Goal: Task Accomplishment & Management: Manage account settings

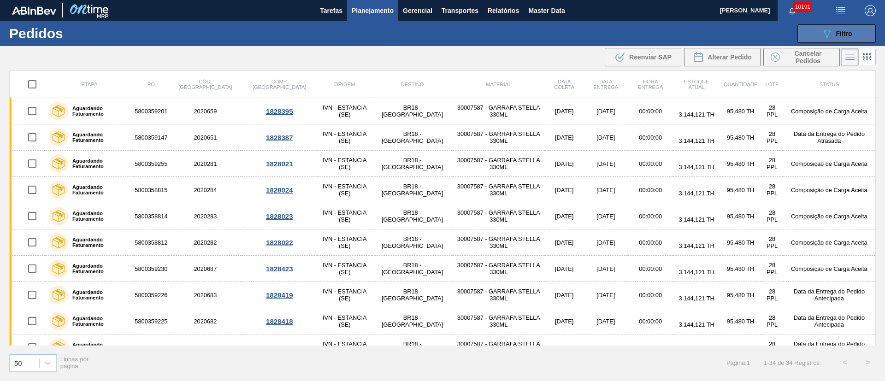
click at [843, 35] on span "Filtro" at bounding box center [844, 33] width 16 height 7
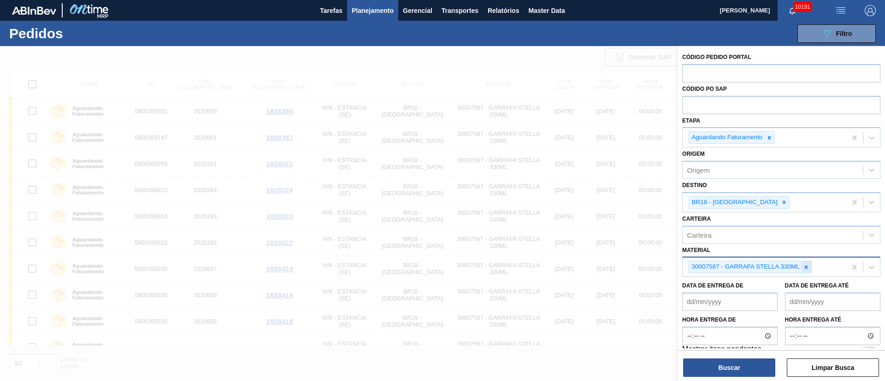
click at [803, 264] on icon at bounding box center [806, 267] width 6 height 6
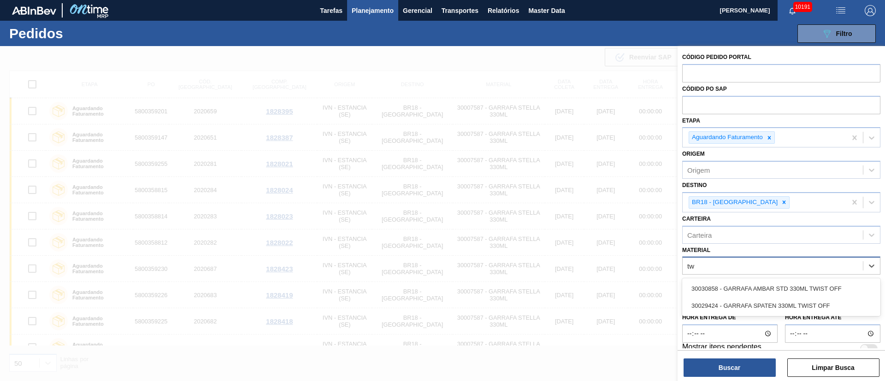
type input "twi"
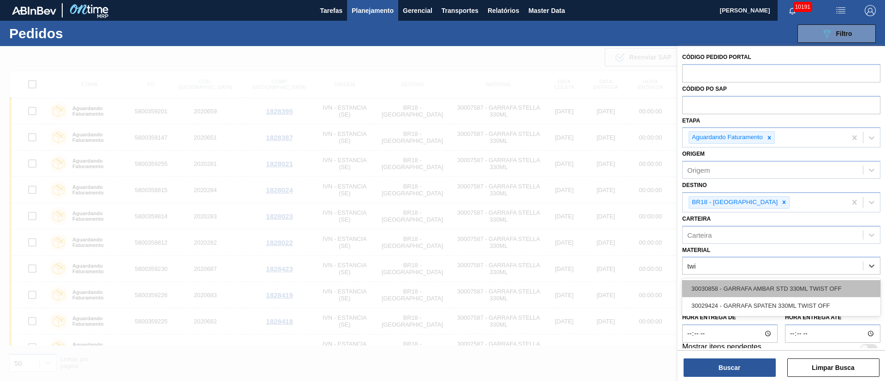
click at [787, 287] on div "30030858 - GARRAFA AMBAR STD 330ML TWIST OFF" at bounding box center [781, 288] width 198 height 17
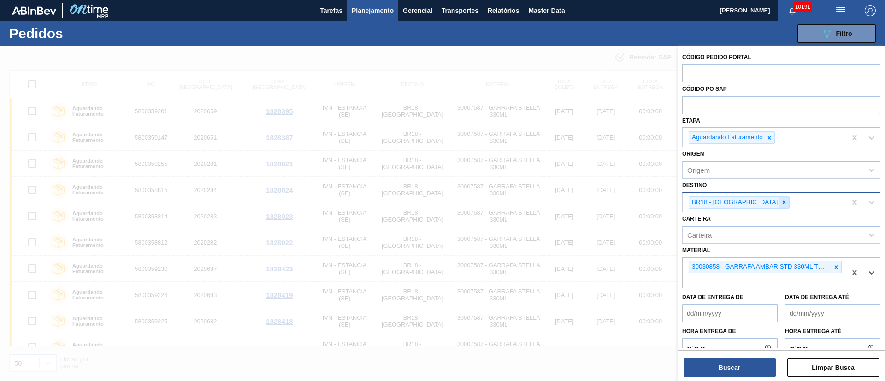
click at [781, 204] on icon at bounding box center [784, 202] width 6 height 6
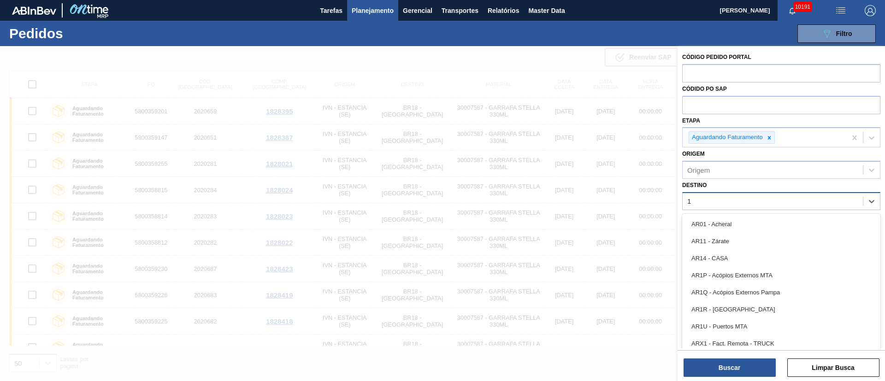
type input "18"
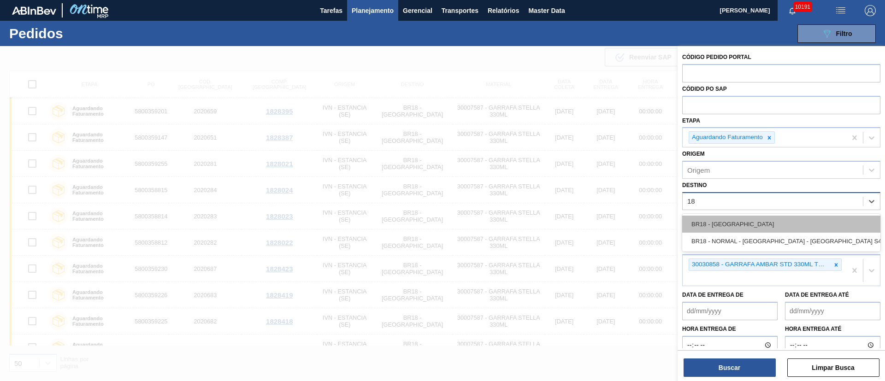
click at [736, 229] on div "BR18 - [GEOGRAPHIC_DATA]" at bounding box center [781, 224] width 198 height 17
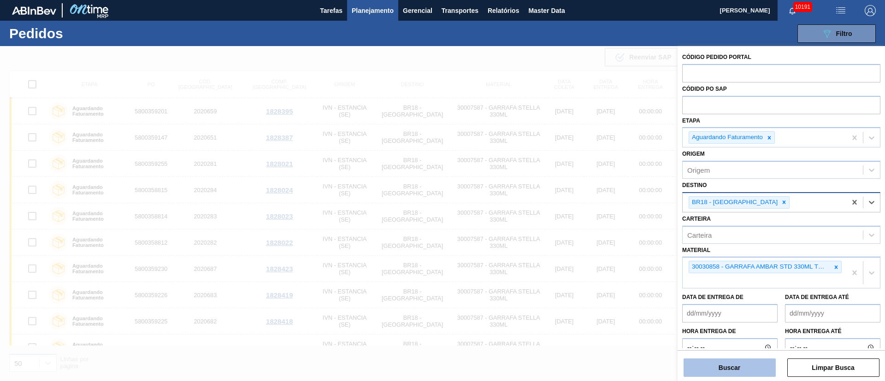
click at [736, 368] on button "Buscar" at bounding box center [729, 368] width 92 height 18
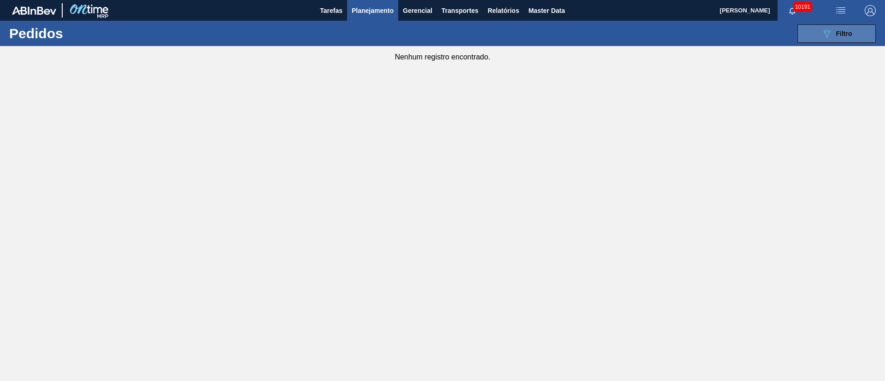
click at [839, 36] on span "Filtro" at bounding box center [844, 33] width 16 height 7
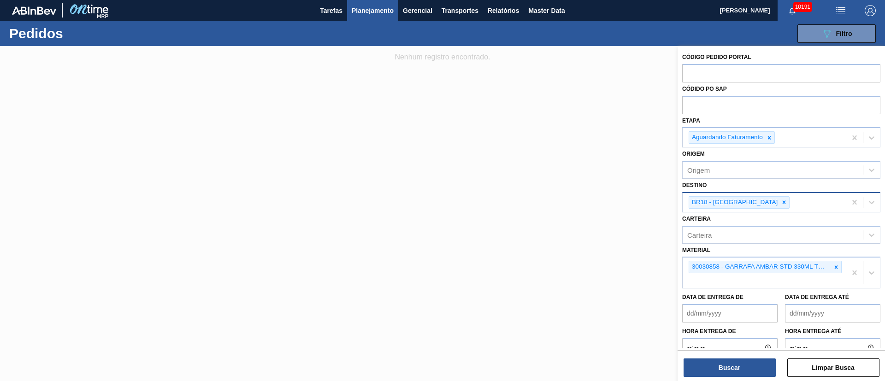
click at [753, 195] on div "BR18 - [GEOGRAPHIC_DATA]" at bounding box center [764, 202] width 164 height 19
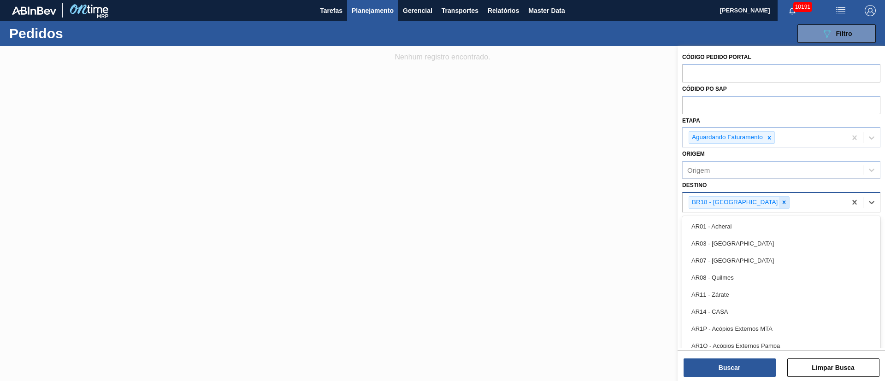
click at [781, 201] on icon at bounding box center [784, 202] width 6 height 6
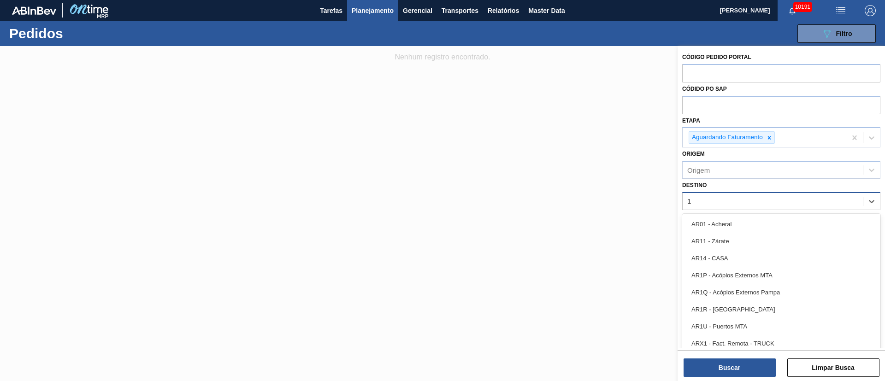
type input "13"
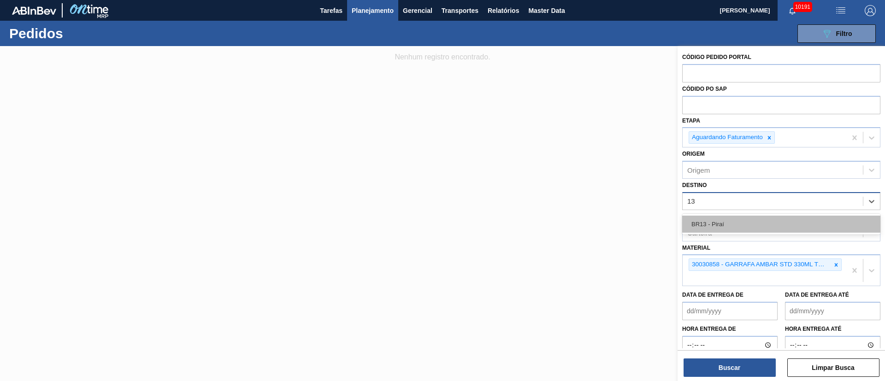
click at [729, 230] on div "BR13 - Piraí" at bounding box center [781, 224] width 198 height 17
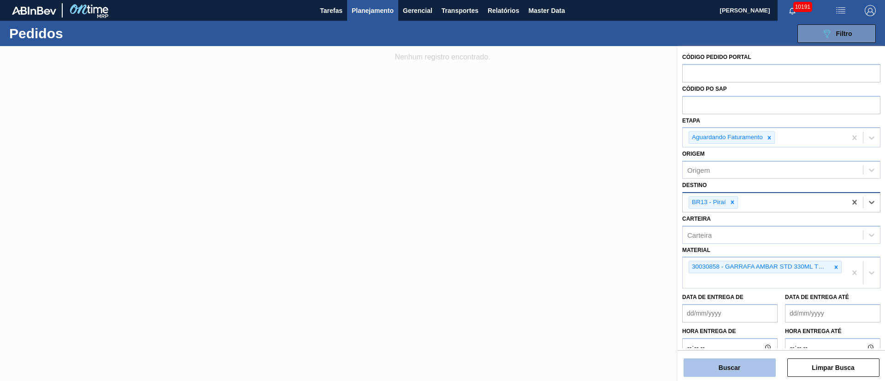
click at [743, 372] on button "Buscar" at bounding box center [729, 368] width 92 height 18
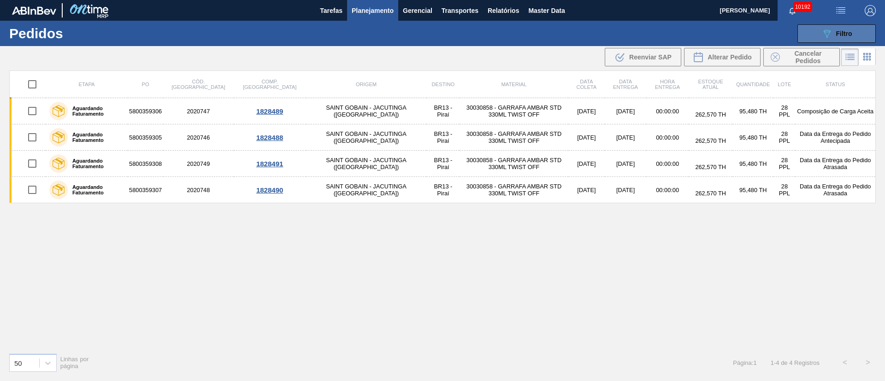
click at [847, 35] on span "Filtro" at bounding box center [844, 33] width 16 height 7
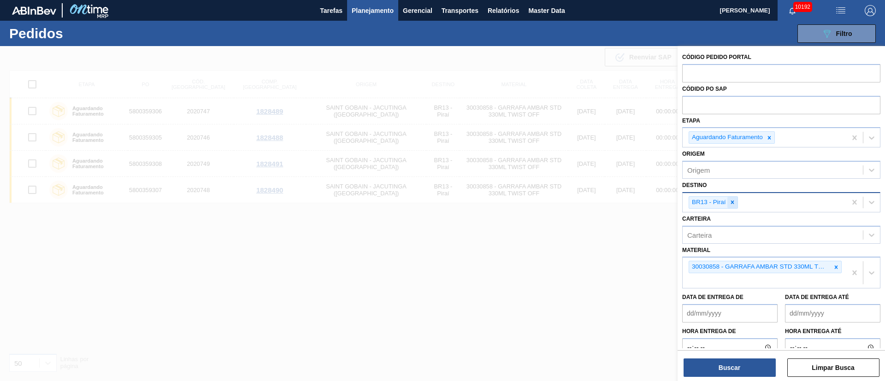
click at [732, 204] on icon at bounding box center [732, 202] width 6 height 6
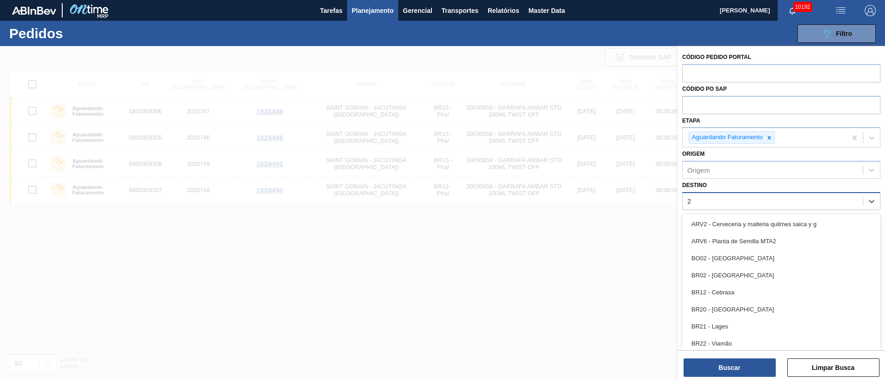
type input "21"
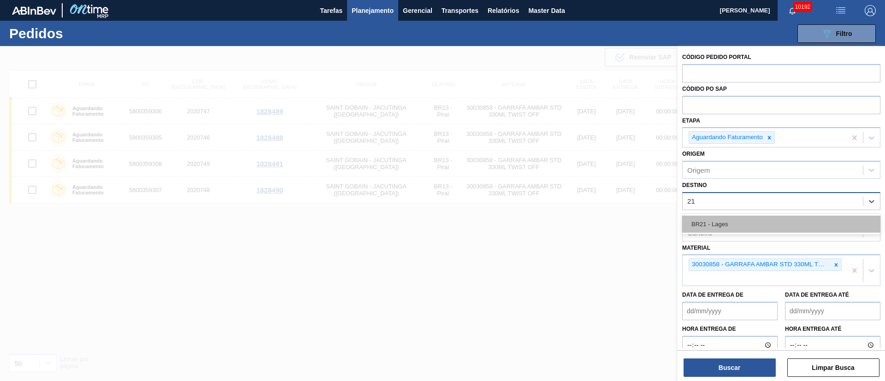
click at [718, 222] on div "BR21 - Lages" at bounding box center [781, 224] width 198 height 17
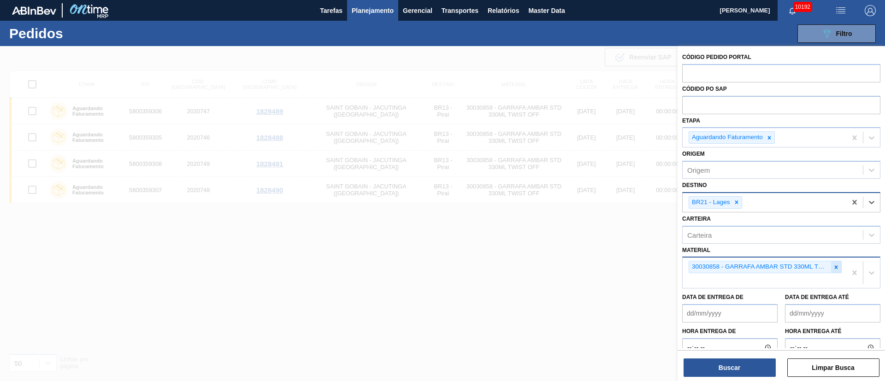
click at [831, 265] on div at bounding box center [836, 267] width 10 height 12
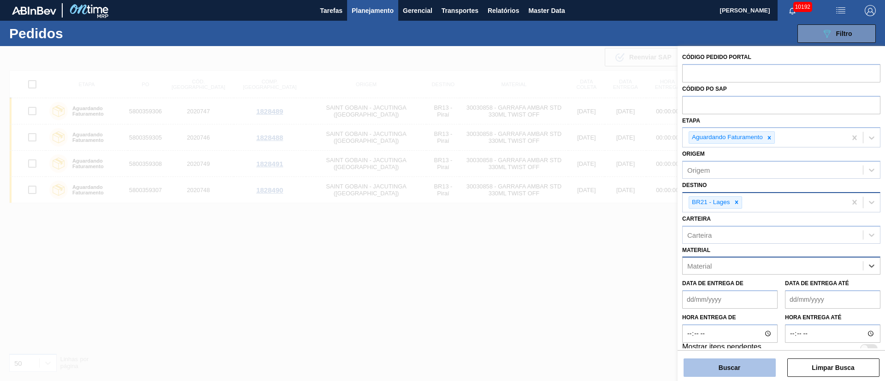
click at [744, 371] on button "Buscar" at bounding box center [729, 368] width 92 height 18
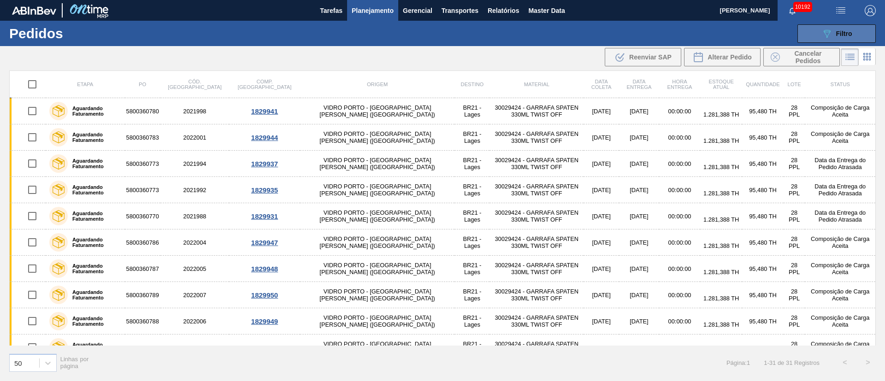
click at [855, 26] on button "089F7B8B-B2A5-4AFE-B5C0-19BA573D28AC Filtro" at bounding box center [836, 33] width 78 height 18
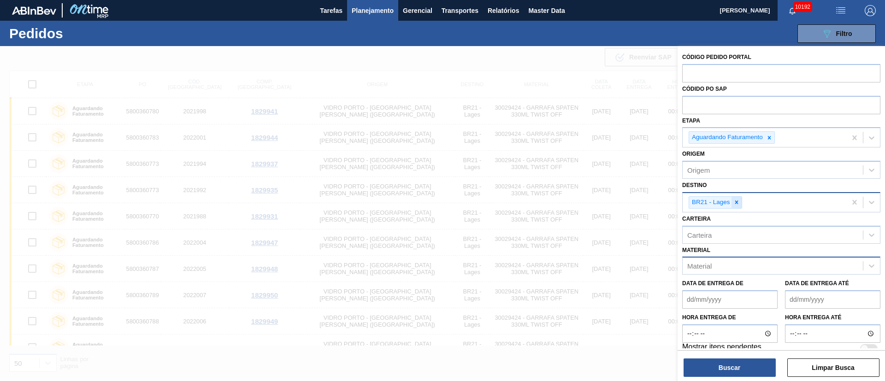
click at [734, 204] on icon at bounding box center [736, 202] width 6 height 6
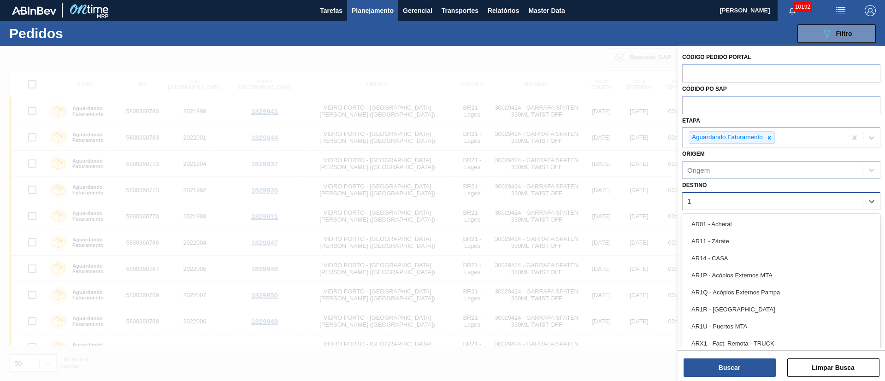
type input "16"
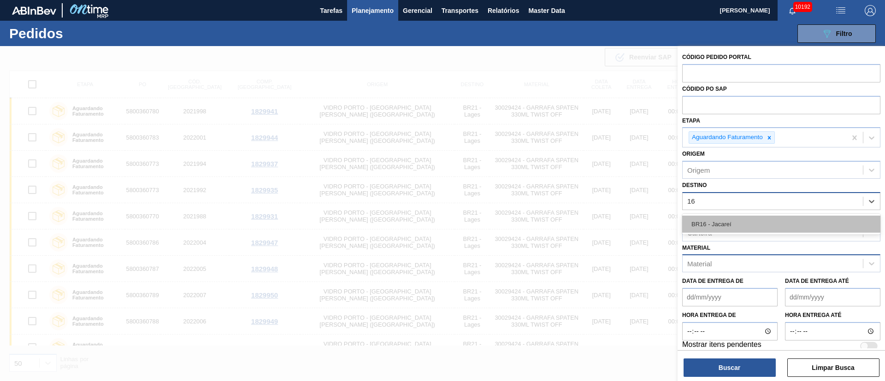
click at [715, 226] on div "BR16 - Jacareí" at bounding box center [781, 224] width 198 height 17
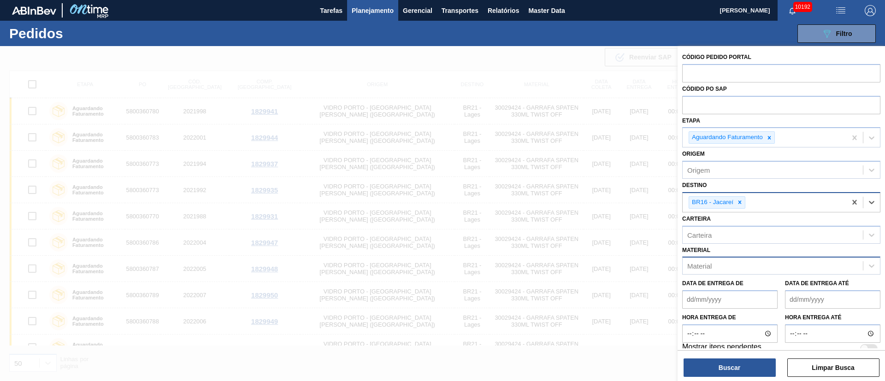
click at [711, 263] on div "Material" at bounding box center [699, 266] width 24 height 8
type input "k"
type input "20002580"
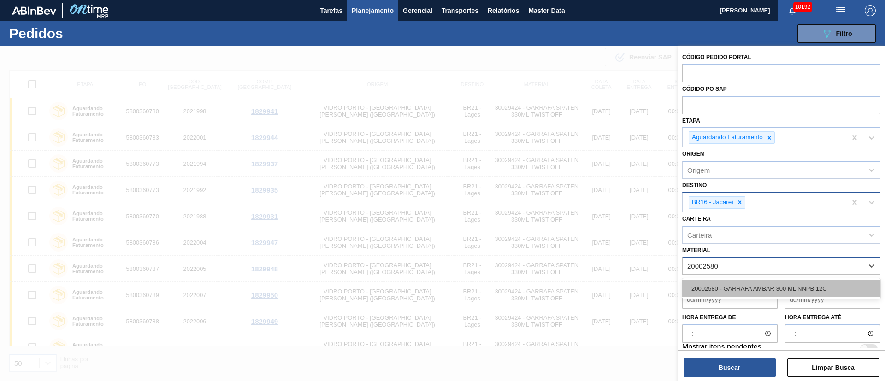
click at [712, 294] on div "20002580 - GARRAFA AMBAR 300 ML NNPB 12C" at bounding box center [781, 288] width 198 height 17
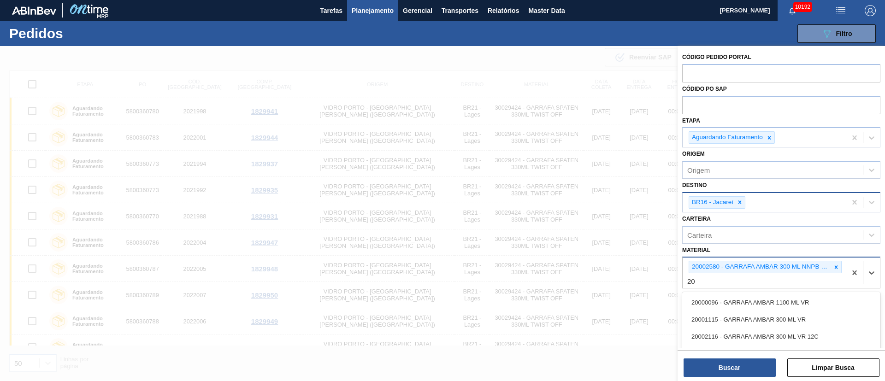
type input "2"
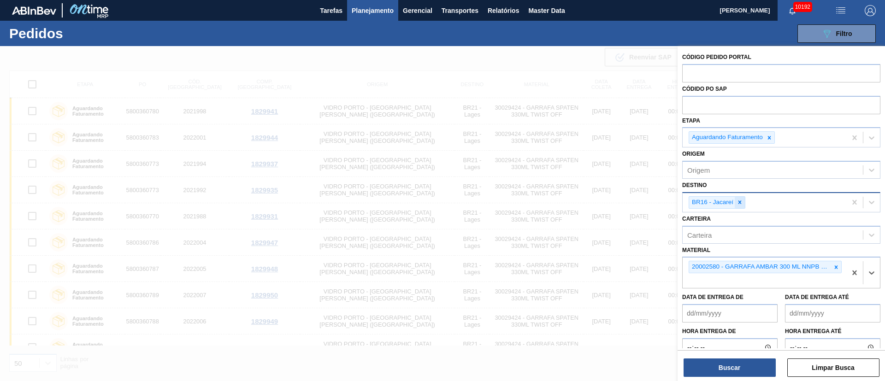
click at [739, 206] on div at bounding box center [740, 203] width 10 height 12
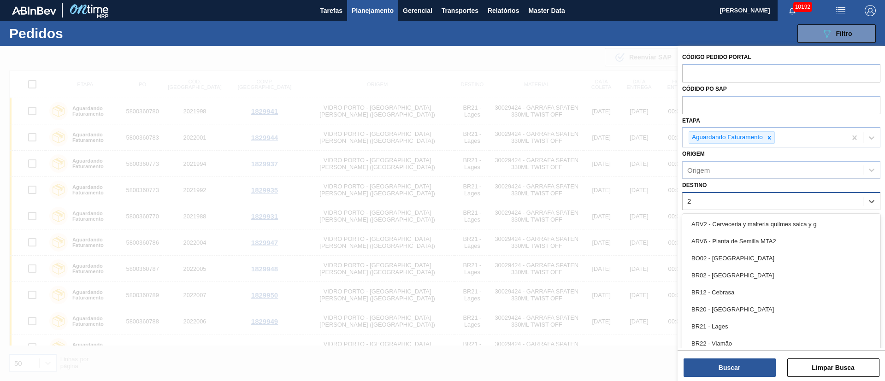
type input "21"
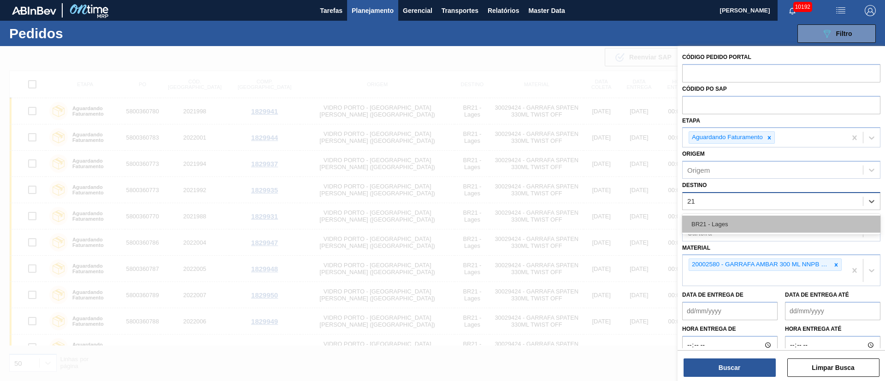
click at [732, 227] on div "BR21 - Lages" at bounding box center [781, 224] width 198 height 17
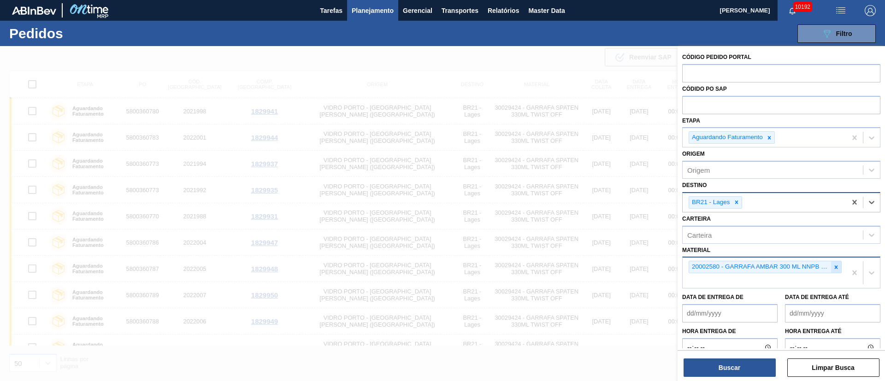
click at [835, 271] on div at bounding box center [836, 267] width 10 height 12
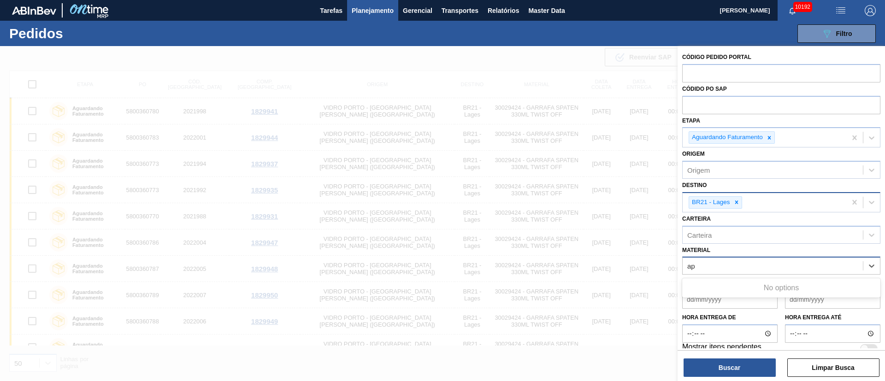
type input "a"
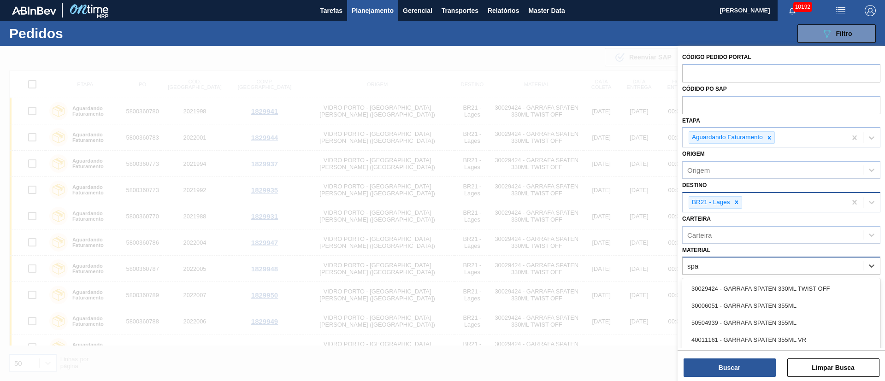
type input "spate"
click at [742, 296] on div "30029424 - GARRAFA SPATEN 330ML TWIST OFF" at bounding box center [781, 288] width 198 height 17
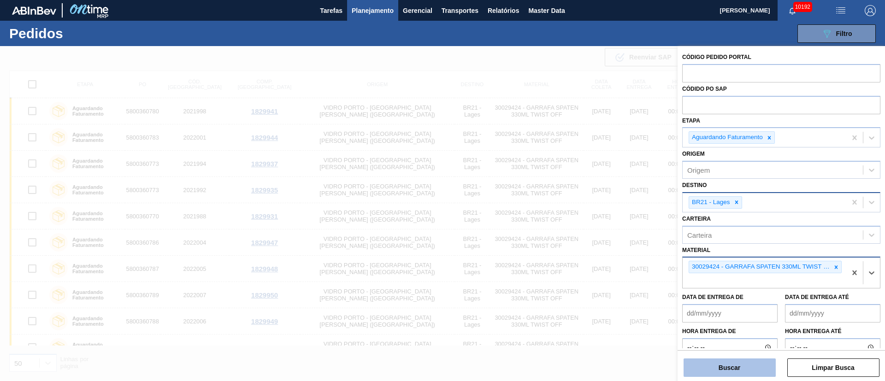
click at [729, 369] on button "Buscar" at bounding box center [729, 368] width 92 height 18
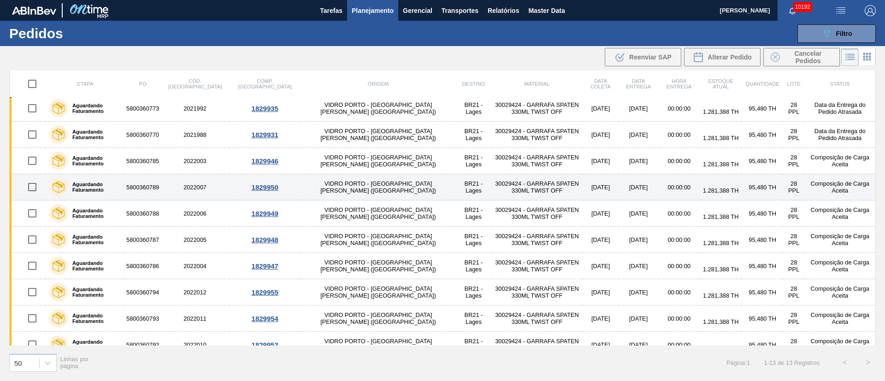
scroll to position [94, 0]
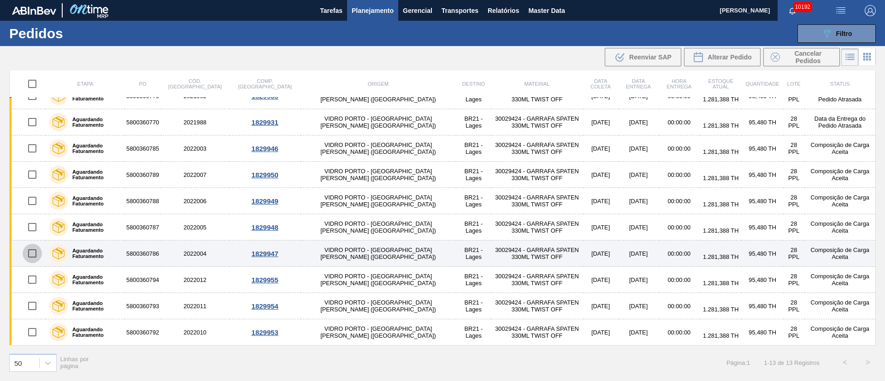
click at [34, 253] on input "checkbox" at bounding box center [32, 253] width 19 height 19
checkbox input "true"
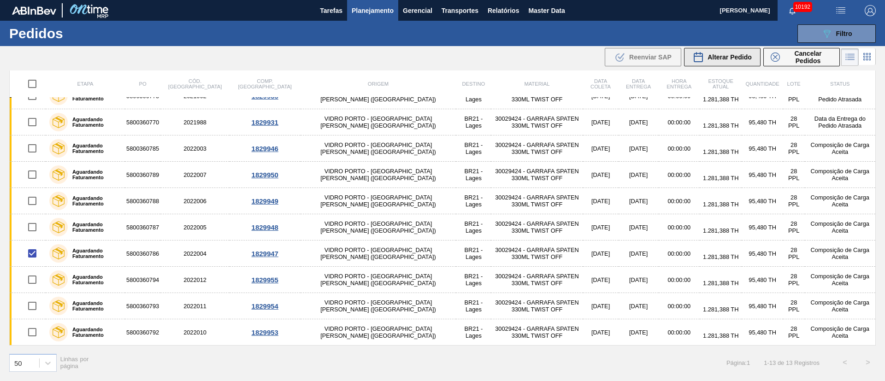
click at [741, 64] on button "Alterar Pedido" at bounding box center [722, 57] width 76 height 18
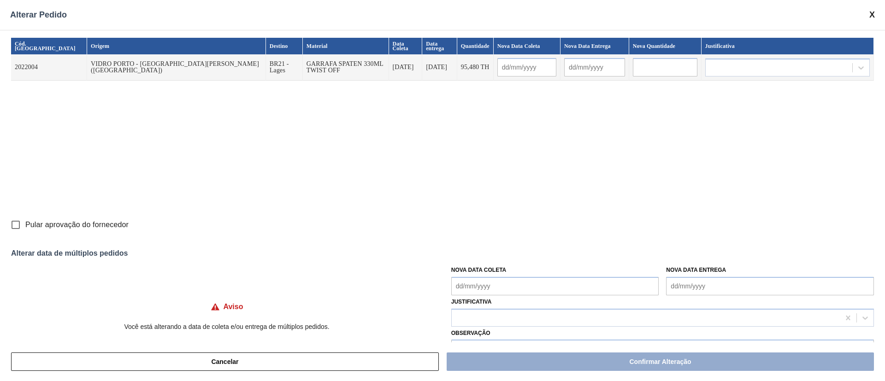
click at [467, 288] on Coleta "Nova Data Coleta" at bounding box center [555, 286] width 208 height 18
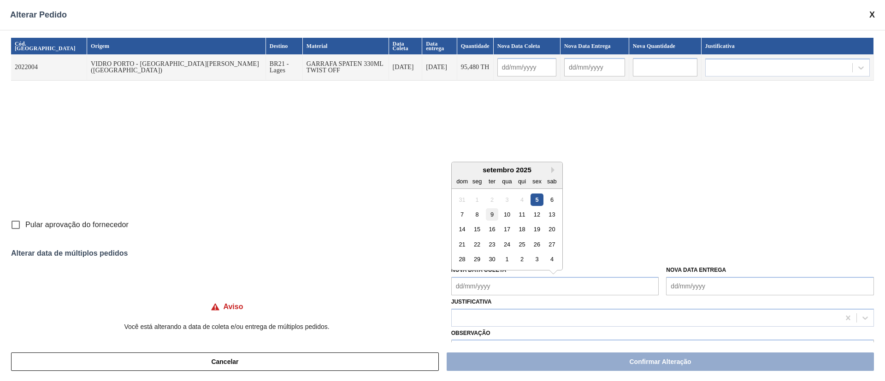
click at [491, 215] on div "9" at bounding box center [492, 214] width 12 height 12
type Coleta "[DATE]"
type input "[DATE]"
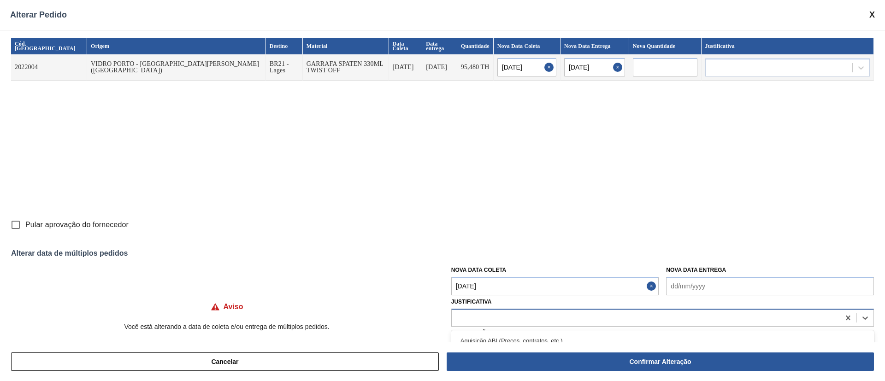
click at [491, 319] on div at bounding box center [646, 317] width 388 height 13
click at [494, 287] on Coleta "[DATE]" at bounding box center [555, 286] width 208 height 18
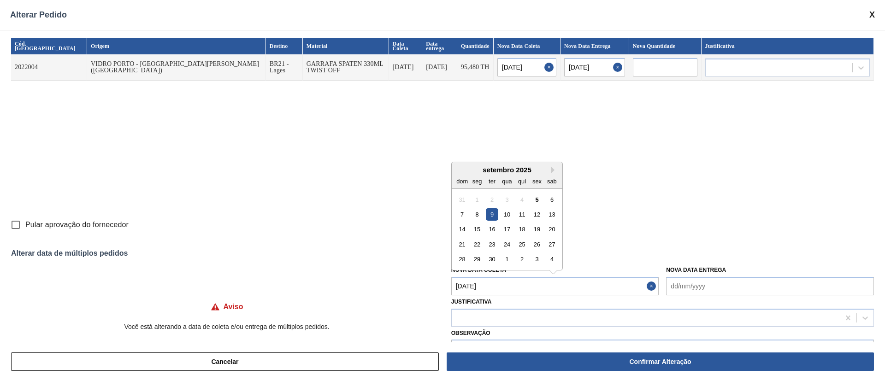
click at [489, 215] on div "9" at bounding box center [492, 214] width 12 height 12
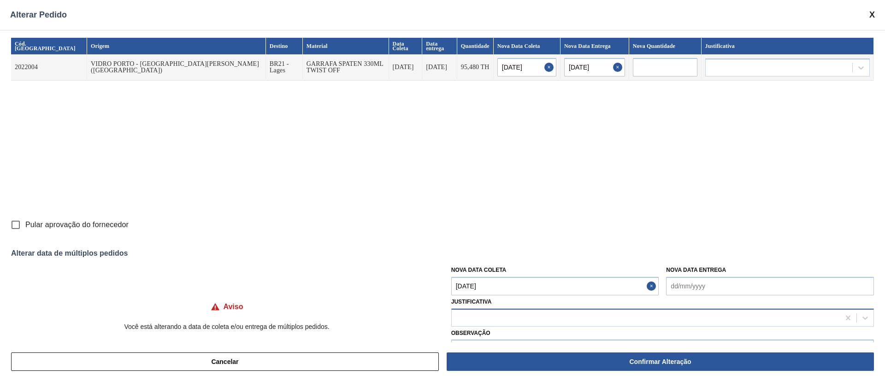
click at [465, 321] on div at bounding box center [646, 317] width 388 height 13
type input "."
type input "ou"
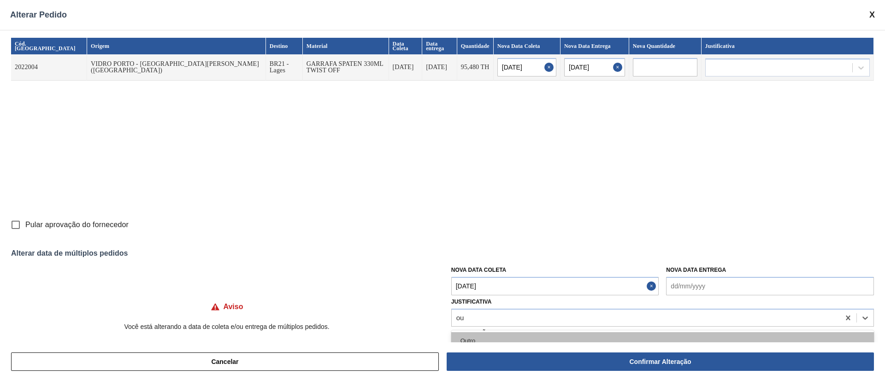
click at [480, 335] on div "Outro" at bounding box center [662, 340] width 423 height 17
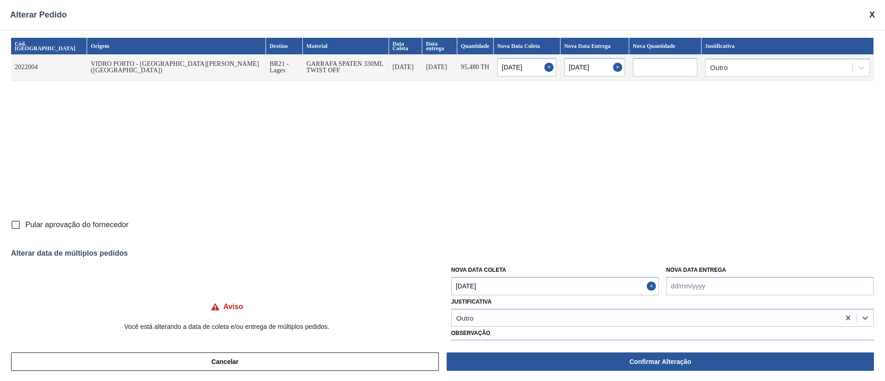
click at [17, 224] on input "Pular aprovação do fornecedor" at bounding box center [15, 224] width 19 height 19
checkbox input "true"
click at [516, 366] on button "Confirmar Alteração" at bounding box center [660, 362] width 427 height 18
checkbox input "false"
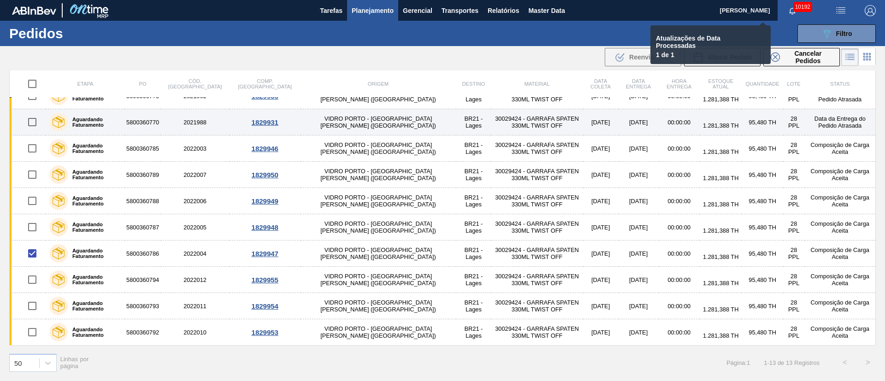
checkbox input "false"
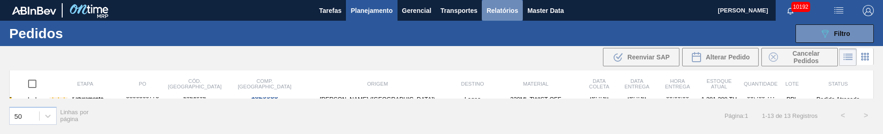
click at [495, 9] on span "Relatórios" at bounding box center [502, 10] width 31 height 11
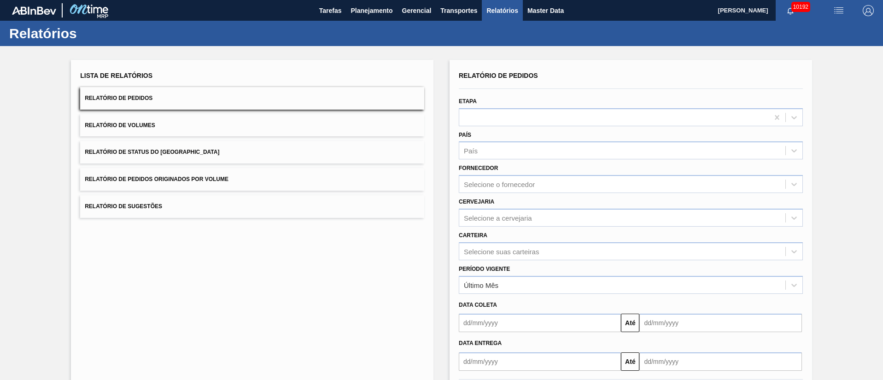
click at [383, 293] on div "Lista de Relatórios Relatório de Pedidos Relatório de Volumes Relatório de Stat…" at bounding box center [252, 237] width 363 height 355
click at [205, 184] on button "Relatório de Pedidos Originados por Volume" at bounding box center [253, 179] width 345 height 23
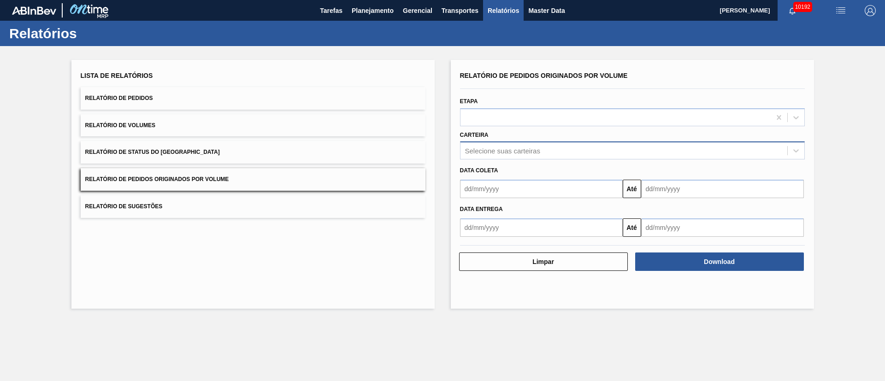
click at [520, 153] on div "Selecione suas carteiras" at bounding box center [502, 151] width 75 height 8
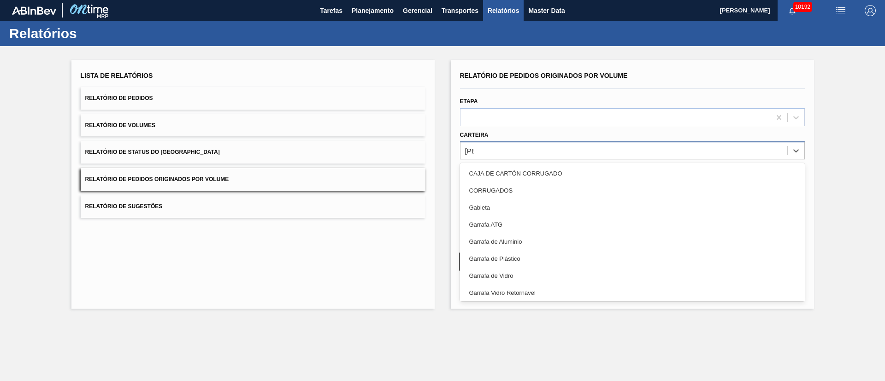
type input "garra"
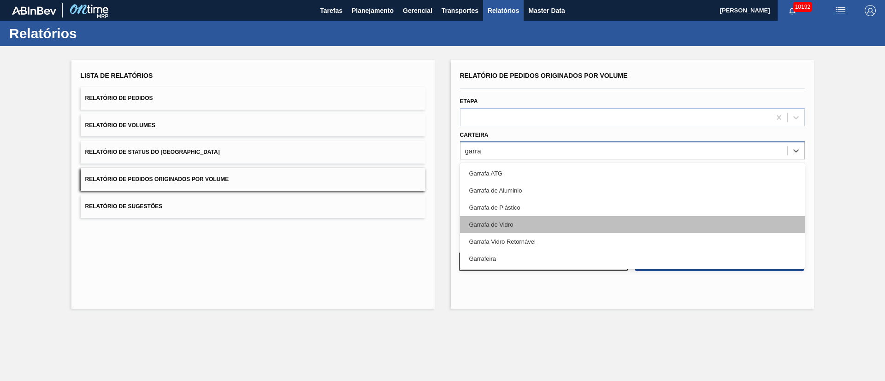
click at [494, 225] on div "Garrafa de Vidro" at bounding box center [632, 224] width 345 height 17
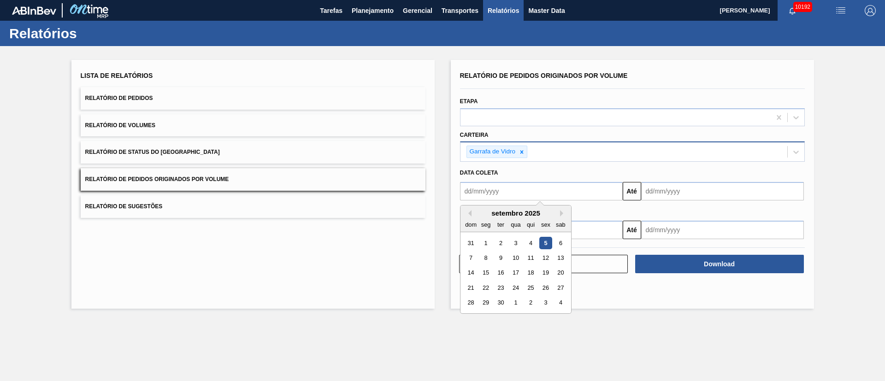
click at [531, 190] on input "text" at bounding box center [541, 191] width 163 height 18
click at [487, 239] on div "1" at bounding box center [485, 243] width 12 height 12
type input "[DATE]"
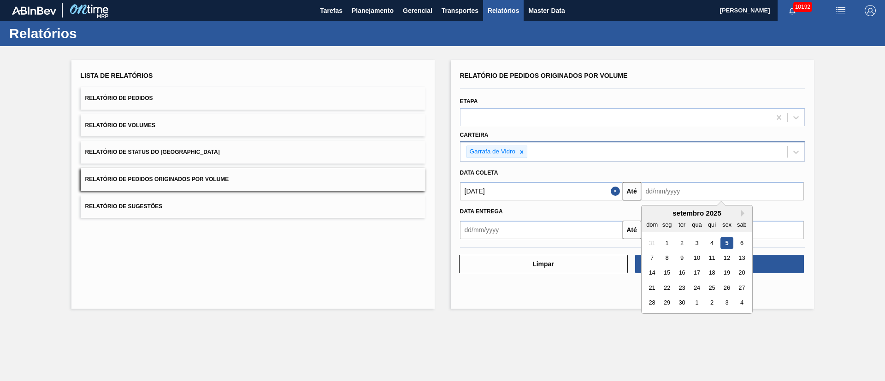
click at [664, 190] on input "text" at bounding box center [722, 191] width 163 height 18
click at [681, 302] on div "30" at bounding box center [681, 303] width 12 height 12
type input "[DATE]"
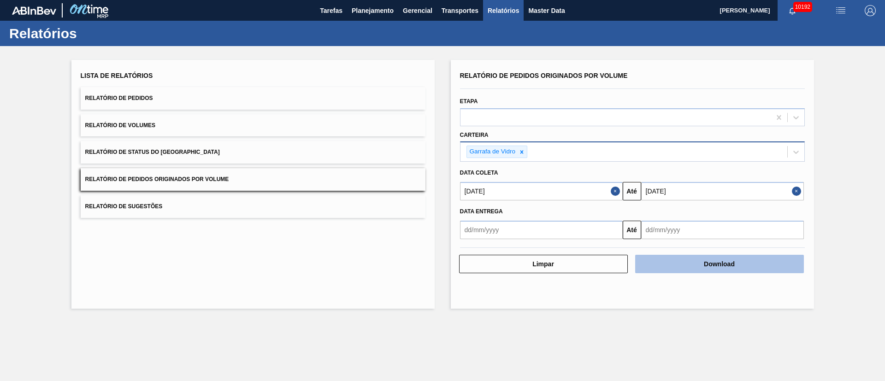
click at [705, 264] on button "Download" at bounding box center [719, 264] width 169 height 18
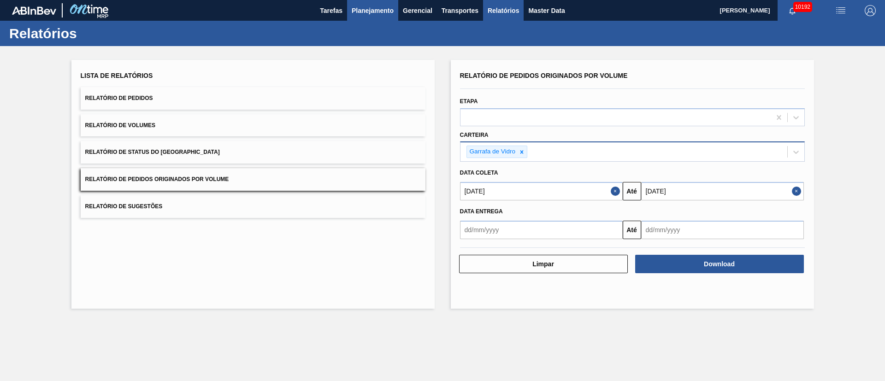
click at [358, 6] on span "Planejamento" at bounding box center [373, 10] width 42 height 11
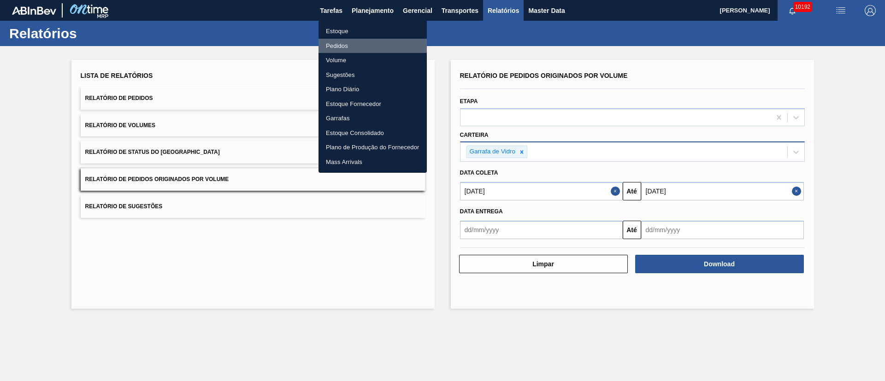
click at [329, 47] on li "Pedidos" at bounding box center [372, 46] width 108 height 15
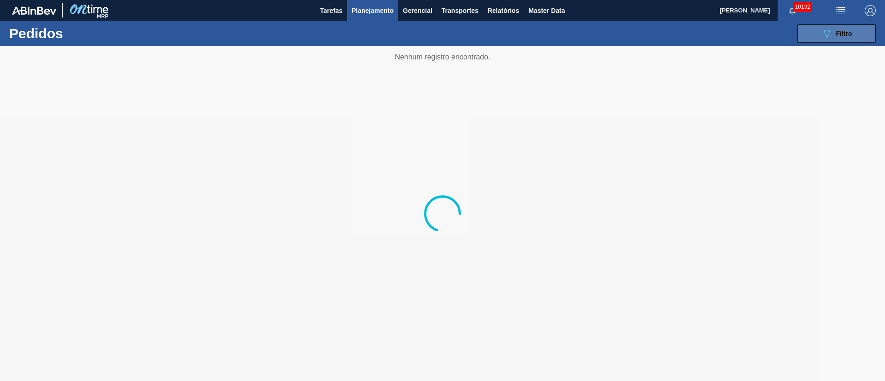
click at [819, 35] on button "089F7B8B-B2A5-4AFE-B5C0-19BA573D28AC Filtro" at bounding box center [836, 33] width 78 height 18
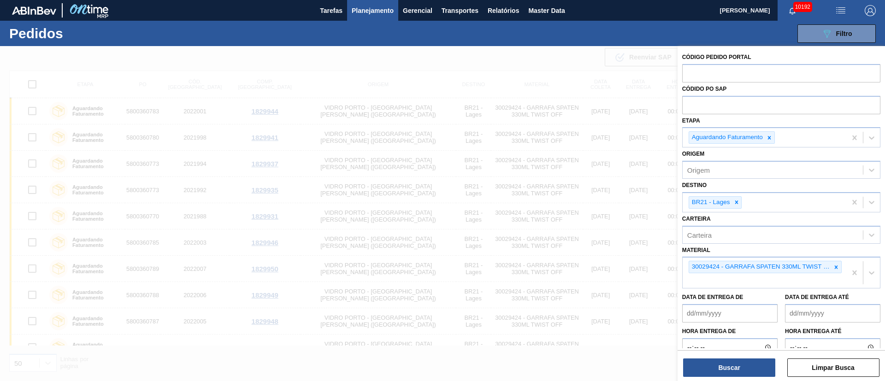
click at [770, 136] on icon at bounding box center [769, 137] width 3 height 3
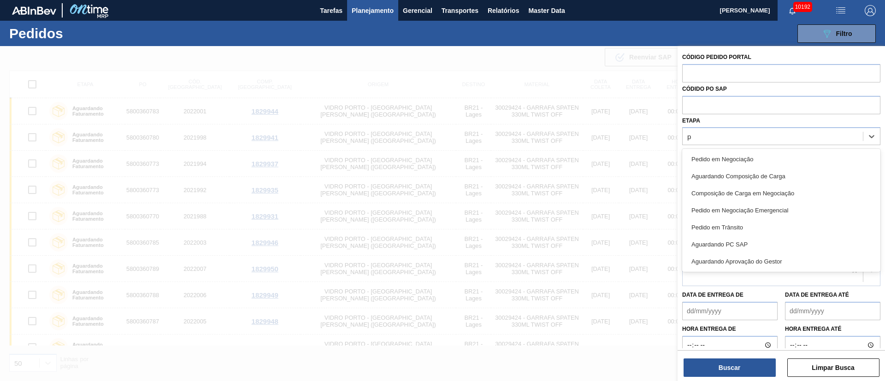
type input "pc"
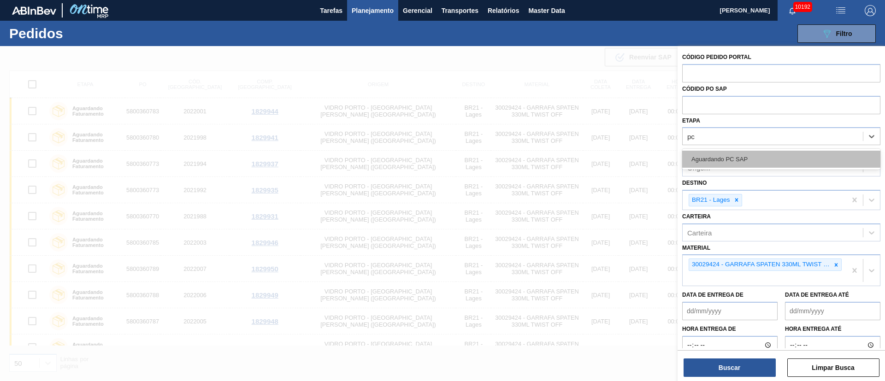
click at [735, 159] on div "Aguardando PC SAP" at bounding box center [781, 159] width 198 height 17
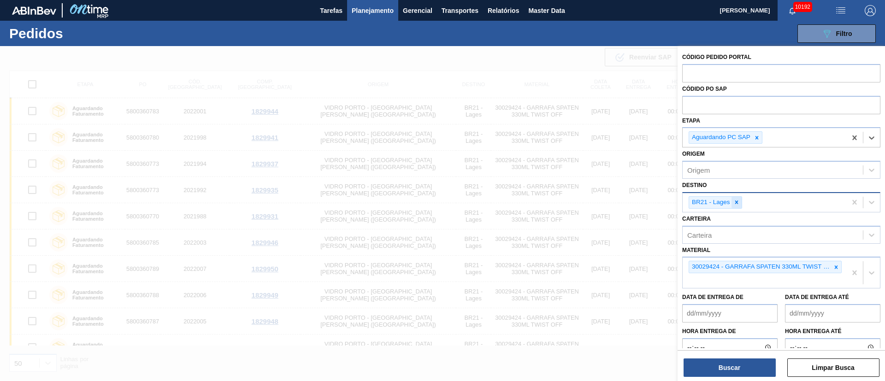
click at [741, 199] on div at bounding box center [736, 203] width 10 height 12
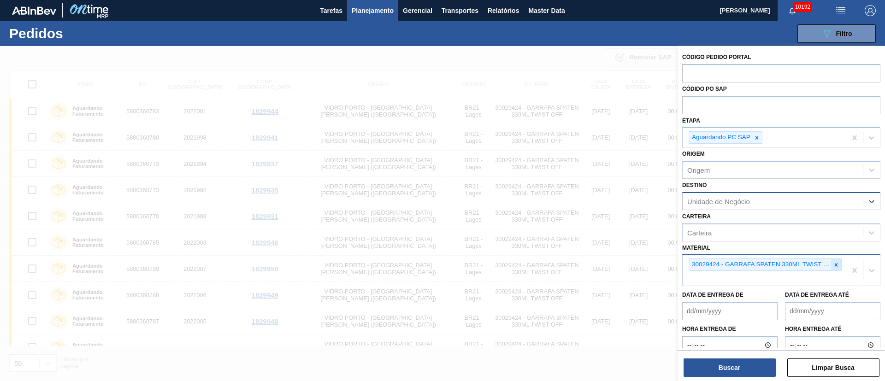
click at [836, 268] on div at bounding box center [836, 265] width 10 height 12
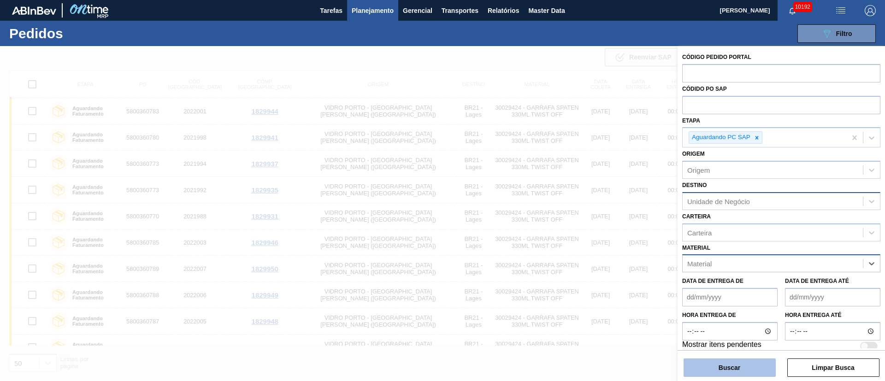
click at [747, 370] on button "Buscar" at bounding box center [729, 368] width 92 height 18
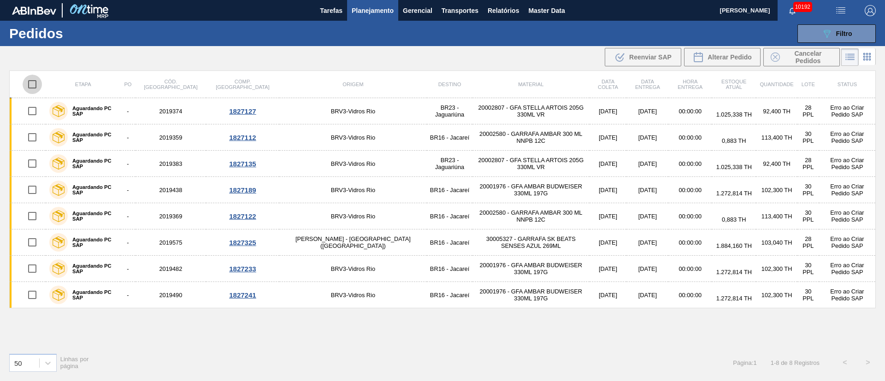
click at [32, 82] on input "checkbox" at bounding box center [32, 84] width 19 height 19
checkbox input "true"
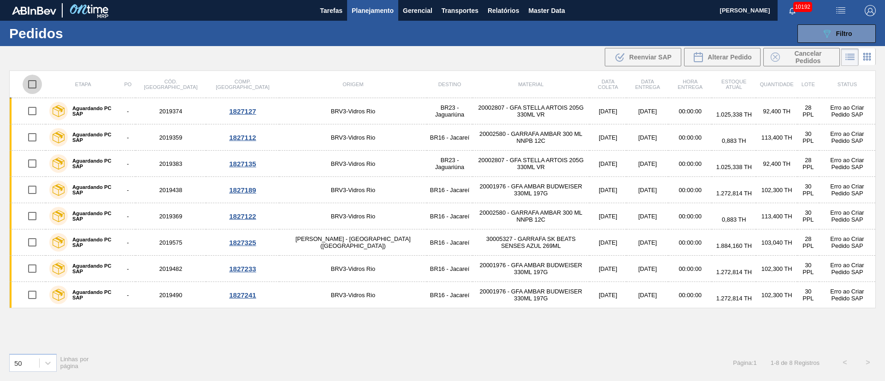
checkbox input "true"
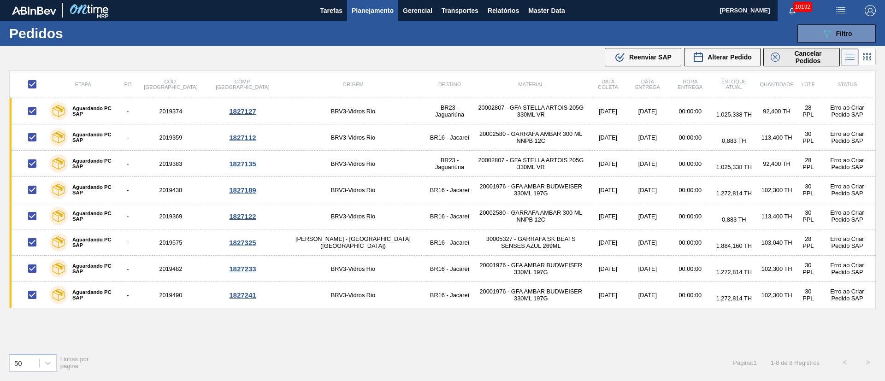
click at [791, 57] on span "Cancelar Pedidos" at bounding box center [807, 57] width 49 height 15
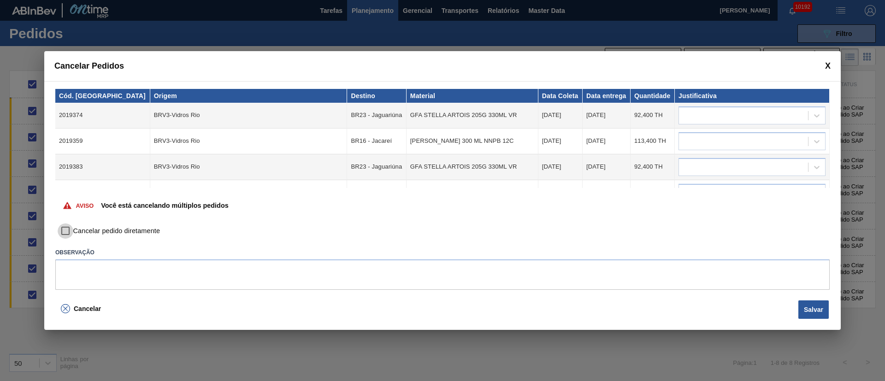
click at [64, 228] on input "Cancelar pedido diretamente" at bounding box center [66, 231] width 16 height 16
checkbox input "true"
click at [123, 273] on textarea at bounding box center [442, 274] width 774 height 30
type textarea "."
click at [695, 116] on div at bounding box center [743, 115] width 129 height 13
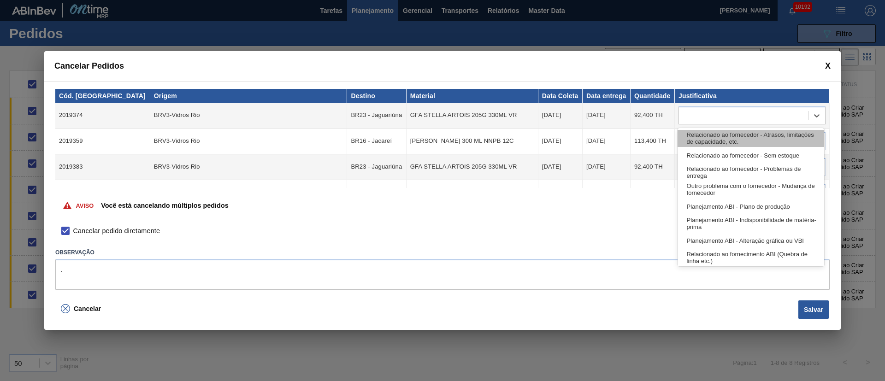
click at [692, 138] on div "Relacionado ao fornecedor - Atrasos, limitações de capacidade, etc." at bounding box center [750, 138] width 147 height 17
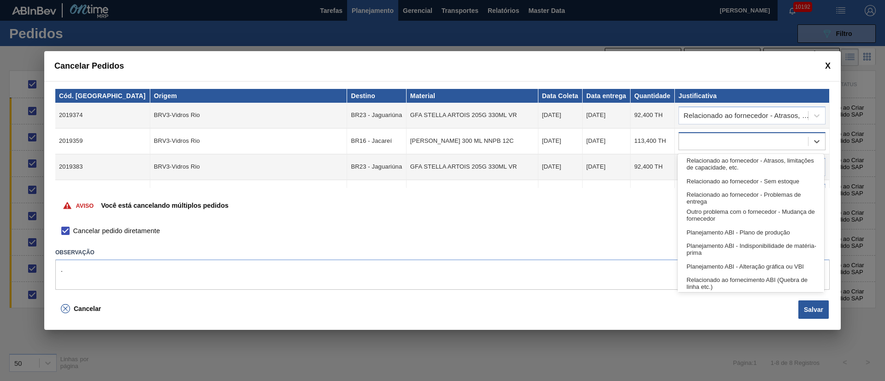
click at [692, 135] on div at bounding box center [743, 141] width 129 height 13
click at [690, 159] on div "Relacionado ao fornecedor - Atrasos, limitações de capacidade, etc." at bounding box center [750, 164] width 147 height 17
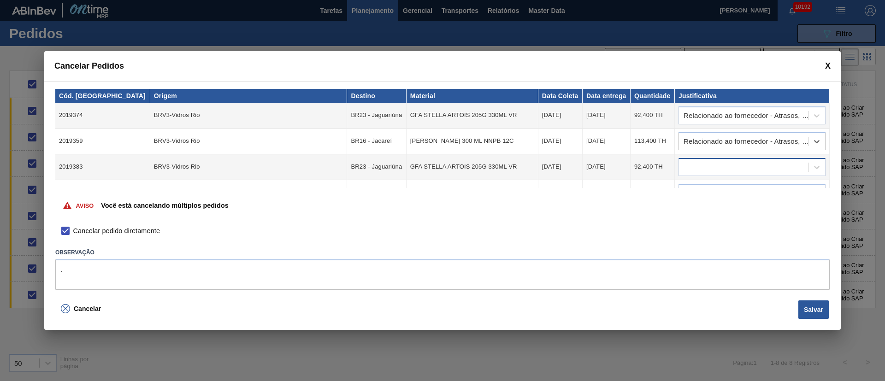
click at [692, 169] on div at bounding box center [743, 166] width 129 height 13
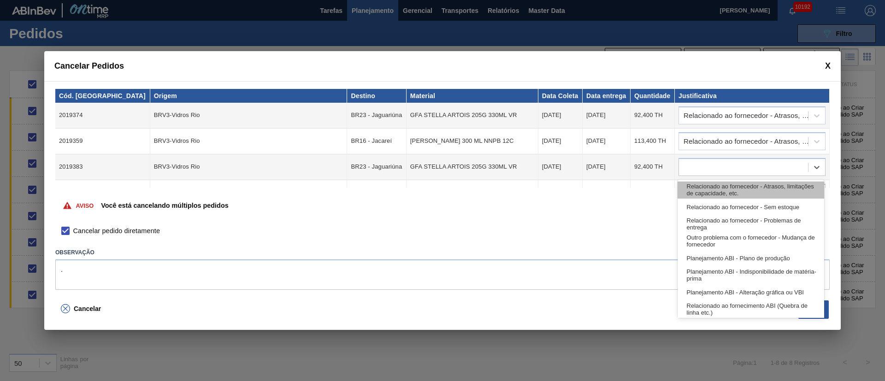
click at [700, 193] on div "Relacionado ao fornecedor - Atrasos, limitações de capacidade, etc." at bounding box center [750, 190] width 147 height 17
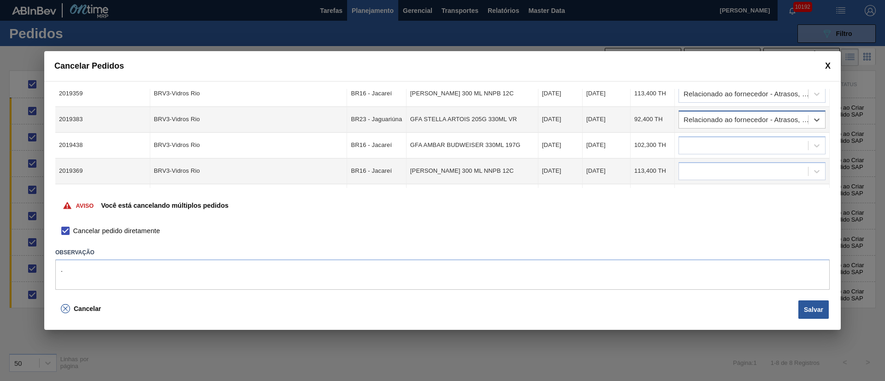
scroll to position [69, 0]
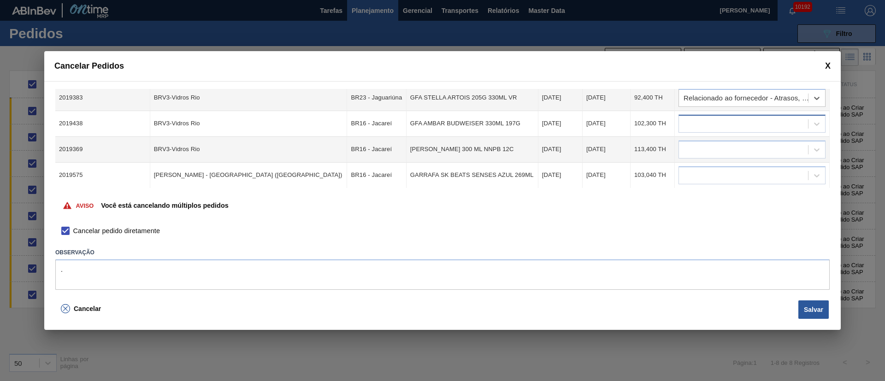
click at [712, 126] on div at bounding box center [743, 123] width 129 height 13
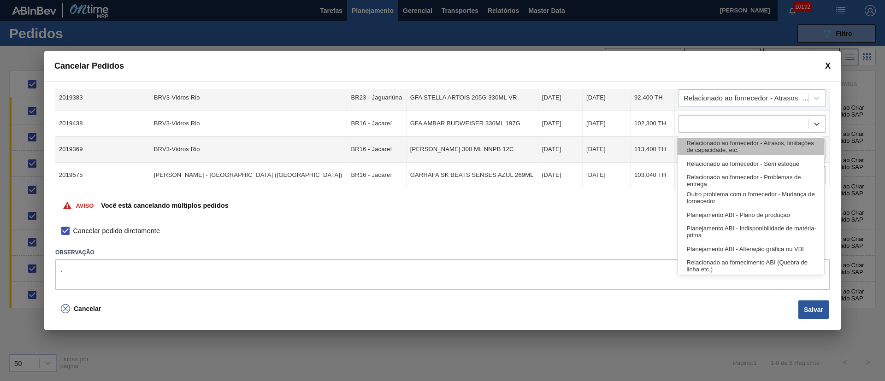
click at [713, 150] on div "Relacionado ao fornecedor - Atrasos, limitações de capacidade, etc." at bounding box center [750, 146] width 147 height 17
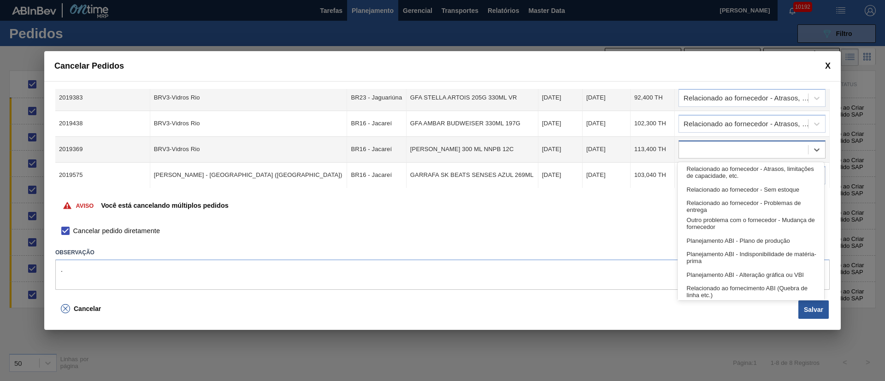
click at [713, 151] on div at bounding box center [743, 149] width 129 height 13
click at [713, 179] on div "Relacionado ao fornecedor - Atrasos, limitações de capacidade, etc." at bounding box center [750, 172] width 147 height 17
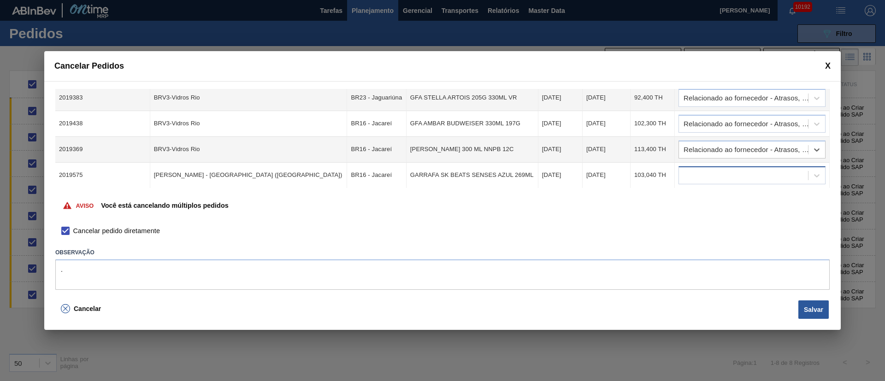
click at [713, 173] on div at bounding box center [743, 175] width 129 height 13
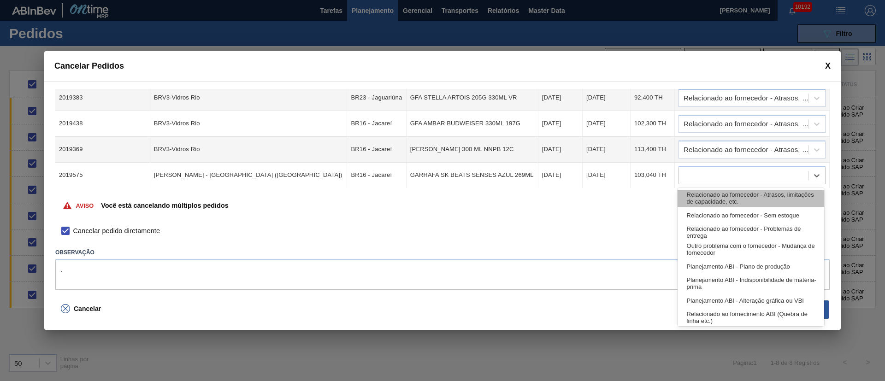
click at [715, 203] on div "Relacionado ao fornecedor - Atrasos, limitações de capacidade, etc." at bounding box center [750, 198] width 147 height 17
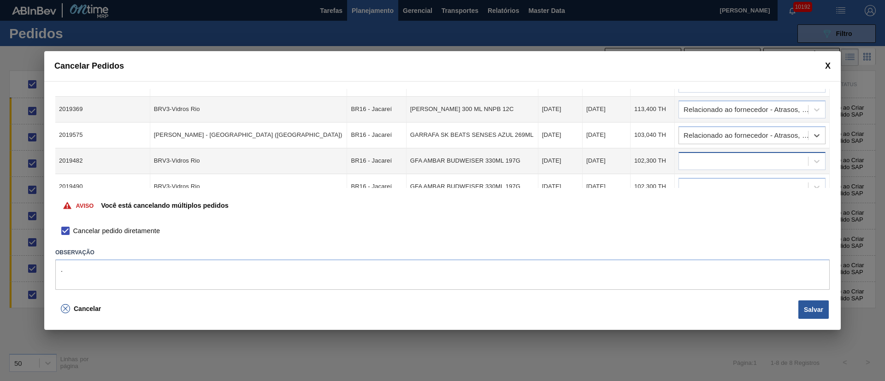
scroll to position [121, 0]
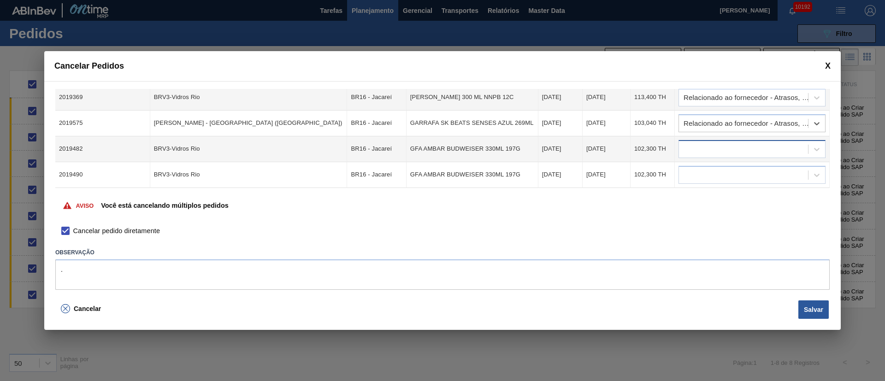
click at [711, 150] on div at bounding box center [743, 148] width 129 height 13
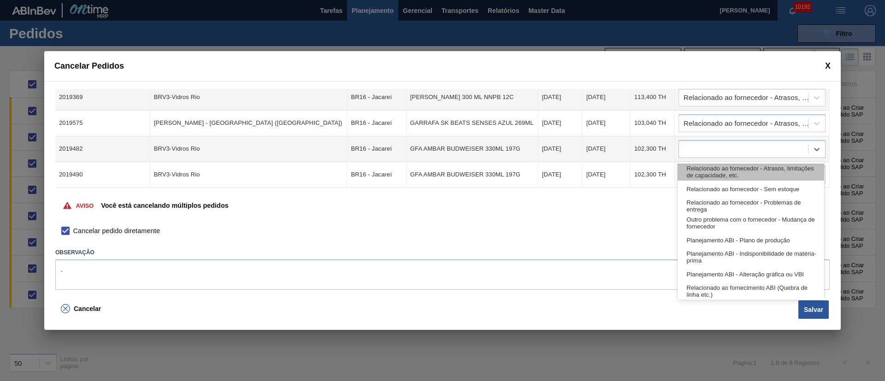
click at [709, 178] on div "Relacionado ao fornecedor - Atrasos, limitações de capacidade, etc." at bounding box center [750, 172] width 147 height 17
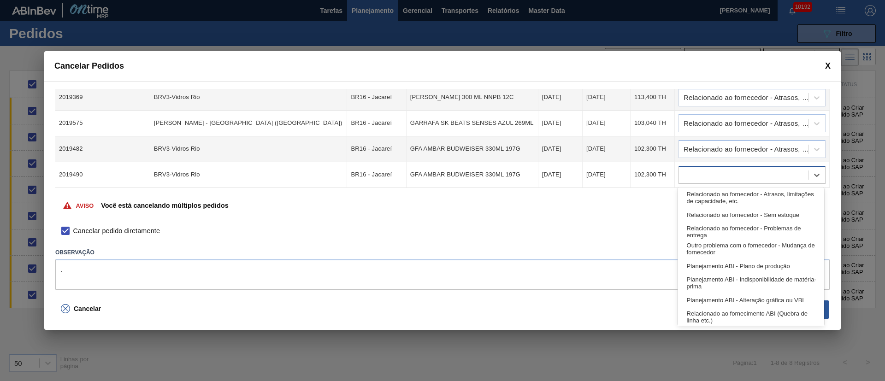
click at [710, 174] on div at bounding box center [743, 174] width 129 height 13
click at [716, 196] on div "Relacionado ao fornecedor - Atrasos, limitações de capacidade, etc." at bounding box center [750, 197] width 147 height 17
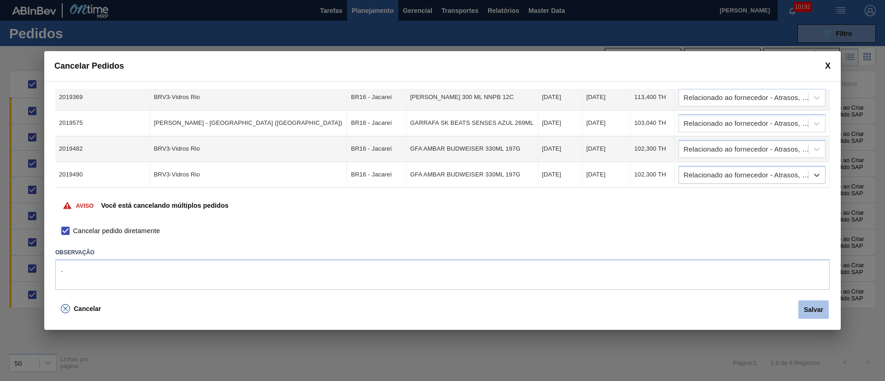
click at [810, 310] on button "Salvar" at bounding box center [813, 309] width 30 height 18
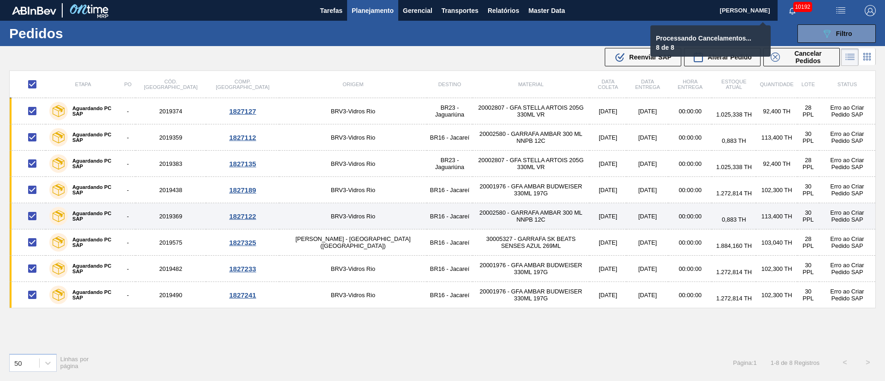
checkbox input "false"
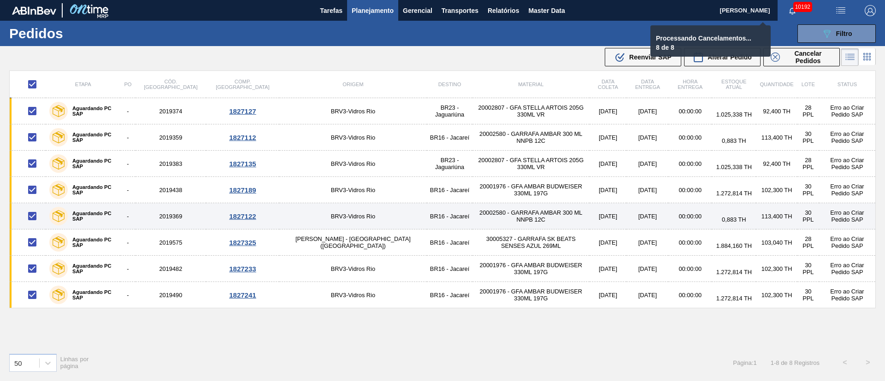
checkbox input "false"
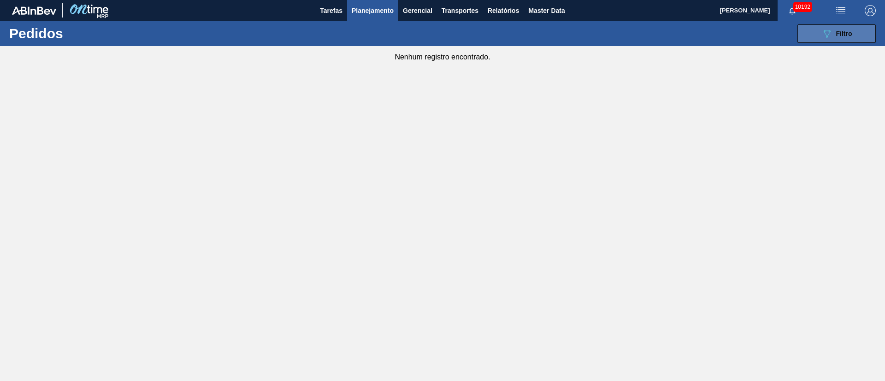
click at [829, 38] on icon "089F7B8B-B2A5-4AFE-B5C0-19BA573D28AC" at bounding box center [826, 33] width 11 height 11
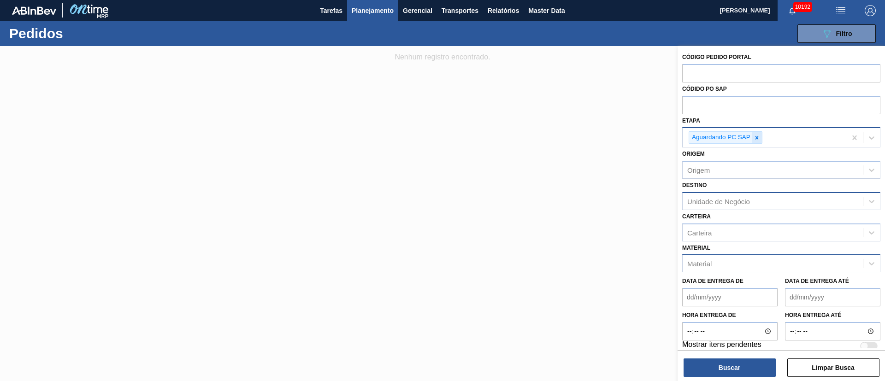
click at [756, 141] on div at bounding box center [757, 138] width 10 height 12
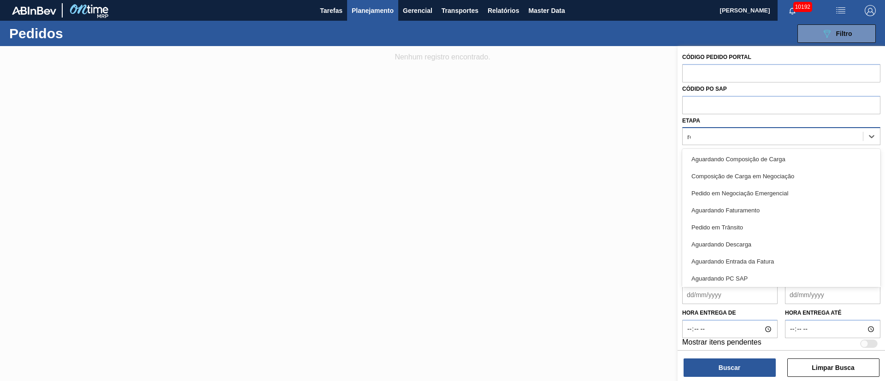
type input "r"
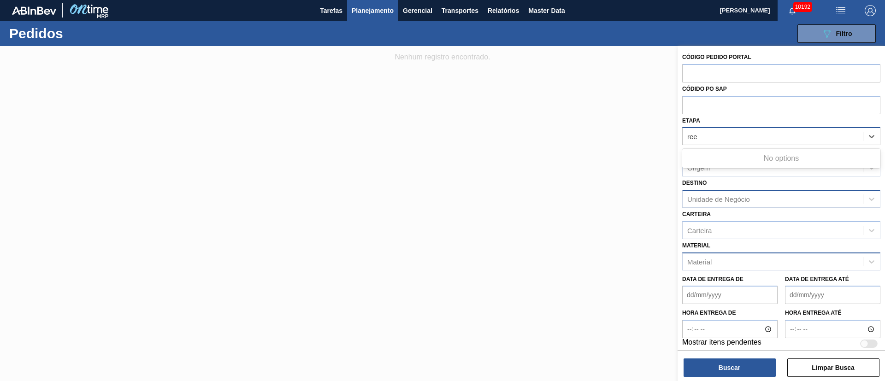
type input "re"
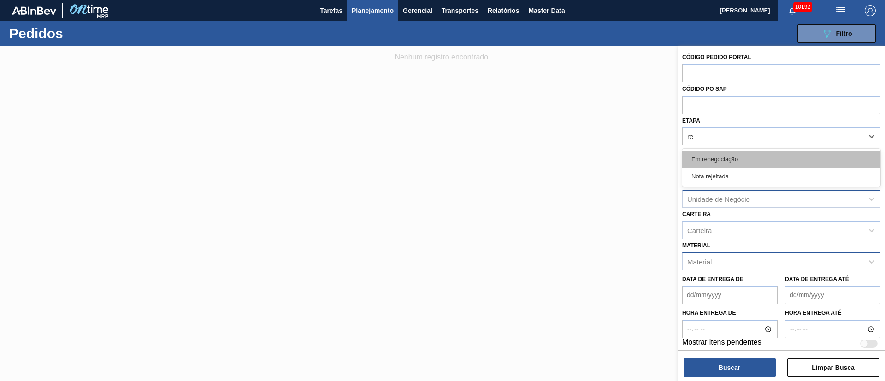
click at [718, 161] on div "Em renegociação" at bounding box center [781, 159] width 198 height 17
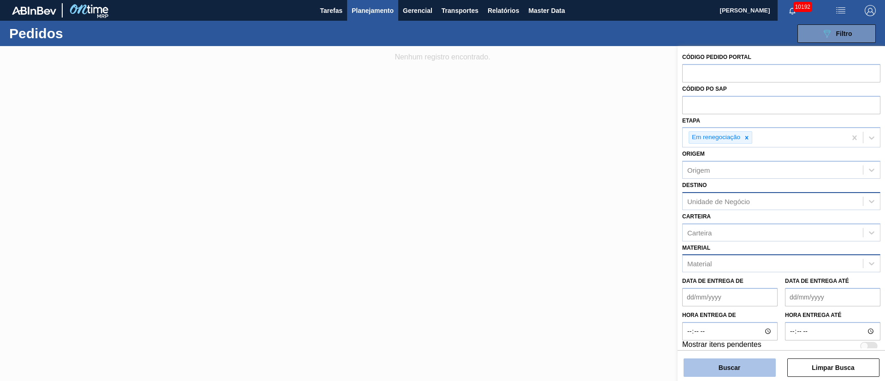
click at [742, 361] on button "Buscar" at bounding box center [729, 368] width 92 height 18
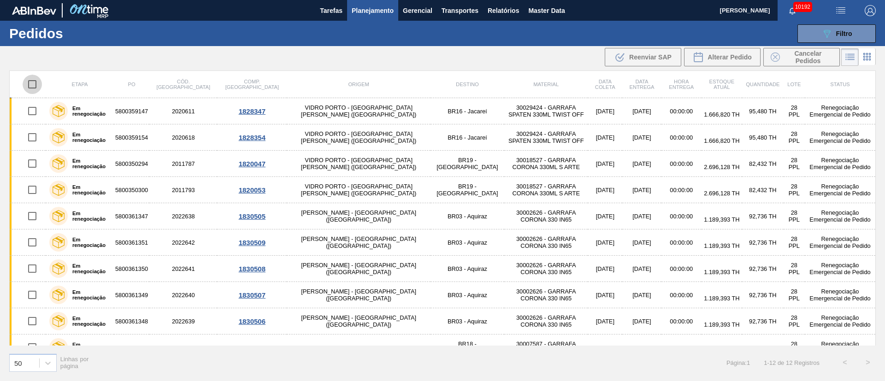
click at [34, 83] on input "checkbox" at bounding box center [32, 84] width 19 height 19
checkbox input "true"
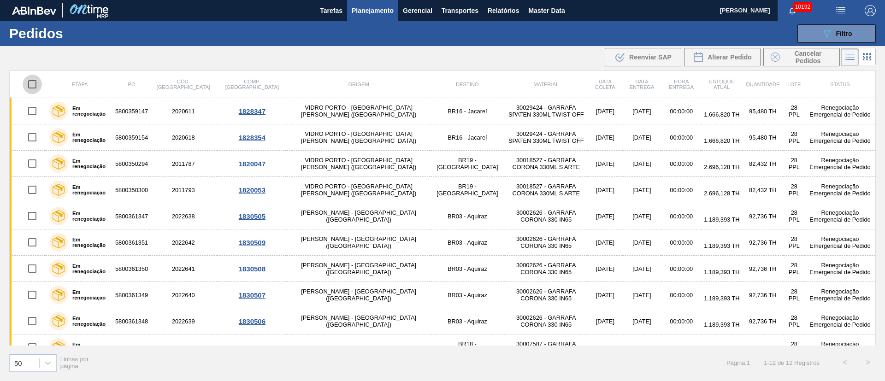
checkbox input "true"
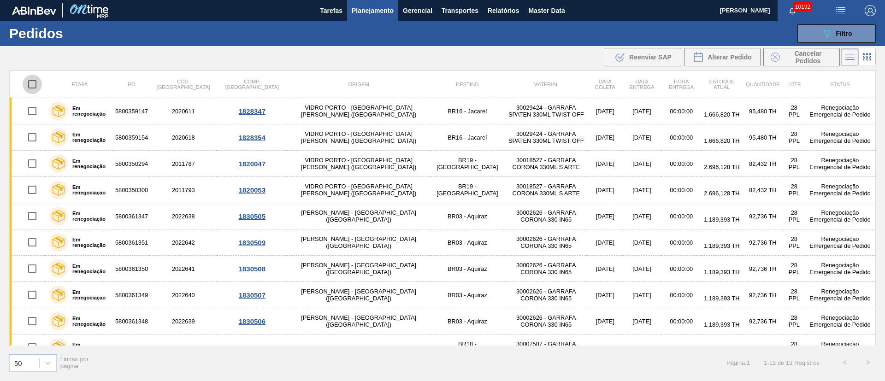
checkbox input "true"
click at [818, 54] on span "Cancelar Pedidos" at bounding box center [807, 57] width 49 height 15
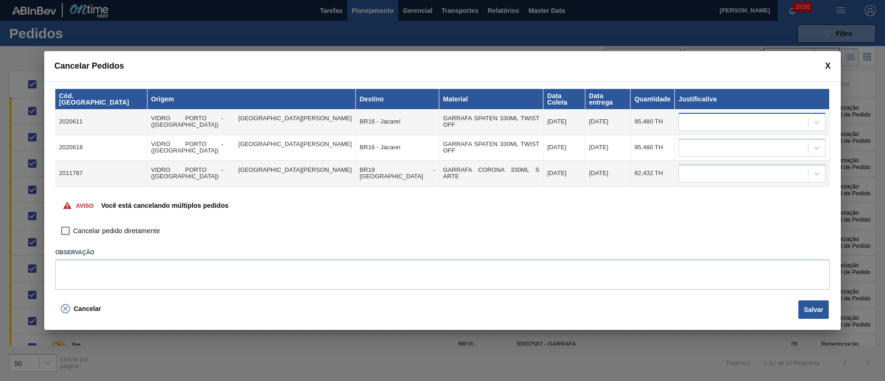
click at [695, 115] on div at bounding box center [743, 121] width 129 height 13
click at [813, 118] on icon at bounding box center [816, 122] width 9 height 9
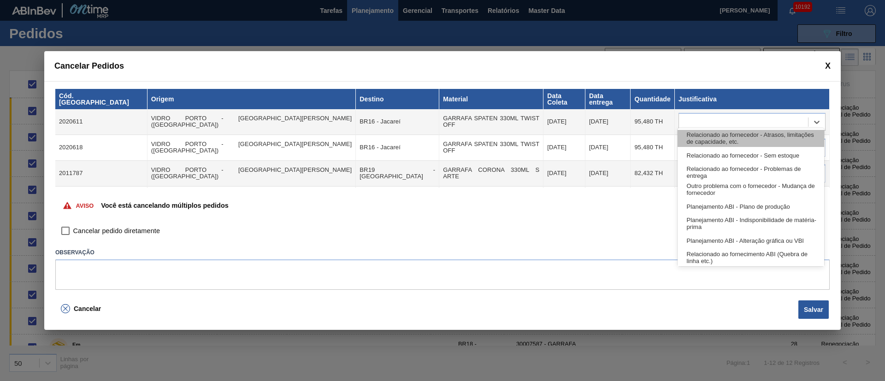
click at [735, 134] on div "Relacionado ao fornecedor - Atrasos, limitações de capacidade, etc." at bounding box center [750, 138] width 147 height 17
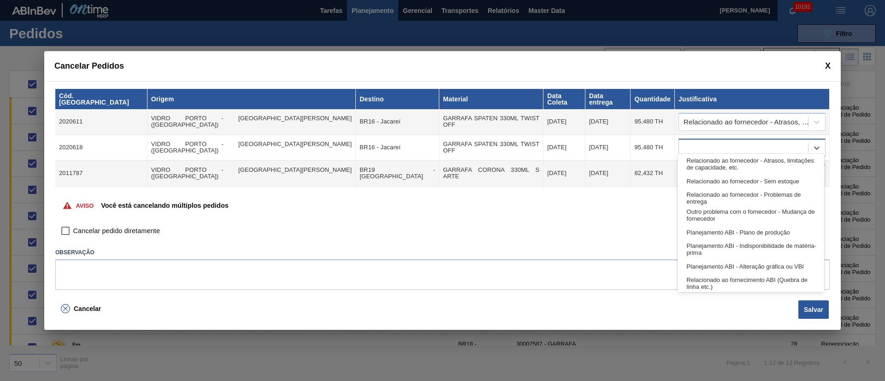
click at [734, 141] on div at bounding box center [743, 147] width 129 height 13
click at [721, 154] on div "Relacionado ao fornecedor - Atrasos, limitações de capacidade, etc. Relacionado…" at bounding box center [750, 223] width 147 height 138
click at [717, 163] on div "Relacionado ao fornecedor - Atrasos, limitações de capacidade, etc." at bounding box center [750, 164] width 147 height 17
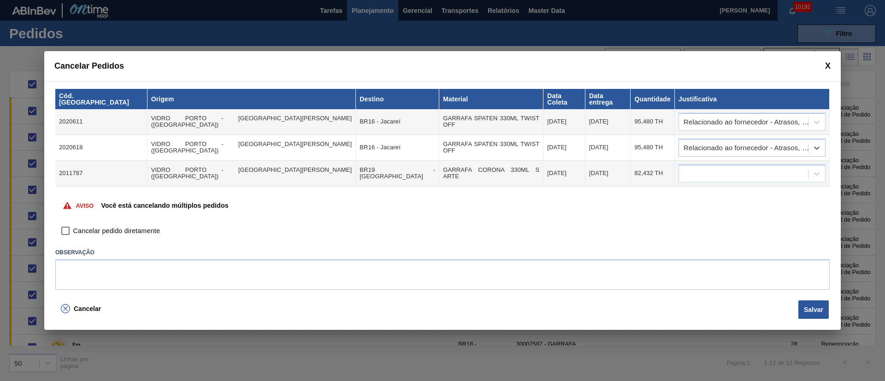
click at [717, 167] on div at bounding box center [743, 173] width 129 height 13
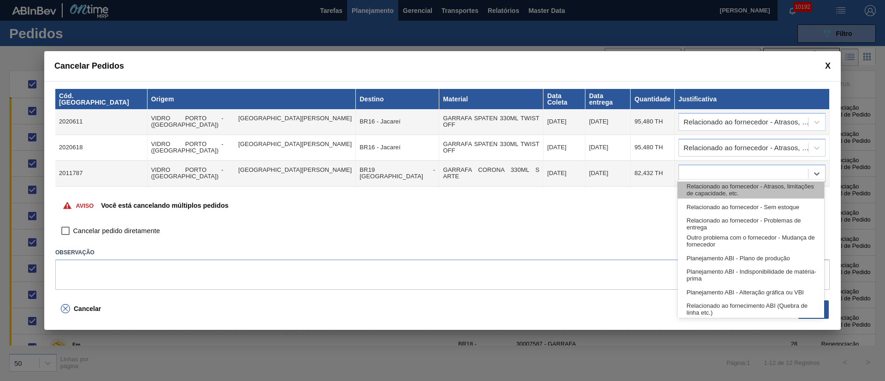
click at [709, 191] on div "Relacionado ao fornecedor - Atrasos, limitações de capacidade, etc." at bounding box center [750, 190] width 147 height 17
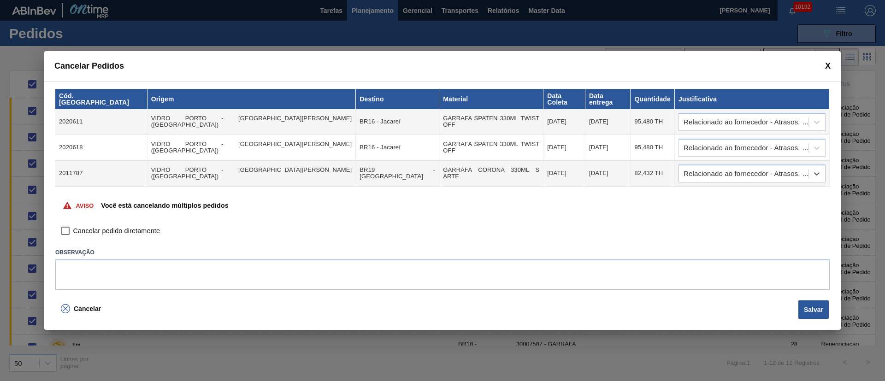
click at [706, 197] on div "Aviso Você está cancelando múltiplos pedidos" at bounding box center [442, 205] width 774 height 35
click at [706, 195] on div "Aviso Você está cancelando múltiplos pedidos" at bounding box center [442, 205] width 774 height 35
click at [700, 0] on body "Tarefas Planejamento Gerencial Transportes Relatórios Master Data [PERSON_NAME]…" at bounding box center [442, 0] width 885 height 0
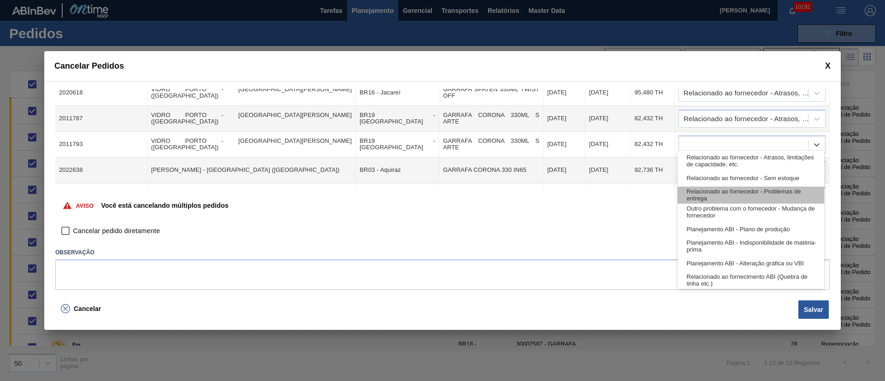
click at [701, 197] on div "Relacionado ao fornecedor - Problemas de entrega" at bounding box center [750, 195] width 147 height 17
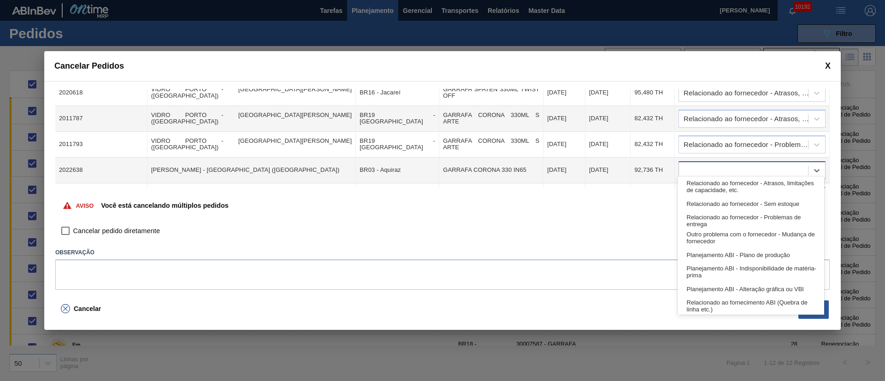
click at [697, 164] on div at bounding box center [743, 170] width 129 height 13
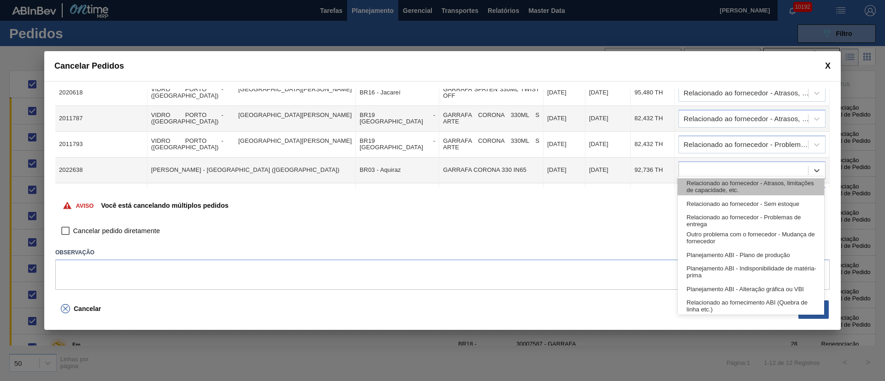
click at [697, 190] on div "Relacionado ao fornecedor - Atrasos, limitações de capacidade, etc." at bounding box center [750, 186] width 147 height 17
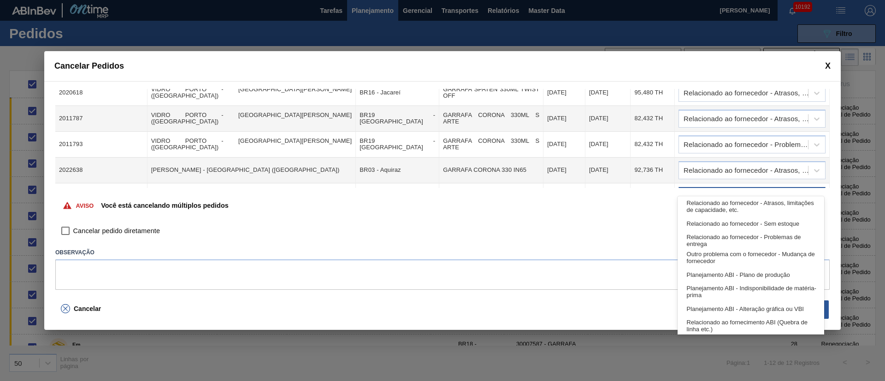
scroll to position [61, 0]
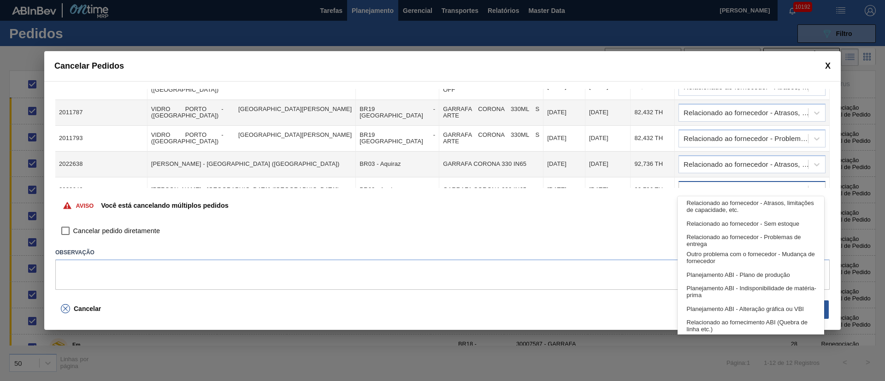
click at [700, 183] on div at bounding box center [743, 189] width 129 height 13
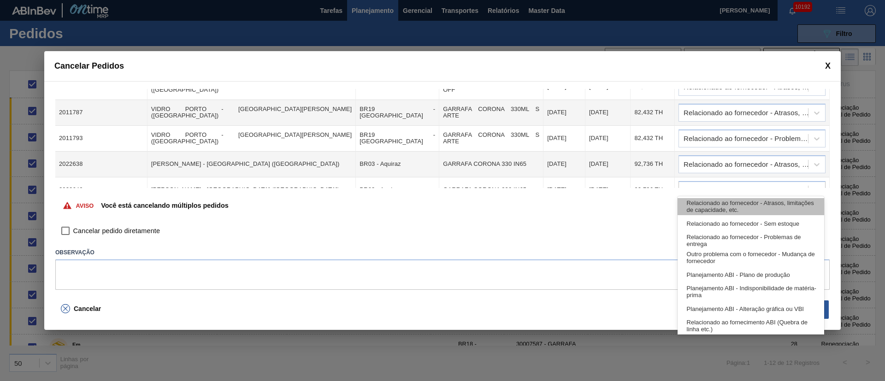
click at [700, 199] on div "Relacionado ao fornecedor - Atrasos, limitações de capacidade, etc." at bounding box center [750, 206] width 147 height 17
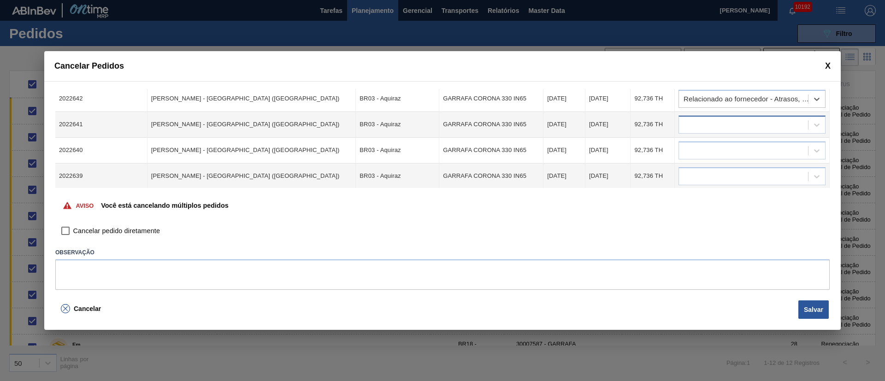
scroll to position [130, 0]
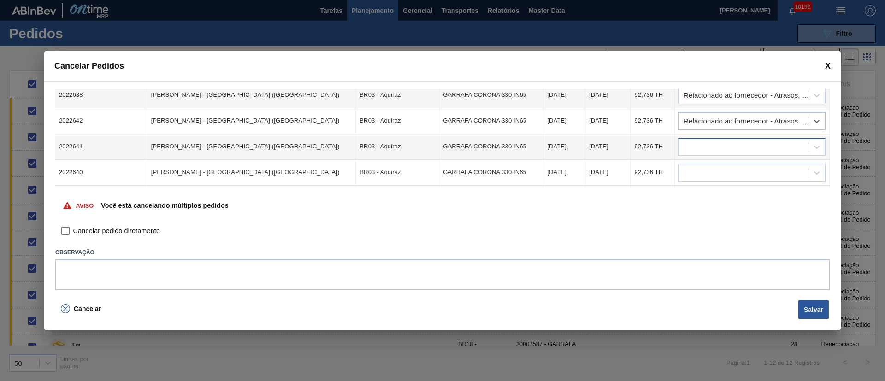
click at [703, 143] on div at bounding box center [743, 146] width 129 height 13
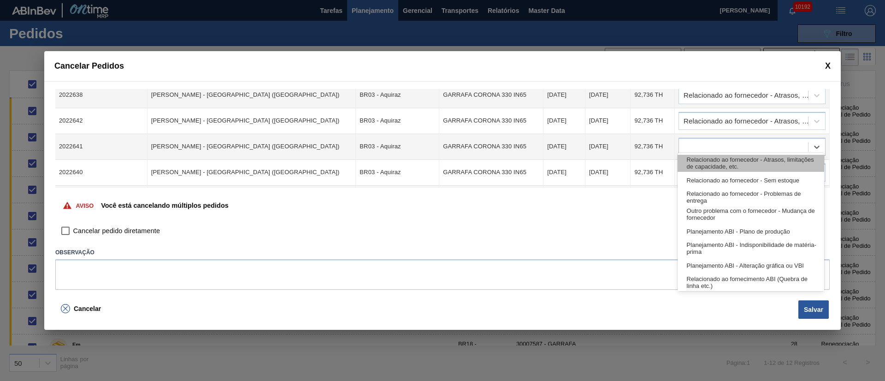
click at [702, 166] on div "Relacionado ao fornecedor - Atrasos, limitações de capacidade, etc." at bounding box center [750, 163] width 147 height 17
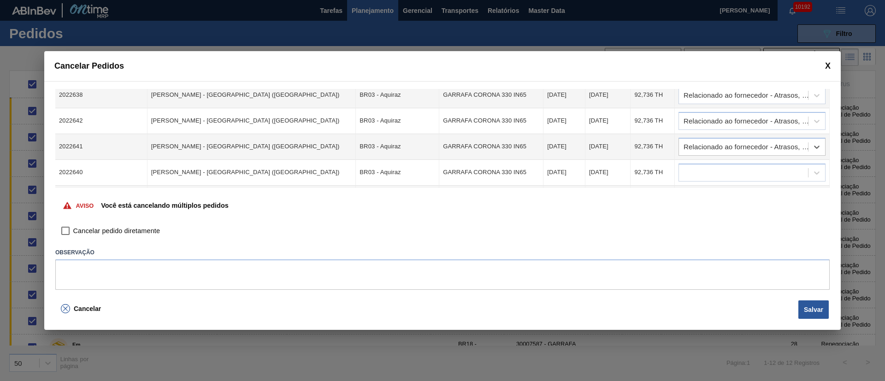
click at [700, 160] on td at bounding box center [752, 173] width 155 height 26
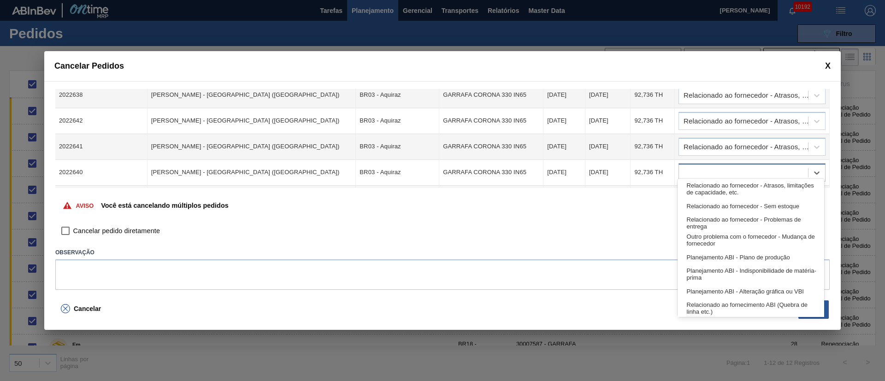
click at [697, 166] on div at bounding box center [743, 172] width 129 height 13
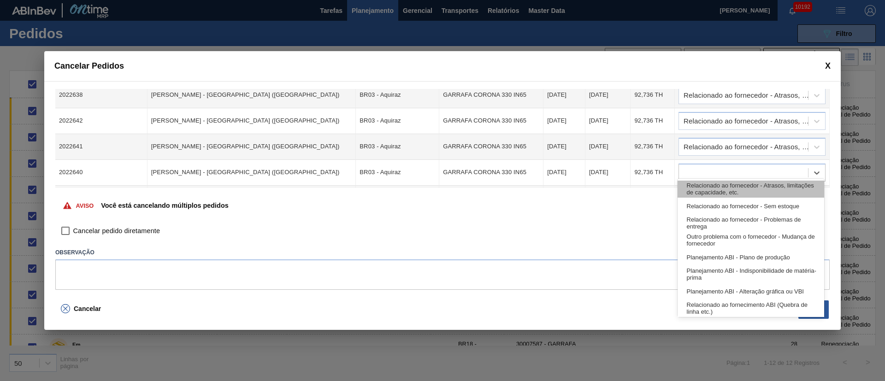
click at [700, 190] on div "Relacionado ao fornecedor - Atrasos, limitações de capacidade, etc." at bounding box center [750, 189] width 147 height 17
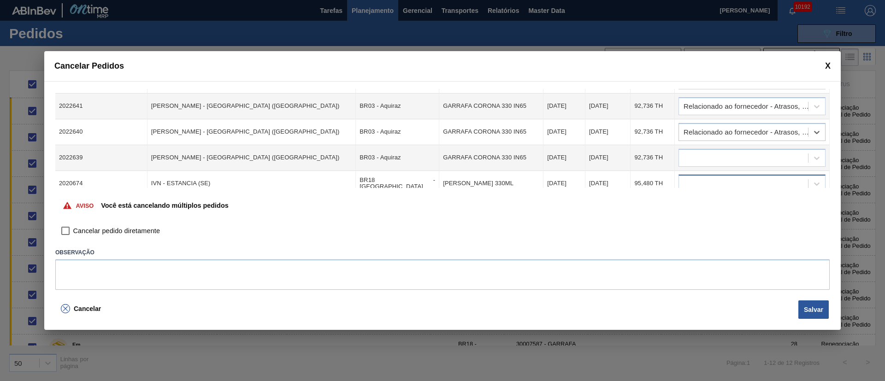
scroll to position [199, 0]
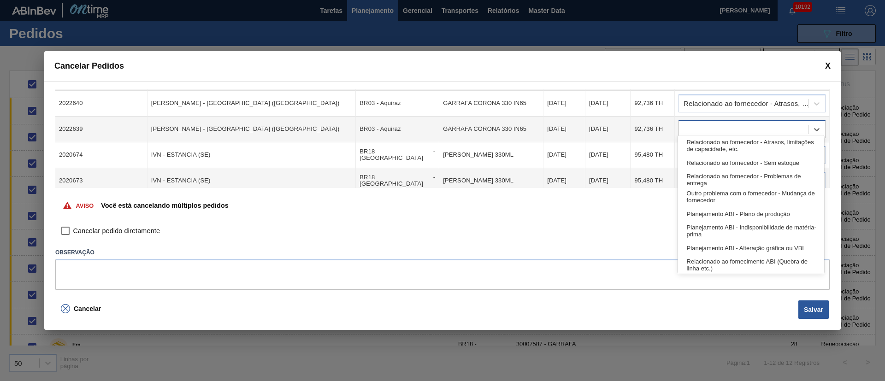
click at [707, 128] on div at bounding box center [743, 129] width 129 height 13
click at [706, 154] on div "Relacionado ao fornecedor - Sem estoque" at bounding box center [750, 162] width 147 height 17
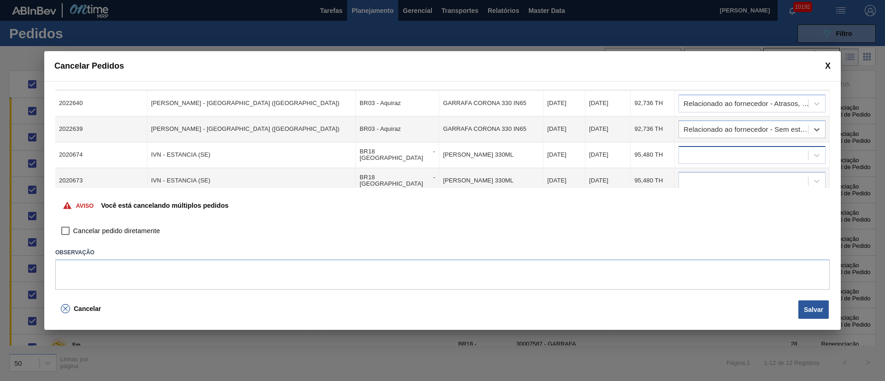
click at [703, 148] on div at bounding box center [743, 154] width 129 height 13
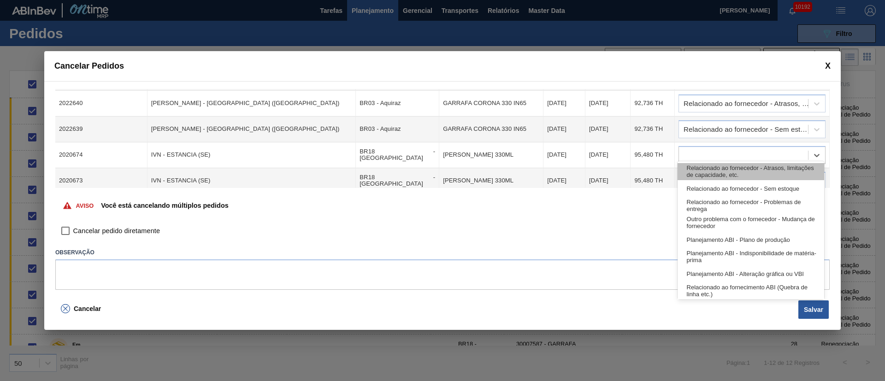
click at [706, 171] on div "Relacionado ao fornecedor - Atrasos, limitações de capacidade, etc." at bounding box center [750, 171] width 147 height 17
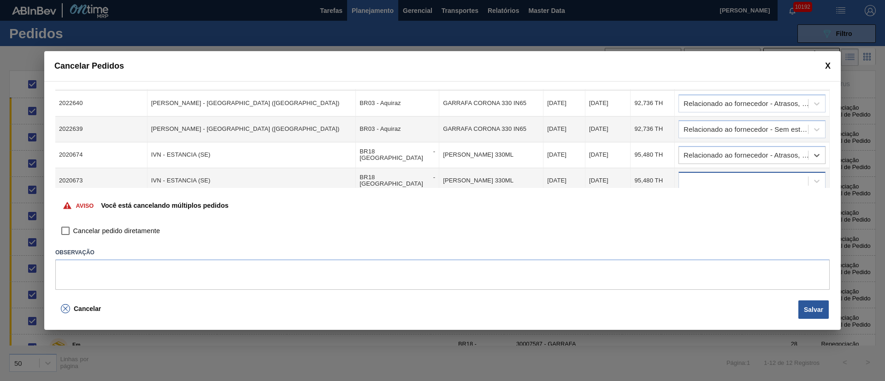
click at [706, 174] on div at bounding box center [743, 180] width 129 height 13
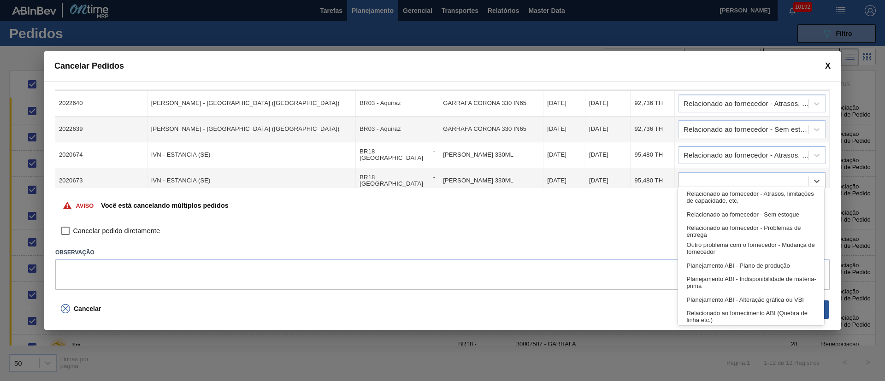
click at [706, 202] on div "Relacionado ao fornecedor - Atrasos, limitações de capacidade, etc." at bounding box center [750, 197] width 147 height 17
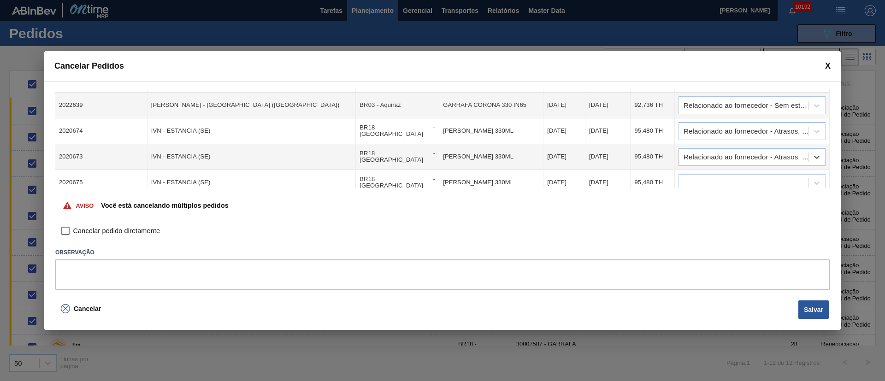
scroll to position [224, 0]
click at [696, 175] on div at bounding box center [743, 181] width 129 height 13
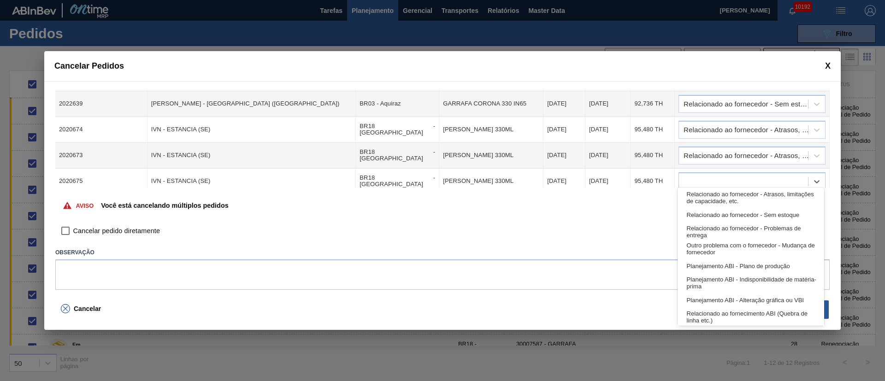
click at [702, 200] on div "Relacionado ao fornecedor - Atrasos, limitações de capacidade, etc." at bounding box center [750, 197] width 147 height 17
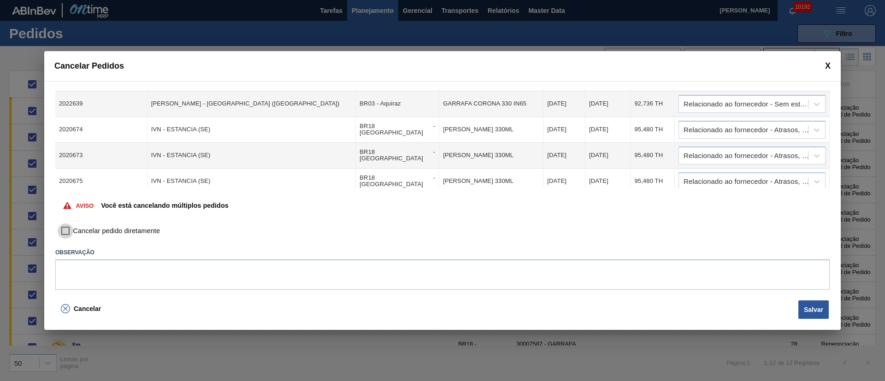
drag, startPoint x: 67, startPoint y: 231, endPoint x: 112, endPoint y: 233, distance: 44.3
click at [70, 231] on input "Cancelar pedido diretamente" at bounding box center [66, 231] width 16 height 16
checkbox input "true"
click at [812, 312] on button "Salvar" at bounding box center [813, 309] width 30 height 18
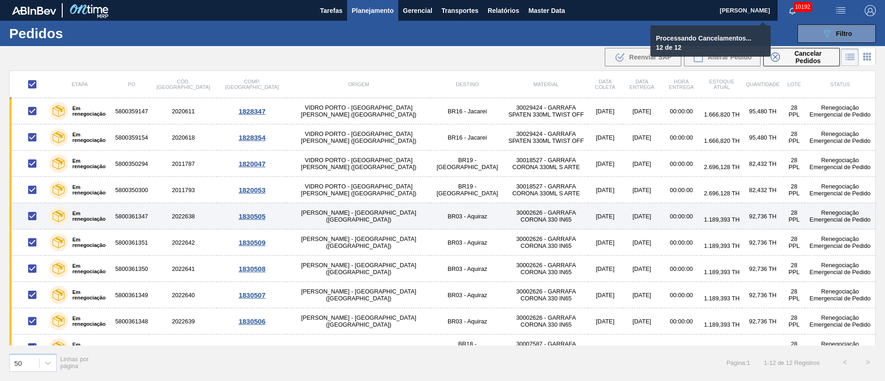
checkbox input "false"
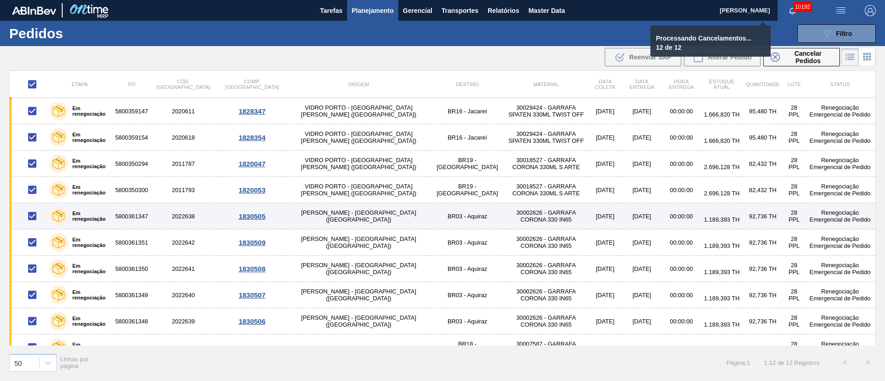
checkbox input "false"
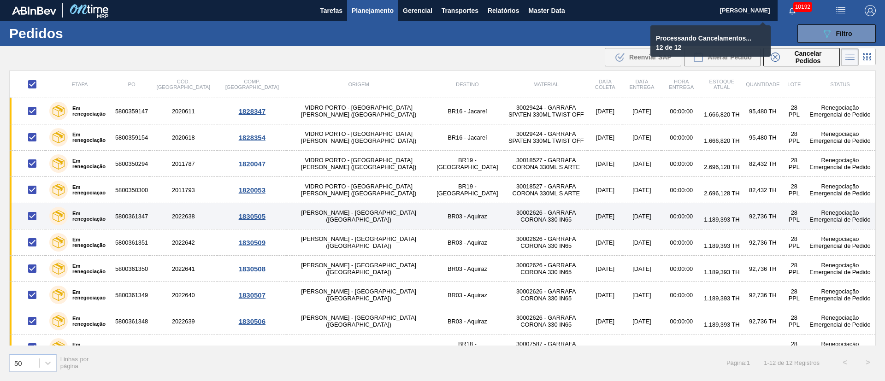
checkbox input "false"
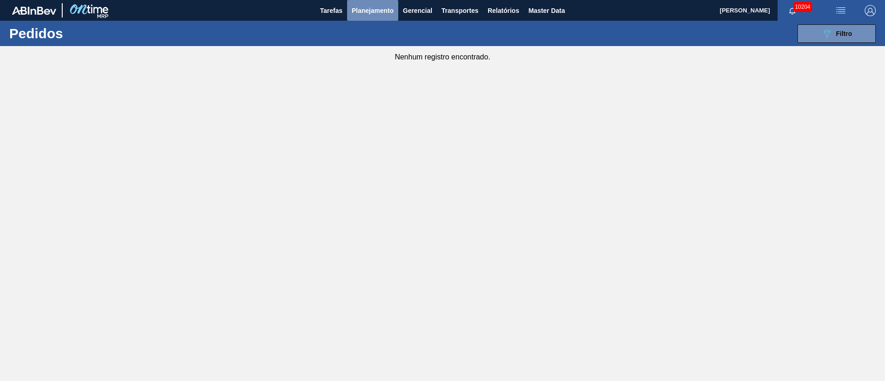
click at [357, 10] on span "Planejamento" at bounding box center [373, 10] width 42 height 11
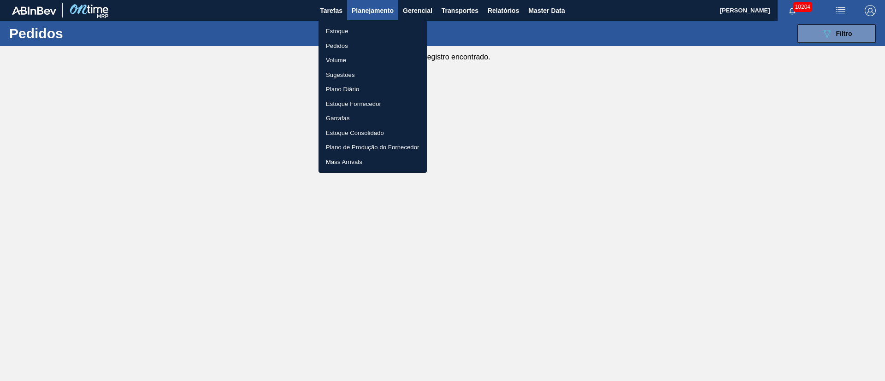
click at [341, 45] on li "Pedidos" at bounding box center [372, 46] width 108 height 15
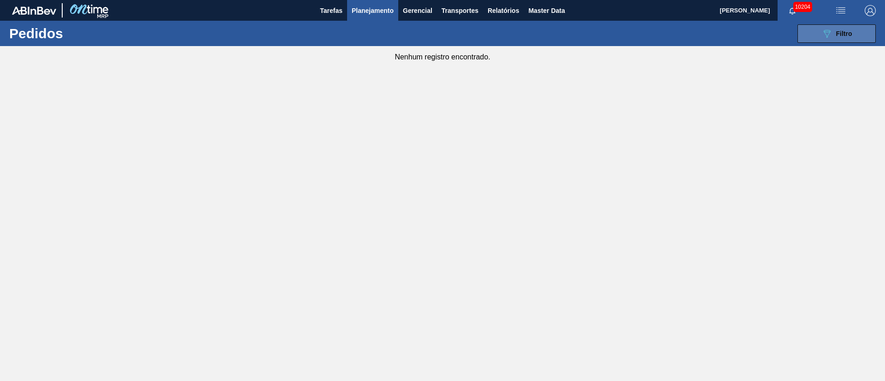
click at [835, 37] on div "089F7B8B-B2A5-4AFE-B5C0-19BA573D28AC Filtro" at bounding box center [836, 33] width 31 height 11
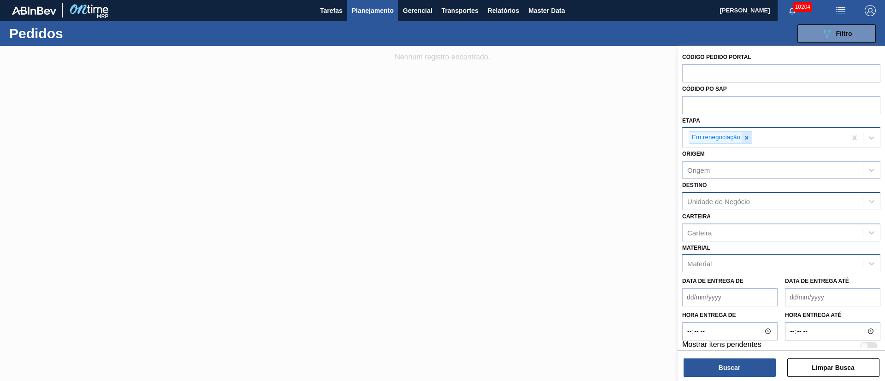
click at [745, 136] on icon at bounding box center [746, 137] width 3 height 3
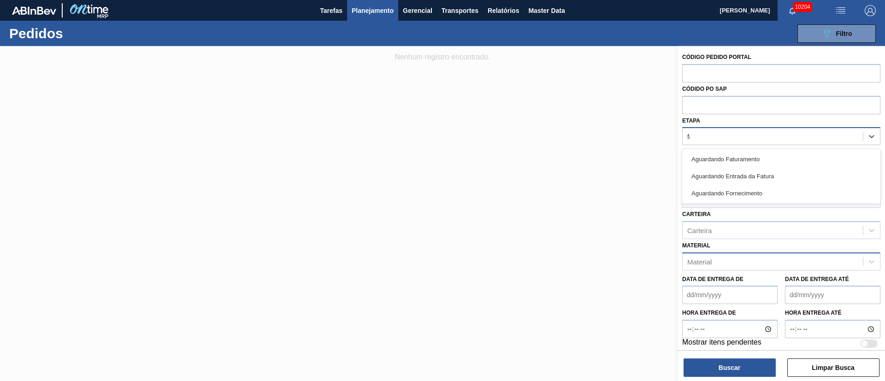
type input "fat"
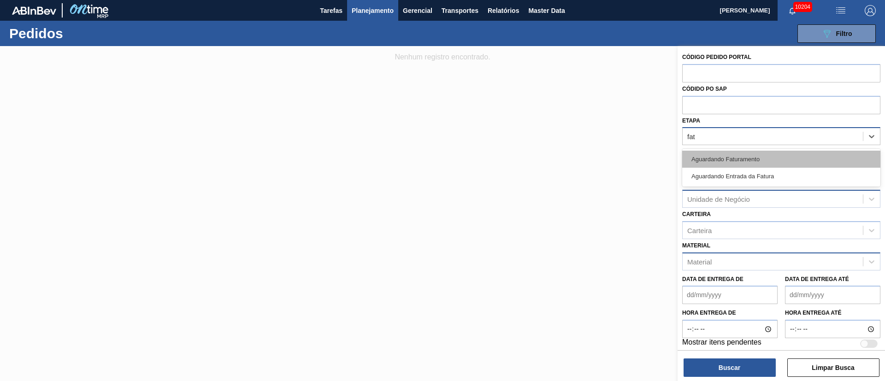
click at [734, 156] on div "Aguardando Faturamento" at bounding box center [781, 159] width 198 height 17
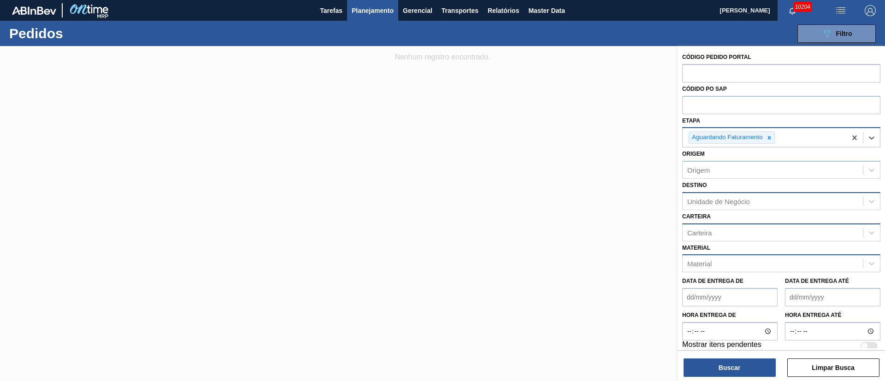
click at [733, 236] on div "Carteira" at bounding box center [772, 232] width 180 height 13
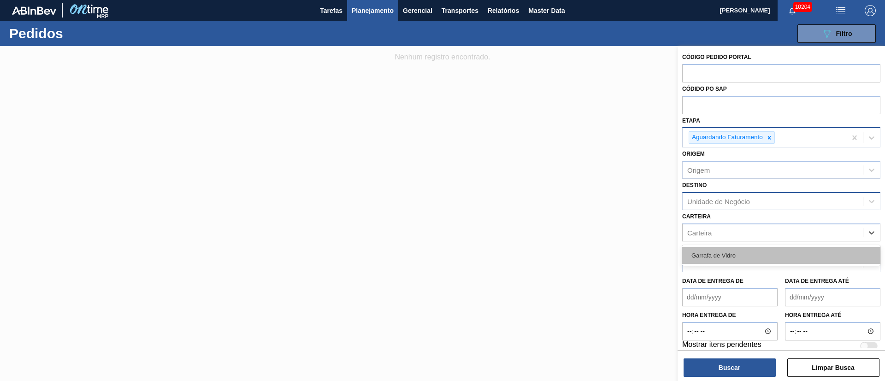
click at [728, 253] on div "Garrafa de Vidro" at bounding box center [781, 255] width 198 height 17
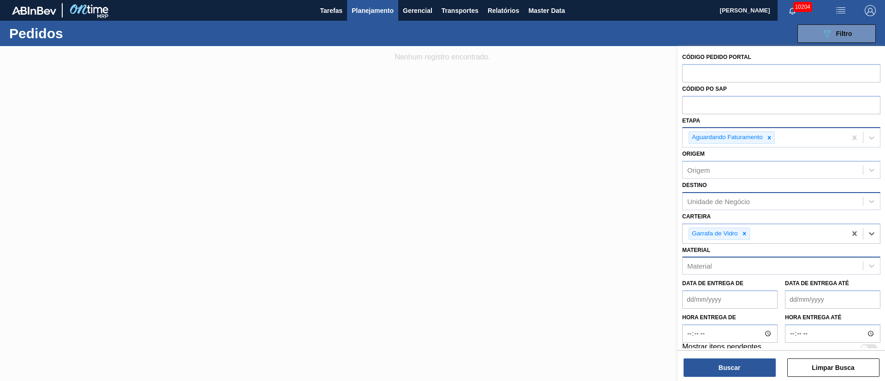
click at [717, 269] on div "Material" at bounding box center [772, 265] width 180 height 13
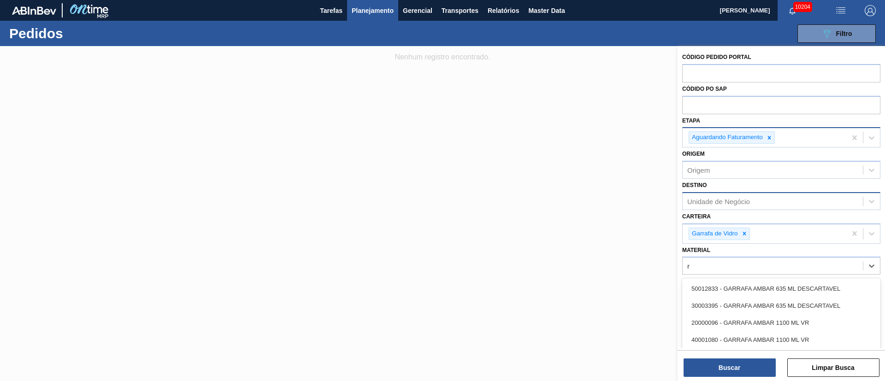
type input "r"
type input "twis"
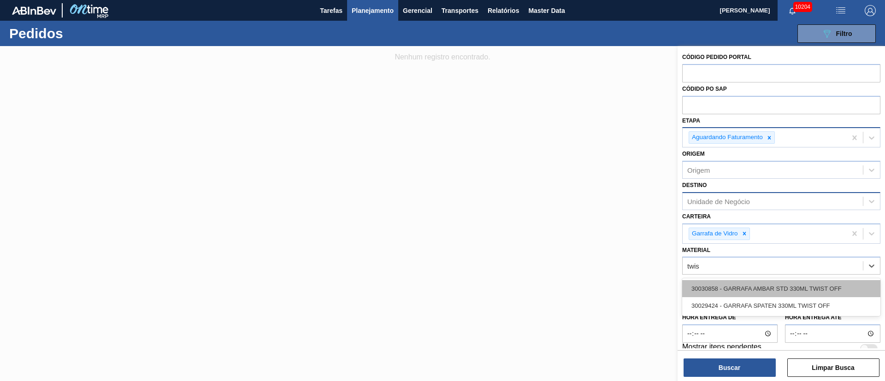
click at [778, 286] on div "30030858 - GARRAFA AMBAR STD 330ML TWIST OFF" at bounding box center [781, 288] width 198 height 17
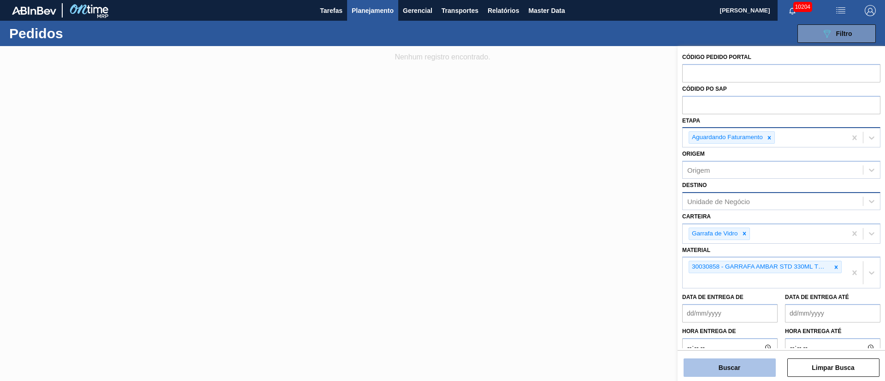
click at [730, 371] on button "Buscar" at bounding box center [729, 368] width 92 height 18
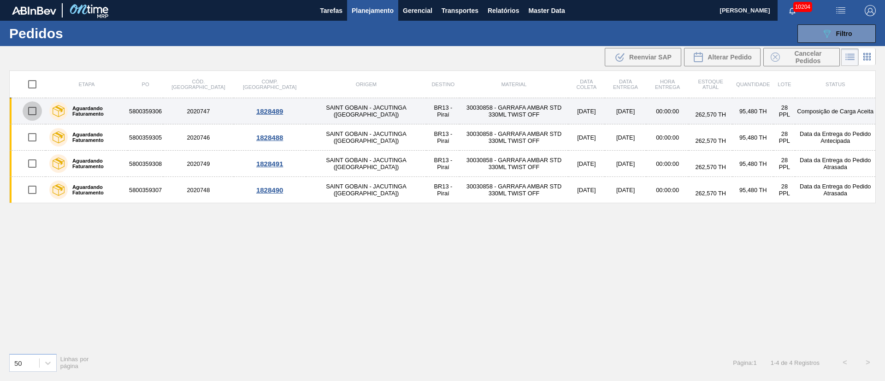
click at [29, 112] on input "checkbox" at bounding box center [32, 110] width 19 height 19
click at [35, 108] on input "checkbox" at bounding box center [32, 110] width 19 height 19
checkbox input "false"
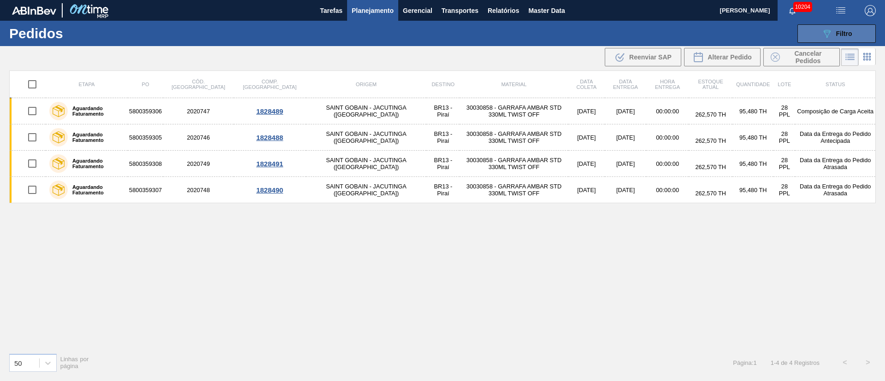
click at [852, 30] on button "089F7B8B-B2A5-4AFE-B5C0-19BA573D28AC Filtro" at bounding box center [836, 33] width 78 height 18
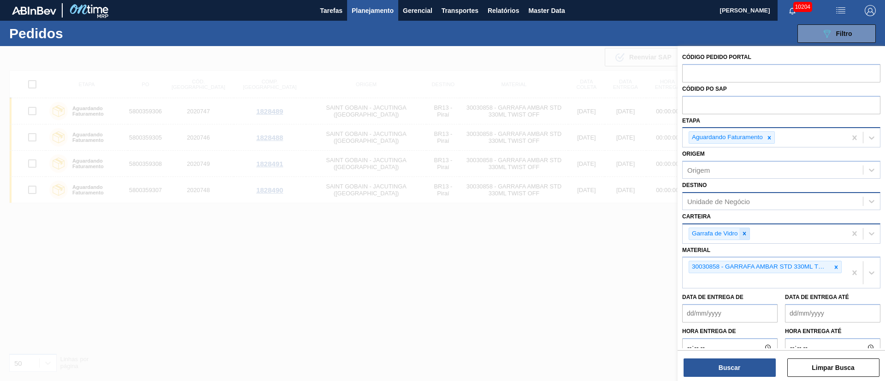
click at [743, 235] on icon at bounding box center [744, 233] width 6 height 6
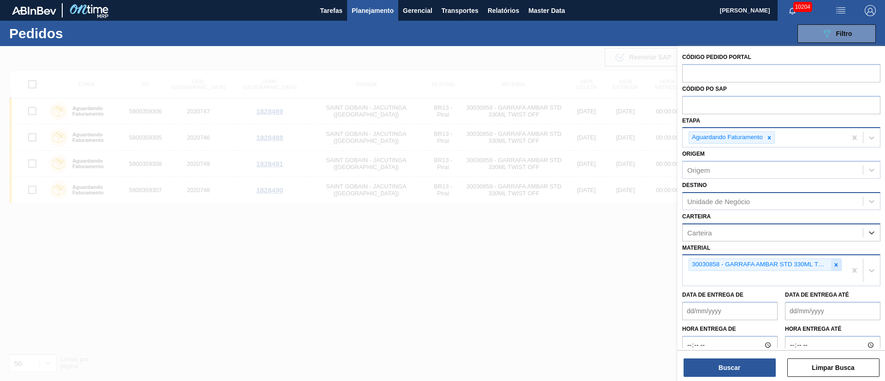
click at [836, 262] on icon at bounding box center [836, 265] width 6 height 6
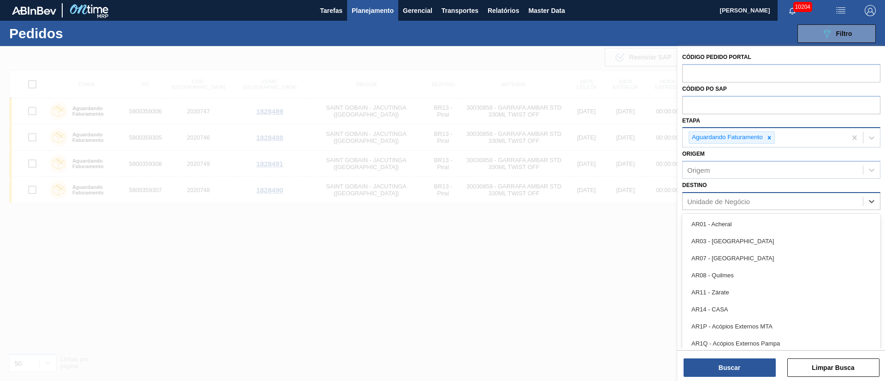
click at [700, 203] on div "Unidade de Negócio" at bounding box center [718, 201] width 63 height 8
type input "21"
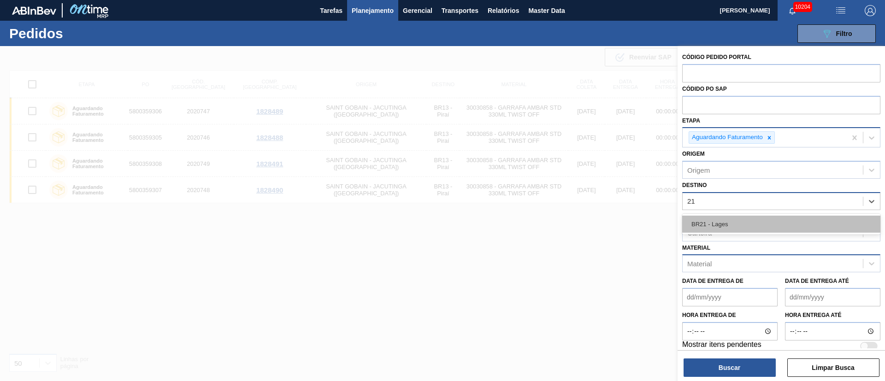
click at [701, 218] on div "BR21 - Lages" at bounding box center [781, 224] width 198 height 17
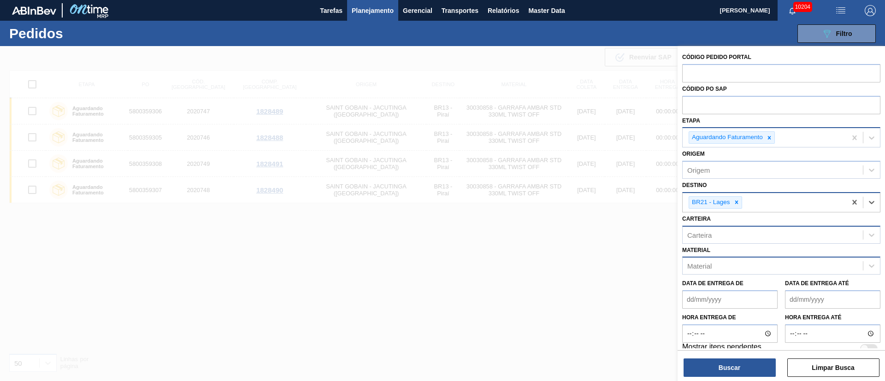
click at [723, 267] on div "Material" at bounding box center [772, 265] width 180 height 13
type input "twis"
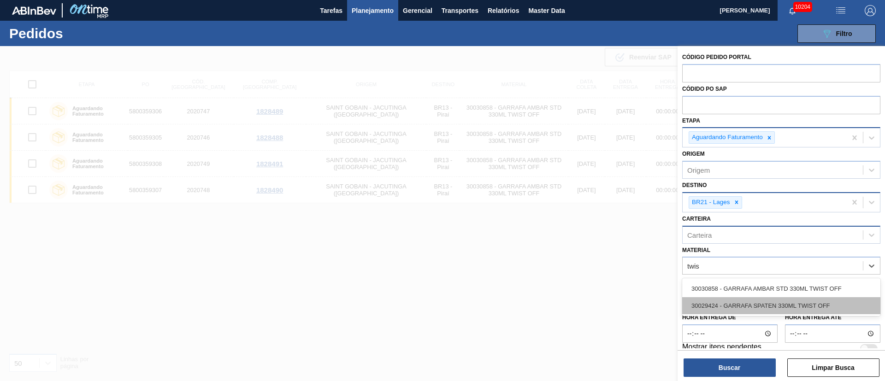
click at [727, 304] on div "30029424 - GARRAFA SPATEN 330ML TWIST OFF" at bounding box center [781, 305] width 198 height 17
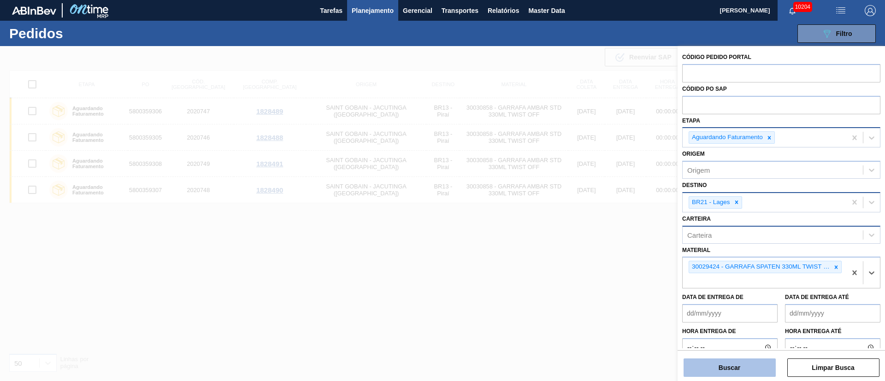
click at [730, 367] on button "Buscar" at bounding box center [729, 368] width 92 height 18
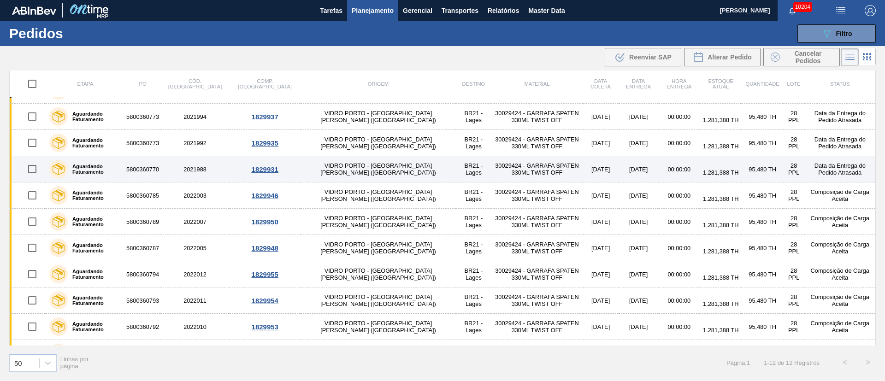
scroll to position [68, 0]
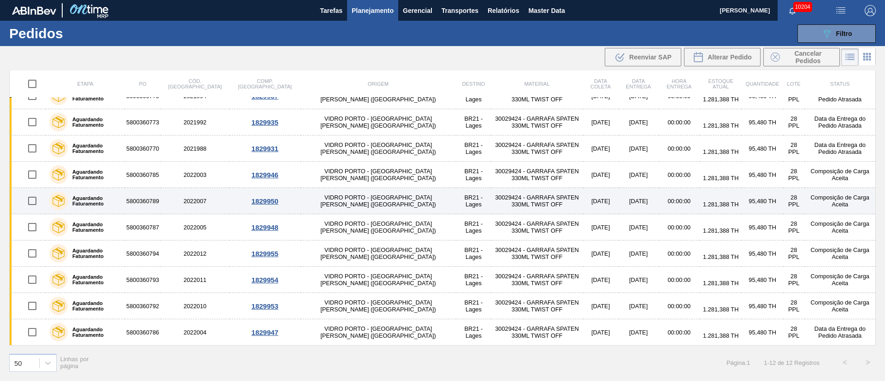
click at [35, 201] on input "checkbox" at bounding box center [32, 200] width 19 height 19
checkbox input "true"
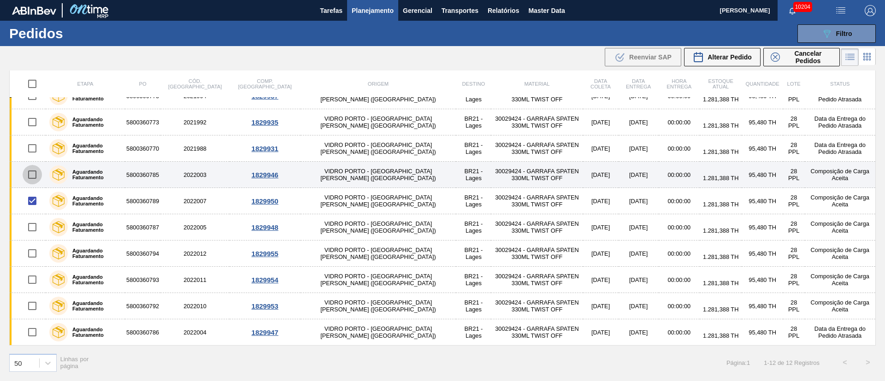
click at [31, 173] on input "checkbox" at bounding box center [32, 174] width 19 height 19
checkbox input "true"
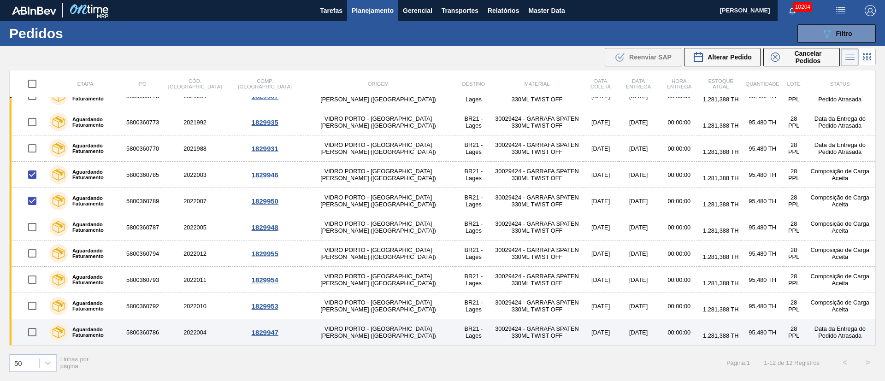
click at [33, 331] on input "checkbox" at bounding box center [32, 332] width 19 height 19
checkbox input "true"
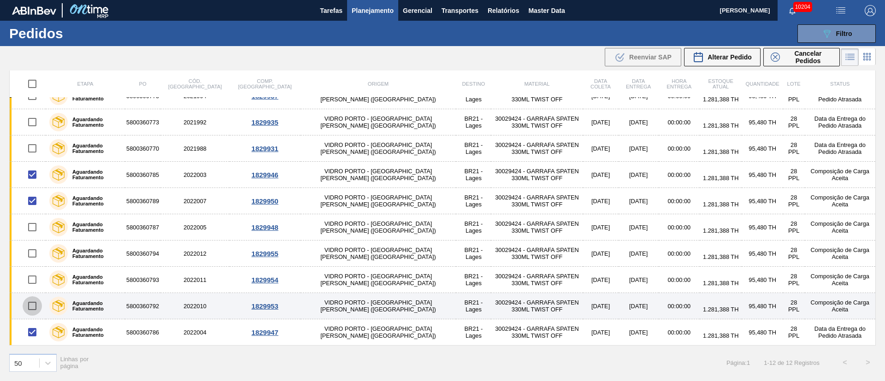
click at [32, 300] on input "checkbox" at bounding box center [32, 305] width 19 height 19
checkbox input "true"
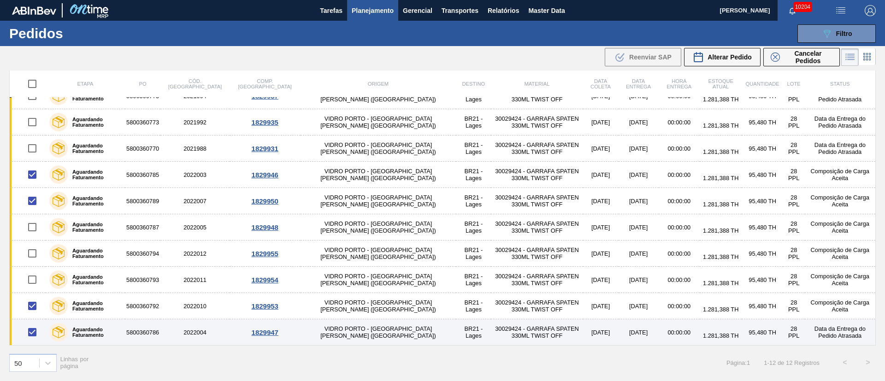
click at [34, 333] on input "checkbox" at bounding box center [32, 332] width 19 height 19
checkbox input "false"
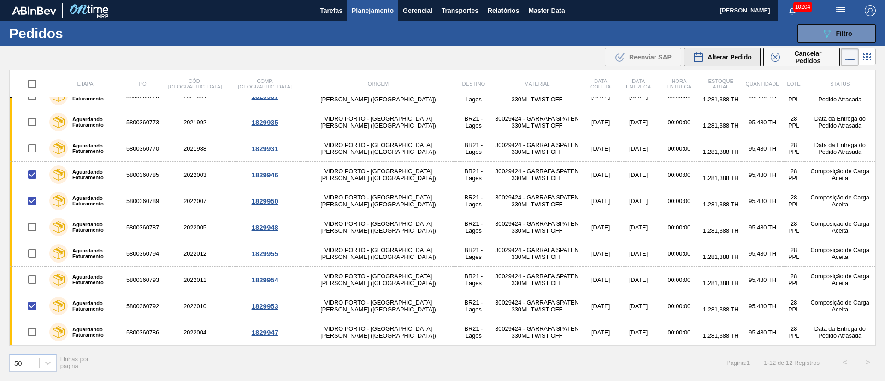
click at [727, 60] on span "Alterar Pedido" at bounding box center [729, 56] width 44 height 7
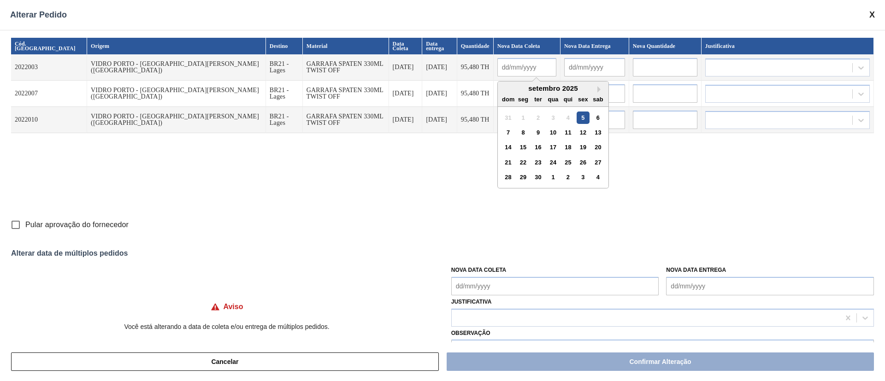
click at [497, 66] on input "text" at bounding box center [526, 67] width 59 height 18
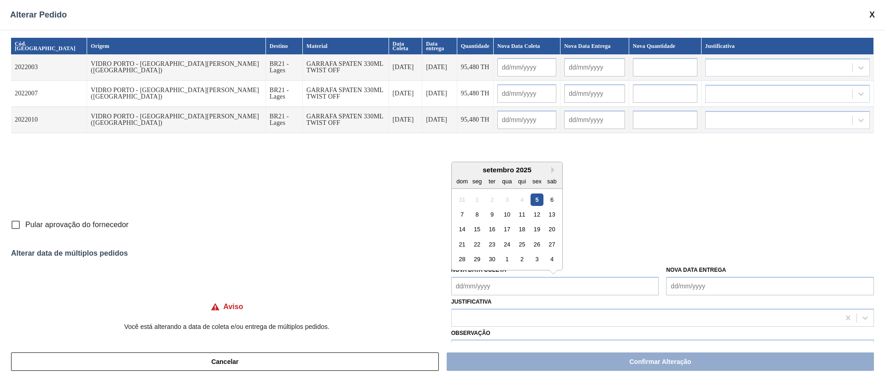
click at [482, 287] on Coleta "Nova Data Coleta" at bounding box center [555, 286] width 208 height 18
click at [494, 214] on div "9" at bounding box center [492, 214] width 12 height 12
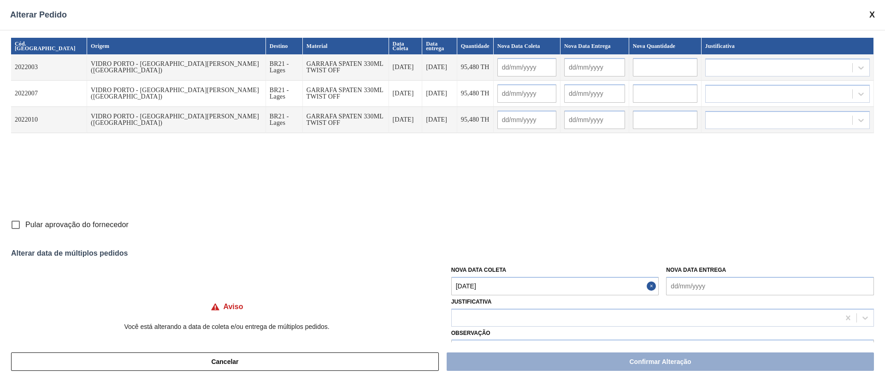
type Coleta "[DATE]"
type input "[DATE]"
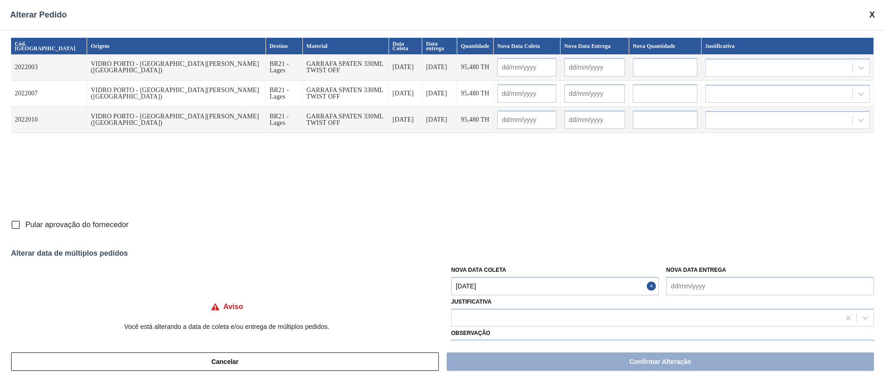
type input "[DATE]"
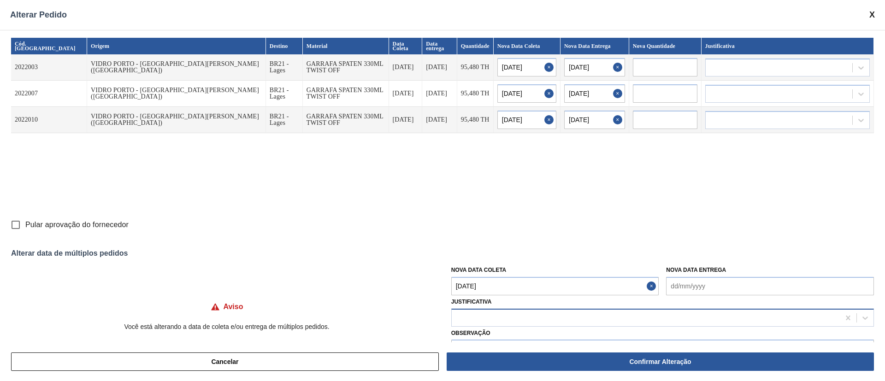
click at [484, 315] on div at bounding box center [646, 317] width 388 height 13
type input "f"
type input "ou"
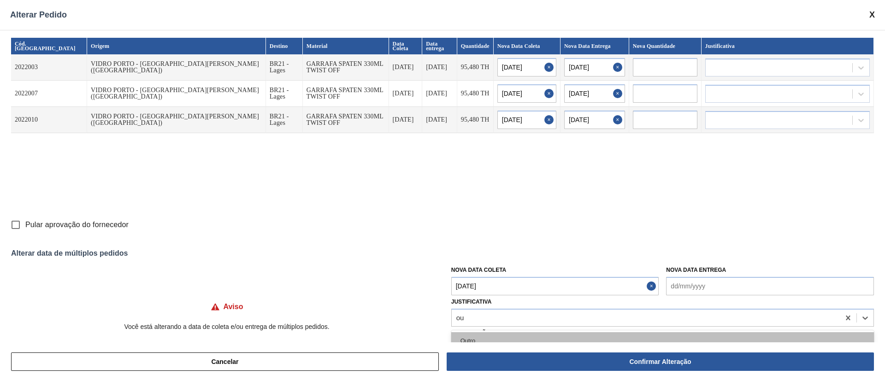
click at [471, 335] on div "Outro" at bounding box center [662, 340] width 423 height 17
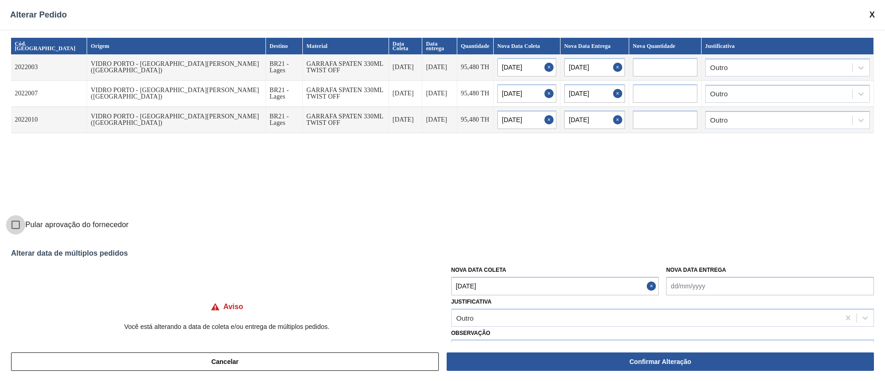
drag, startPoint x: 19, startPoint y: 224, endPoint x: 117, endPoint y: 228, distance: 97.8
click at [19, 224] on input "Pular aprovação do fornecedor" at bounding box center [15, 224] width 19 height 19
checkbox input "true"
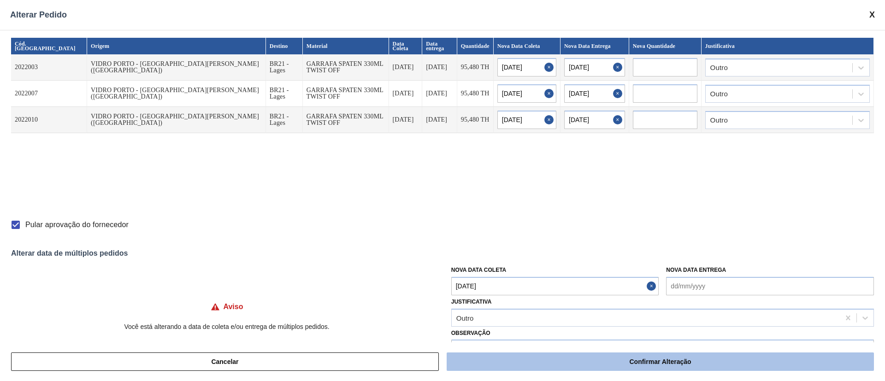
click at [655, 366] on button "Confirmar Alteração" at bounding box center [660, 362] width 427 height 18
checkbox input "false"
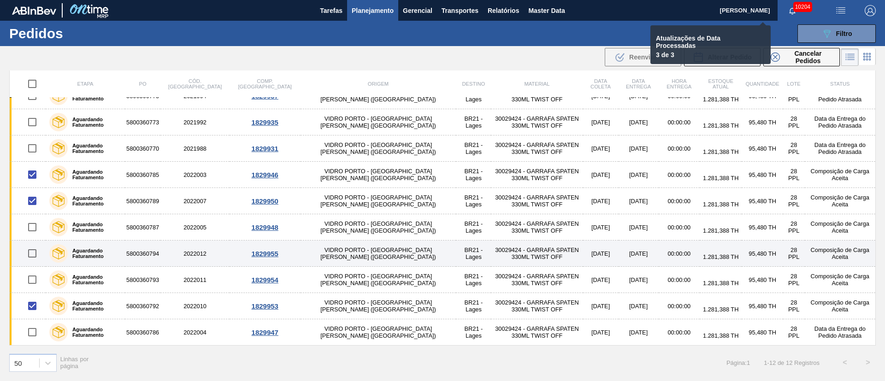
checkbox input "false"
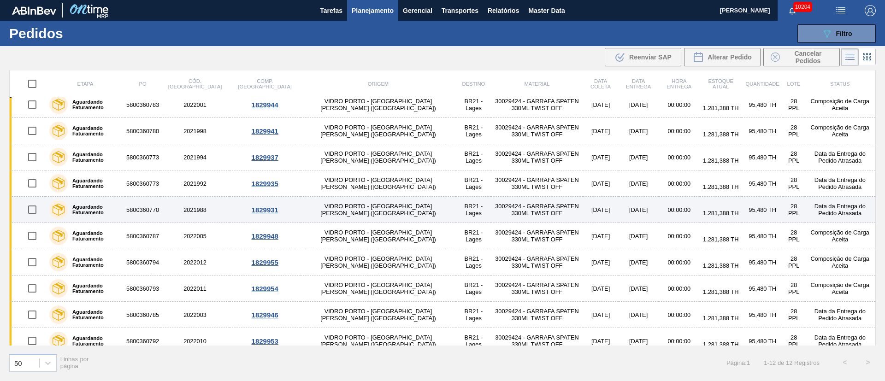
scroll to position [0, 0]
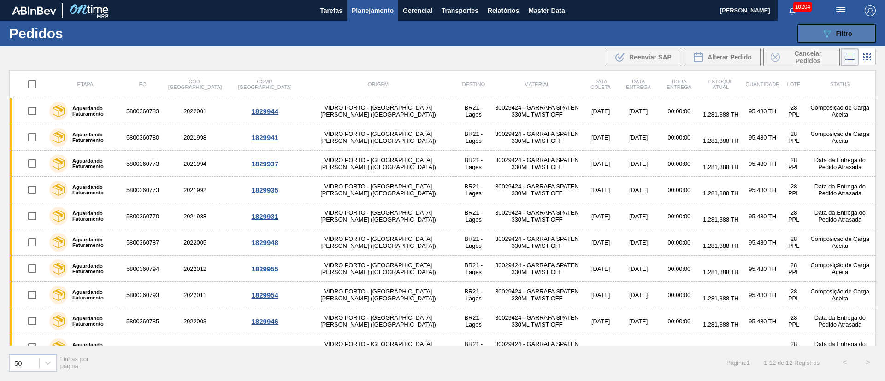
click at [854, 34] on button "089F7B8B-B2A5-4AFE-B5C0-19BA573D28AC Filtro" at bounding box center [836, 33] width 78 height 18
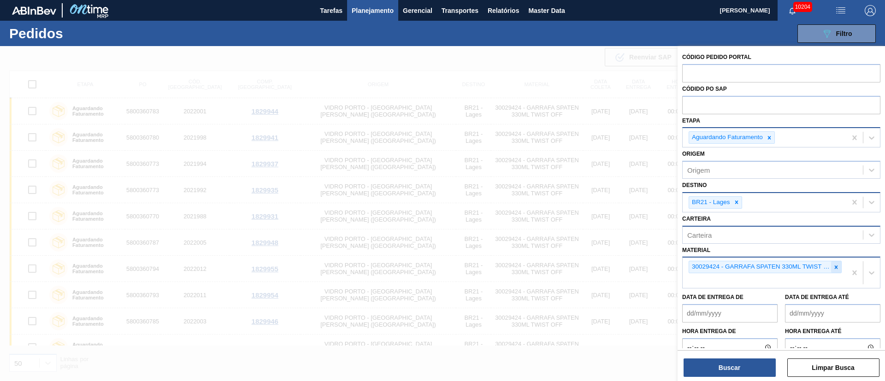
click at [835, 266] on icon at bounding box center [836, 266] width 3 height 3
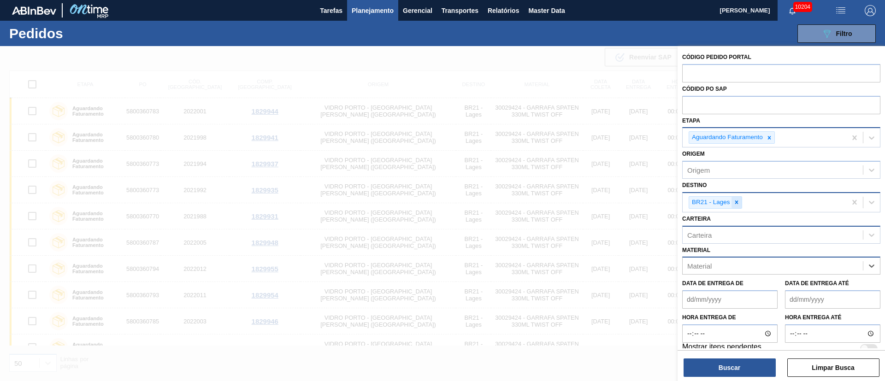
click at [737, 201] on icon at bounding box center [736, 202] width 3 height 3
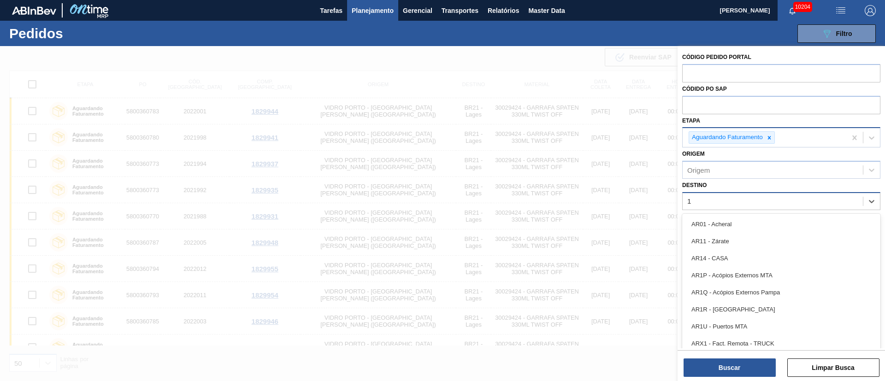
type input "16"
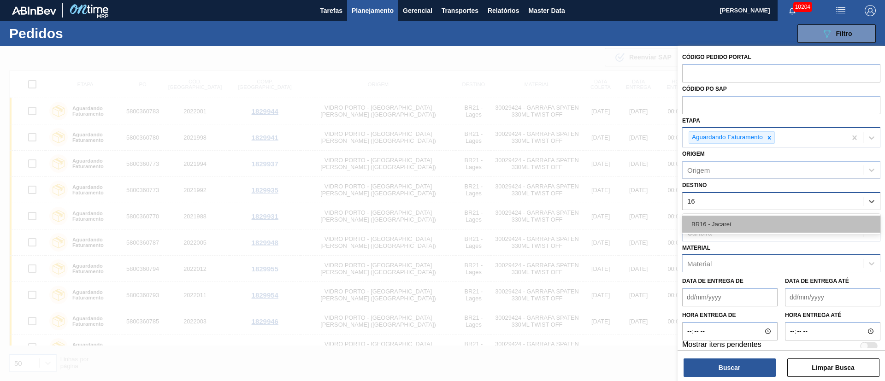
click at [722, 228] on div "BR16 - Jacareí" at bounding box center [781, 224] width 198 height 17
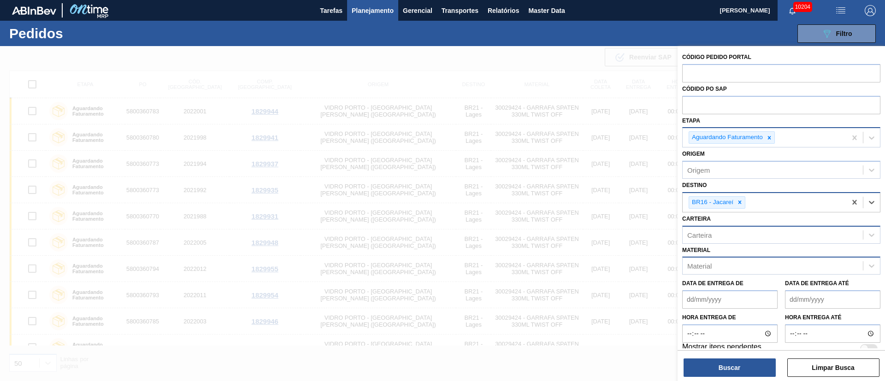
click at [714, 265] on div "Material" at bounding box center [772, 265] width 180 height 13
click at [740, 202] on icon at bounding box center [739, 202] width 3 height 3
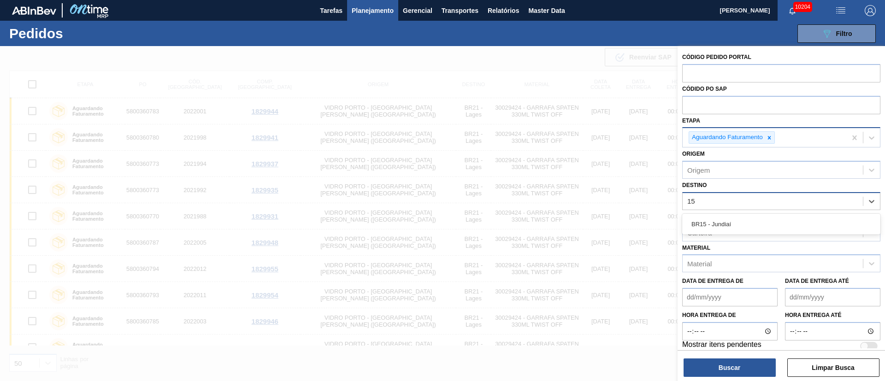
type input "1"
type input "'"
type input "15"
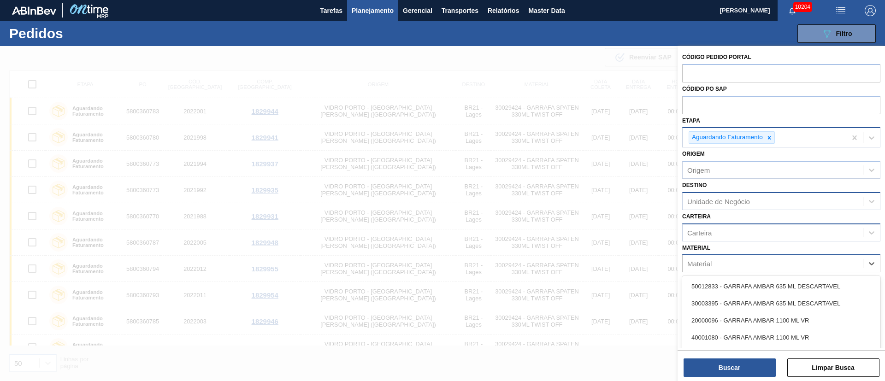
click at [716, 260] on div "Material" at bounding box center [772, 263] width 180 height 13
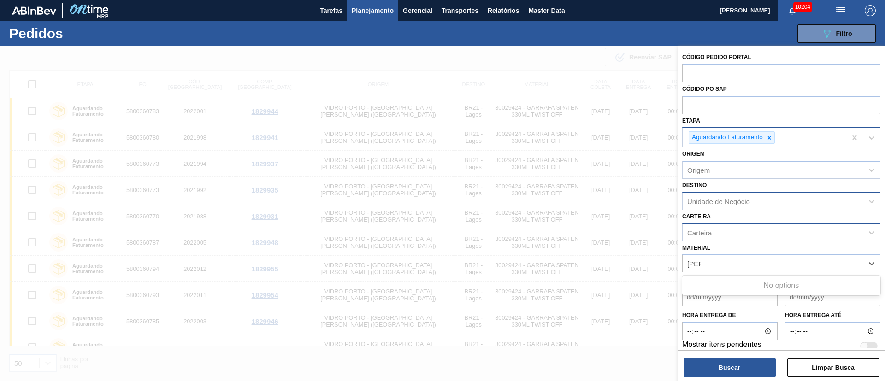
type input "J"
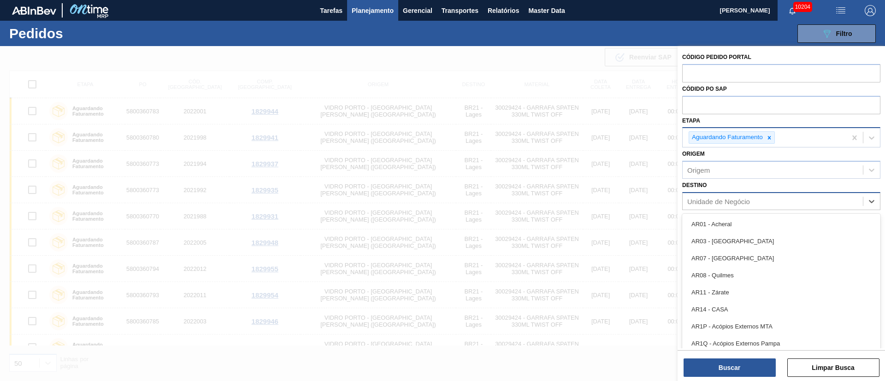
click at [726, 197] on div "Unidade de Negócio" at bounding box center [718, 201] width 63 height 8
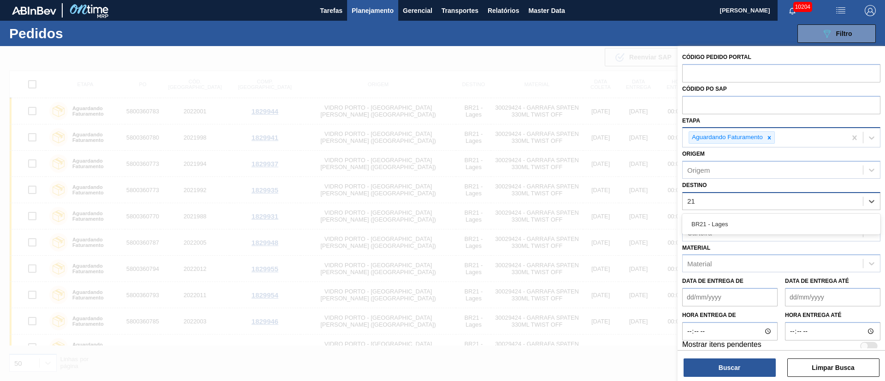
type input "2"
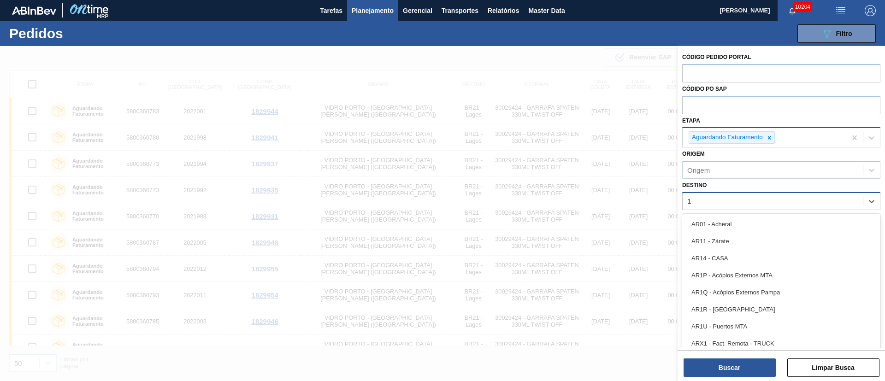
type input "16"
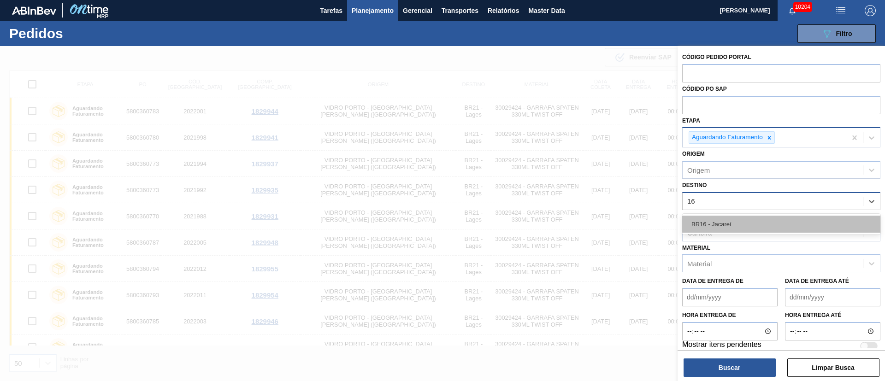
click at [708, 228] on div "BR16 - Jacareí" at bounding box center [781, 224] width 198 height 17
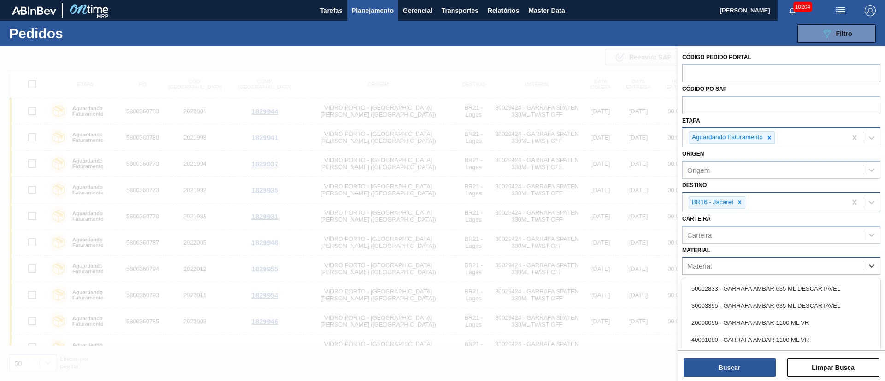
click at [717, 266] on div "Material" at bounding box center [772, 265] width 180 height 13
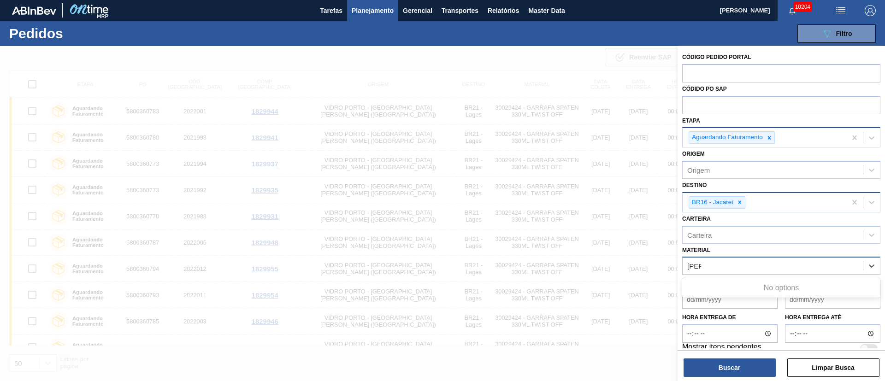
type input "J"
type input "j"
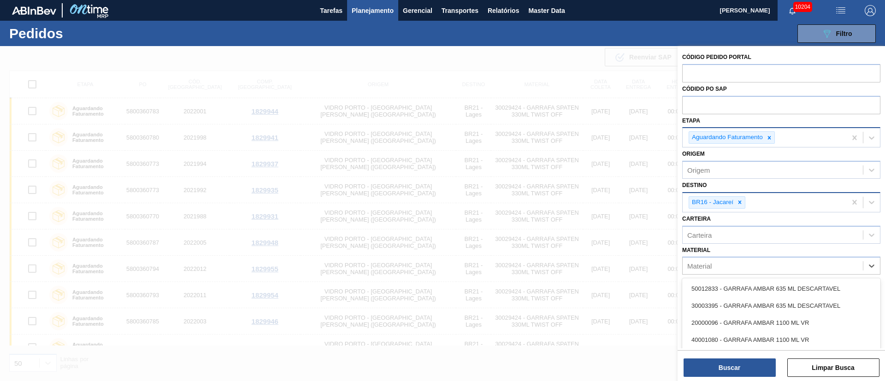
click at [740, 223] on div "Carteira Carteira" at bounding box center [781, 227] width 198 height 31
click at [715, 266] on div "Material" at bounding box center [772, 265] width 180 height 13
type input "20001976"
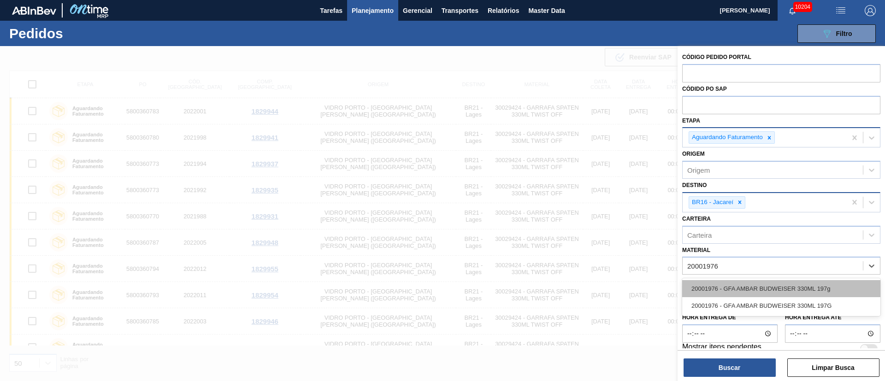
click at [721, 292] on div "20001976 - GFA AMBAR BUDWEISER 330ML 197g" at bounding box center [781, 288] width 198 height 17
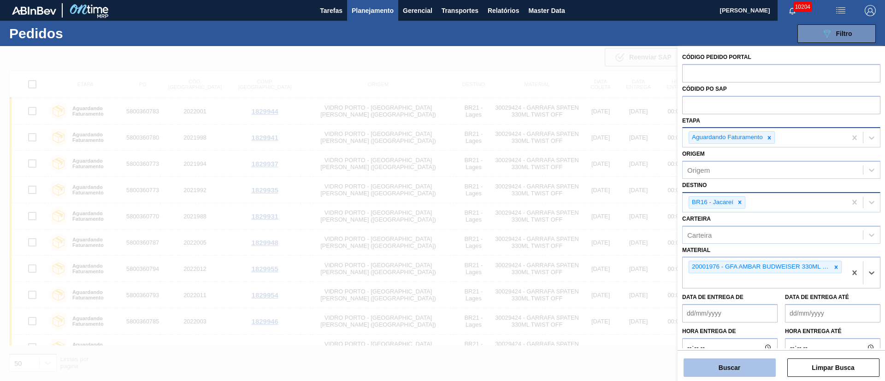
click at [751, 368] on button "Buscar" at bounding box center [729, 368] width 92 height 18
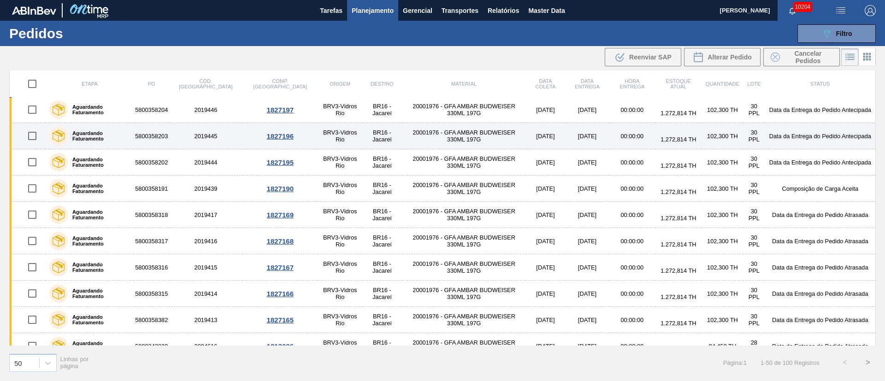
scroll to position [484, 0]
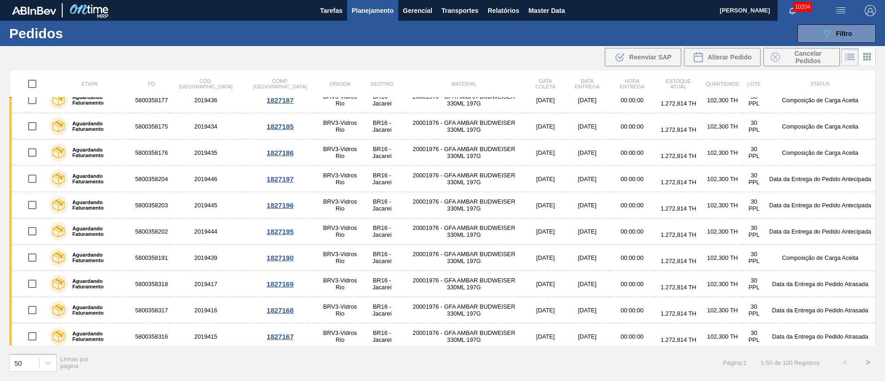
click at [34, 85] on input "checkbox" at bounding box center [32, 83] width 19 height 19
checkbox input "true"
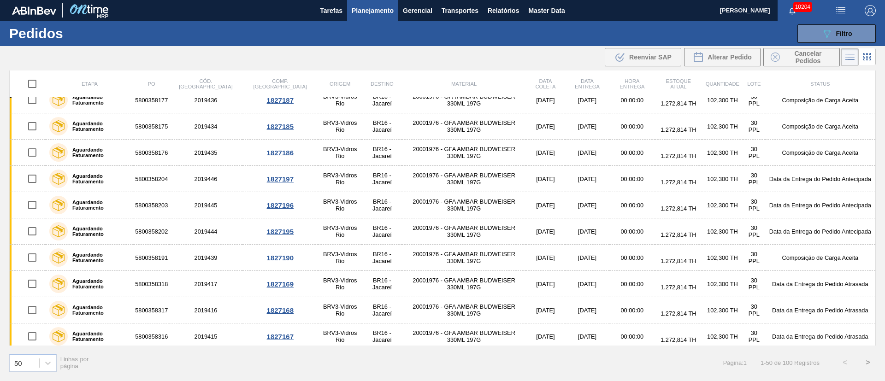
checkbox input "true"
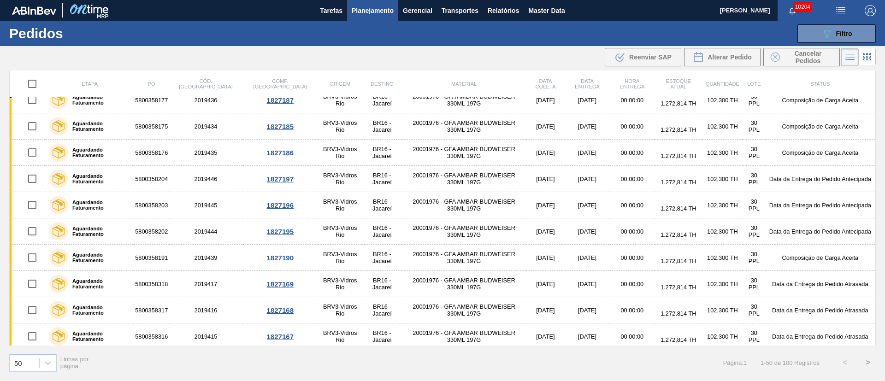
checkbox input "true"
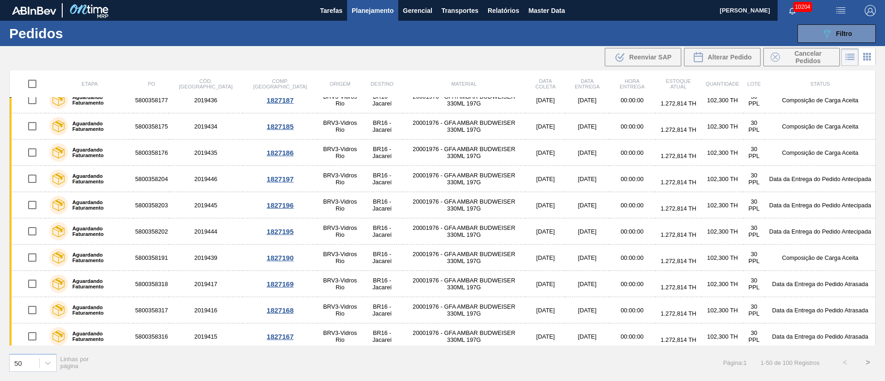
checkbox input "true"
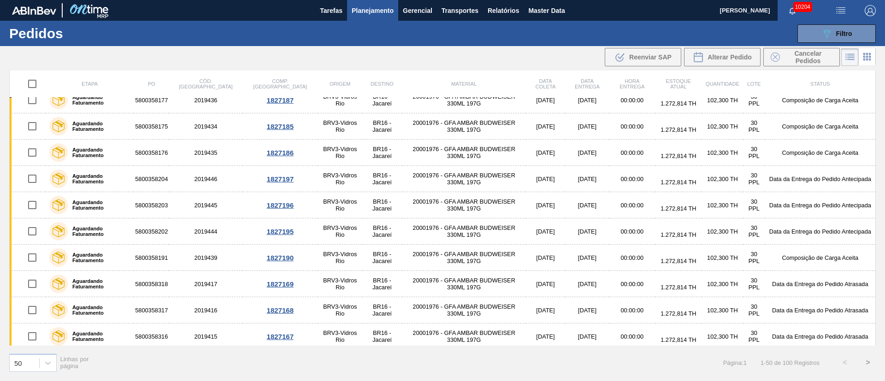
checkbox input "true"
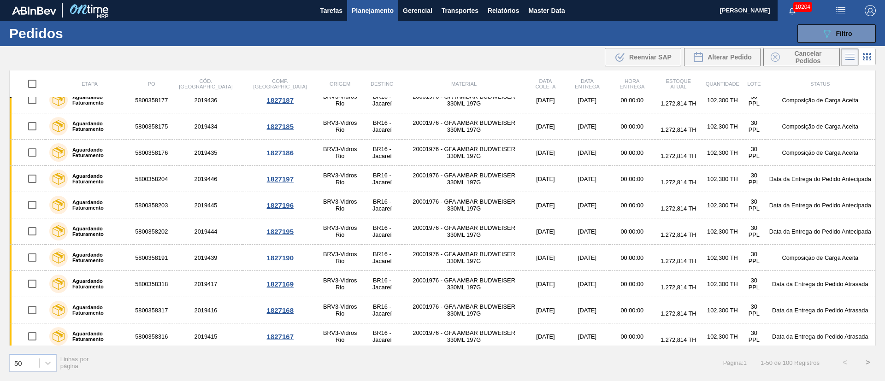
checkbox input "true"
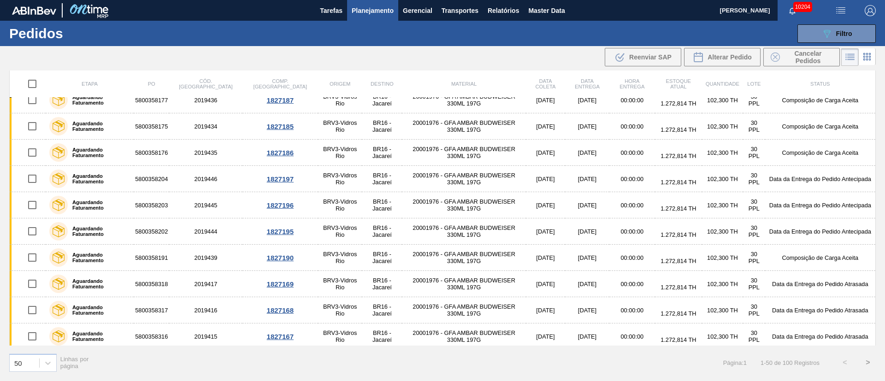
checkbox input "true"
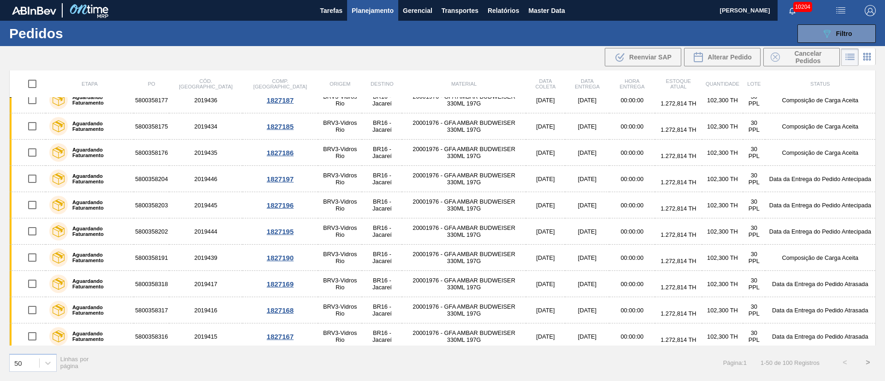
checkbox input "true"
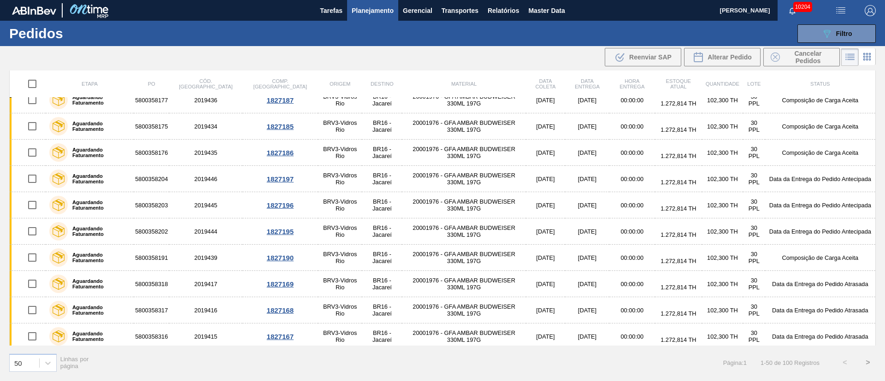
checkbox input "true"
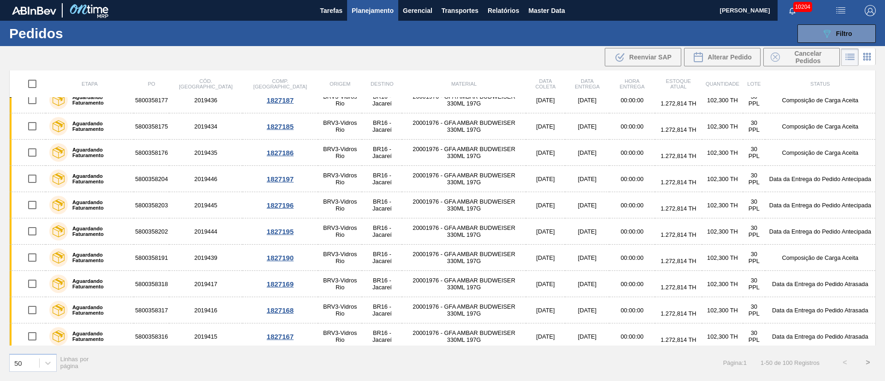
checkbox input "true"
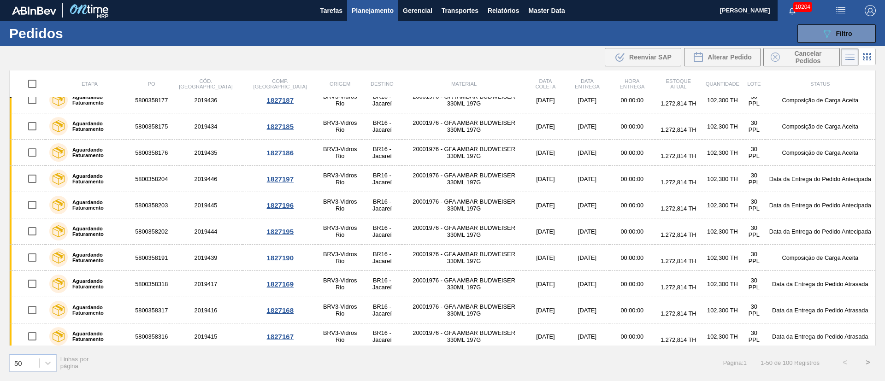
checkbox input "true"
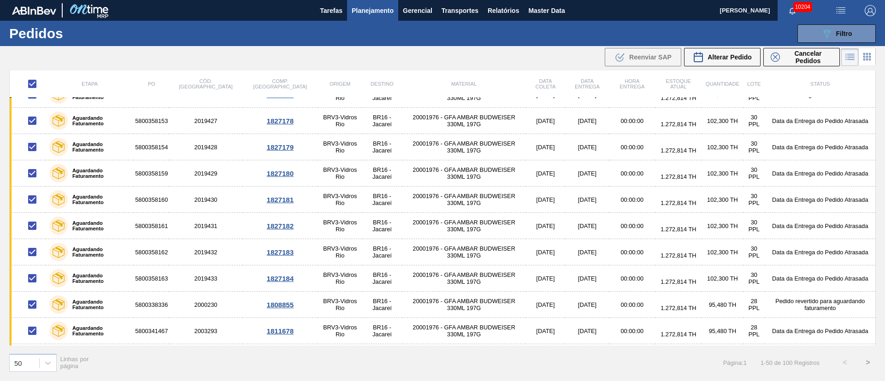
scroll to position [0, 0]
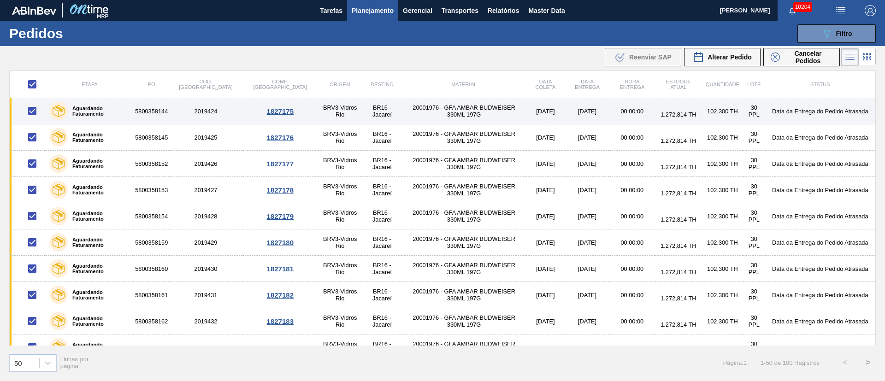
click at [29, 110] on input "checkbox" at bounding box center [32, 110] width 19 height 19
checkbox input "false"
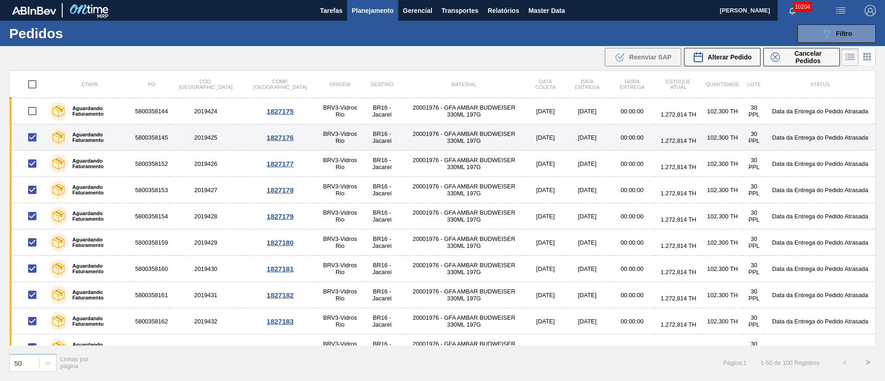
click at [32, 137] on input "checkbox" at bounding box center [32, 137] width 19 height 19
checkbox input "false"
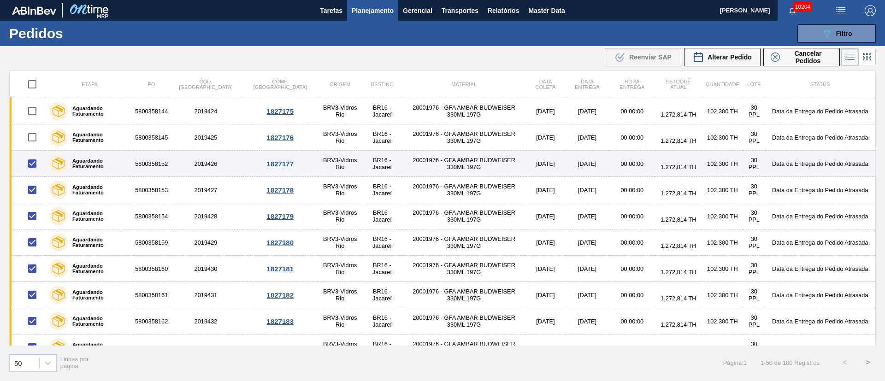
click at [27, 167] on input "checkbox" at bounding box center [32, 163] width 19 height 19
checkbox input "false"
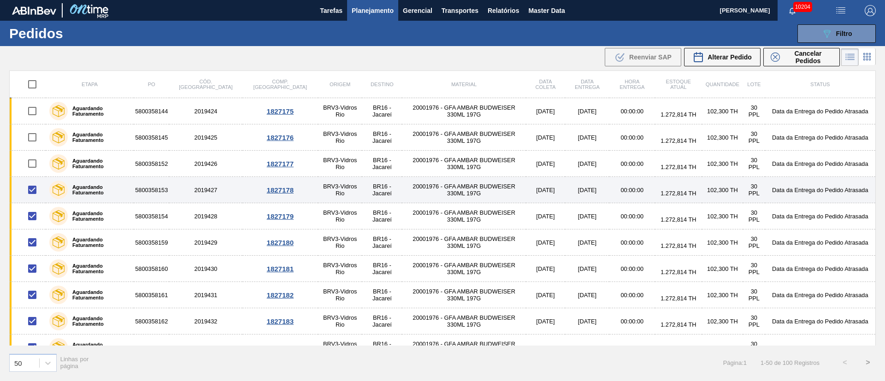
click at [36, 192] on input "checkbox" at bounding box center [32, 189] width 19 height 19
checkbox input "false"
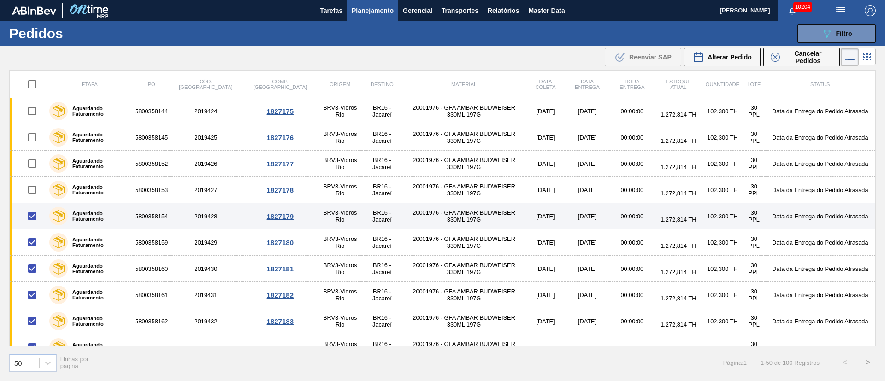
click at [32, 212] on input "checkbox" at bounding box center [32, 215] width 19 height 19
checkbox input "false"
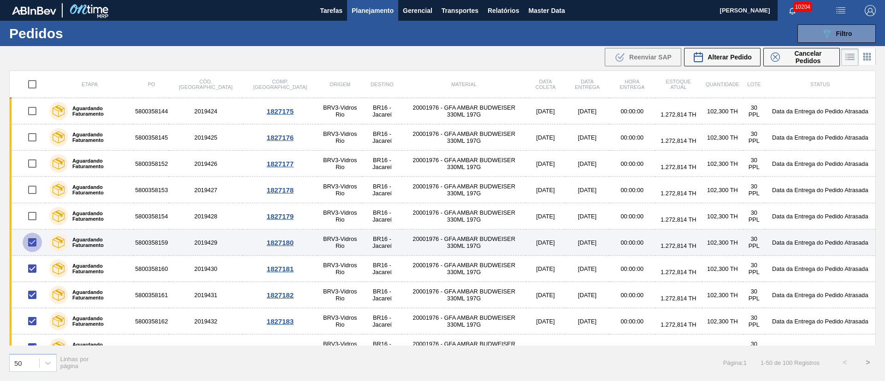
click at [29, 240] on input "checkbox" at bounding box center [32, 242] width 19 height 19
checkbox input "false"
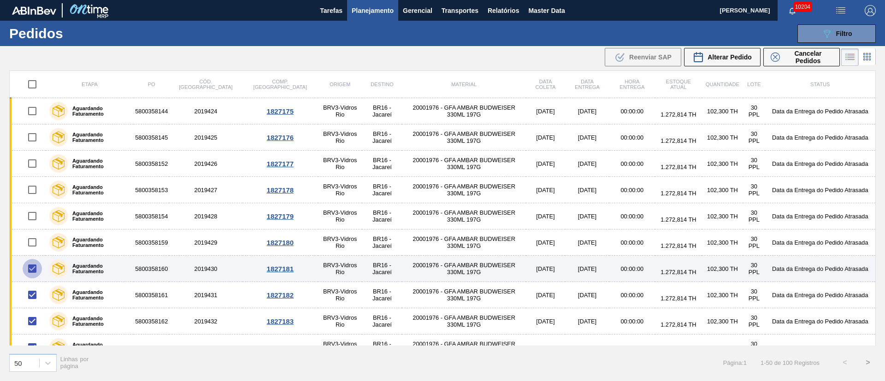
click at [34, 265] on input "checkbox" at bounding box center [32, 268] width 19 height 19
checkbox input "false"
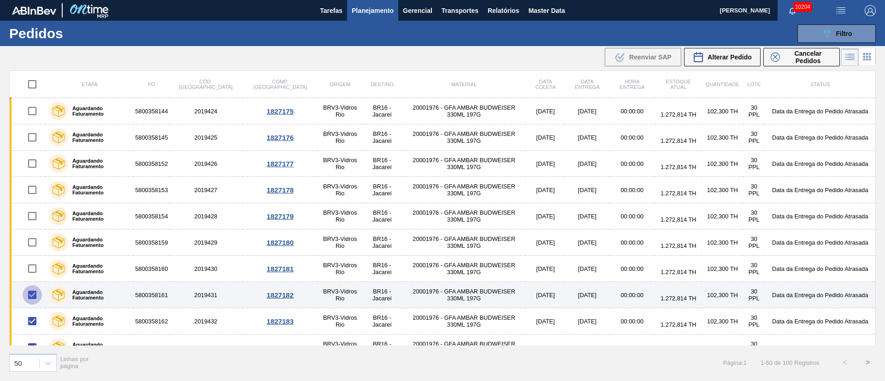
click at [33, 299] on input "checkbox" at bounding box center [32, 294] width 19 height 19
checkbox input "false"
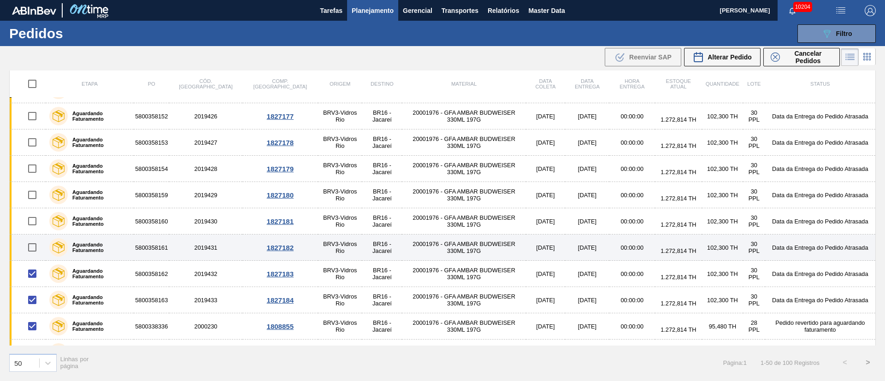
scroll to position [69, 0]
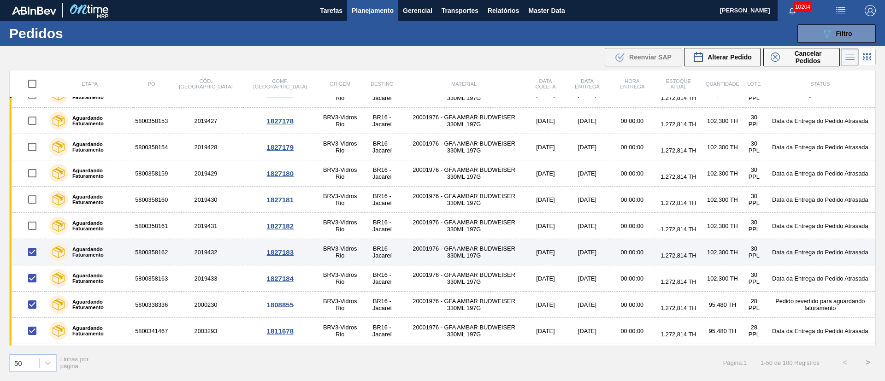
click at [29, 252] on input "checkbox" at bounding box center [32, 251] width 19 height 19
checkbox input "false"
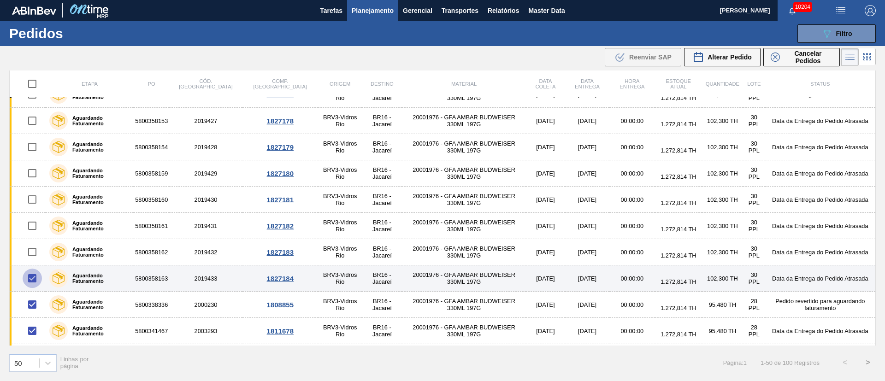
click at [31, 279] on input "checkbox" at bounding box center [32, 278] width 19 height 19
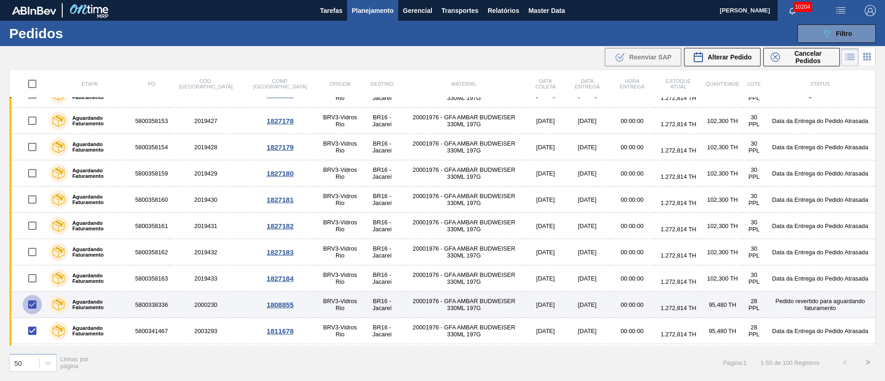
click at [33, 311] on input "checkbox" at bounding box center [32, 304] width 19 height 19
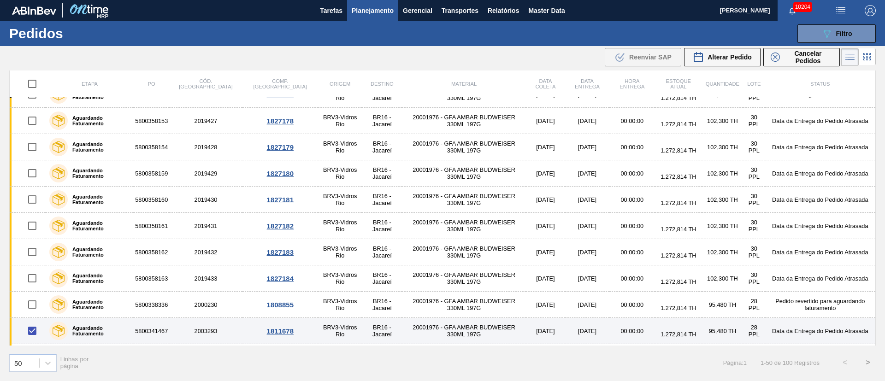
click at [35, 332] on input "checkbox" at bounding box center [32, 330] width 19 height 19
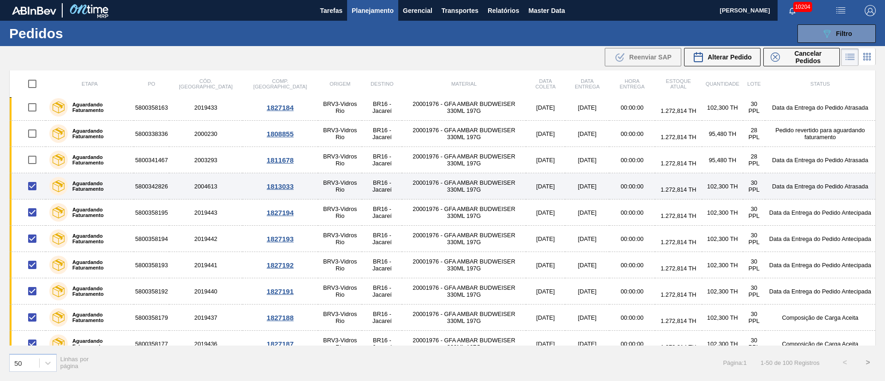
scroll to position [276, 0]
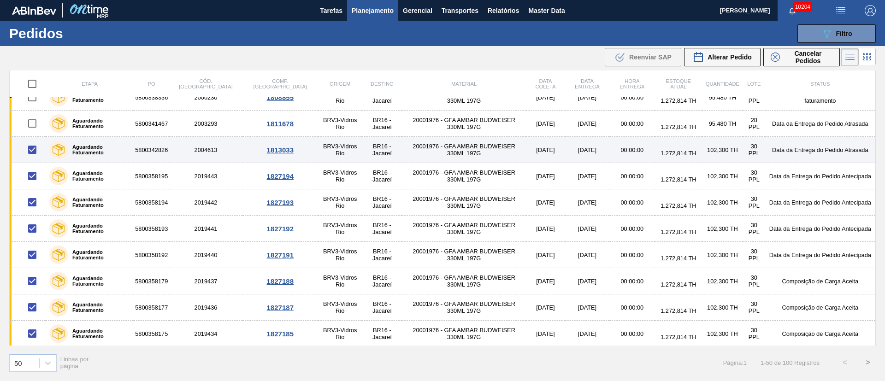
click at [32, 148] on input "checkbox" at bounding box center [32, 149] width 19 height 19
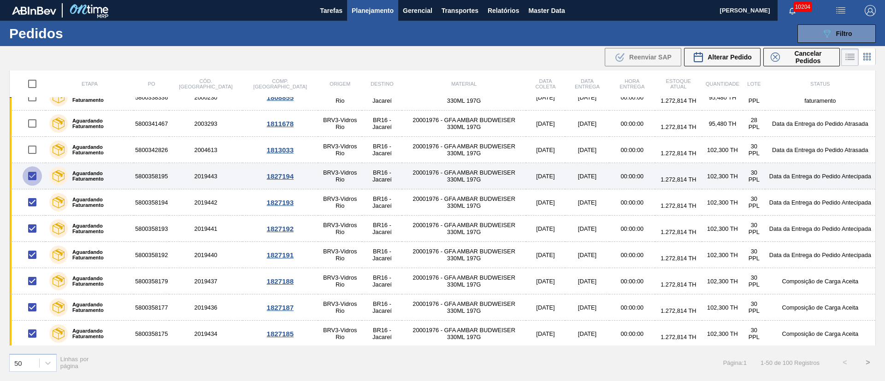
click at [30, 179] on input "checkbox" at bounding box center [32, 175] width 19 height 19
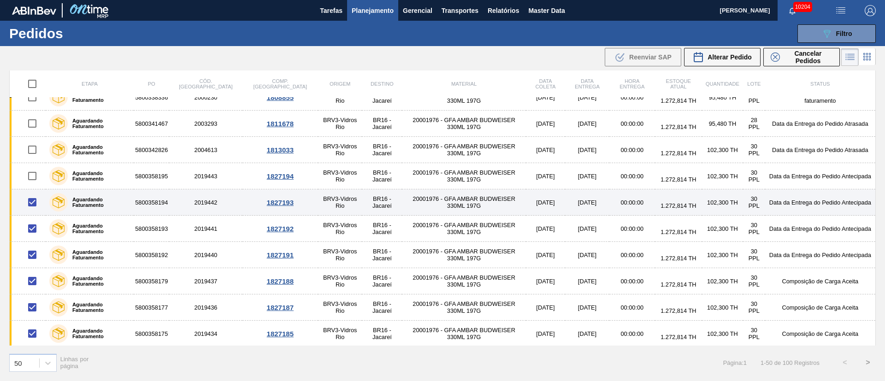
click at [29, 199] on input "checkbox" at bounding box center [32, 202] width 19 height 19
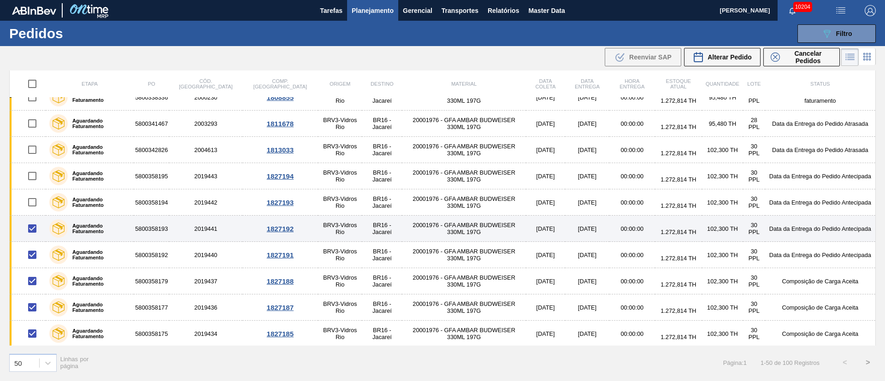
click at [28, 228] on input "checkbox" at bounding box center [32, 228] width 19 height 19
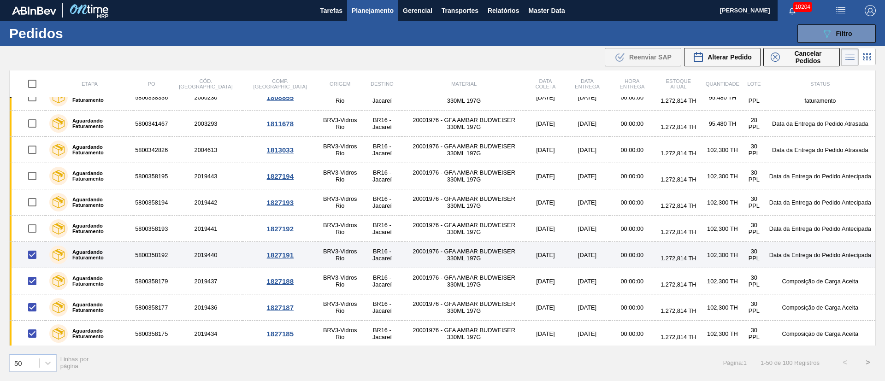
click at [34, 254] on input "checkbox" at bounding box center [32, 254] width 19 height 19
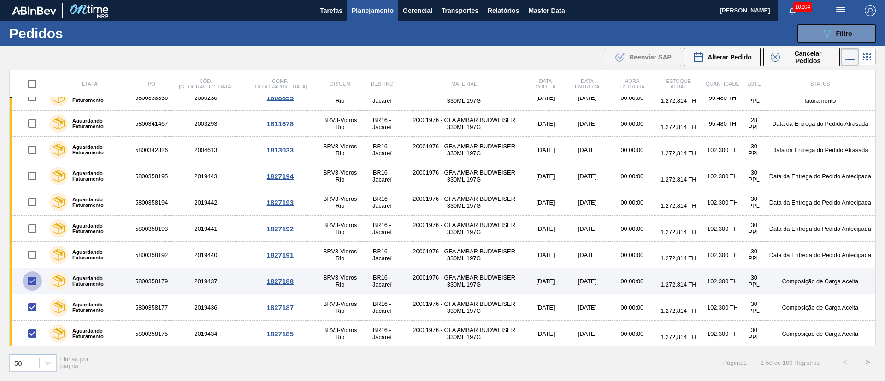
click at [34, 279] on input "checkbox" at bounding box center [32, 280] width 19 height 19
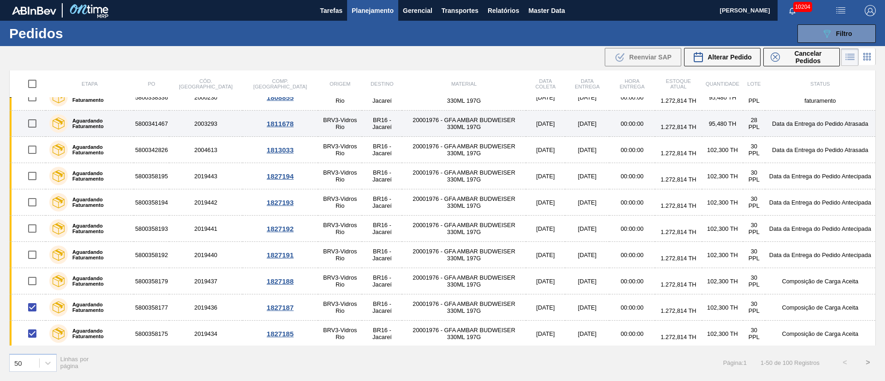
scroll to position [346, 0]
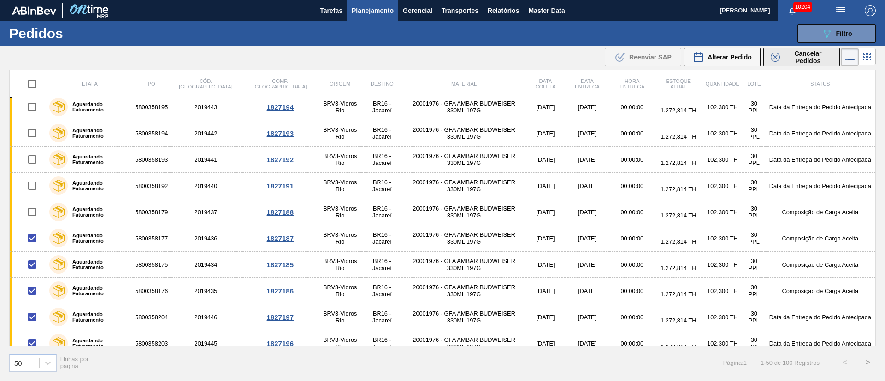
click at [791, 64] on span "Cancelar Pedidos" at bounding box center [807, 57] width 49 height 15
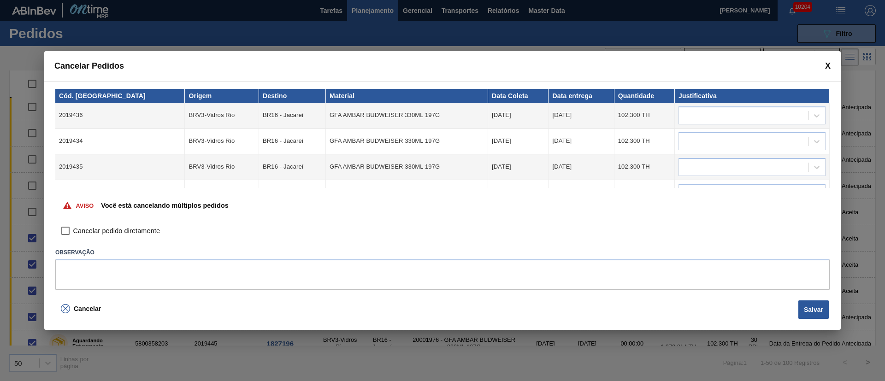
click at [63, 234] on input "Cancelar pedido diretamente" at bounding box center [66, 231] width 16 height 16
click at [690, 112] on div at bounding box center [743, 115] width 129 height 13
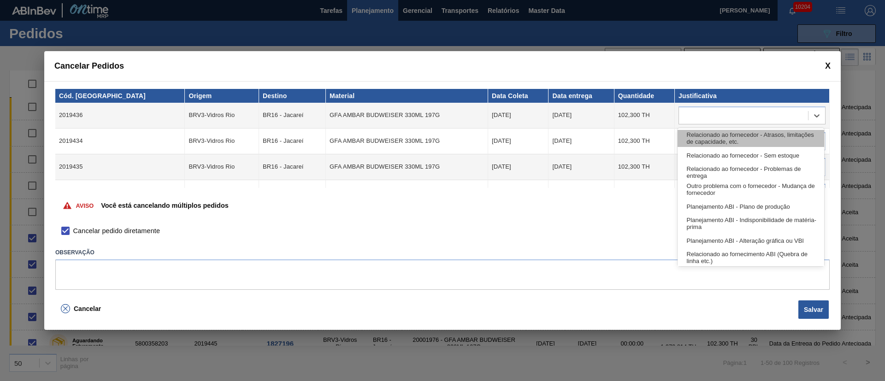
click at [691, 136] on div "Relacionado ao fornecedor - Atrasos, limitações de capacidade, etc." at bounding box center [750, 138] width 147 height 17
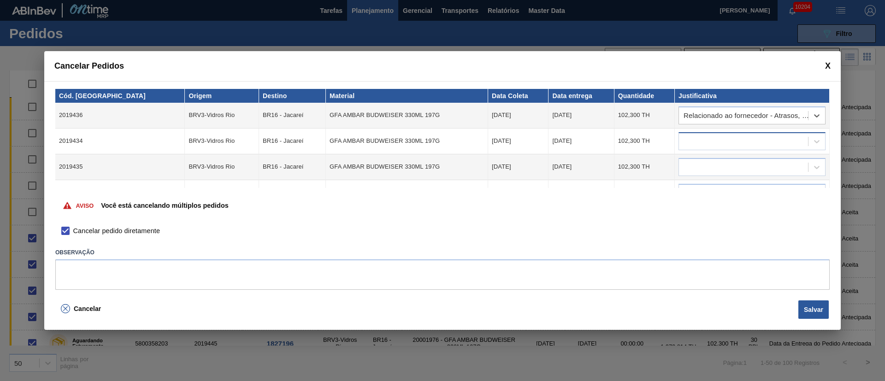
click at [700, 140] on div at bounding box center [743, 141] width 129 height 13
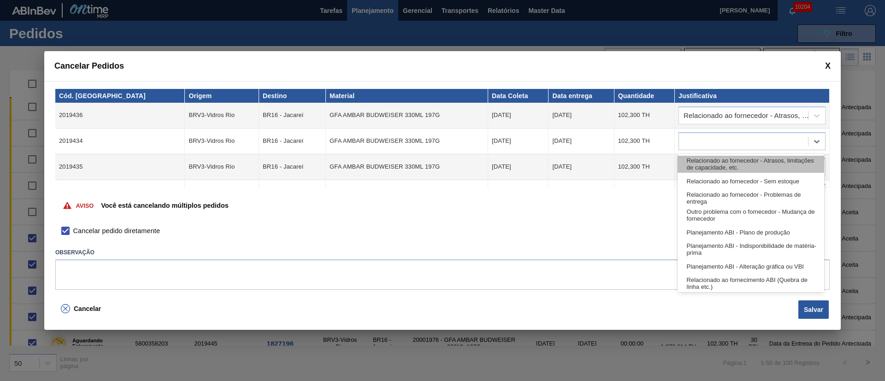
click at [694, 169] on div "Relacionado ao fornecedor - Atrasos, limitações de capacidade, etc." at bounding box center [750, 164] width 147 height 17
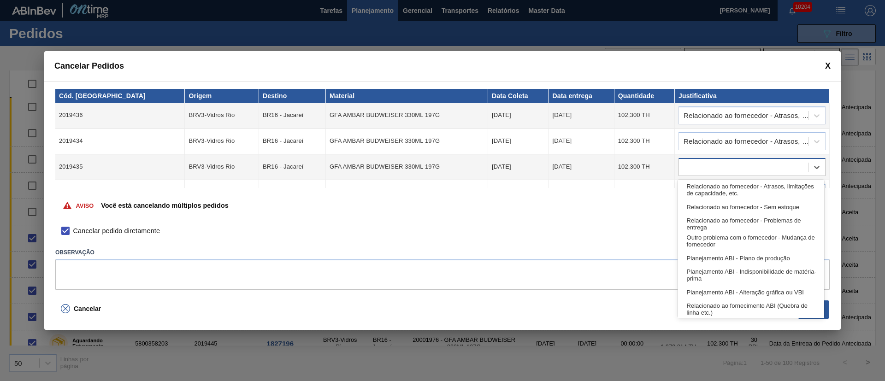
click at [694, 174] on div at bounding box center [751, 167] width 147 height 18
click at [699, 196] on div "Relacionado ao fornecedor - Atrasos, limitações de capacidade, etc." at bounding box center [750, 190] width 147 height 17
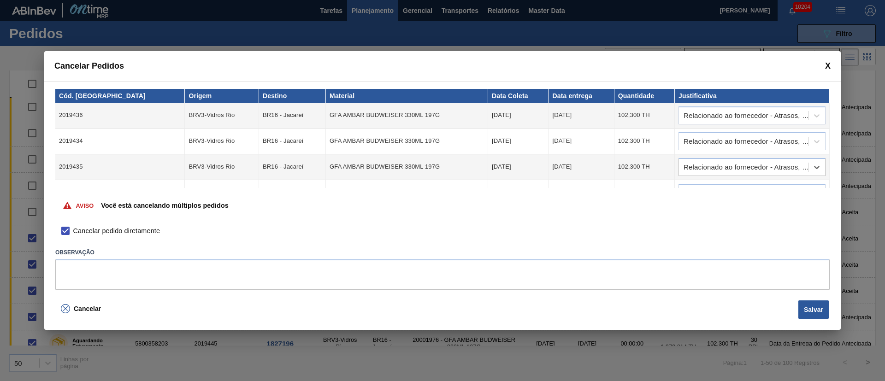
click at [700, 197] on div "Aviso Você está cancelando múltiplos pedidos" at bounding box center [442, 205] width 774 height 35
click at [699, 190] on div "Aviso Você está cancelando múltiplos pedidos" at bounding box center [442, 205] width 774 height 35
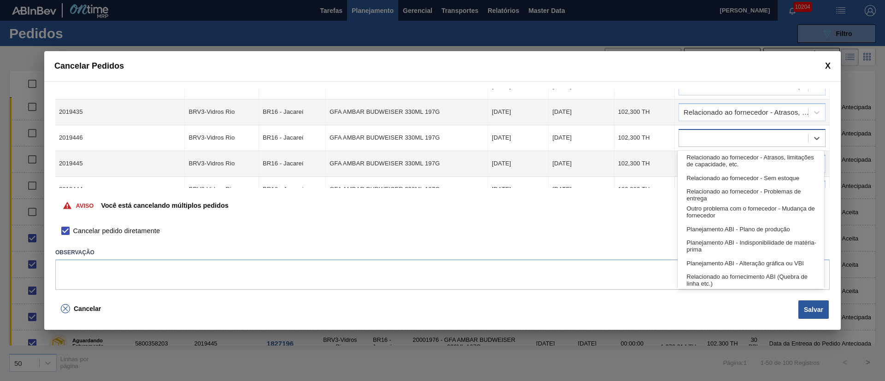
click at [697, 0] on body "Tarefas Planejamento Gerencial Transportes Relatórios Master Data [PERSON_NAME]…" at bounding box center [442, 0] width 885 height 0
click at [695, 194] on div "Relacionado ao fornecedor - Problemas de entrega" at bounding box center [750, 195] width 147 height 17
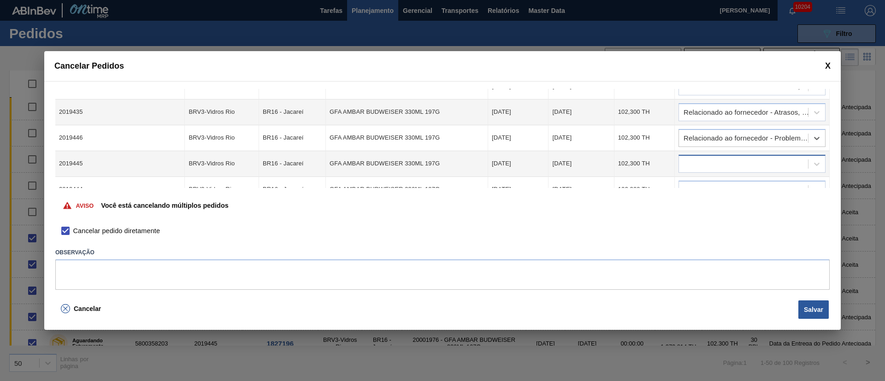
click at [701, 165] on div at bounding box center [743, 163] width 129 height 13
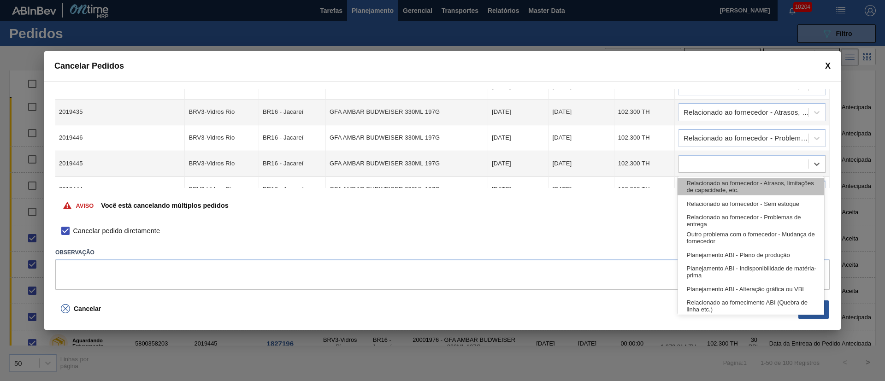
click at [698, 188] on div "Relacionado ao fornecedor - Atrasos, limitações de capacidade, etc." at bounding box center [750, 186] width 147 height 17
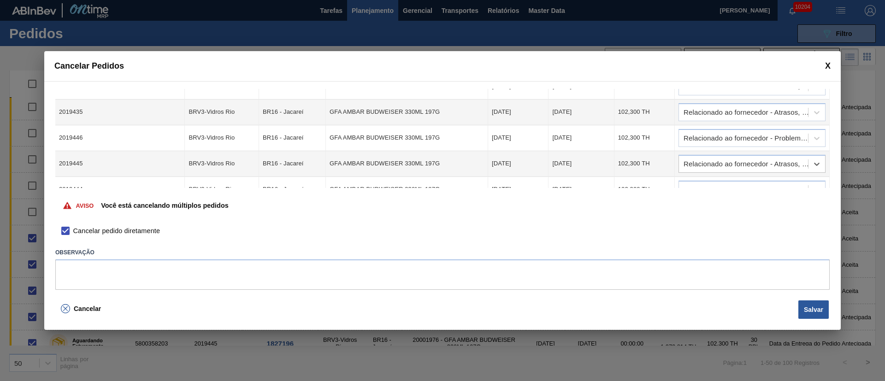
click at [695, 179] on td at bounding box center [752, 190] width 155 height 26
click at [694, 184] on div at bounding box center [743, 189] width 129 height 13
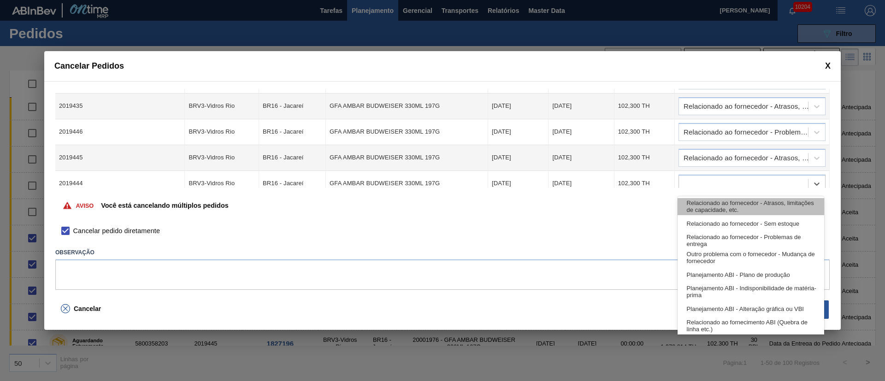
click at [703, 201] on div "Relacionado ao fornecedor - Atrasos, limitações de capacidade, etc." at bounding box center [750, 206] width 147 height 17
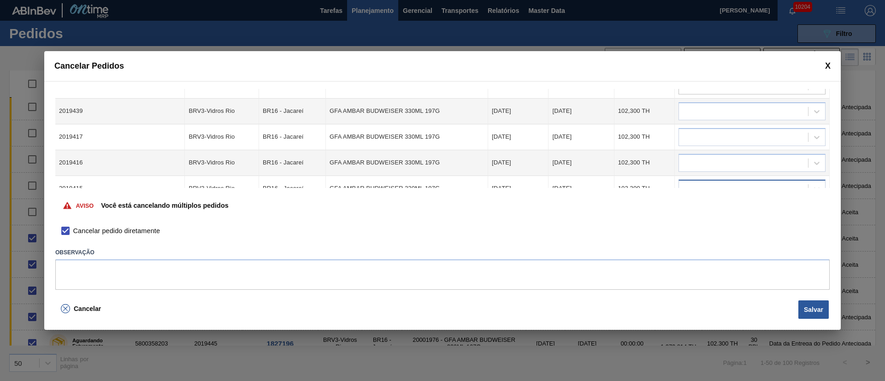
scroll to position [199, 0]
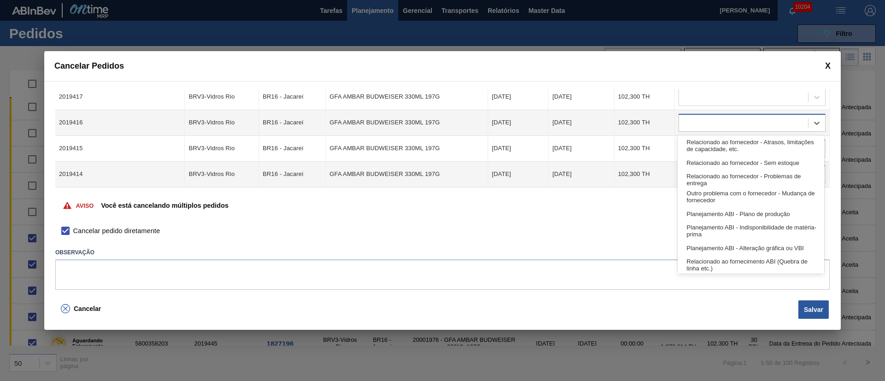
click at [689, 122] on div at bounding box center [743, 122] width 129 height 13
click at [701, 151] on div "Relacionado ao fornecedor - Atrasos, limitações de capacidade, etc." at bounding box center [750, 145] width 147 height 17
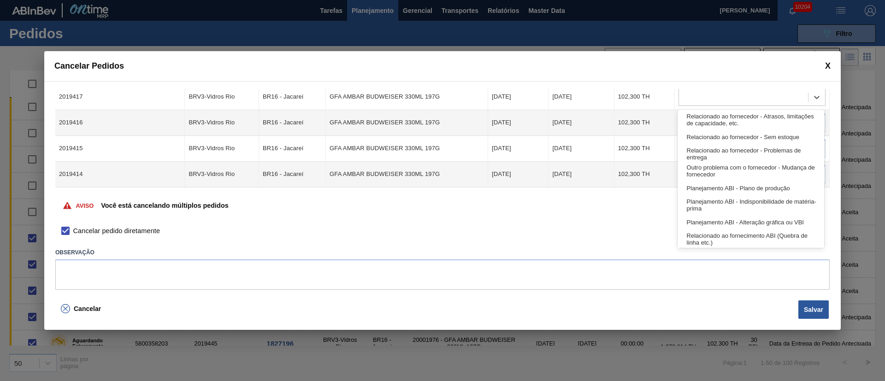
click at [694, 99] on div at bounding box center [743, 96] width 129 height 13
click at [694, 118] on div "Relacionado ao fornecedor - Atrasos, limitações de capacidade, etc." at bounding box center [750, 120] width 147 height 17
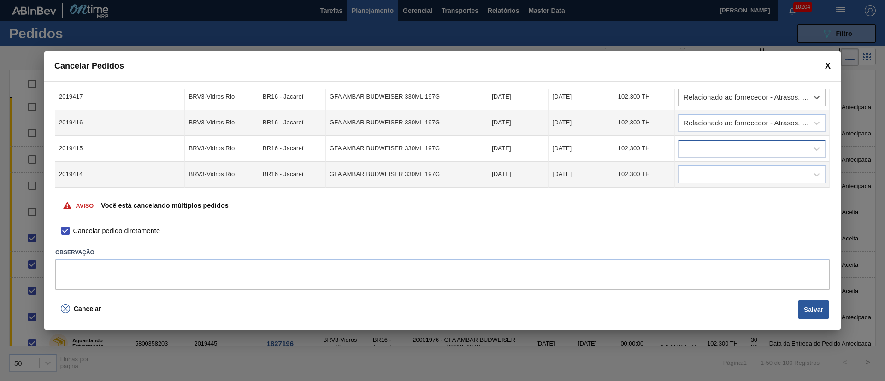
click at [695, 146] on div at bounding box center [743, 148] width 129 height 13
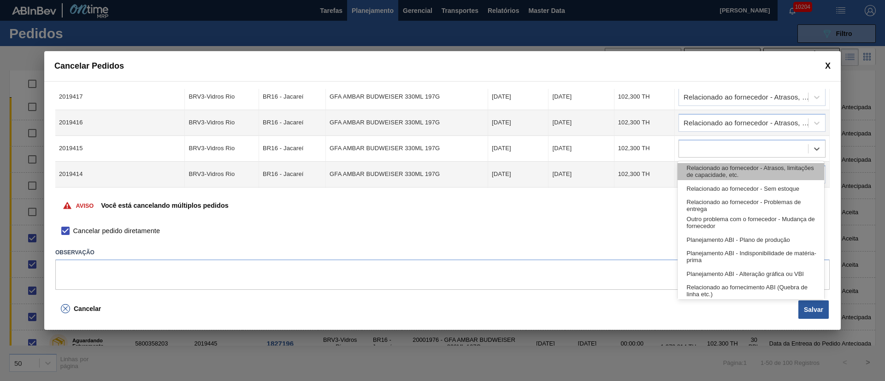
click at [697, 169] on div "Relacionado ao fornecedor - Atrasos, limitações de capacidade, etc." at bounding box center [750, 171] width 147 height 17
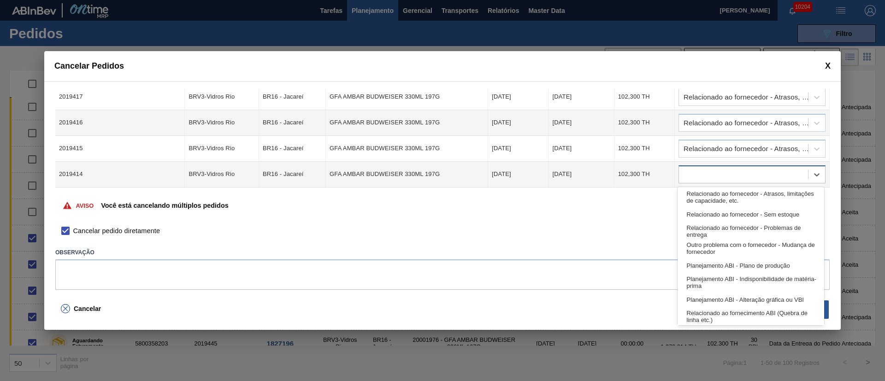
click at [697, 176] on div at bounding box center [743, 174] width 129 height 13
click at [700, 193] on div "Relacionado ao fornecedor - Atrasos, limitações de capacidade, etc." at bounding box center [750, 197] width 147 height 17
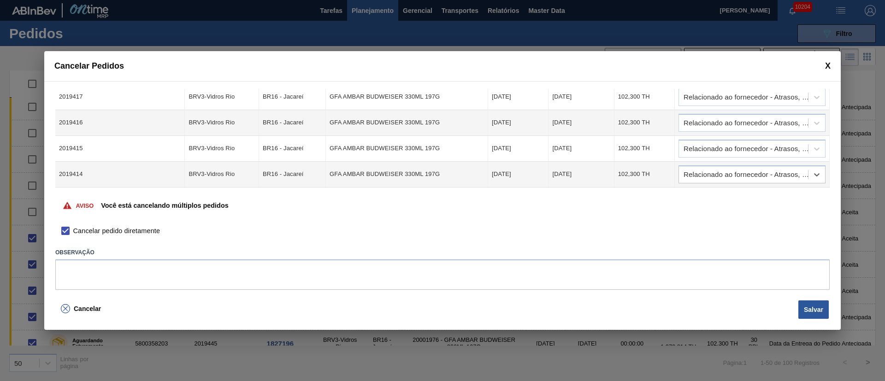
click at [696, 189] on div "Aviso Você está cancelando múltiplos pedidos" at bounding box center [442, 205] width 774 height 35
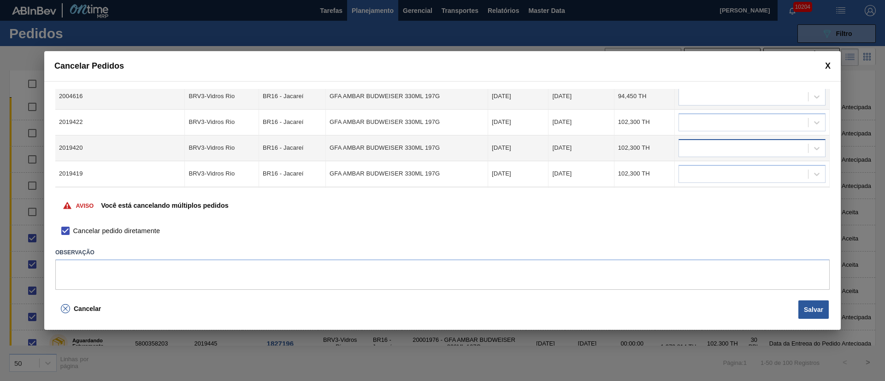
scroll to position [337, 0]
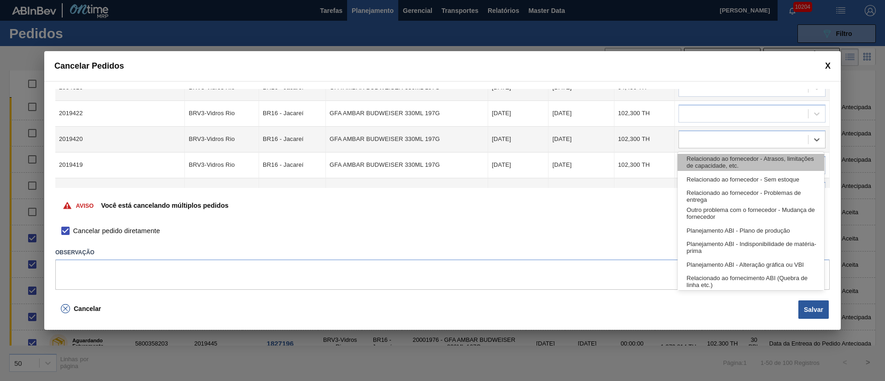
drag, startPoint x: 691, startPoint y: 134, endPoint x: 690, endPoint y: 165, distance: 31.8
click at [690, 135] on div at bounding box center [743, 139] width 129 height 13
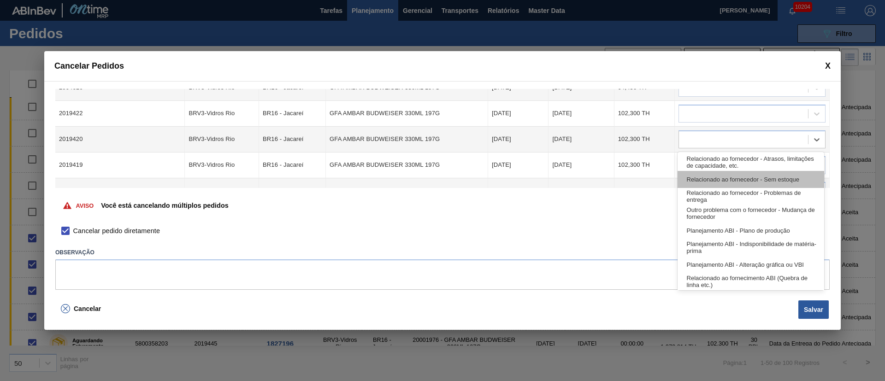
click at [692, 175] on div "Relacionado ao fornecedor - Sem estoque" at bounding box center [750, 179] width 147 height 17
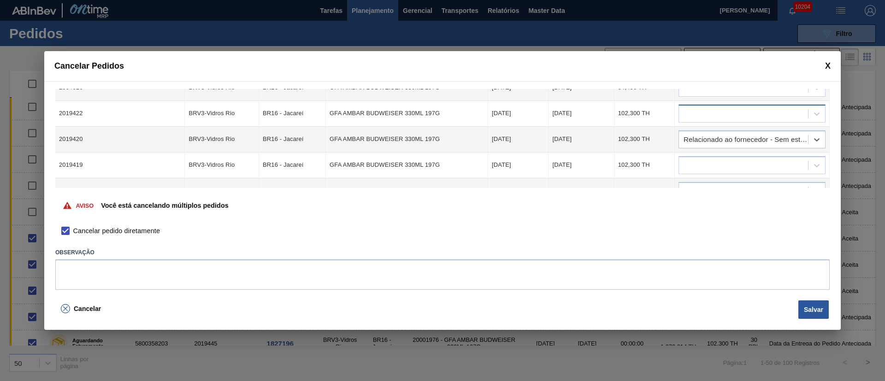
click at [694, 117] on div at bounding box center [743, 113] width 129 height 13
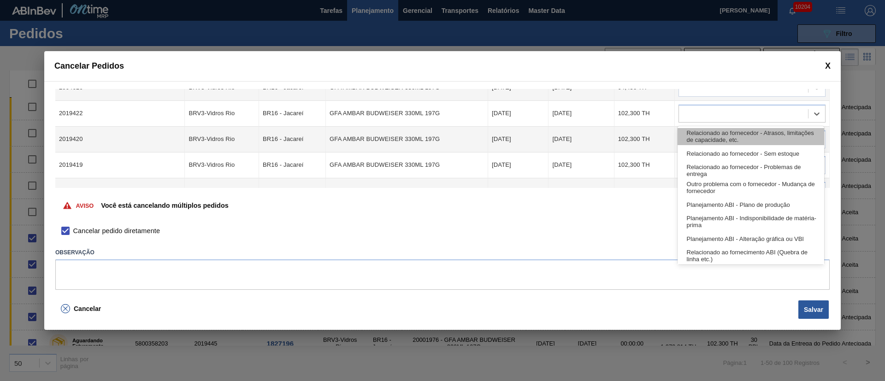
click at [688, 136] on div "Relacionado ao fornecedor - Atrasos, limitações de capacidade, etc." at bounding box center [750, 136] width 147 height 17
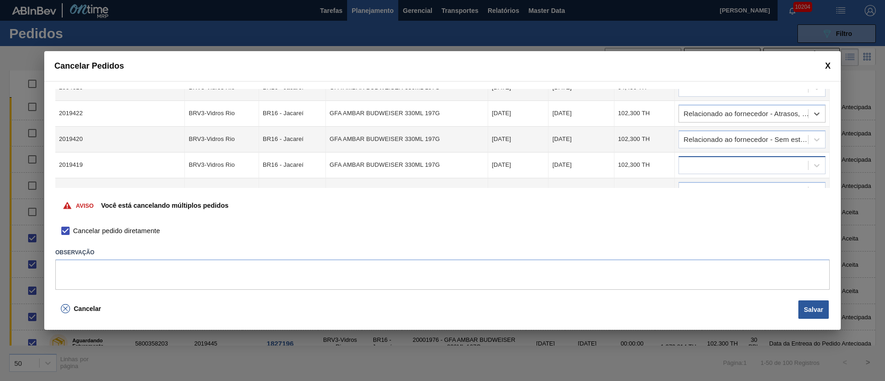
click at [695, 161] on div at bounding box center [743, 165] width 129 height 13
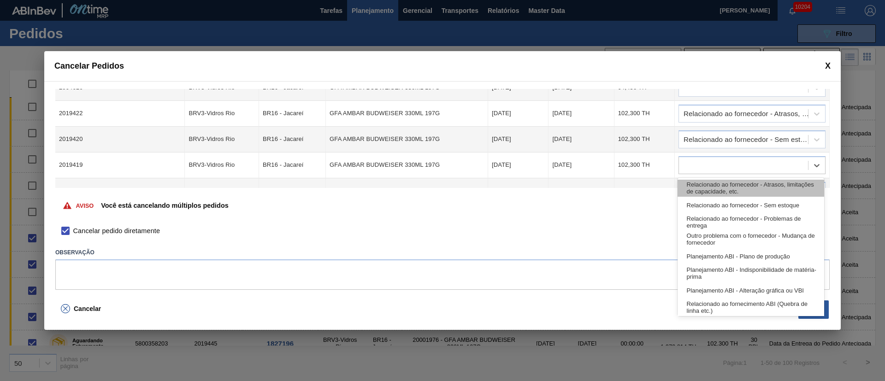
click at [701, 193] on div "Relacionado ao fornecedor - Atrasos, limitações de capacidade, etc." at bounding box center [750, 188] width 147 height 17
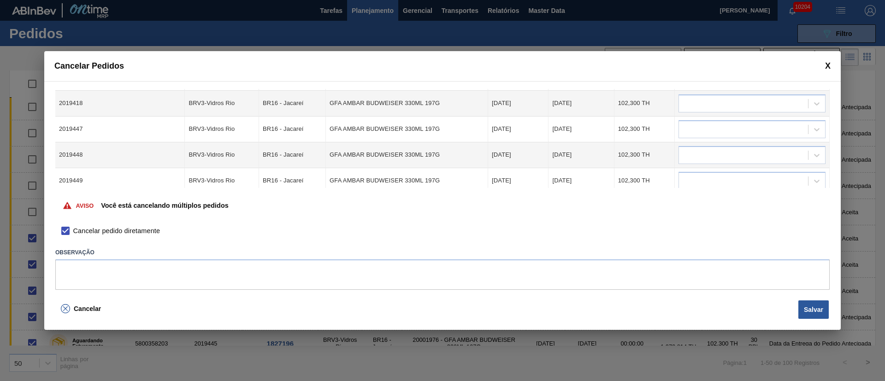
scroll to position [476, 0]
click at [699, 113] on td at bounding box center [752, 105] width 155 height 26
click at [699, 107] on div at bounding box center [743, 104] width 129 height 13
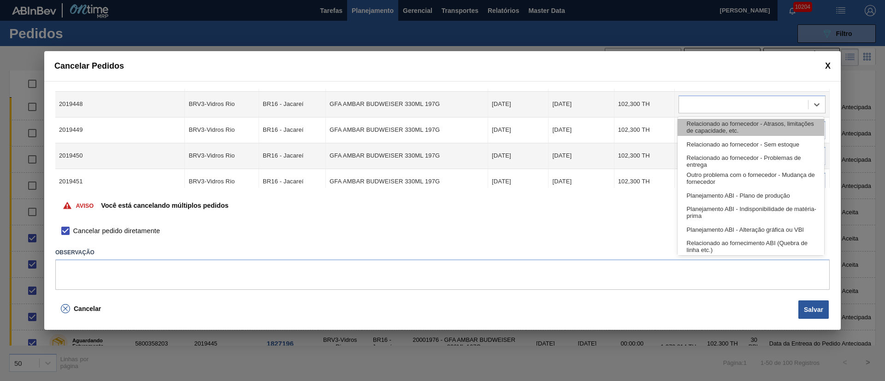
click at [707, 126] on div "Relacionado ao fornecedor - Atrasos, limitações de capacidade, etc." at bounding box center [750, 127] width 147 height 17
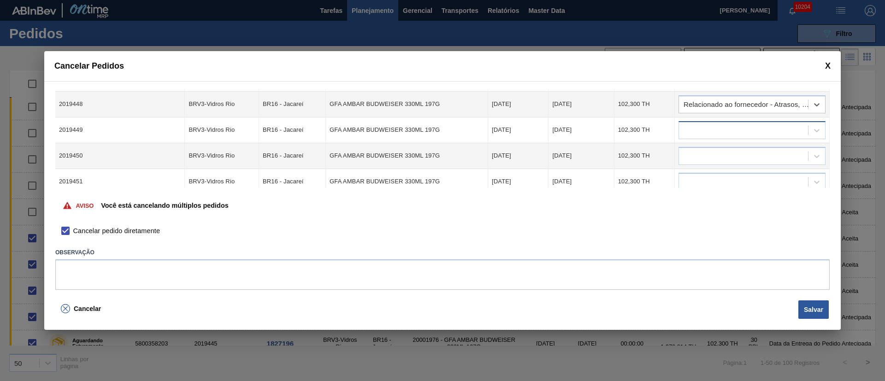
click at [703, 134] on div at bounding box center [743, 130] width 129 height 13
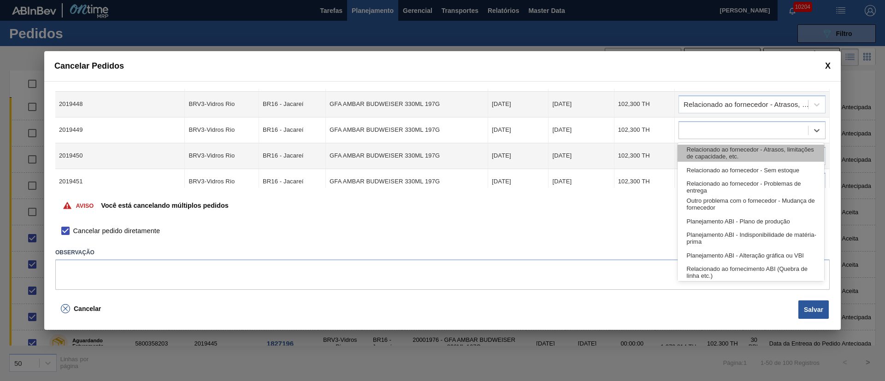
click at [700, 158] on div "Relacionado ao fornecedor - Atrasos, limitações de capacidade, etc." at bounding box center [750, 153] width 147 height 17
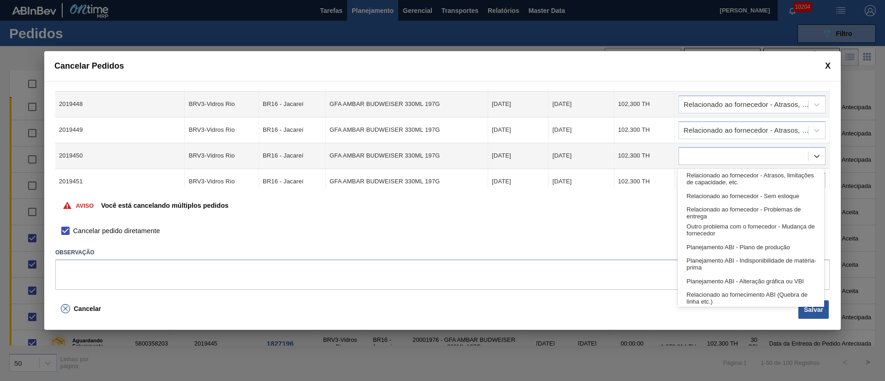
click at [700, 158] on div at bounding box center [743, 155] width 129 height 13
click at [698, 179] on div "Relacionado ao fornecedor - Atrasos, limitações de capacidade, etc." at bounding box center [750, 179] width 147 height 17
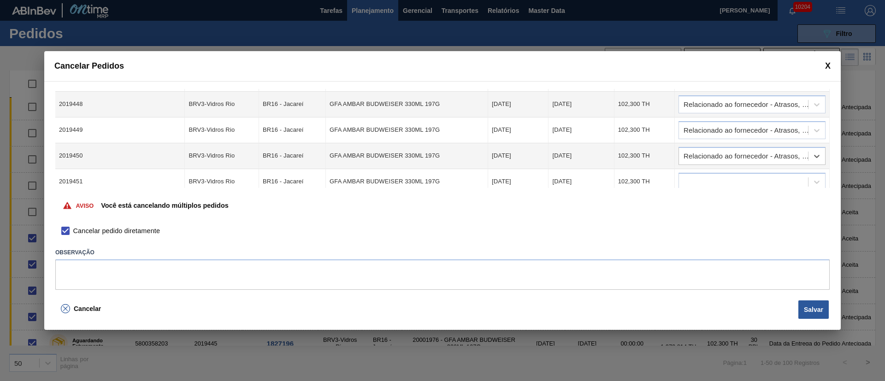
click at [698, 179] on div at bounding box center [743, 181] width 129 height 13
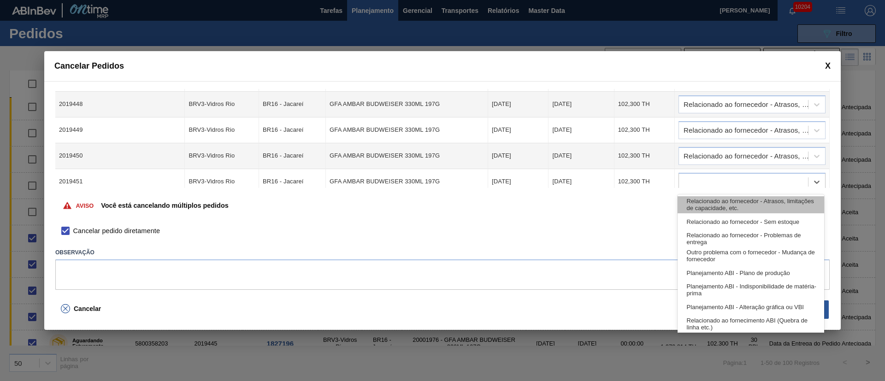
click at [695, 202] on div "Relacionado ao fornecedor - Atrasos, limitações de capacidade, etc." at bounding box center [750, 204] width 147 height 17
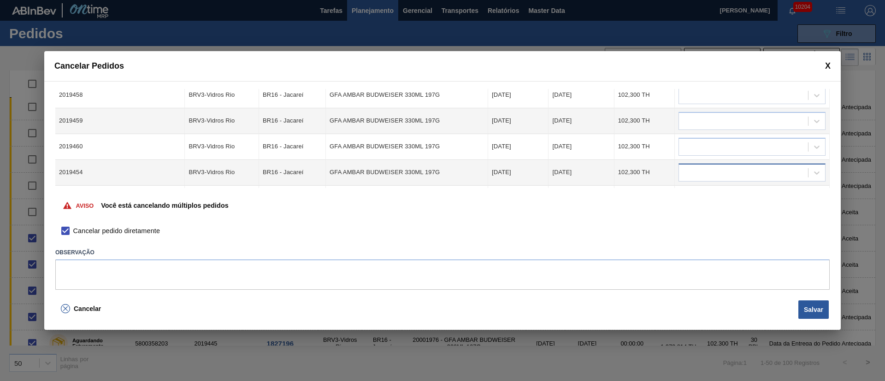
scroll to position [683, 0]
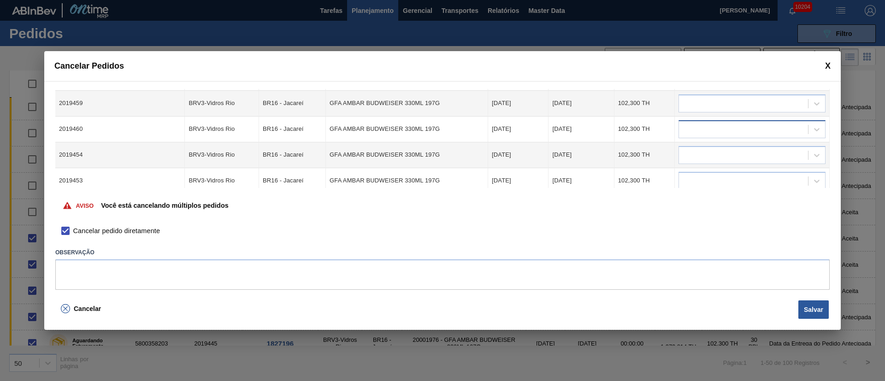
click at [685, 131] on div at bounding box center [743, 129] width 129 height 13
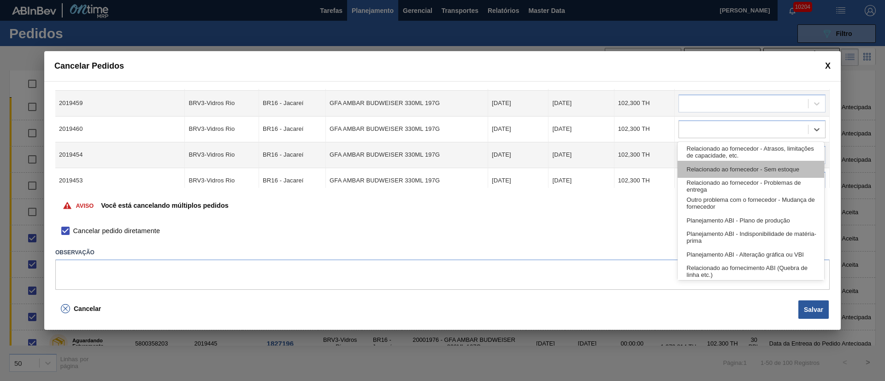
click at [688, 165] on div "Relacionado ao fornecedor - Sem estoque" at bounding box center [750, 169] width 147 height 17
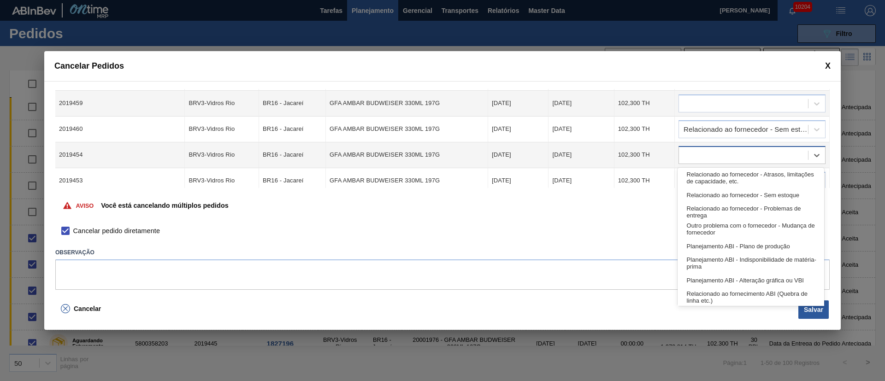
click at [692, 157] on div at bounding box center [743, 154] width 129 height 13
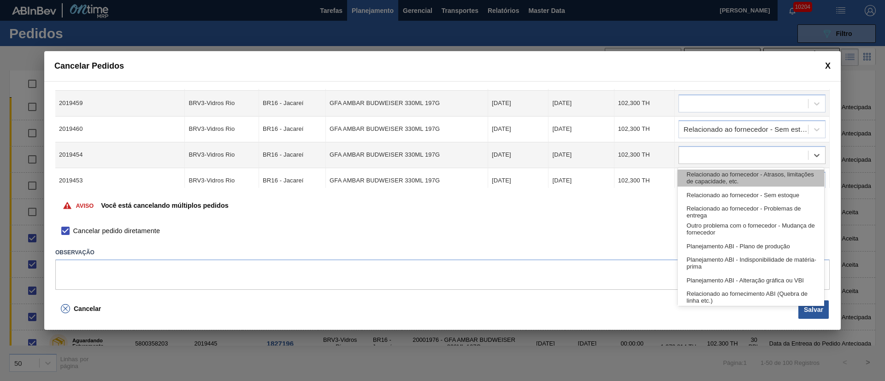
click at [698, 179] on div "Relacionado ao fornecedor - Atrasos, limitações de capacidade, etc." at bounding box center [750, 178] width 147 height 17
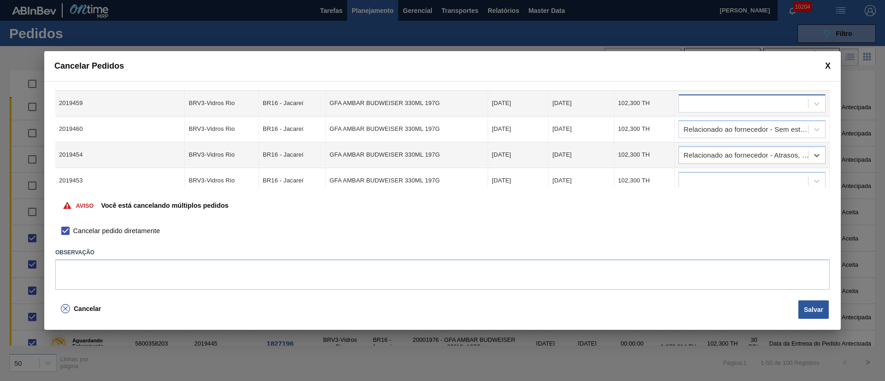
click at [694, 104] on div at bounding box center [743, 103] width 129 height 13
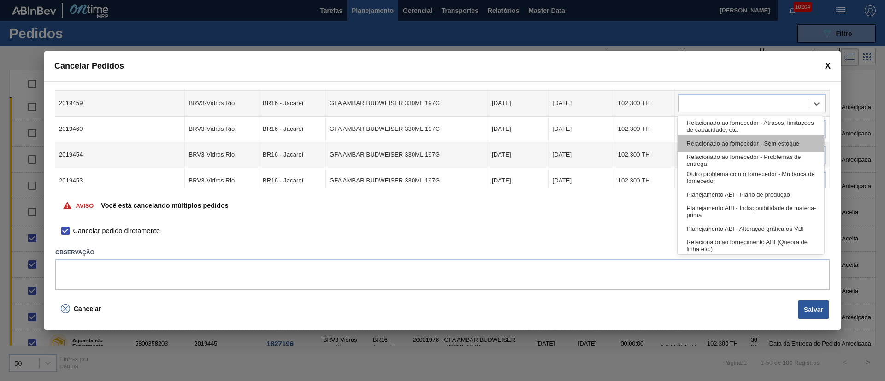
click at [700, 139] on div "Relacionado ao fornecedor - Sem estoque" at bounding box center [750, 143] width 147 height 17
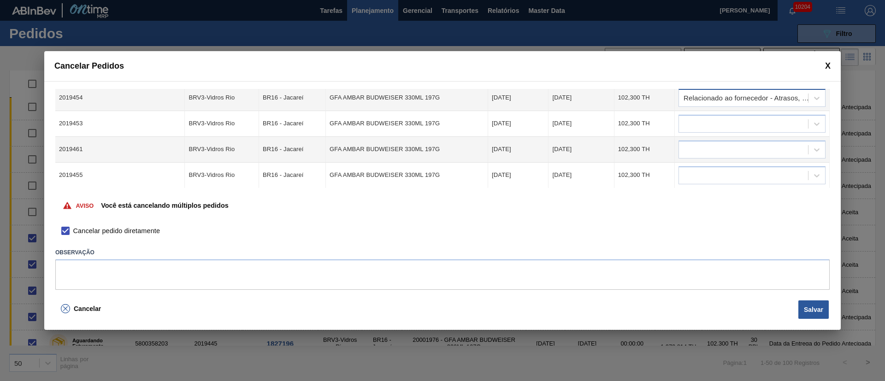
scroll to position [741, 0]
click at [694, 118] on div at bounding box center [743, 123] width 129 height 13
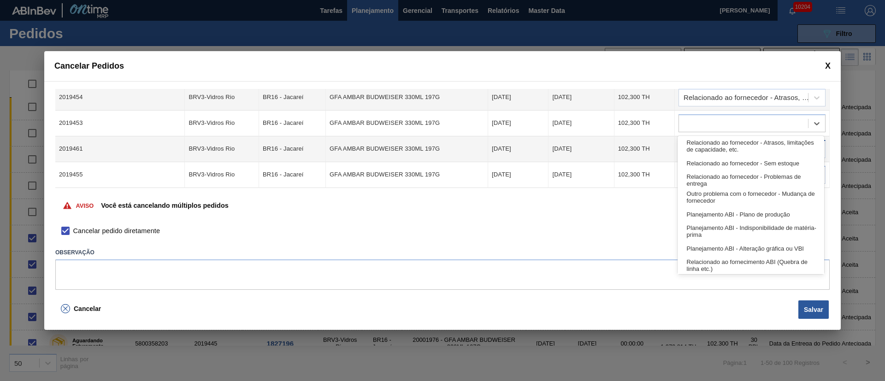
click at [694, 149] on div "Relacionado ao fornecedor - Atrasos, limitações de capacidade, etc." at bounding box center [750, 146] width 147 height 17
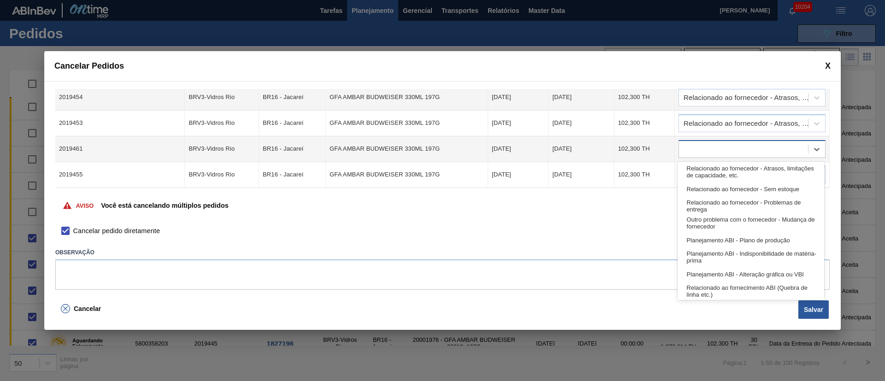
click at [694, 153] on div at bounding box center [743, 148] width 129 height 13
click at [701, 172] on div "Relacionado ao fornecedor - Atrasos, limitações de capacidade, etc." at bounding box center [750, 172] width 147 height 17
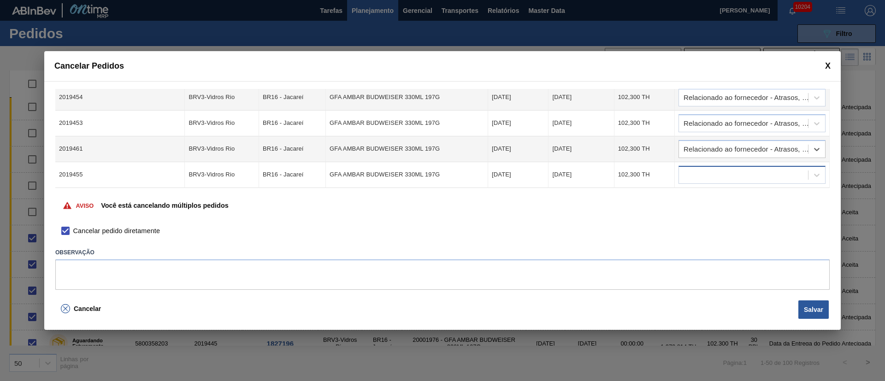
click at [700, 173] on div at bounding box center [743, 174] width 129 height 13
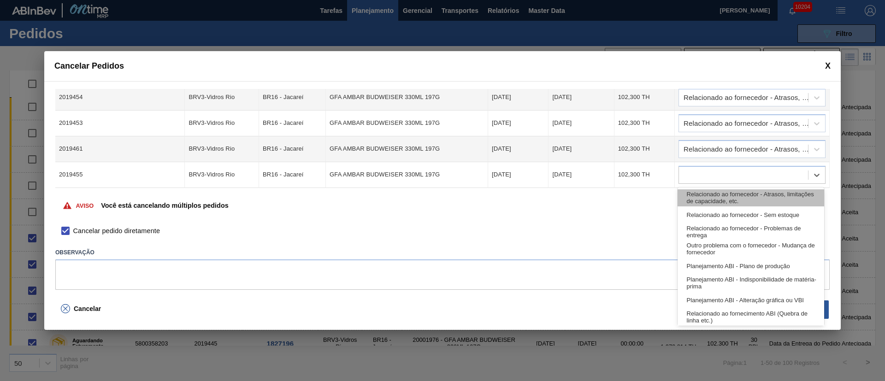
click at [705, 197] on div "Relacionado ao fornecedor - Atrasos, limitações de capacidade, etc." at bounding box center [750, 197] width 147 height 17
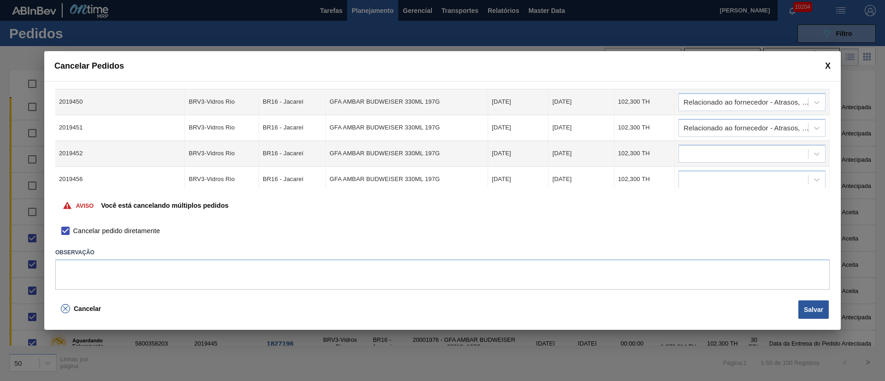
scroll to position [533, 0]
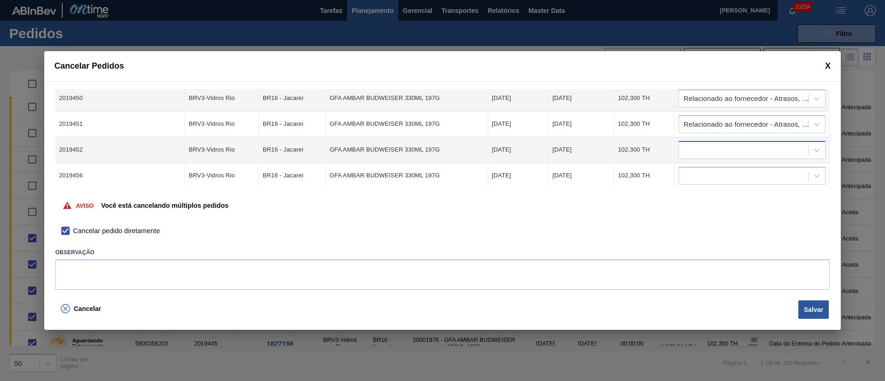
click at [690, 146] on div at bounding box center [743, 149] width 129 height 13
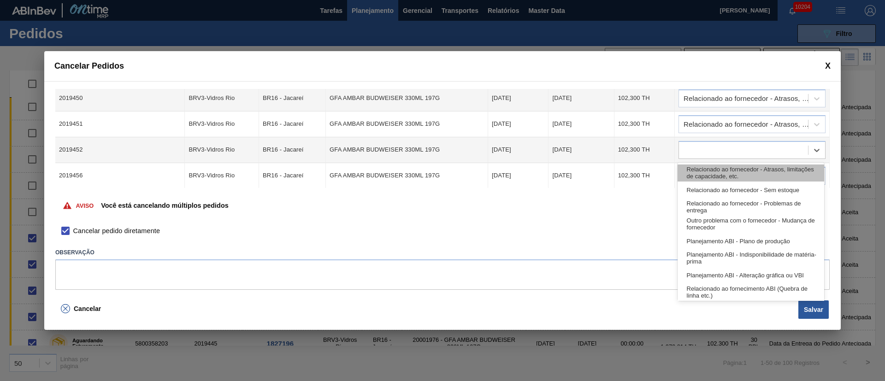
click at [692, 172] on div "Relacionado ao fornecedor - Atrasos, limitações de capacidade, etc." at bounding box center [750, 173] width 147 height 17
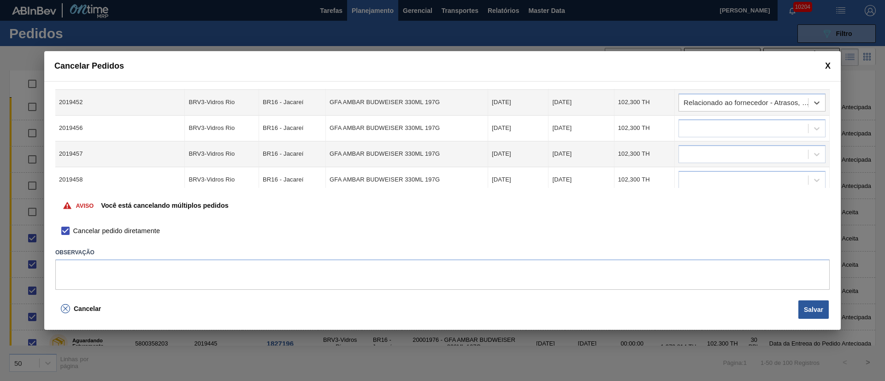
scroll to position [602, 0]
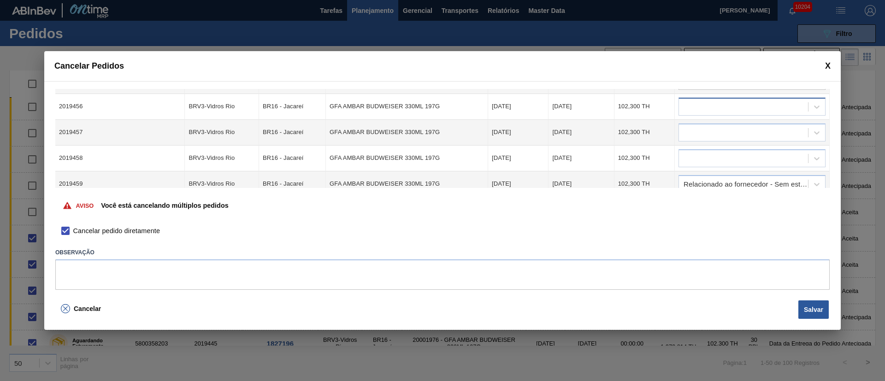
click at [688, 114] on div at bounding box center [751, 107] width 147 height 18
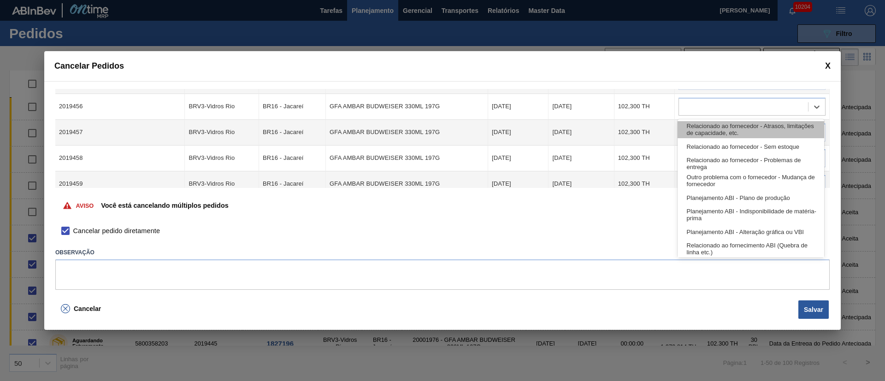
click at [688, 130] on div "Relacionado ao fornecedor - Atrasos, limitações de capacidade, etc." at bounding box center [750, 129] width 147 height 17
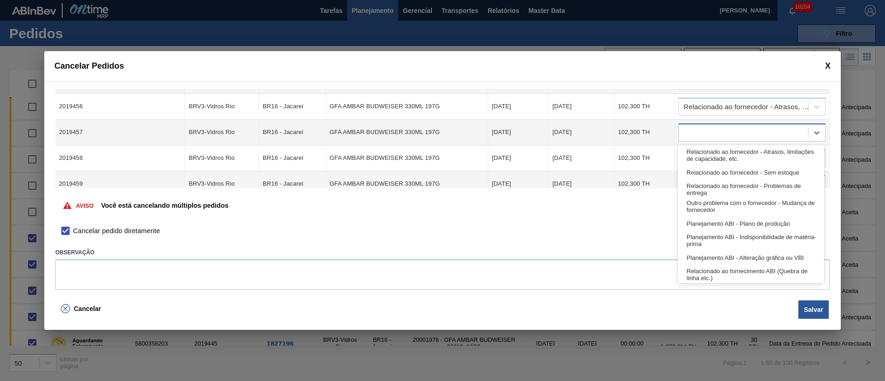
click at [689, 134] on div at bounding box center [743, 132] width 129 height 13
click at [697, 153] on div "Relacionado ao fornecedor - Atrasos, limitações de capacidade, etc." at bounding box center [750, 155] width 147 height 17
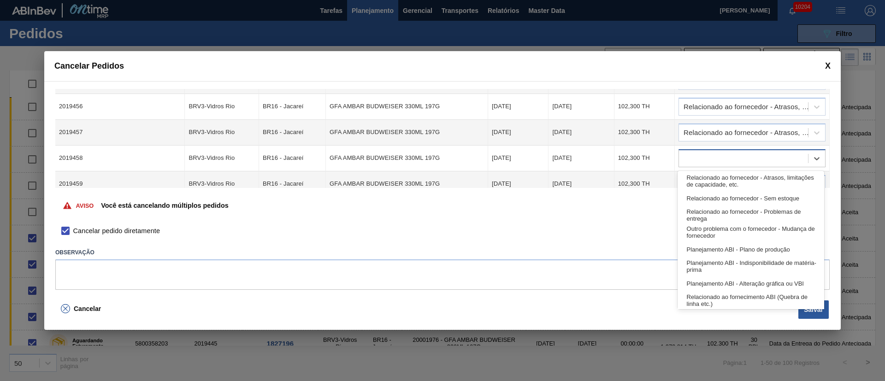
click at [697, 157] on div at bounding box center [743, 158] width 129 height 13
click at [700, 180] on div "Relacionado ao fornecedor - Atrasos, limitações de capacidade, etc." at bounding box center [750, 181] width 147 height 17
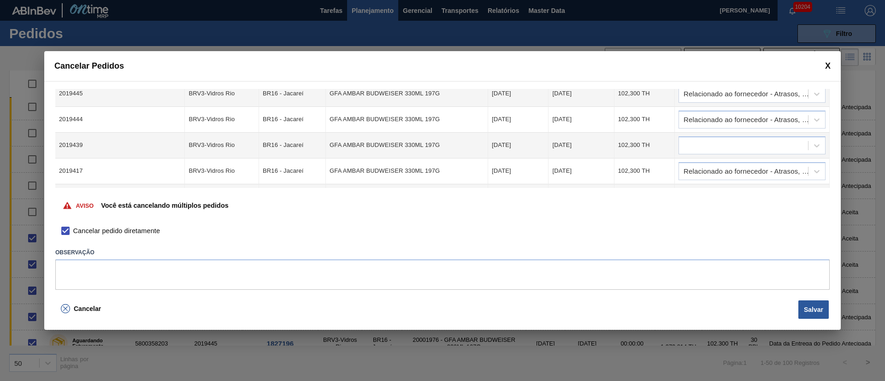
scroll to position [138, 0]
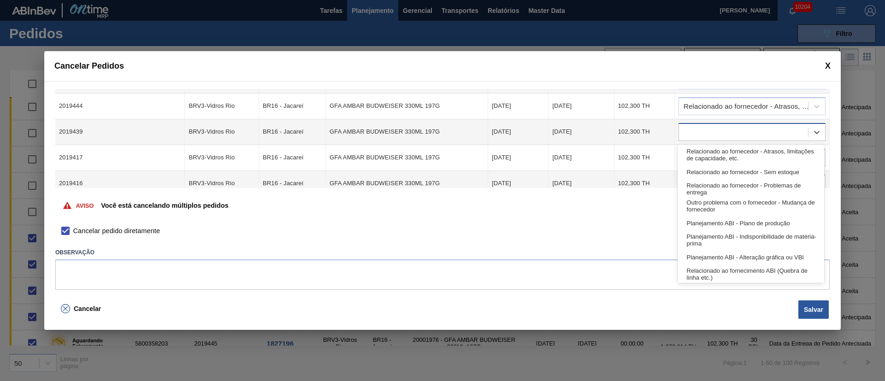
click at [689, 132] on div at bounding box center [743, 131] width 129 height 13
click at [695, 157] on div "Relacionado ao fornecedor - Atrasos, limitações de capacidade, etc." at bounding box center [750, 155] width 147 height 17
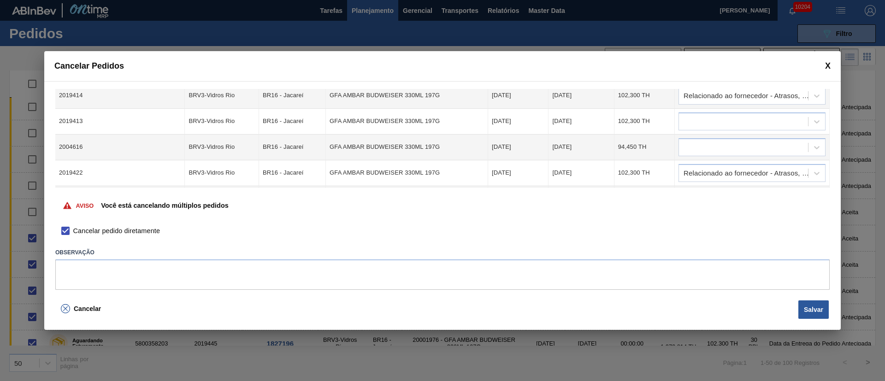
scroll to position [276, 0]
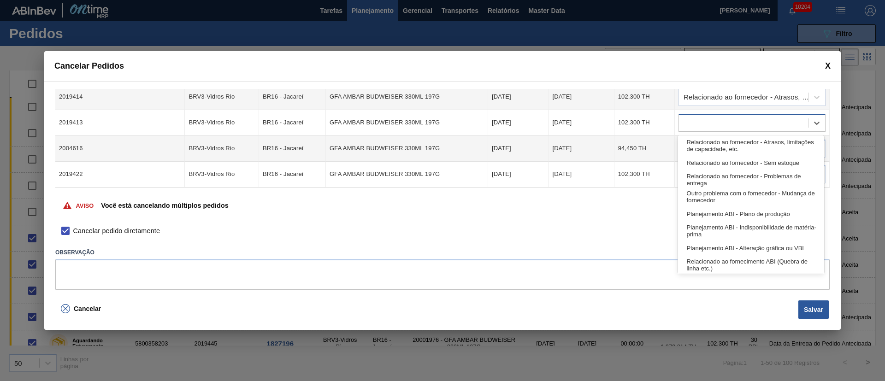
click at [711, 117] on div at bounding box center [743, 122] width 129 height 13
click at [706, 147] on div "Relacionado ao fornecedor - Atrasos, limitações de capacidade, etc." at bounding box center [750, 145] width 147 height 17
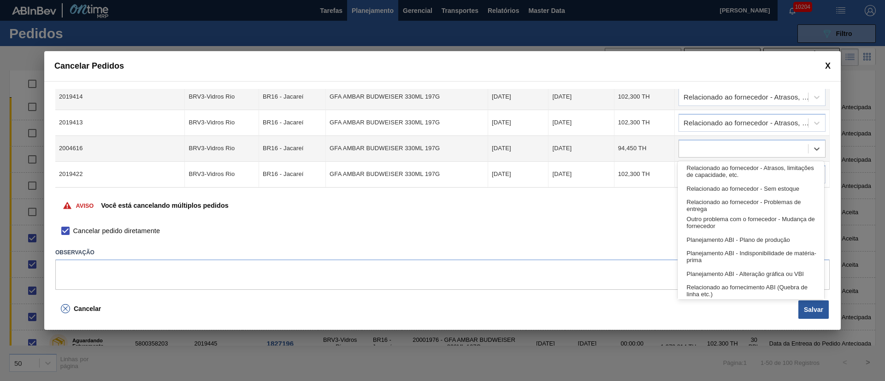
click at [706, 147] on div at bounding box center [743, 148] width 129 height 13
click at [706, 176] on div "Relacionado ao fornecedor - Atrasos, limitações de capacidade, etc." at bounding box center [750, 171] width 147 height 17
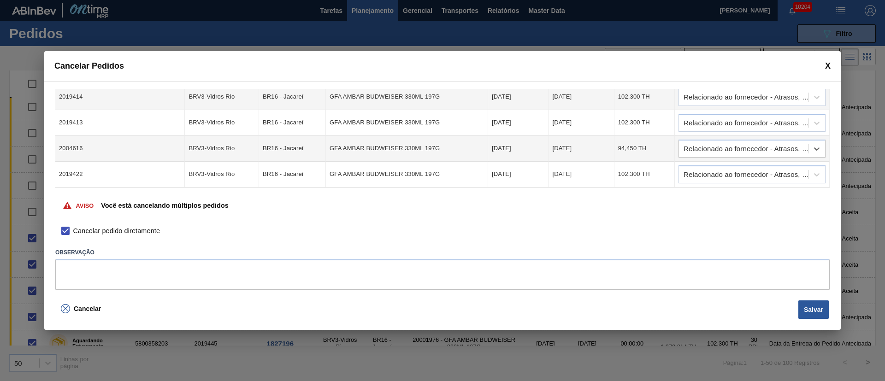
scroll to position [346, 0]
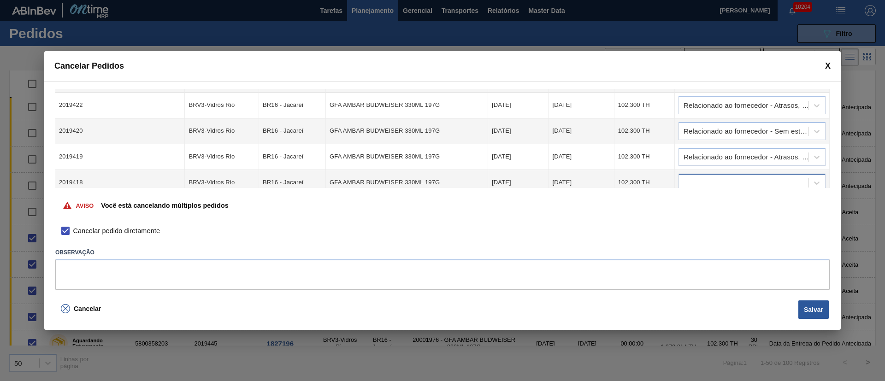
click at [693, 178] on div at bounding box center [743, 182] width 129 height 13
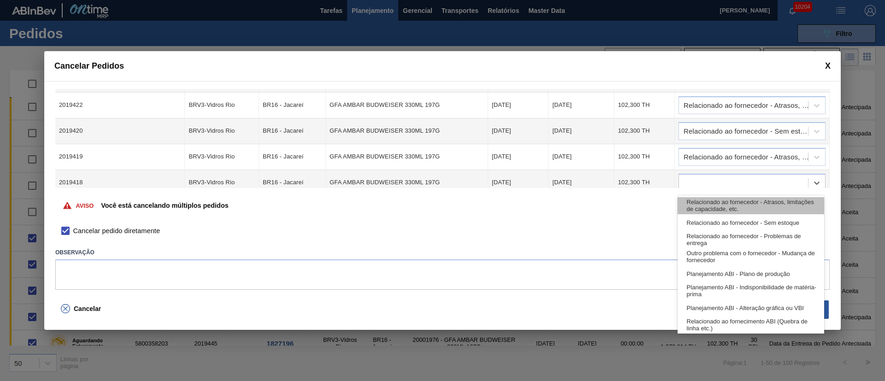
click at [707, 204] on div "Relacionado ao fornecedor - Atrasos, limitações de capacidade, etc." at bounding box center [750, 205] width 147 height 17
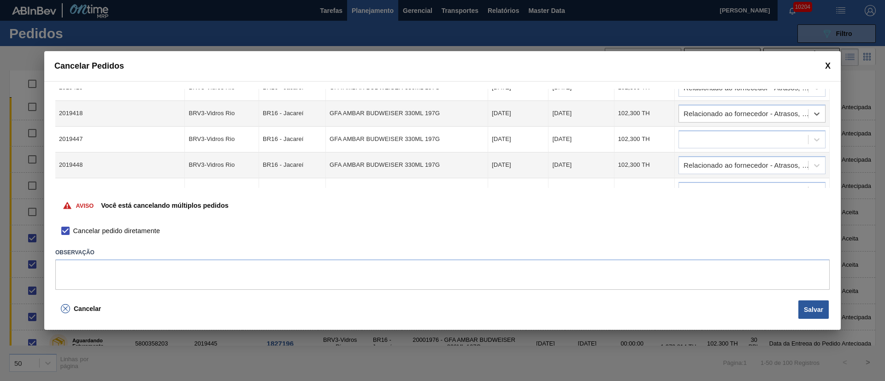
scroll to position [395, 0]
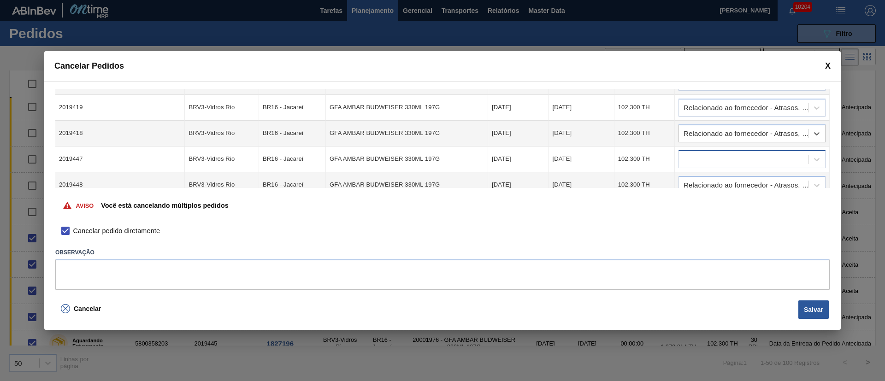
click at [697, 164] on div at bounding box center [743, 159] width 129 height 13
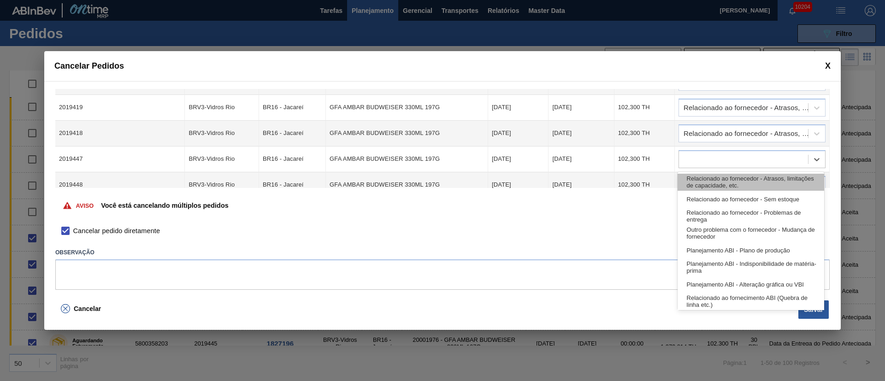
click at [705, 181] on div "Relacionado ao fornecedor - Atrasos, limitações de capacidade, etc." at bounding box center [750, 182] width 147 height 17
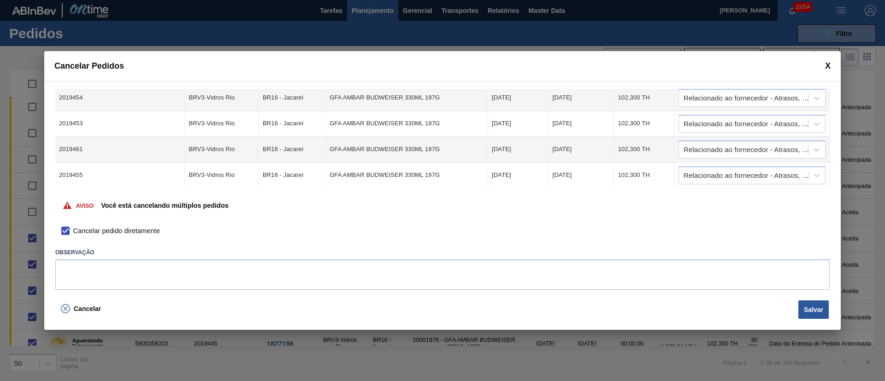
scroll to position [741, 0]
click at [808, 312] on button "Salvar" at bounding box center [813, 309] width 30 height 18
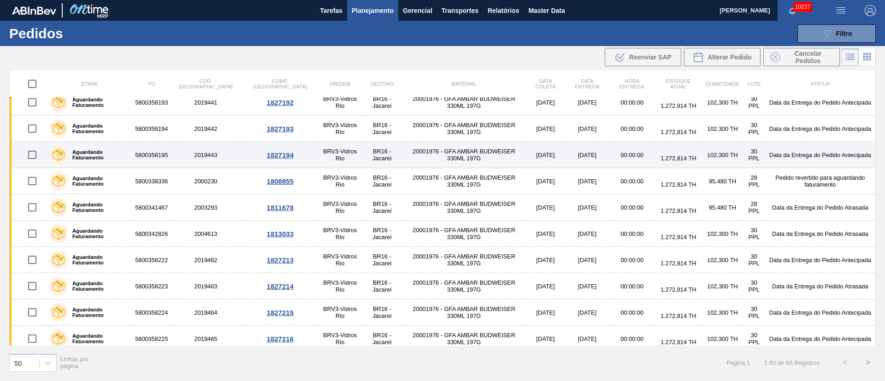
scroll to position [346, 0]
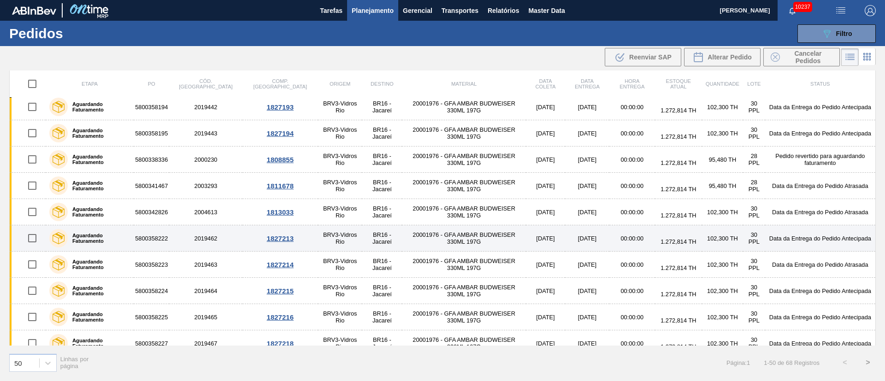
click at [30, 241] on input "checkbox" at bounding box center [32, 238] width 19 height 19
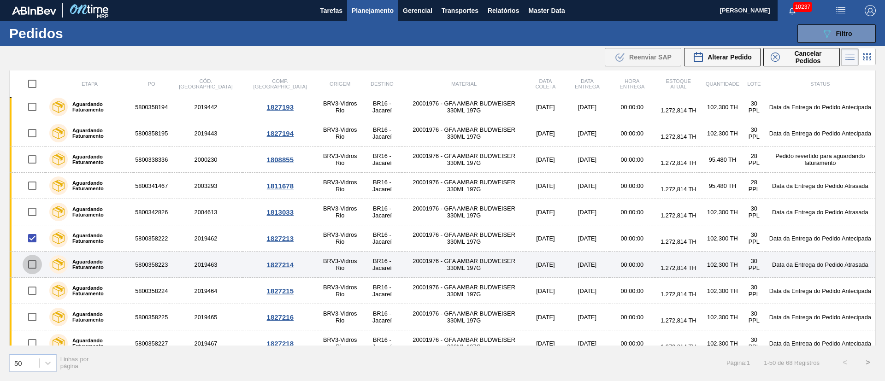
click at [27, 264] on input "checkbox" at bounding box center [32, 264] width 19 height 19
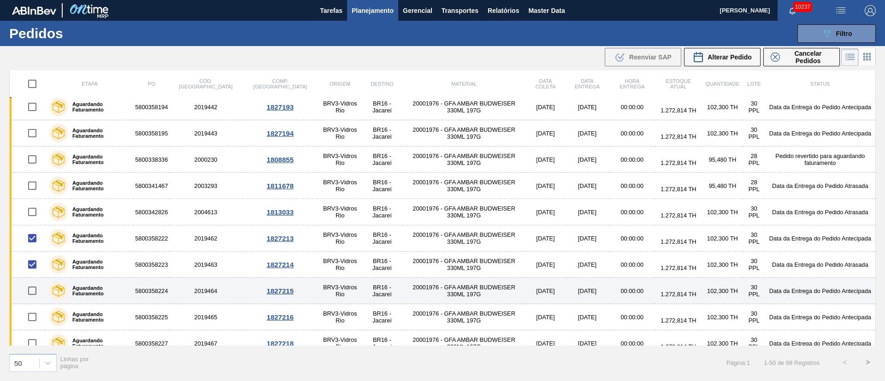
click at [30, 294] on input "checkbox" at bounding box center [32, 290] width 19 height 19
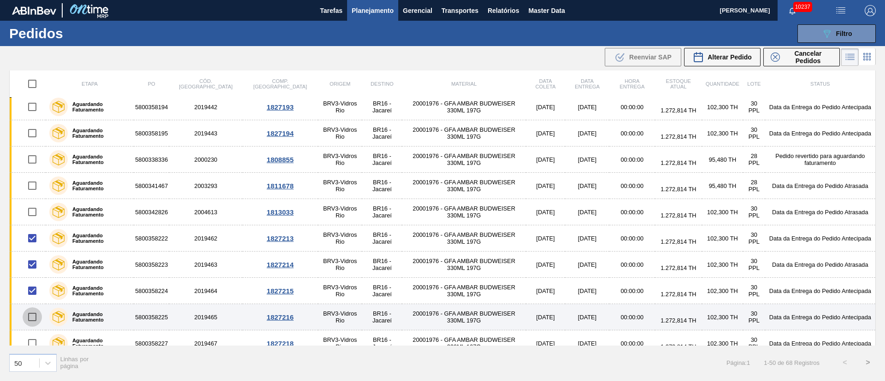
click at [32, 316] on input "checkbox" at bounding box center [32, 316] width 19 height 19
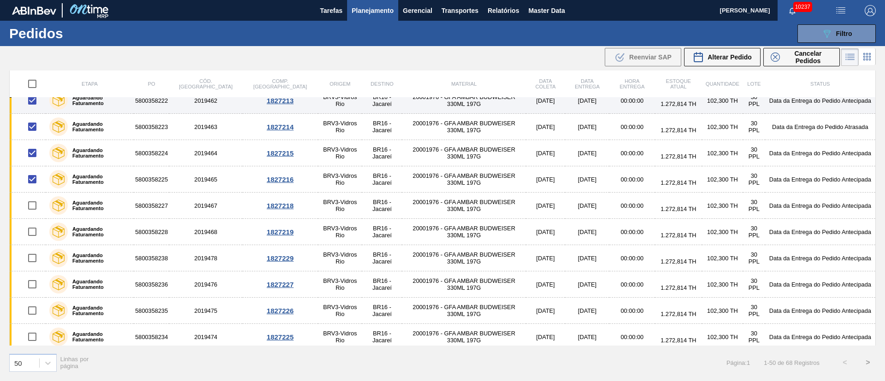
scroll to position [484, 0]
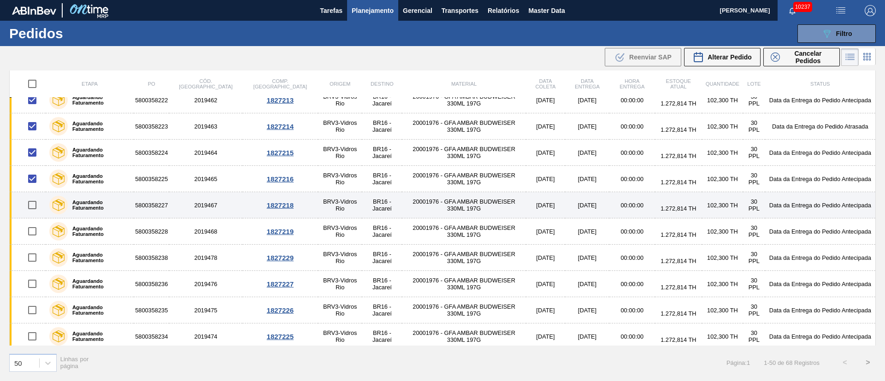
click at [33, 203] on input "checkbox" at bounding box center [32, 204] width 19 height 19
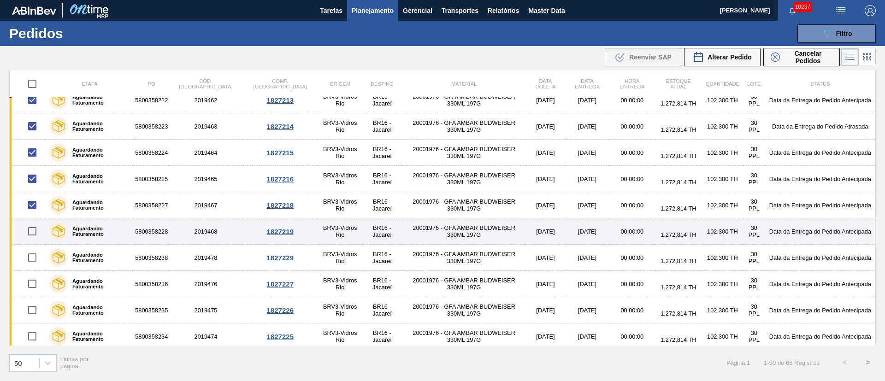
click at [36, 236] on input "checkbox" at bounding box center [32, 231] width 19 height 19
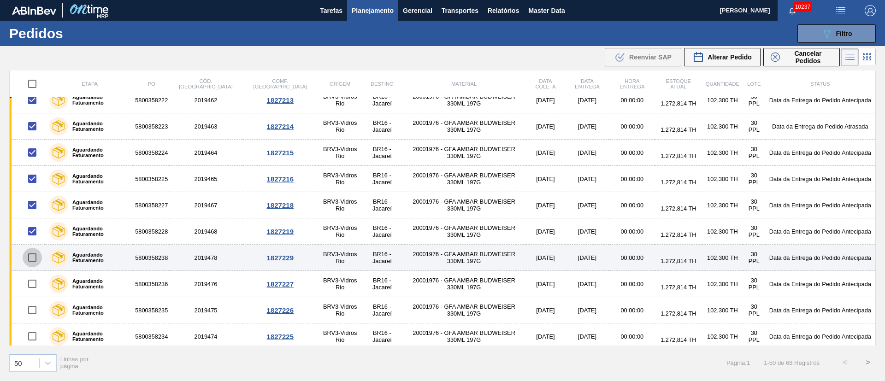
click at [36, 253] on input "checkbox" at bounding box center [32, 257] width 19 height 19
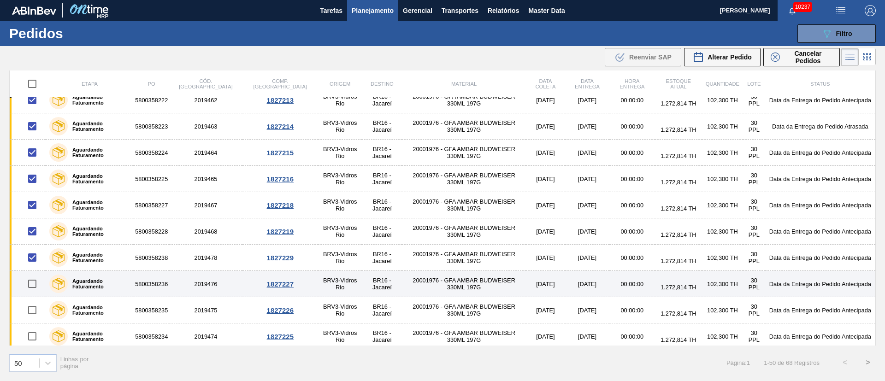
click at [34, 284] on input "checkbox" at bounding box center [32, 283] width 19 height 19
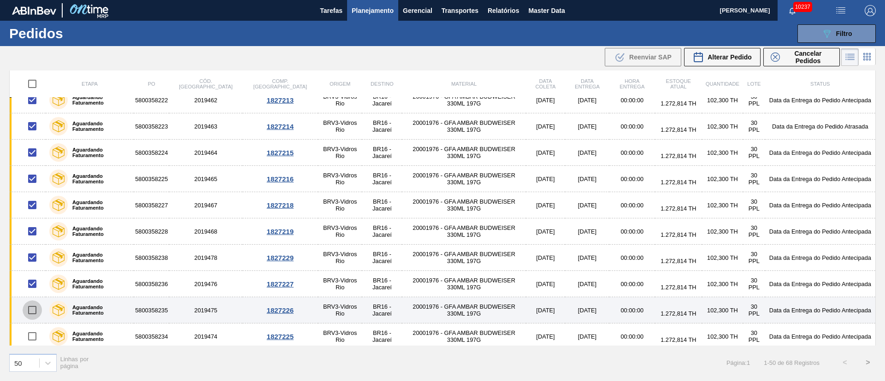
click at [31, 307] on input "checkbox" at bounding box center [32, 309] width 19 height 19
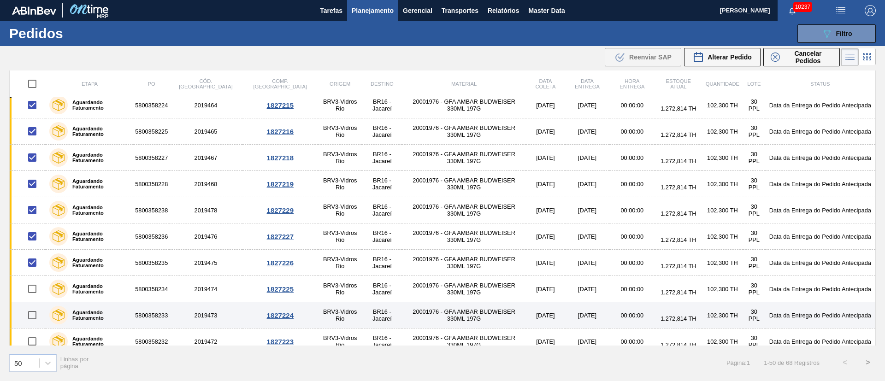
scroll to position [553, 0]
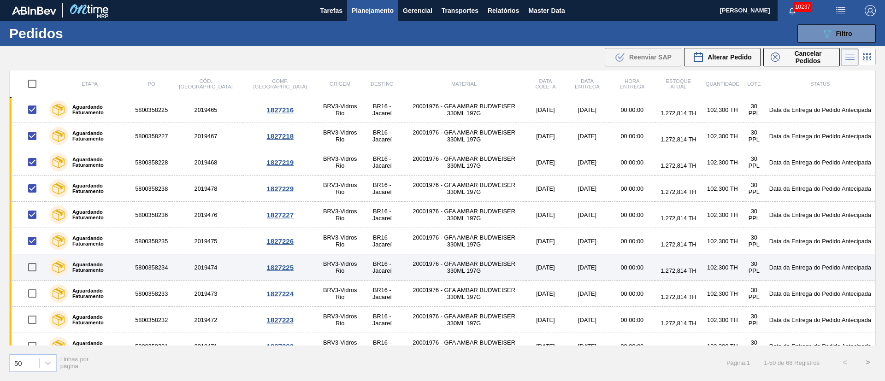
click at [34, 267] on input "checkbox" at bounding box center [32, 267] width 19 height 19
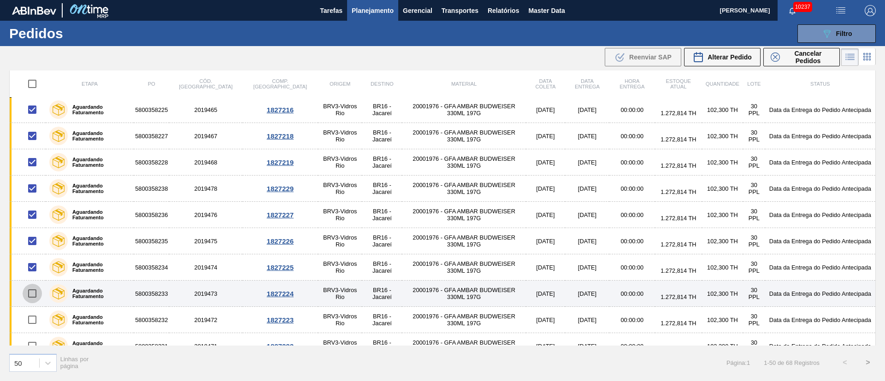
click at [34, 289] on input "checkbox" at bounding box center [32, 293] width 19 height 19
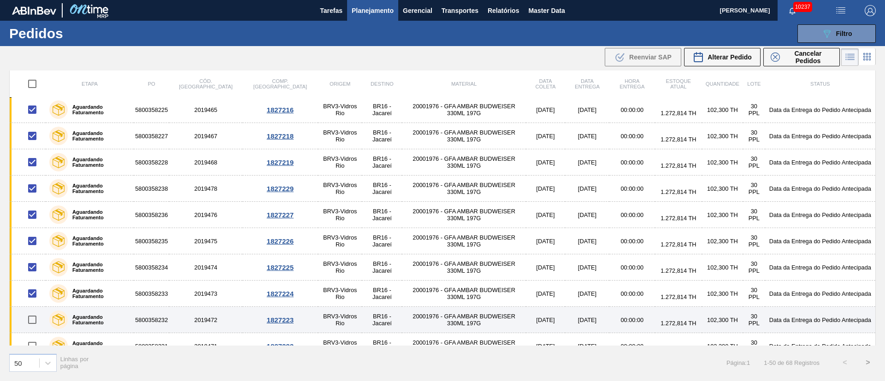
click at [28, 319] on input "checkbox" at bounding box center [32, 319] width 19 height 19
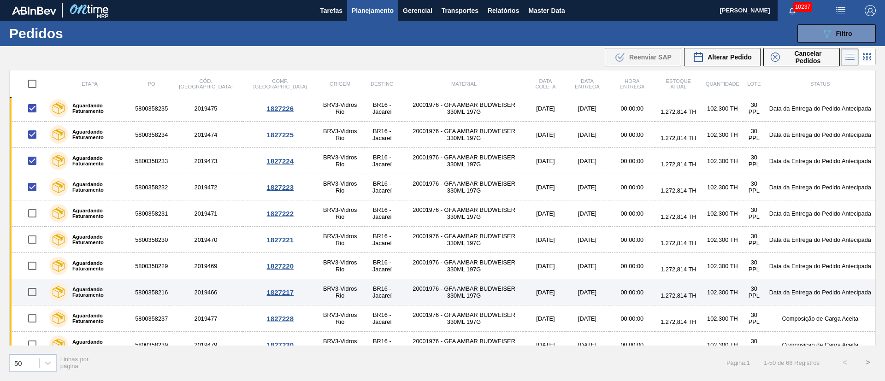
scroll to position [691, 0]
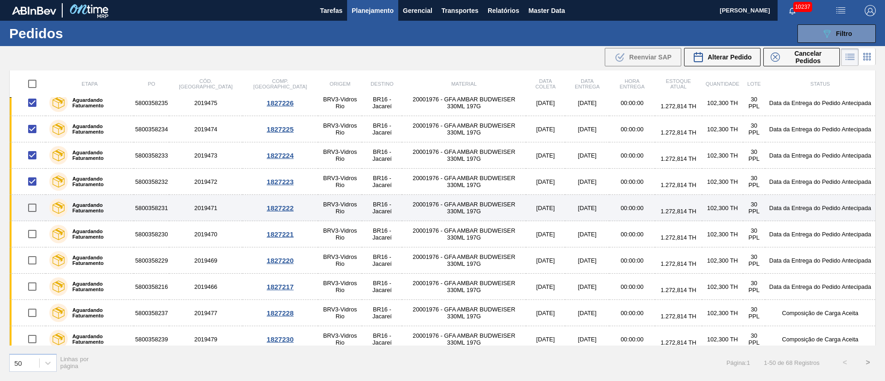
click at [30, 210] on input "checkbox" at bounding box center [32, 207] width 19 height 19
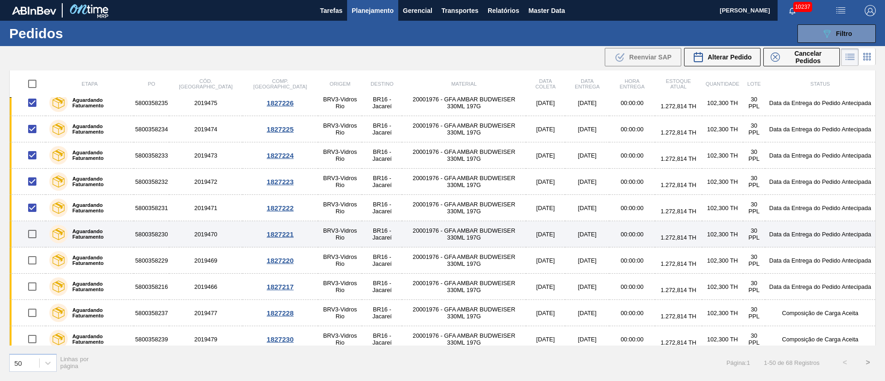
click at [32, 233] on input "checkbox" at bounding box center [32, 233] width 19 height 19
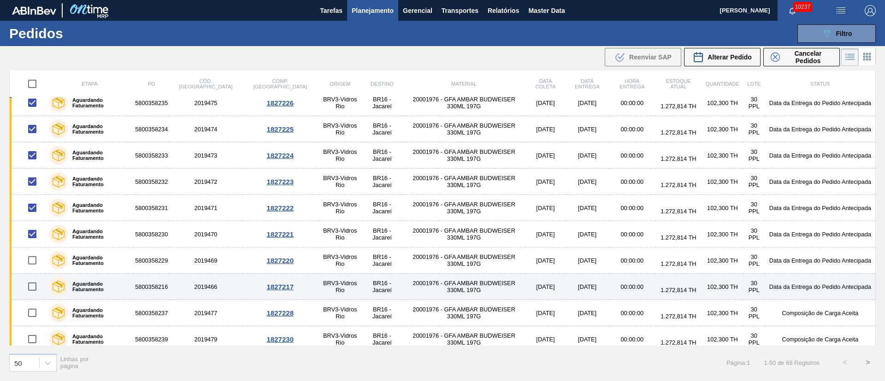
drag, startPoint x: 32, startPoint y: 261, endPoint x: 29, endPoint y: 280, distance: 19.2
click at [32, 261] on input "checkbox" at bounding box center [32, 260] width 19 height 19
click at [34, 288] on input "checkbox" at bounding box center [32, 286] width 19 height 19
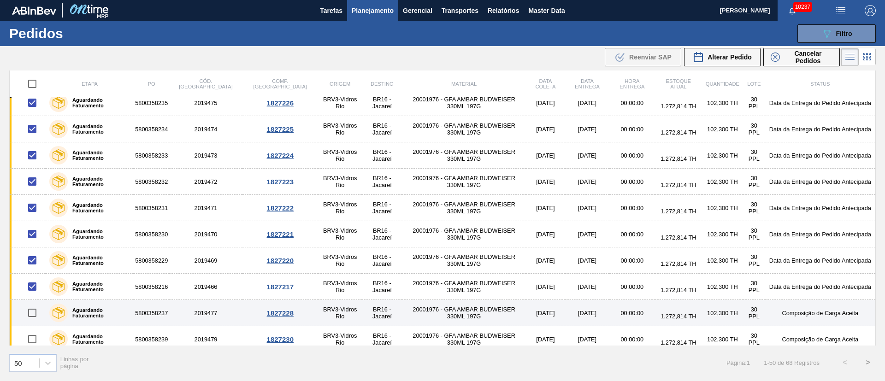
click at [36, 316] on input "checkbox" at bounding box center [32, 312] width 19 height 19
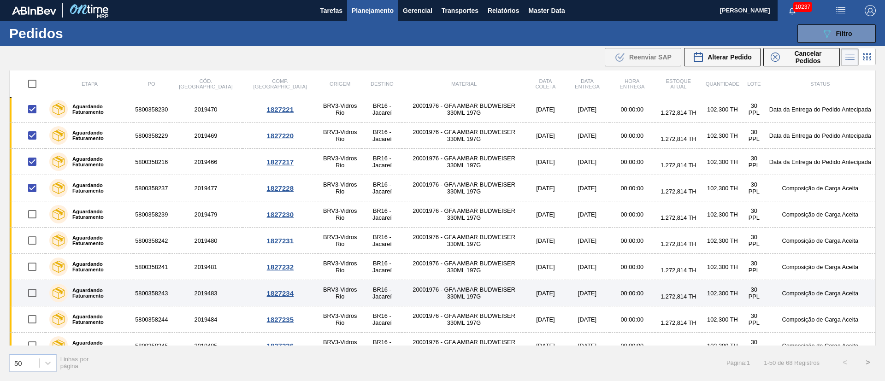
scroll to position [829, 0]
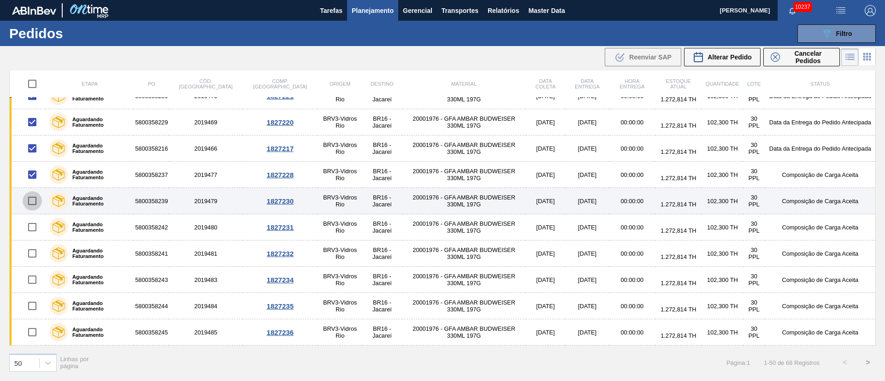
click at [29, 199] on input "checkbox" at bounding box center [32, 200] width 19 height 19
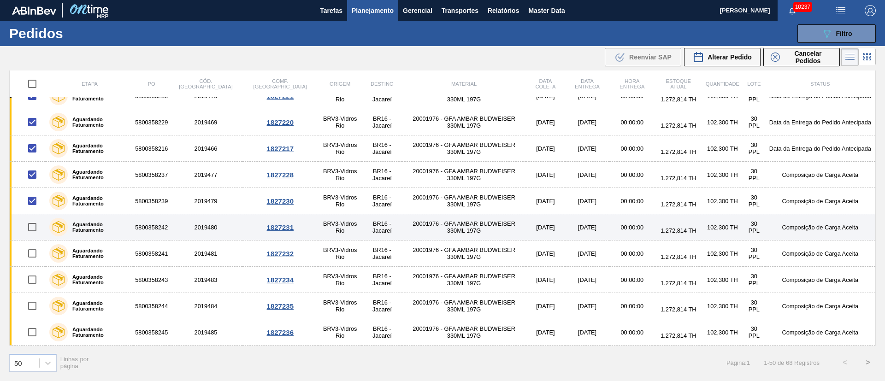
click at [30, 228] on input "checkbox" at bounding box center [32, 227] width 19 height 19
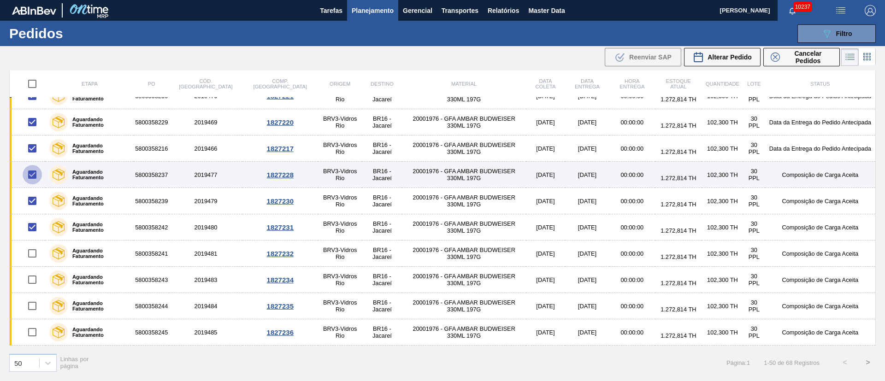
click at [32, 174] on input "checkbox" at bounding box center [32, 174] width 19 height 19
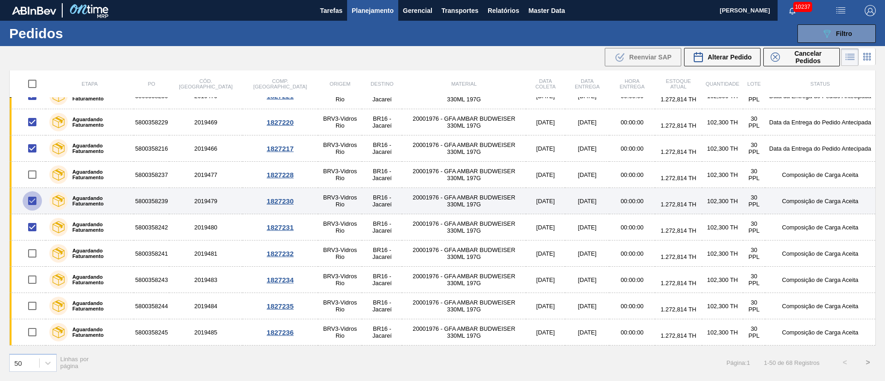
click at [31, 203] on input "checkbox" at bounding box center [32, 200] width 19 height 19
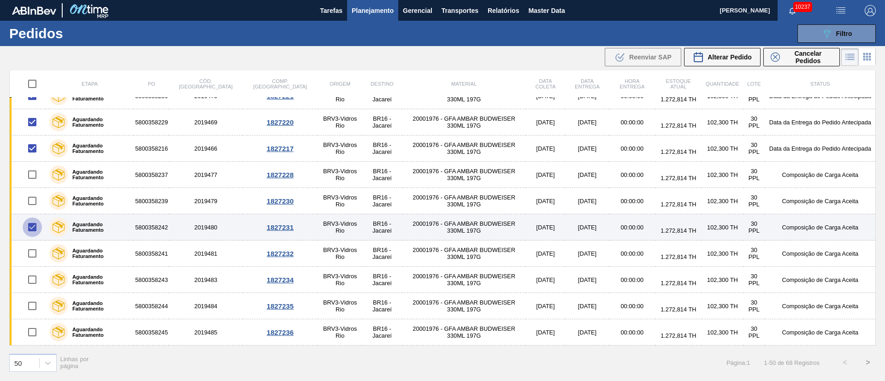
click at [30, 225] on input "checkbox" at bounding box center [32, 227] width 19 height 19
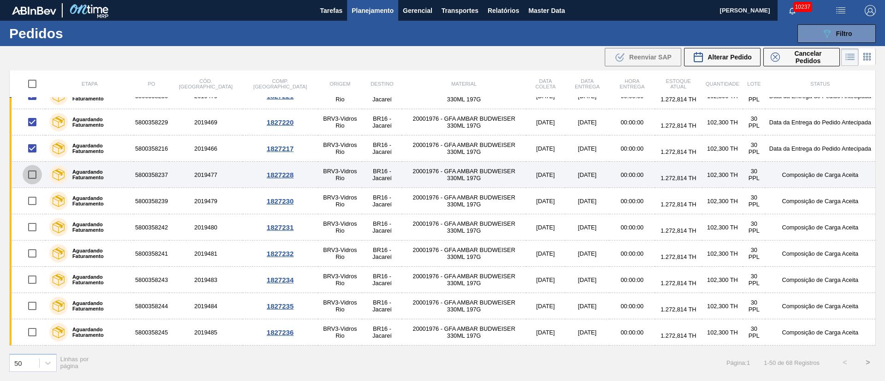
click at [30, 173] on input "checkbox" at bounding box center [32, 174] width 19 height 19
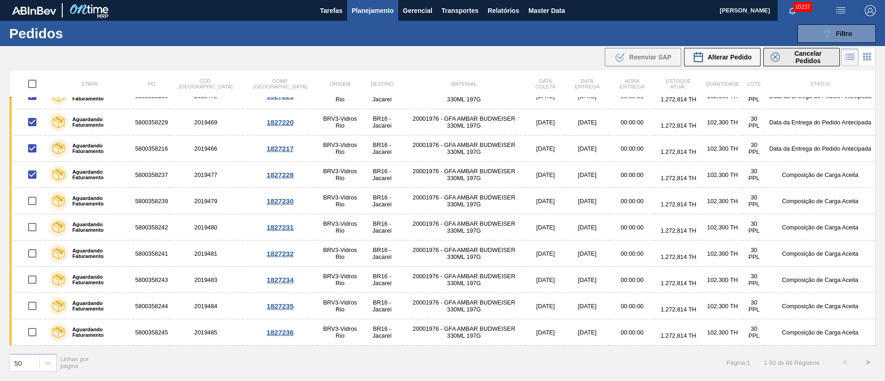
click at [814, 58] on span "Cancelar Pedidos" at bounding box center [807, 57] width 49 height 15
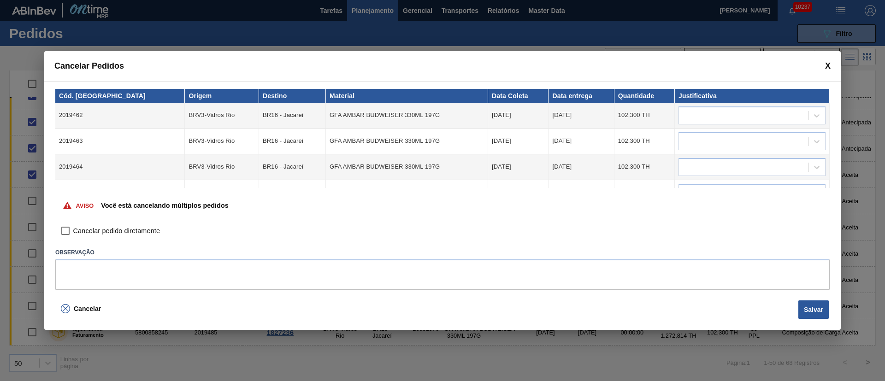
click at [65, 226] on input "Cancelar pedido diretamente" at bounding box center [66, 231] width 16 height 16
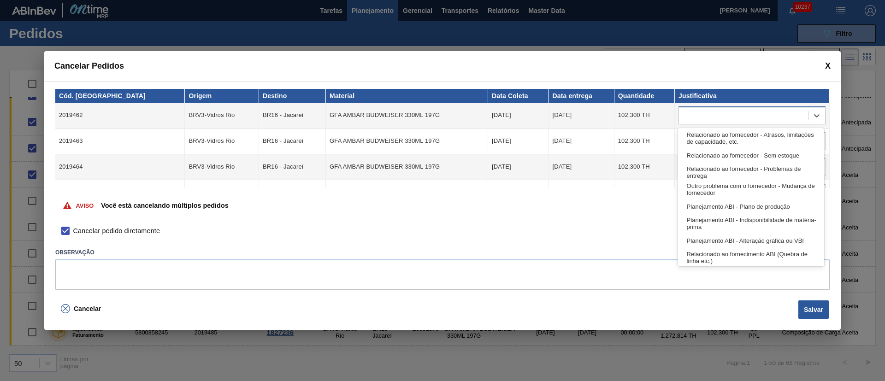
click at [702, 120] on div at bounding box center [743, 115] width 129 height 13
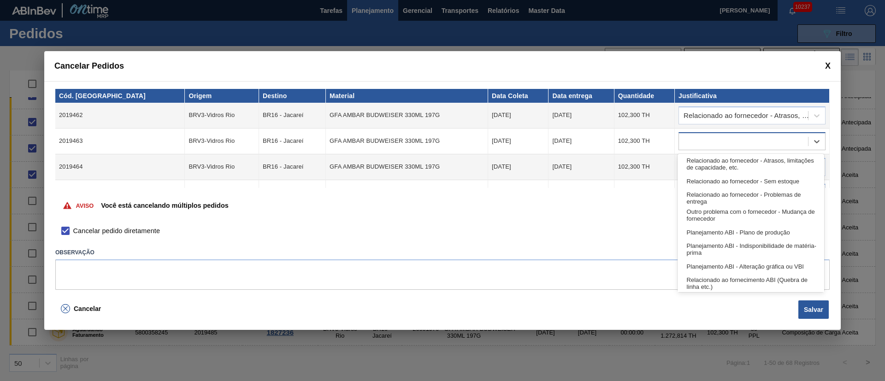
click at [696, 132] on div at bounding box center [751, 141] width 147 height 18
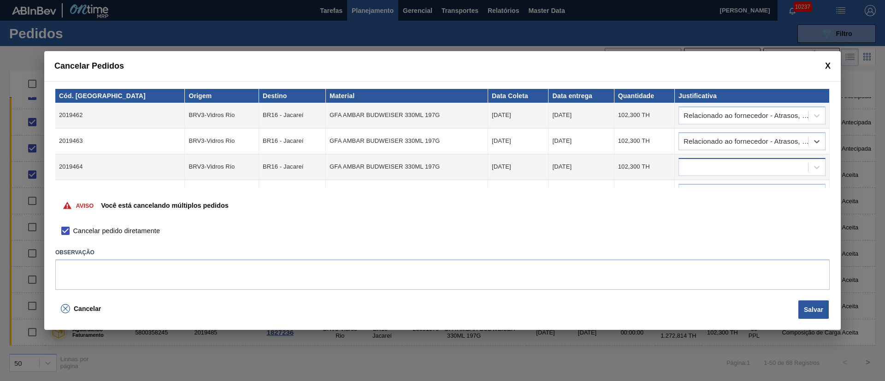
click at [696, 168] on div at bounding box center [743, 166] width 129 height 13
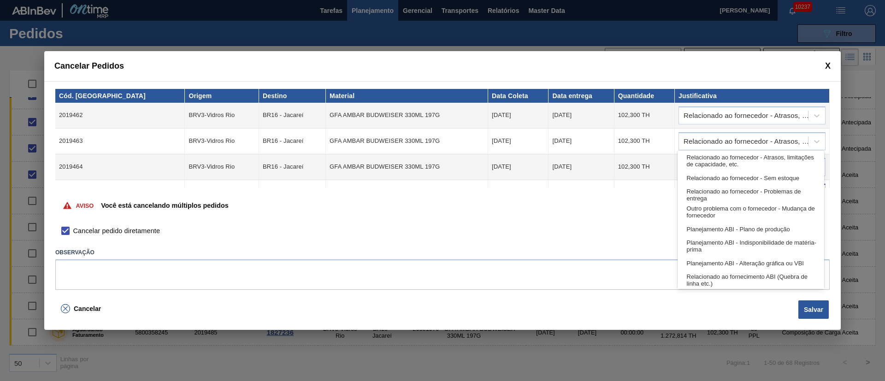
click at [689, 0] on body "Tarefas Planejamento Gerencial Transportes Relatórios Master Data [PERSON_NAME]…" at bounding box center [442, 0] width 885 height 0
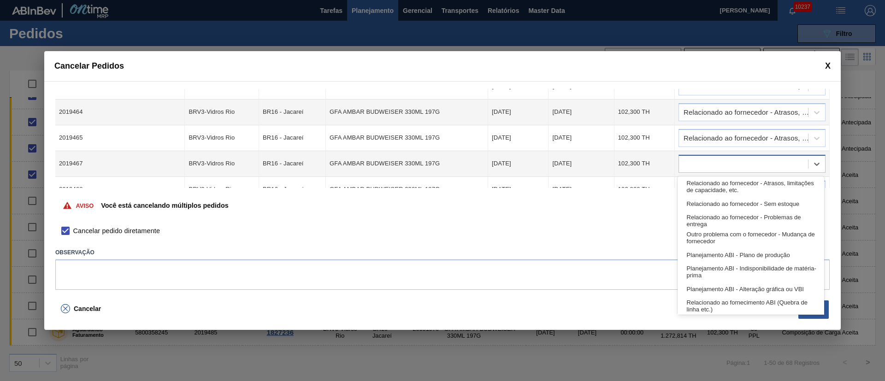
click at [686, 167] on div at bounding box center [743, 163] width 129 height 13
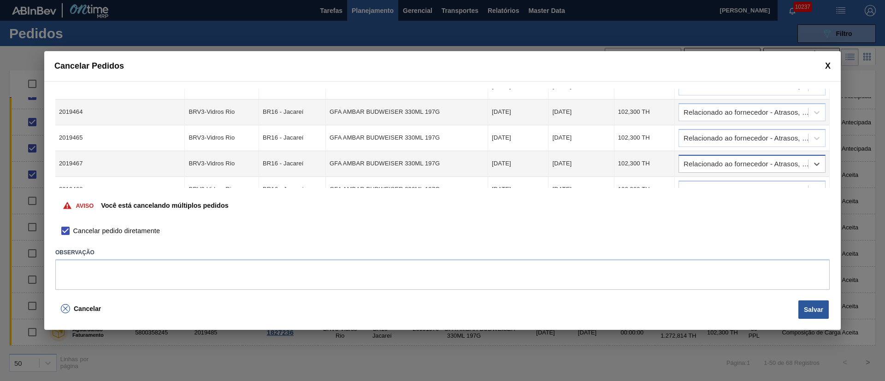
click at [686, 172] on div "Relacionado ao fornecedor - Atrasos, limitações de capacidade, etc." at bounding box center [751, 164] width 147 height 18
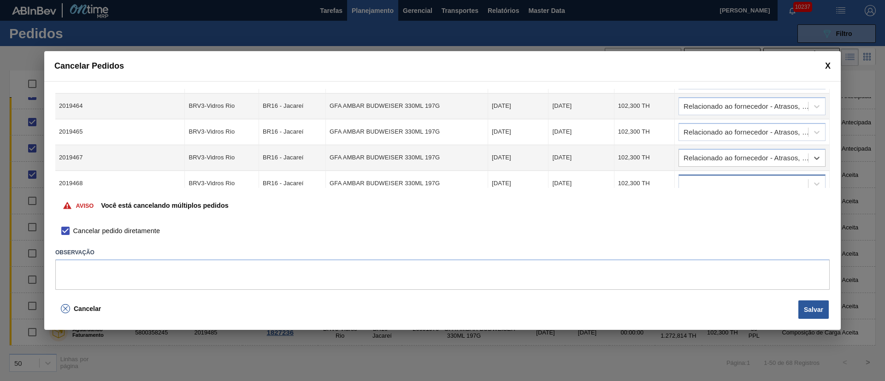
click at [686, 182] on div at bounding box center [751, 184] width 147 height 18
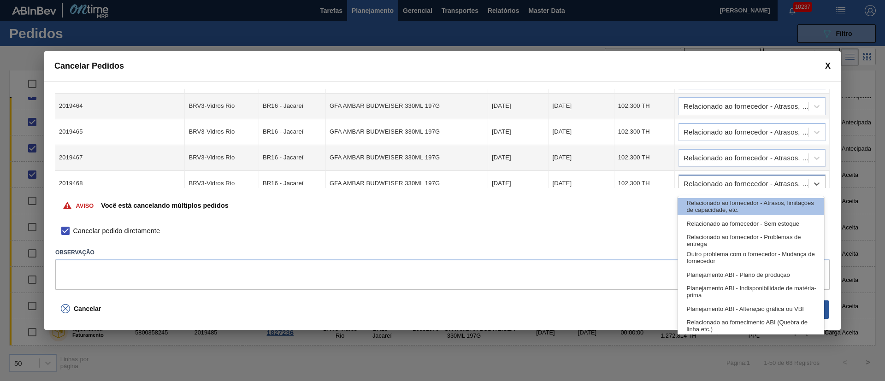
click at [686, 182] on div "Relacionado ao fornecedor - Atrasos, limitações de capacidade, etc." at bounding box center [745, 184] width 125 height 6
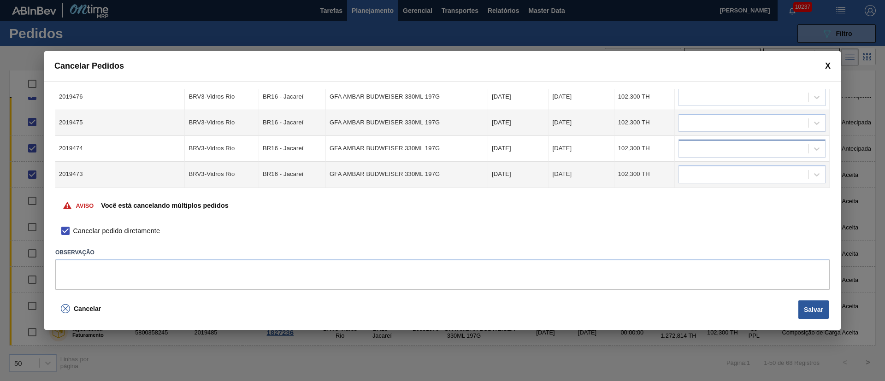
scroll to position [130, 0]
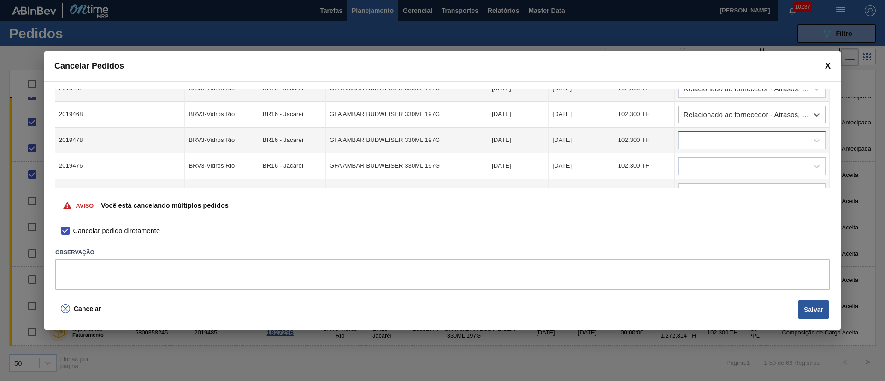
click at [689, 142] on div at bounding box center [743, 140] width 129 height 13
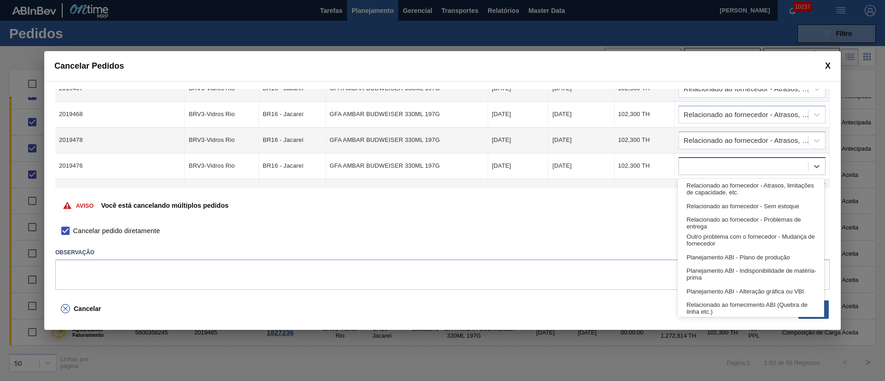
click at [687, 168] on div at bounding box center [743, 165] width 129 height 13
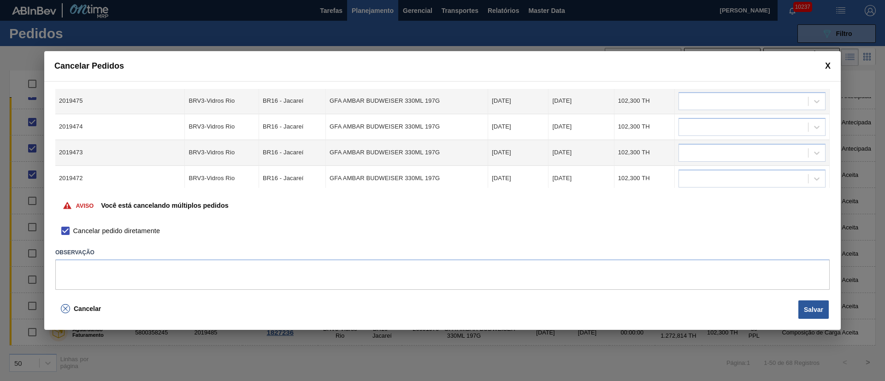
scroll to position [199, 0]
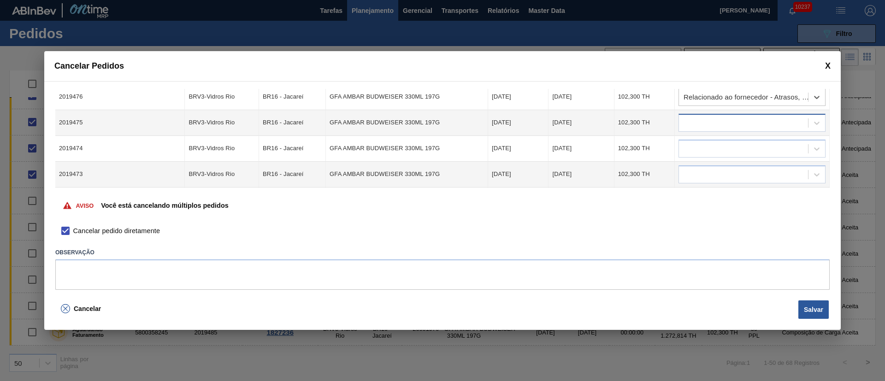
click at [696, 131] on div at bounding box center [751, 123] width 147 height 18
click at [692, 151] on div at bounding box center [743, 148] width 129 height 13
click at [694, 177] on div at bounding box center [743, 174] width 129 height 13
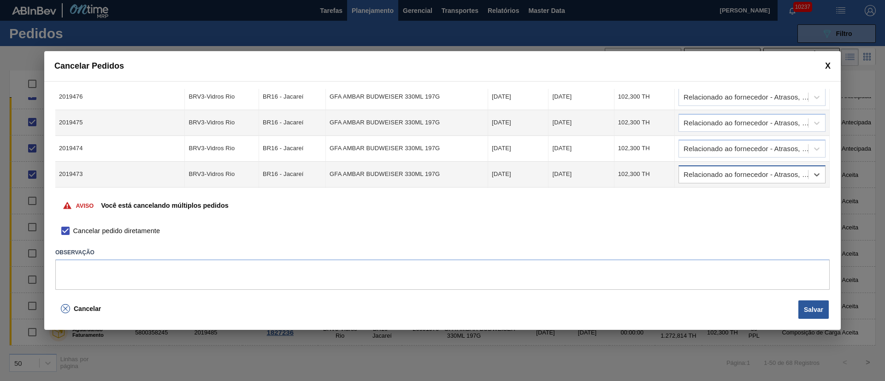
scroll to position [268, 0]
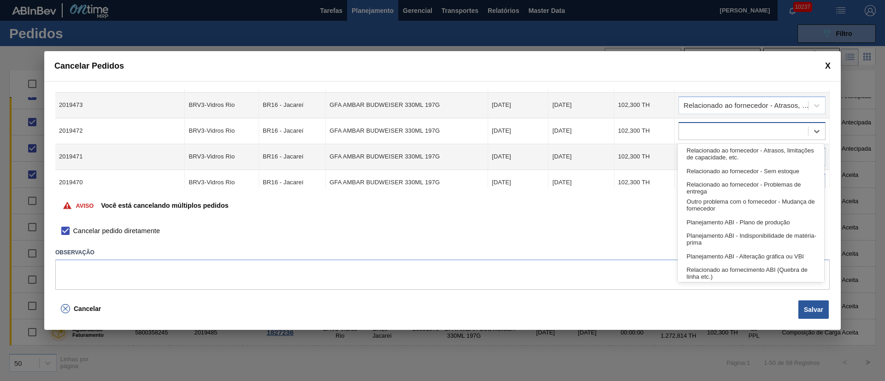
click at [690, 127] on div at bounding box center [743, 130] width 129 height 13
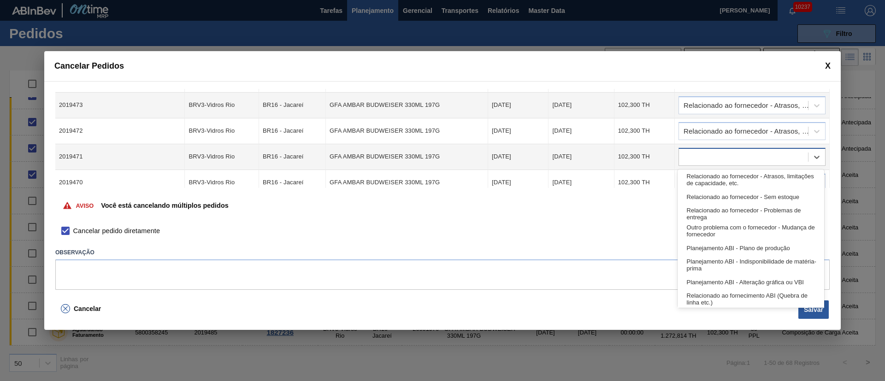
click at [696, 153] on div at bounding box center [743, 156] width 129 height 13
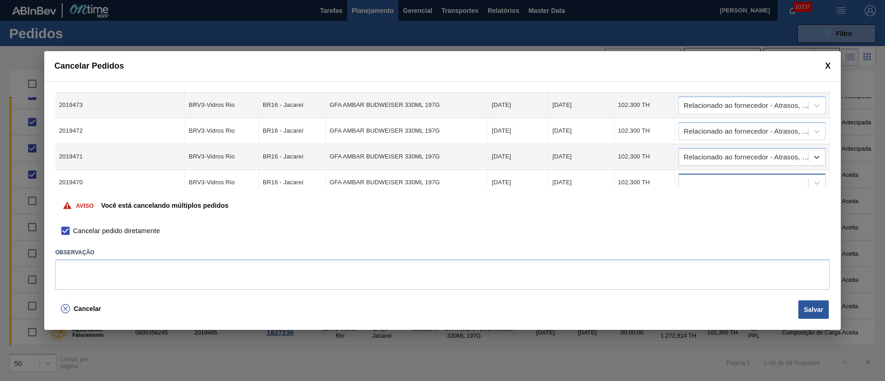
click at [699, 181] on div at bounding box center [743, 182] width 129 height 13
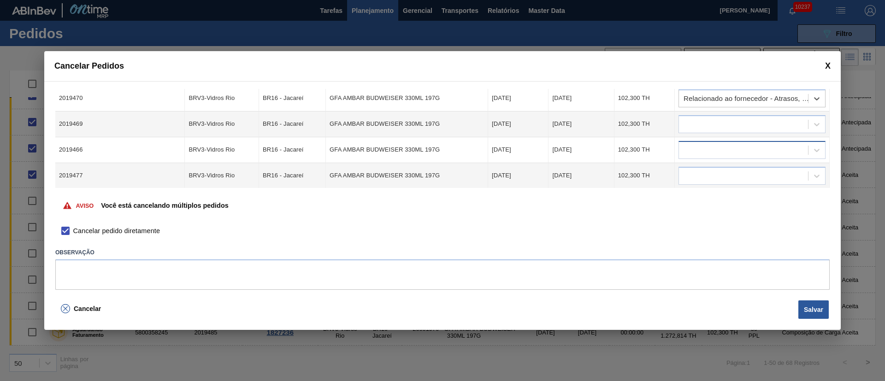
scroll to position [353, 0]
click at [691, 123] on div at bounding box center [743, 123] width 129 height 13
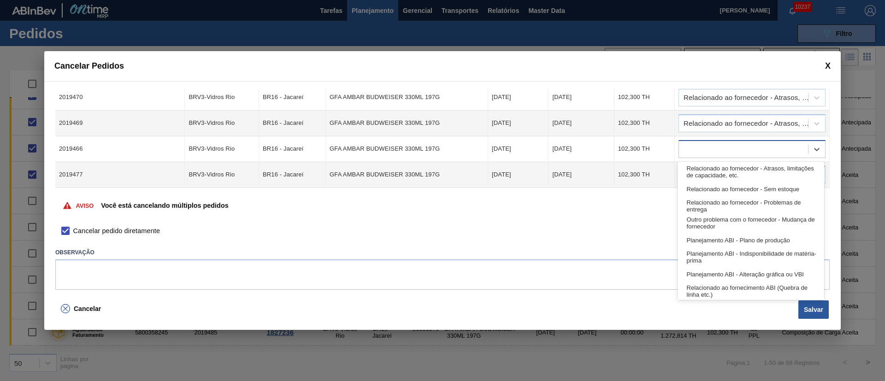
click at [688, 151] on div at bounding box center [743, 148] width 129 height 13
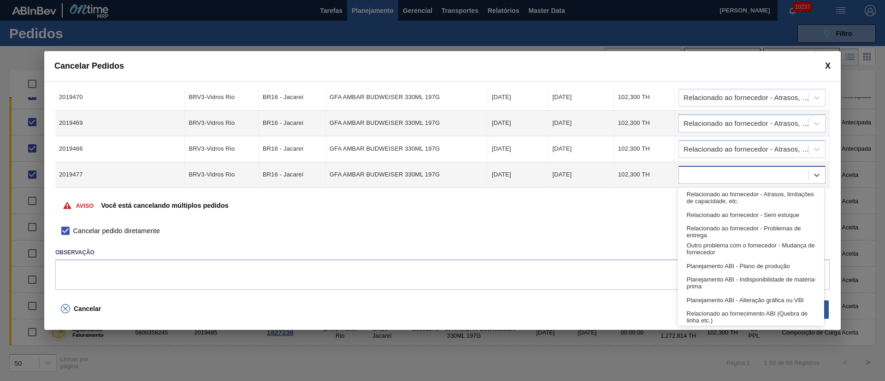
click at [691, 176] on div at bounding box center [743, 174] width 129 height 13
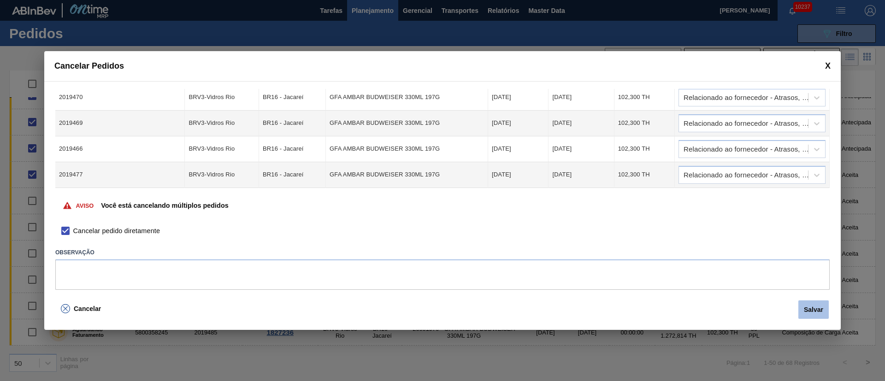
click at [807, 306] on button "Salvar" at bounding box center [813, 309] width 30 height 18
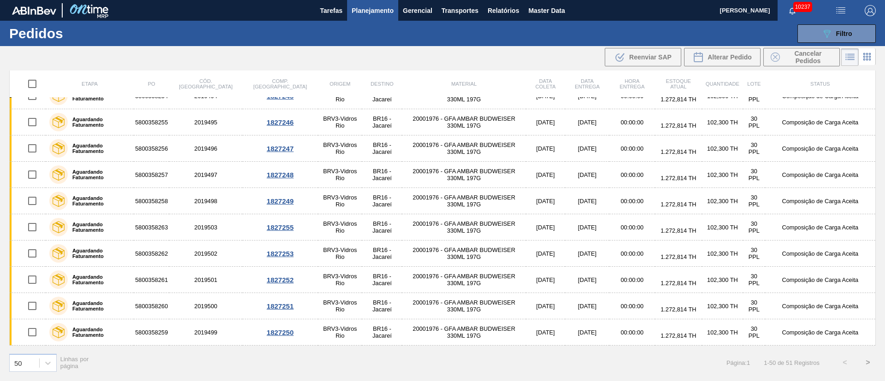
scroll to position [304, 0]
click at [834, 33] on div "089F7B8B-B2A5-4AFE-B5C0-19BA573D28AC Filtro" at bounding box center [836, 33] width 31 height 11
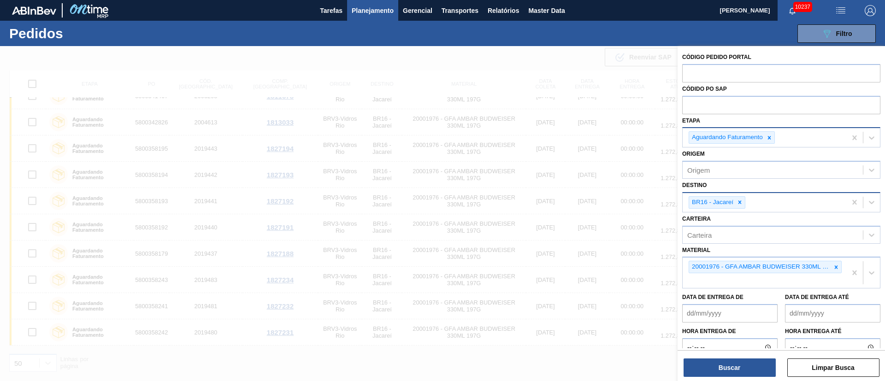
click at [839, 12] on img "button" at bounding box center [840, 10] width 11 height 11
click at [815, 33] on li "Upload de Volumes" at bounding box center [838, 32] width 80 height 17
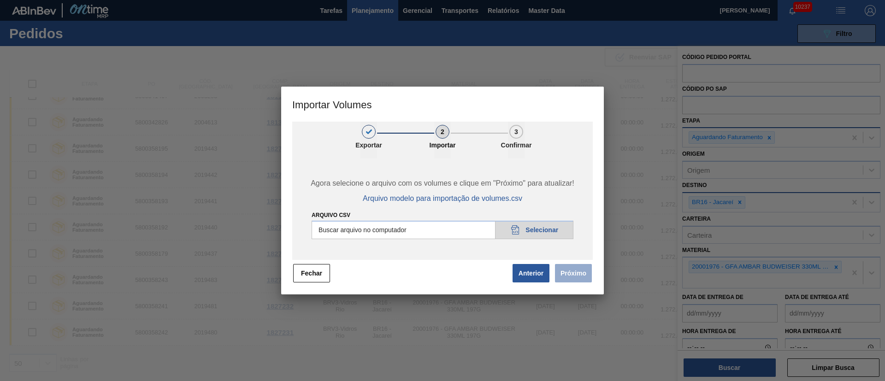
click at [556, 229] on input "Arquivo csv" at bounding box center [443, 230] width 262 height 18
click at [586, 270] on button "Próximo" at bounding box center [573, 273] width 37 height 18
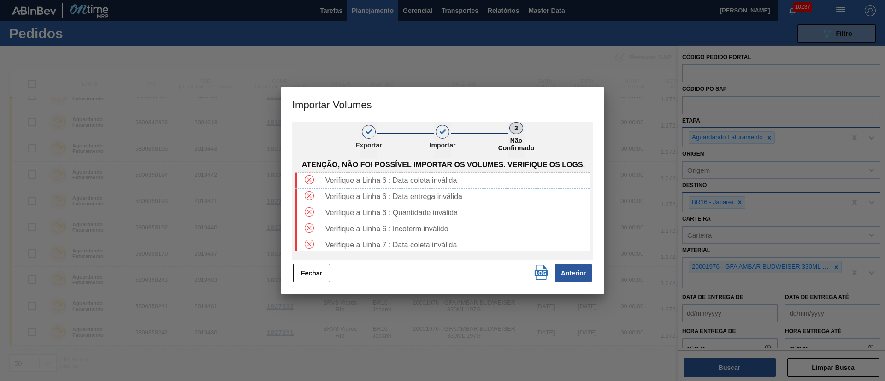
click at [323, 277] on button "Fechar" at bounding box center [311, 273] width 37 height 18
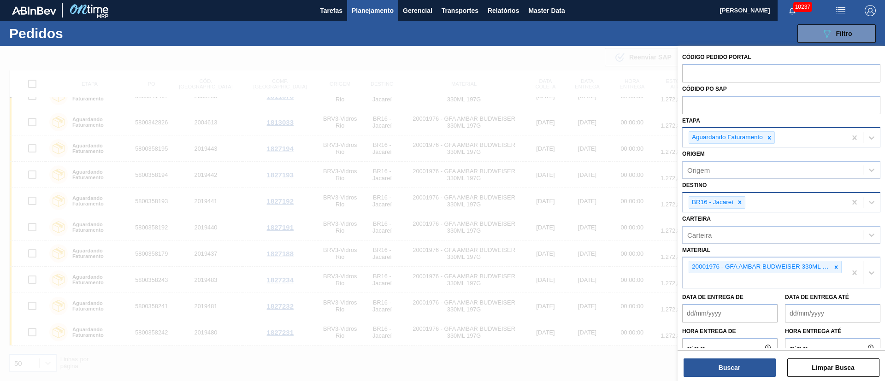
click at [836, 8] on img "button" at bounding box center [840, 10] width 11 height 11
click at [837, 35] on li "Upload de Volumes" at bounding box center [838, 32] width 80 height 17
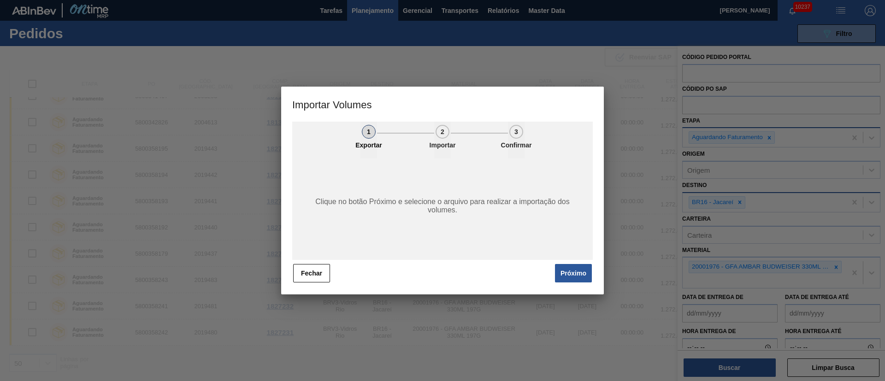
drag, startPoint x: 575, startPoint y: 272, endPoint x: 225, endPoint y: 108, distance: 386.6
click at [575, 272] on button "Próximo" at bounding box center [573, 273] width 37 height 18
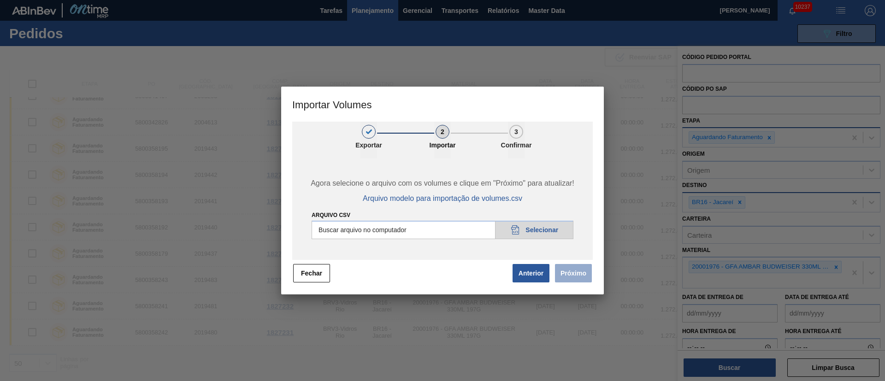
click at [575, 271] on span "Próximo" at bounding box center [571, 273] width 42 height 20
click at [547, 230] on input "Arquivo csv" at bounding box center [443, 230] width 262 height 18
click at [581, 274] on button "Próximo" at bounding box center [573, 273] width 37 height 18
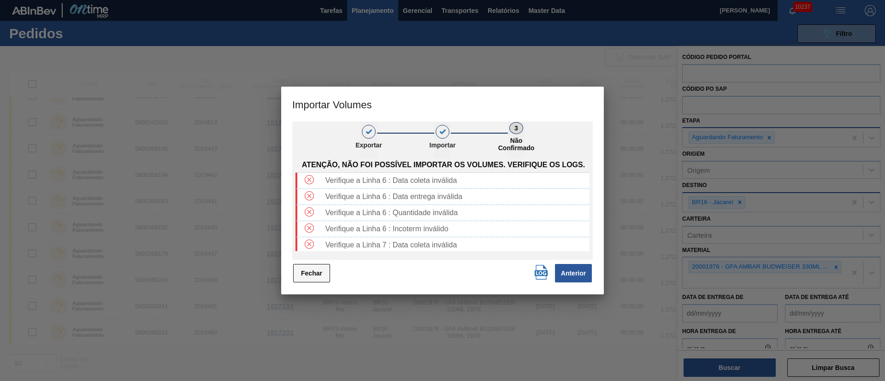
click at [329, 267] on button "Fechar" at bounding box center [311, 273] width 37 height 18
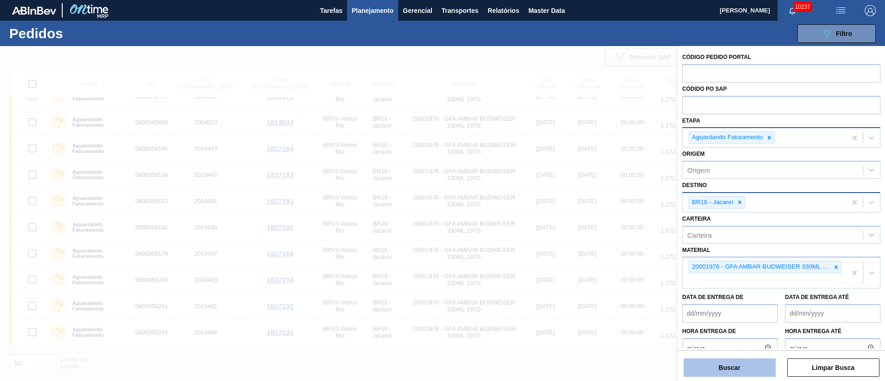
click at [732, 367] on button "Buscar" at bounding box center [729, 368] width 92 height 18
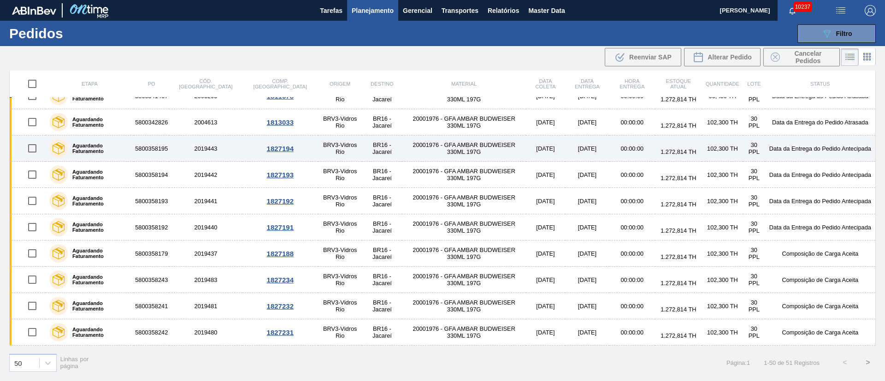
scroll to position [0, 0]
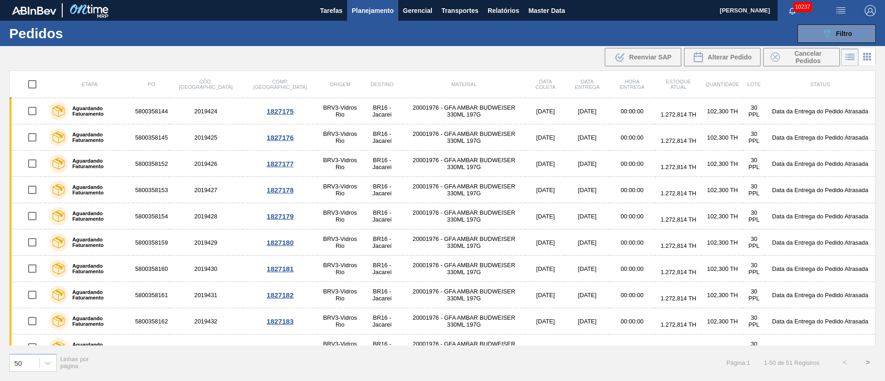
click at [846, 10] on span "button" at bounding box center [840, 10] width 22 height 11
click at [841, 34] on li "Upload de Volumes" at bounding box center [838, 32] width 80 height 17
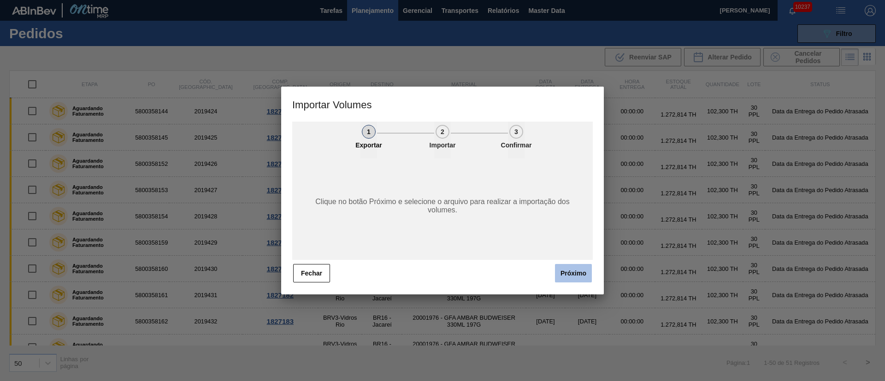
click at [576, 274] on button "Próximo" at bounding box center [573, 273] width 37 height 18
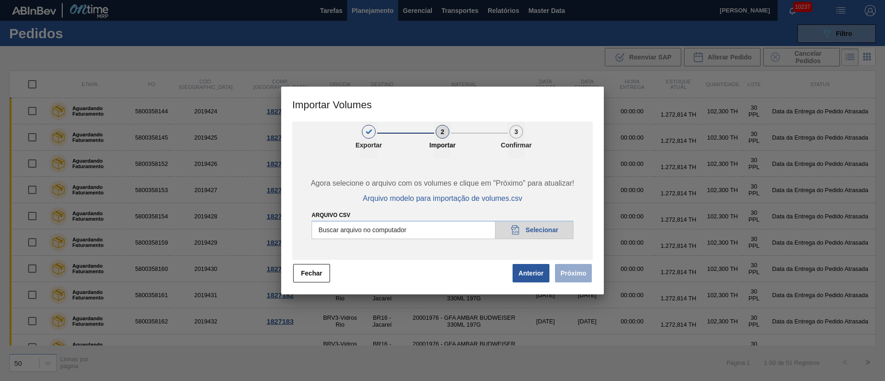
click at [544, 229] on input "Arquivo csv" at bounding box center [443, 230] width 262 height 18
click at [575, 280] on button "Próximo" at bounding box center [573, 273] width 37 height 18
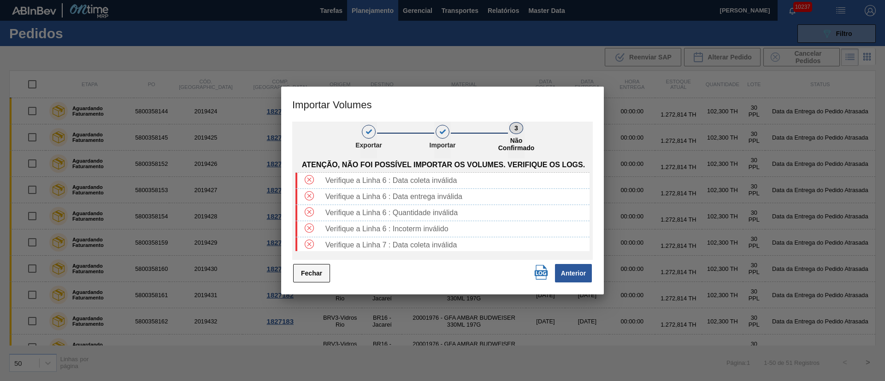
click at [315, 270] on button "Fechar" at bounding box center [311, 273] width 37 height 18
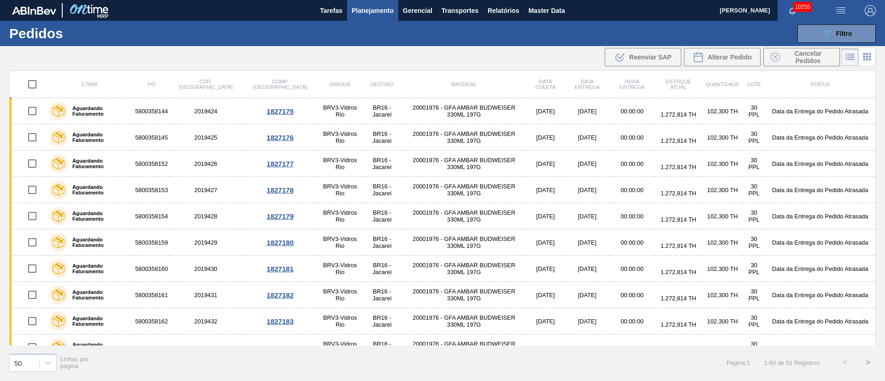
click at [842, 9] on img "button" at bounding box center [840, 10] width 11 height 11
click at [826, 26] on li "Upload de Volumes" at bounding box center [838, 32] width 80 height 17
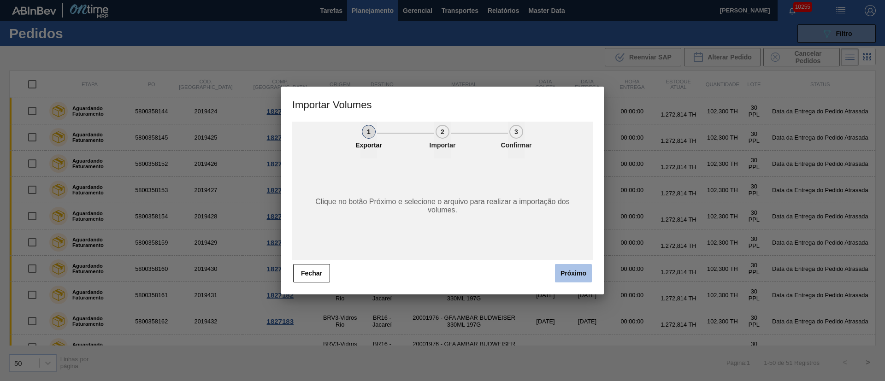
click at [578, 265] on button "Próximo" at bounding box center [573, 273] width 37 height 18
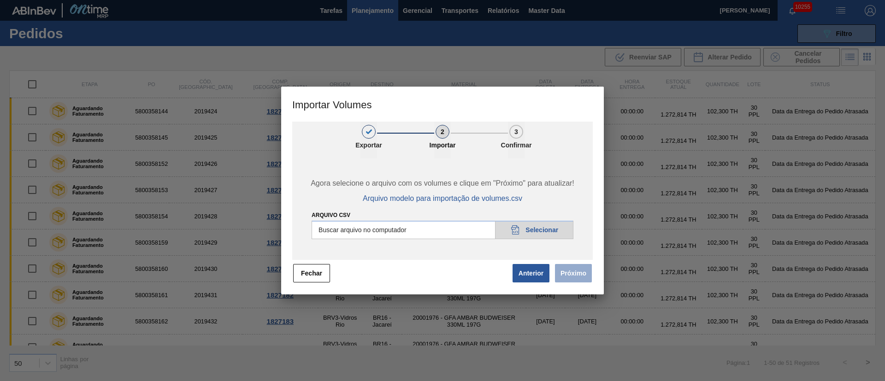
click at [526, 234] on input "Arquivo csv" at bounding box center [443, 230] width 262 height 18
click at [571, 274] on button "Próximo" at bounding box center [573, 273] width 37 height 18
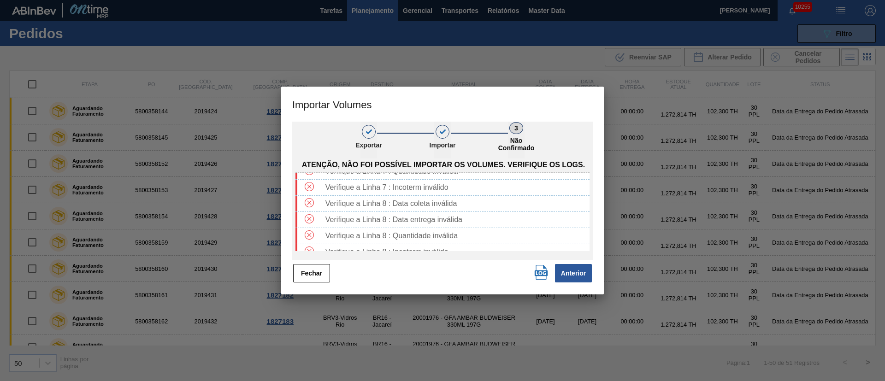
scroll to position [115, 0]
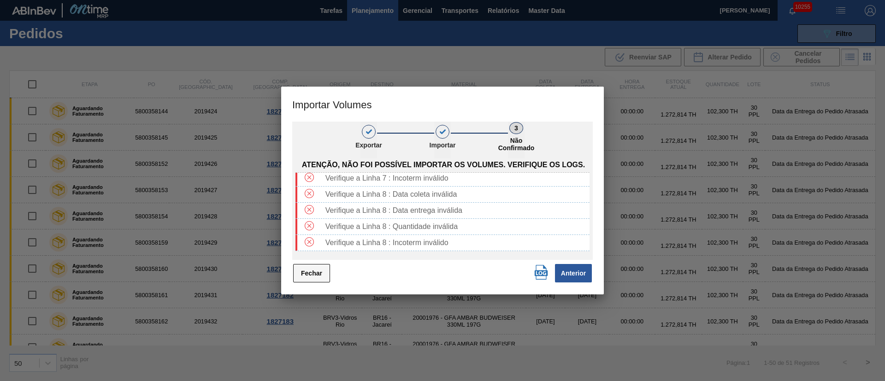
click at [310, 273] on button "Fechar" at bounding box center [311, 273] width 37 height 18
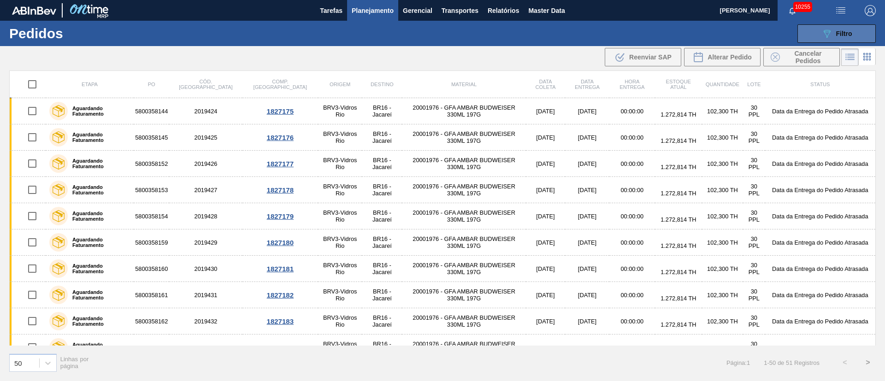
click at [812, 34] on button "089F7B8B-B2A5-4AFE-B5C0-19BA573D28AC Filtro" at bounding box center [836, 33] width 78 height 18
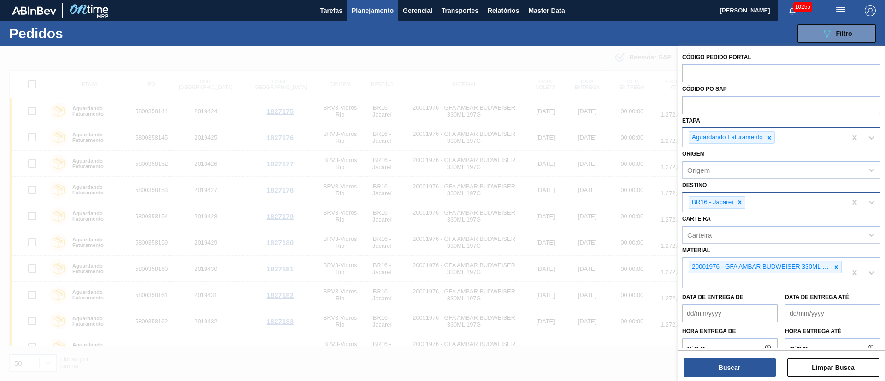
click at [837, 8] on img "button" at bounding box center [840, 10] width 11 height 11
click at [837, 25] on li "Upload de Volumes" at bounding box center [838, 32] width 80 height 17
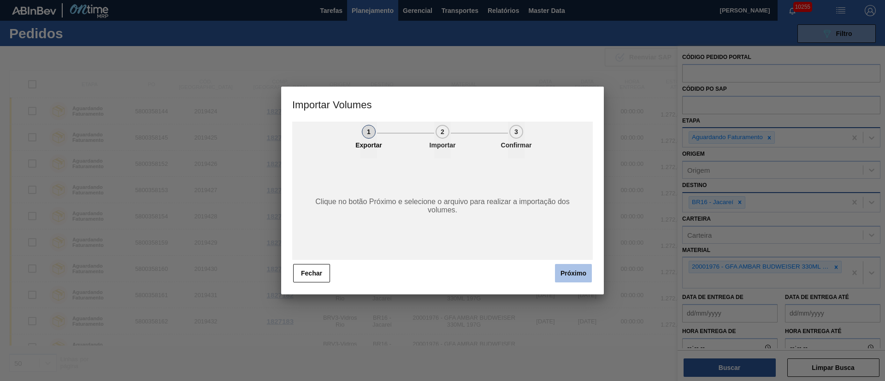
click at [570, 273] on button "Próximo" at bounding box center [573, 273] width 37 height 18
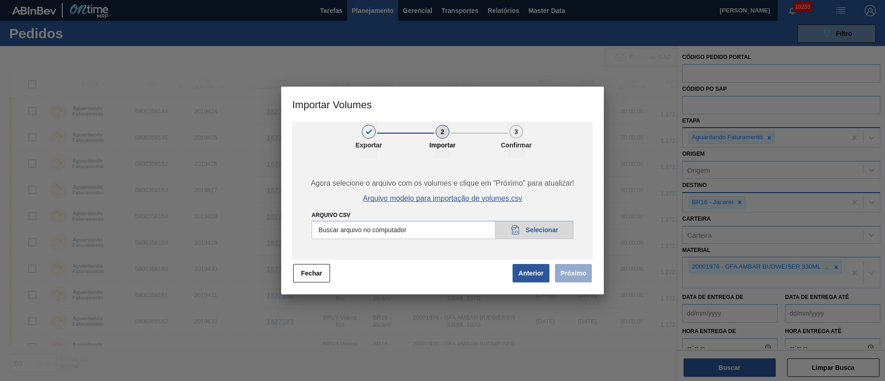
click at [484, 196] on span "Arquivo modelo para importação de volumes.csv" at bounding box center [442, 198] width 159 height 8
click at [541, 223] on input "Arquivo csv" at bounding box center [443, 230] width 262 height 18
click at [576, 271] on button "Próximo" at bounding box center [573, 273] width 37 height 18
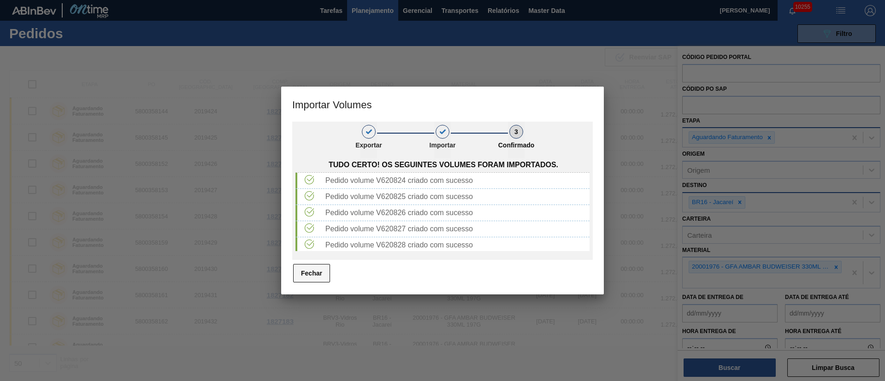
click at [322, 274] on button "Fechar" at bounding box center [311, 273] width 37 height 18
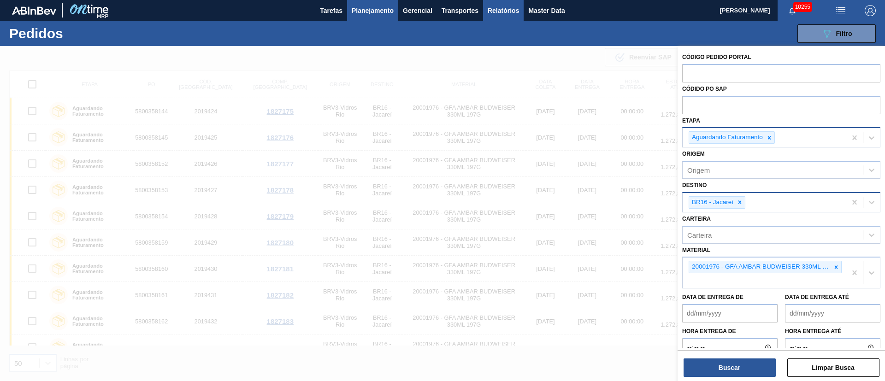
click at [495, 10] on span "Relatórios" at bounding box center [503, 10] width 31 height 11
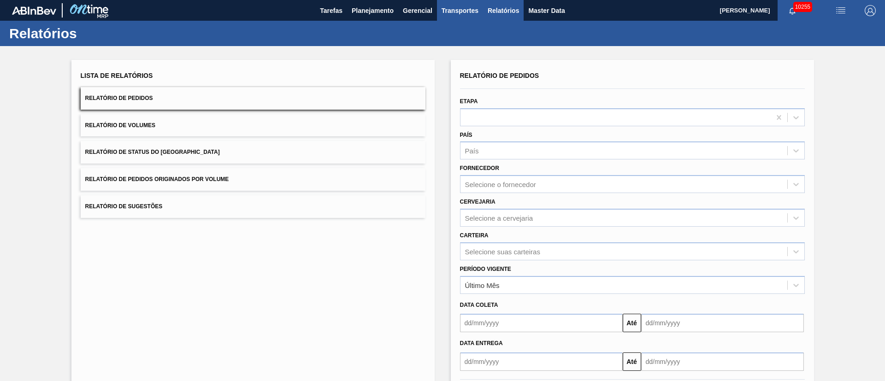
click at [455, 11] on span "Transportes" at bounding box center [459, 10] width 37 height 11
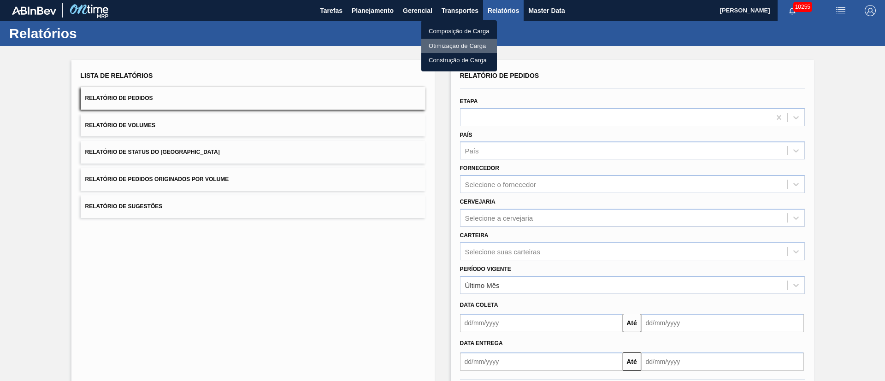
click at [457, 45] on li "Otimização de Carga" at bounding box center [459, 46] width 76 height 15
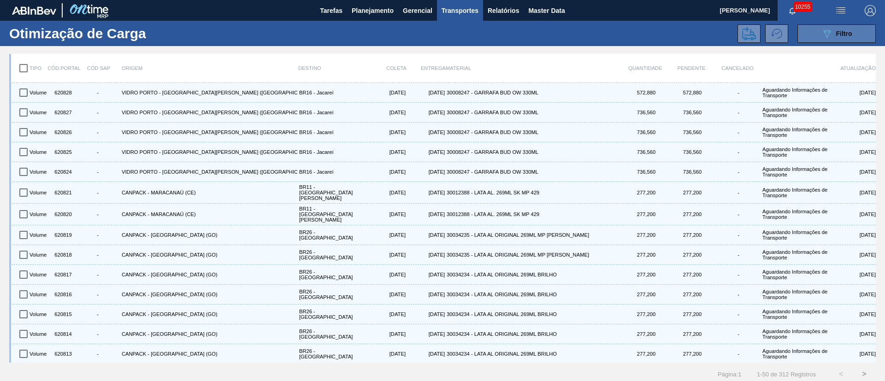
click at [829, 35] on icon "089F7B8B-B2A5-4AFE-B5C0-19BA573D28AC" at bounding box center [826, 33] width 11 height 11
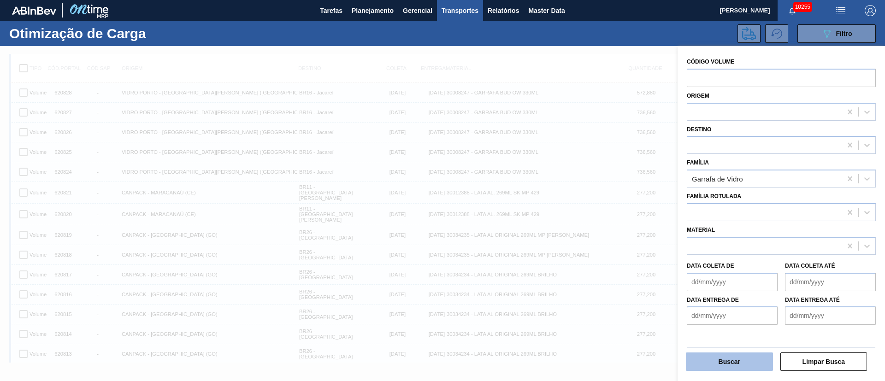
click at [714, 363] on button "Buscar" at bounding box center [729, 362] width 87 height 18
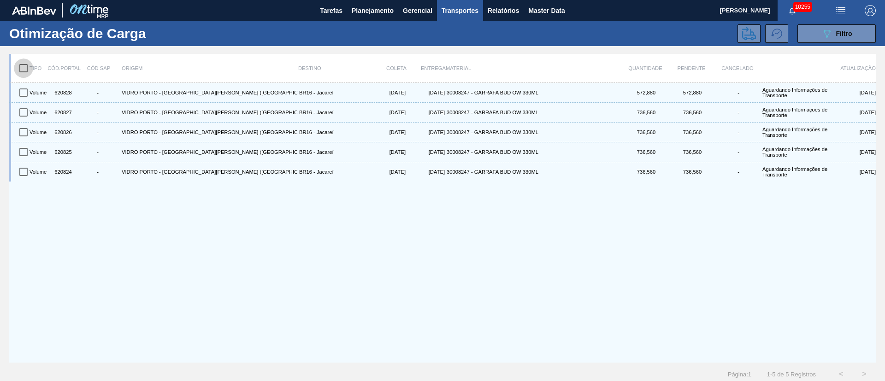
click at [25, 72] on input "checkbox" at bounding box center [23, 68] width 19 height 19
click at [746, 32] on icon at bounding box center [749, 34] width 14 height 14
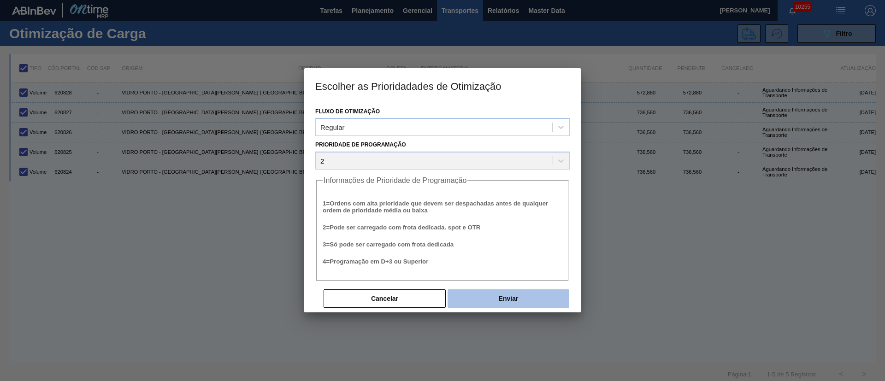
click at [535, 298] on button "Enviar" at bounding box center [508, 298] width 122 height 18
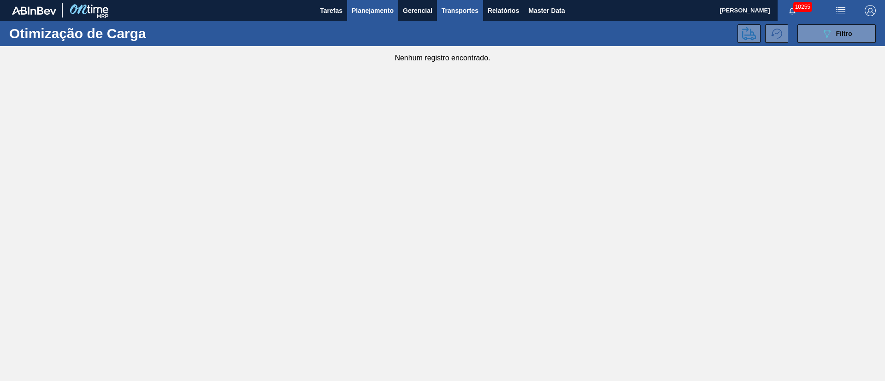
click at [363, 17] on button "Planejamento" at bounding box center [372, 10] width 51 height 21
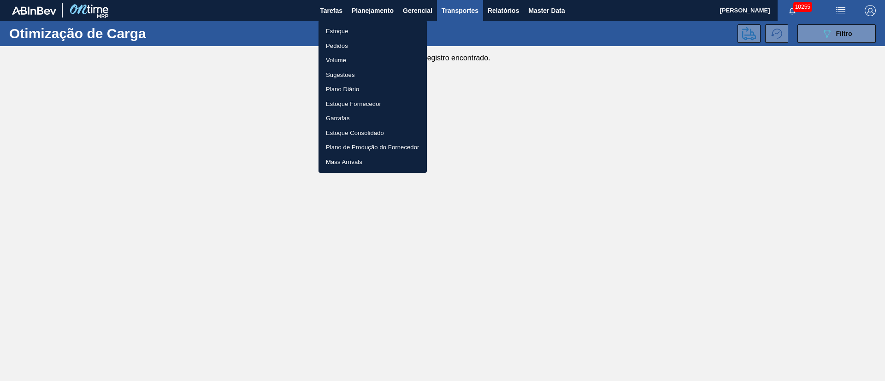
click at [333, 46] on li "Pedidos" at bounding box center [372, 46] width 108 height 15
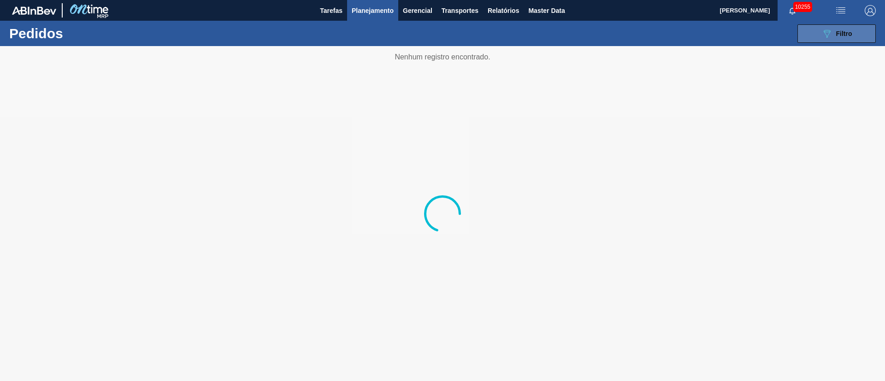
click at [853, 36] on button "089F7B8B-B2A5-4AFE-B5C0-19BA573D28AC Filtro" at bounding box center [836, 33] width 78 height 18
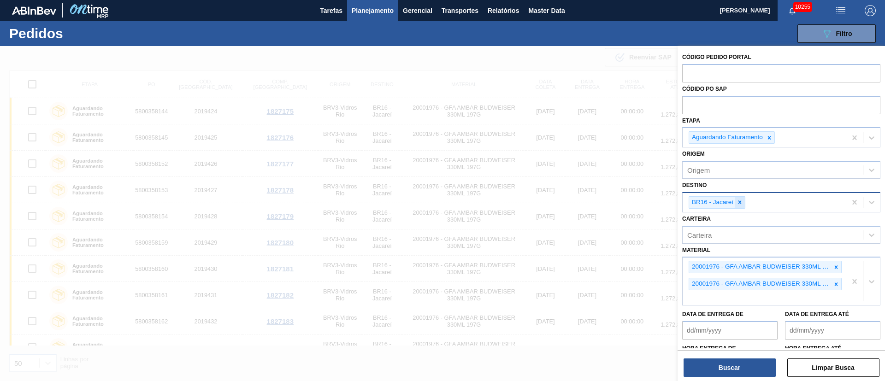
click at [740, 207] on div at bounding box center [740, 203] width 10 height 12
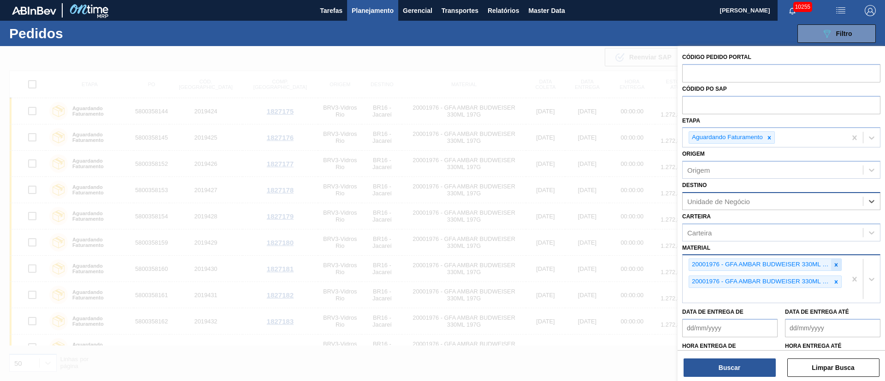
click at [834, 269] on div at bounding box center [836, 265] width 10 height 12
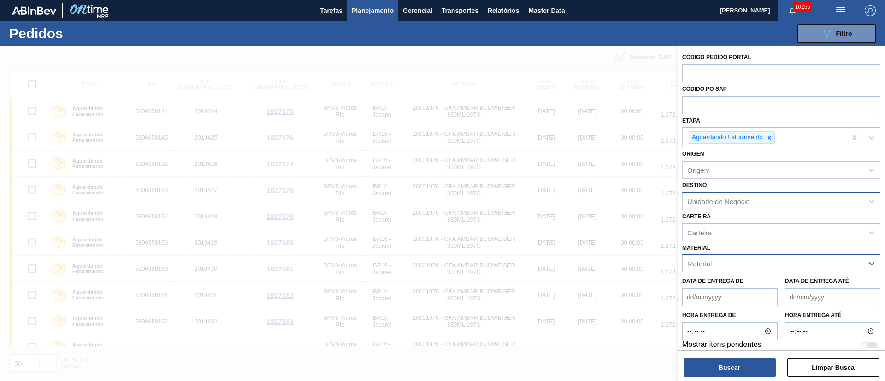
click at [720, 200] on div "Unidade de Negócio" at bounding box center [718, 201] width 63 height 8
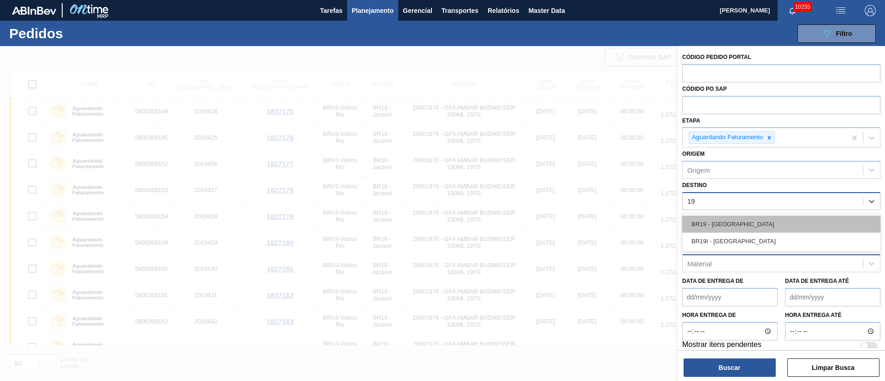
click at [741, 220] on div "BR19 - [GEOGRAPHIC_DATA]" at bounding box center [781, 224] width 198 height 17
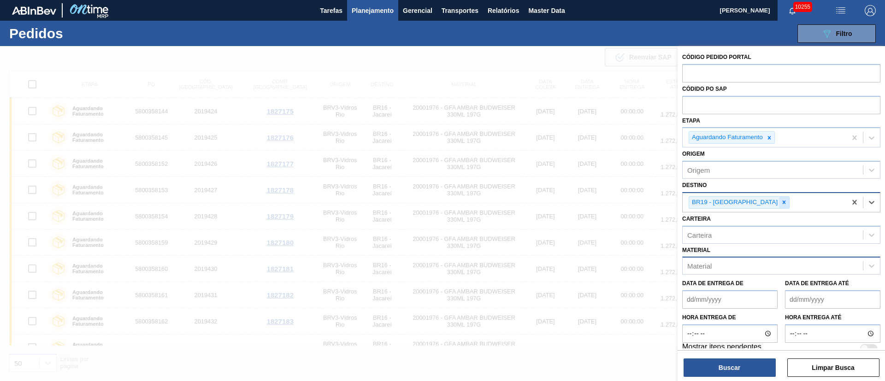
click at [781, 204] on icon at bounding box center [784, 202] width 6 height 6
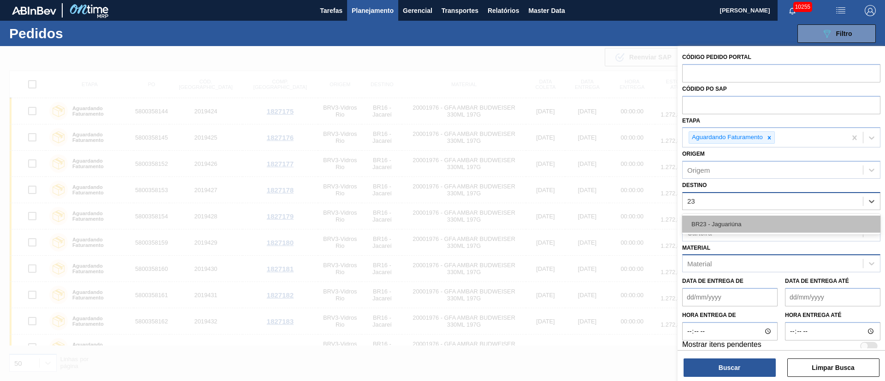
click at [728, 223] on div "BR23 - Jaguariúna" at bounding box center [781, 224] width 198 height 17
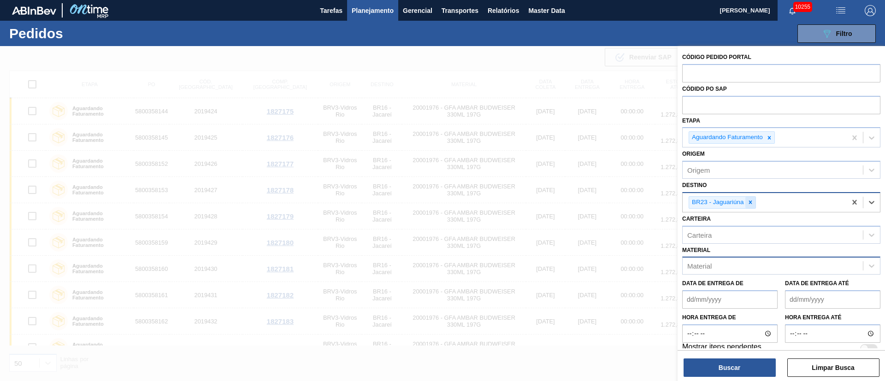
click at [752, 201] on icon at bounding box center [750, 202] width 6 height 6
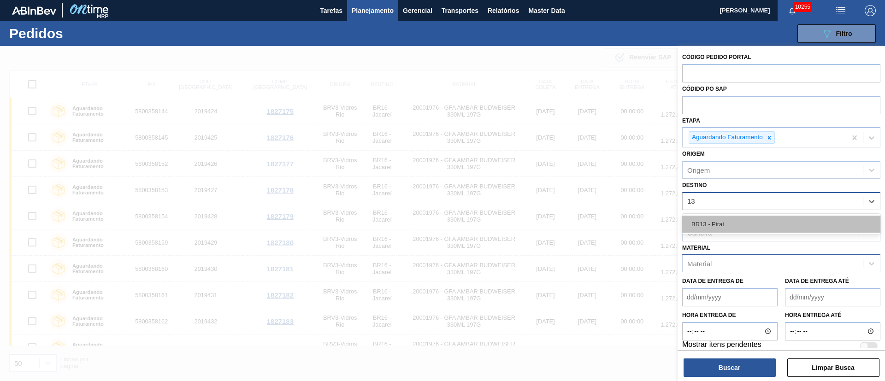
click at [730, 224] on div "BR13 - Piraí" at bounding box center [781, 224] width 198 height 17
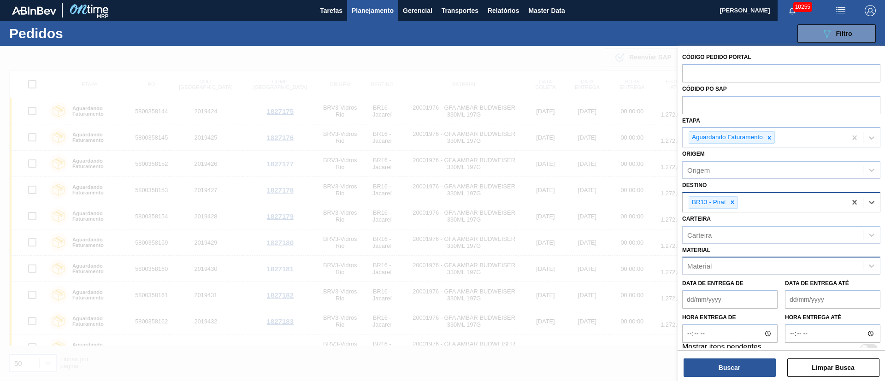
click at [716, 268] on div "Material" at bounding box center [772, 265] width 180 height 13
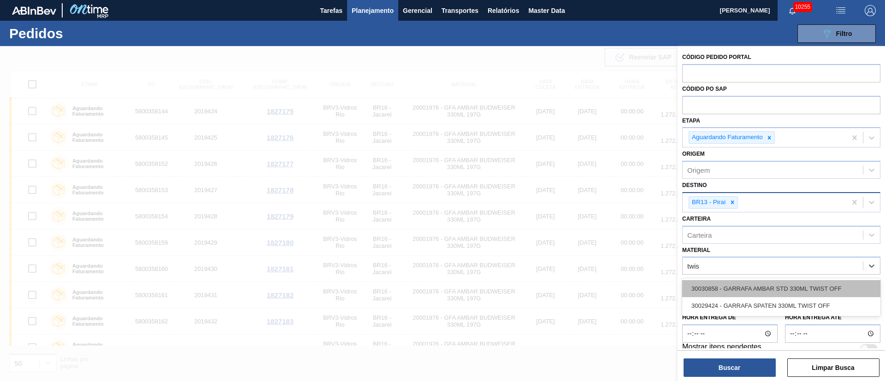
click at [737, 291] on div "30030858 - GARRAFA AMBAR STD 330ML TWIST OFF" at bounding box center [781, 288] width 198 height 17
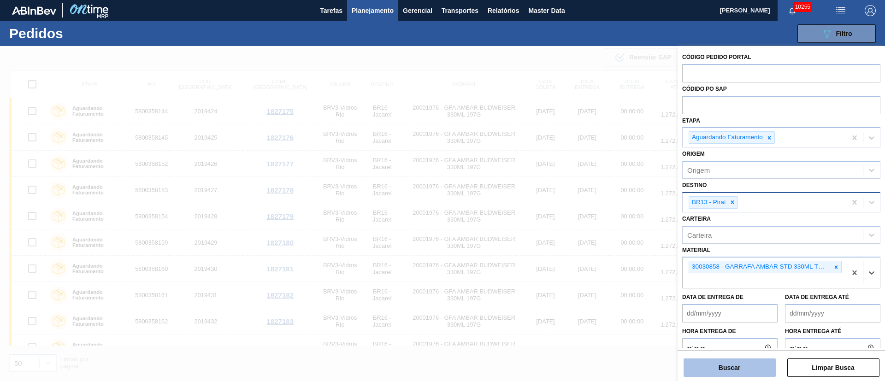
click at [745, 366] on button "Buscar" at bounding box center [729, 368] width 92 height 18
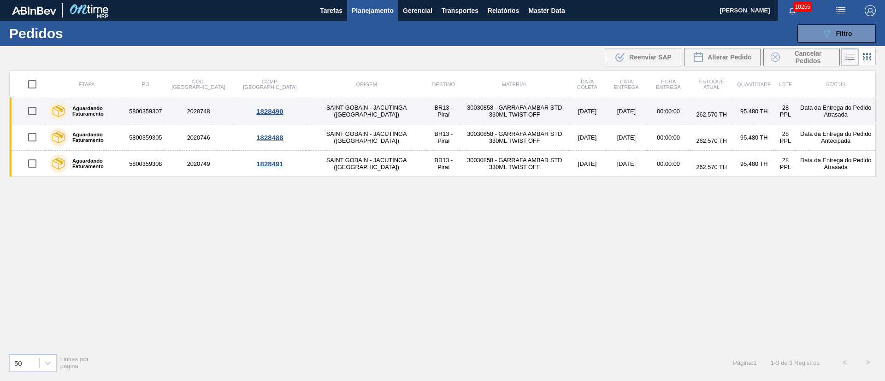
click at [306, 106] on td "SAINT GOBAIN - JACUTINGA ([GEOGRAPHIC_DATA])" at bounding box center [366, 111] width 121 height 26
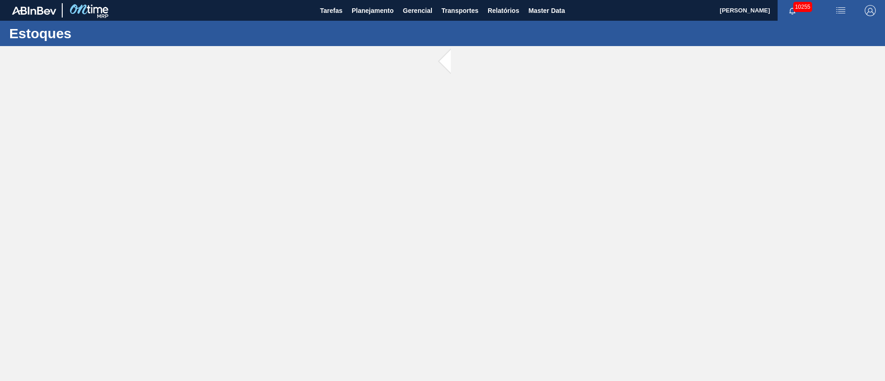
click at [295, 106] on main "Tarefas Planejamento Gerencial Transportes Relatórios Master Data [PERSON_NAME]…" at bounding box center [442, 190] width 885 height 381
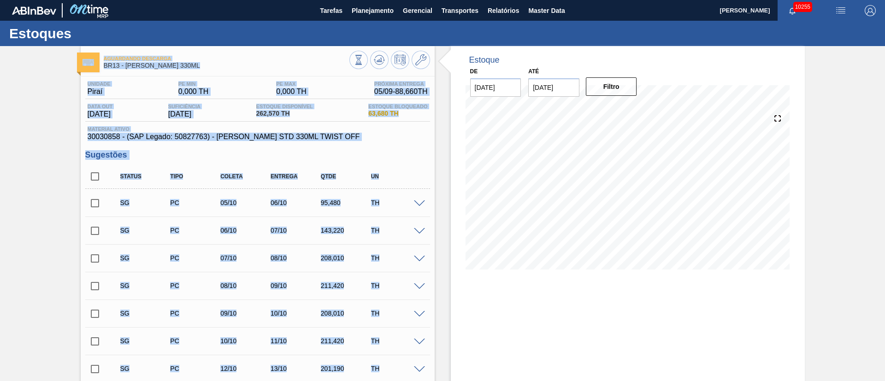
click at [94, 206] on input "checkbox" at bounding box center [94, 203] width 19 height 19
click at [419, 203] on span at bounding box center [419, 203] width 11 height 7
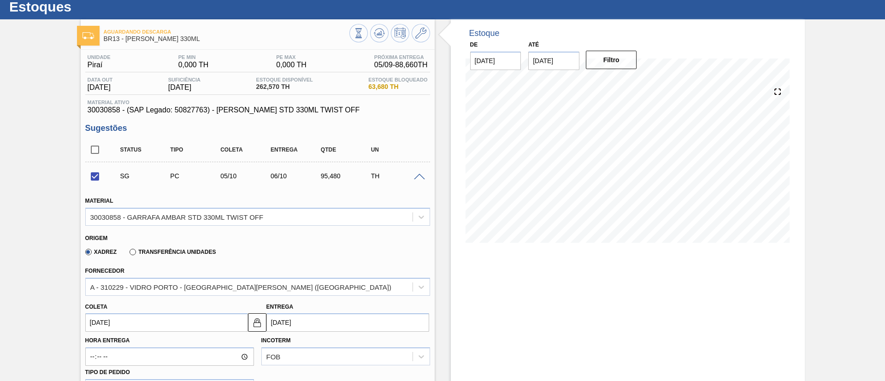
scroll to position [69, 0]
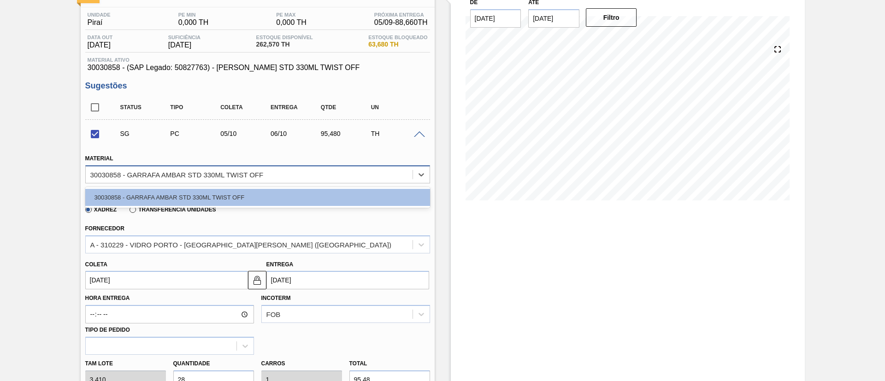
click at [193, 174] on div "30030858 - GARRAFA AMBAR STD 330ML TWIST OFF" at bounding box center [176, 175] width 173 height 8
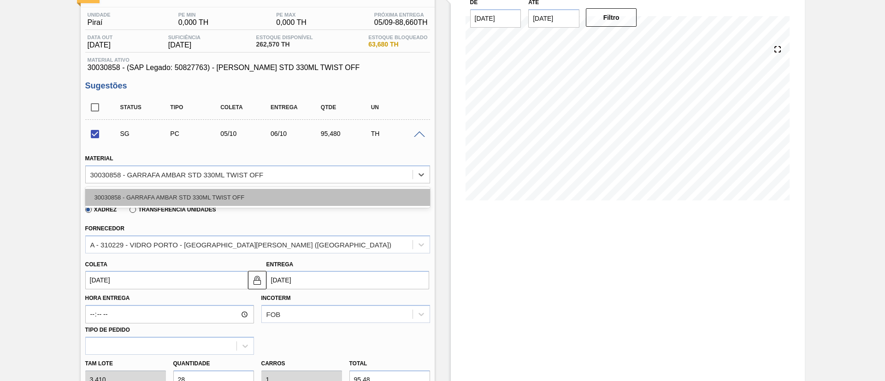
click at [166, 197] on div "30030858 - GARRAFA AMBAR STD 330ML TWIST OFF" at bounding box center [257, 197] width 345 height 17
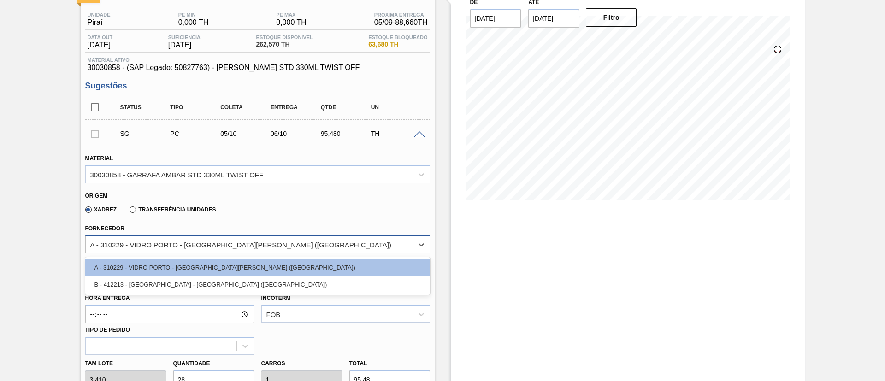
click at [167, 246] on div "A - 310229 - VIDRO PORTO - [GEOGRAPHIC_DATA][PERSON_NAME] ([GEOGRAPHIC_DATA])" at bounding box center [240, 245] width 301 height 8
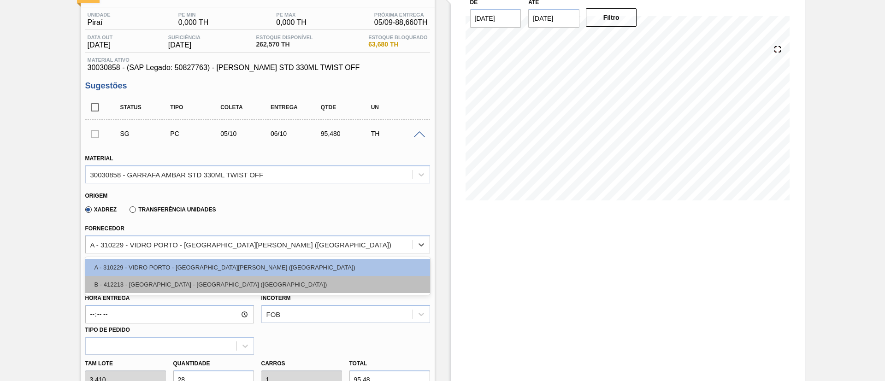
click at [149, 281] on div "B - 412213 - [GEOGRAPHIC_DATA] - [GEOGRAPHIC_DATA] ([GEOGRAPHIC_DATA])" at bounding box center [257, 284] width 345 height 17
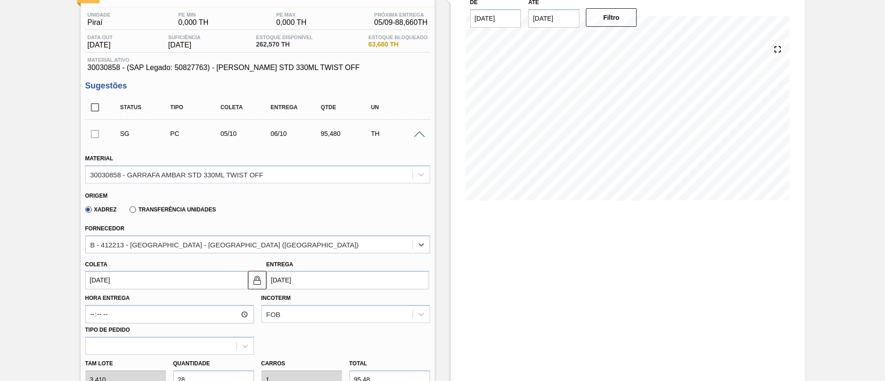
click at [166, 282] on input "[DATE]" at bounding box center [166, 280] width 163 height 18
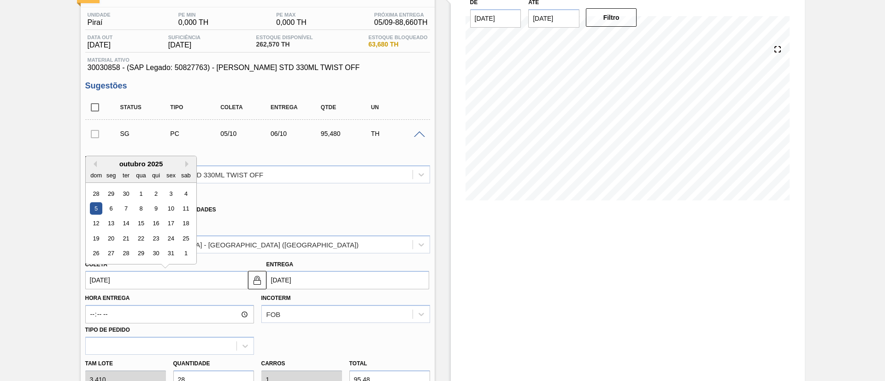
click at [96, 162] on div "outubro 2025" at bounding box center [141, 164] width 111 height 8
click at [93, 163] on button "Previous Month" at bounding box center [93, 164] width 6 height 6
click at [110, 210] on div "8" at bounding box center [111, 208] width 12 height 12
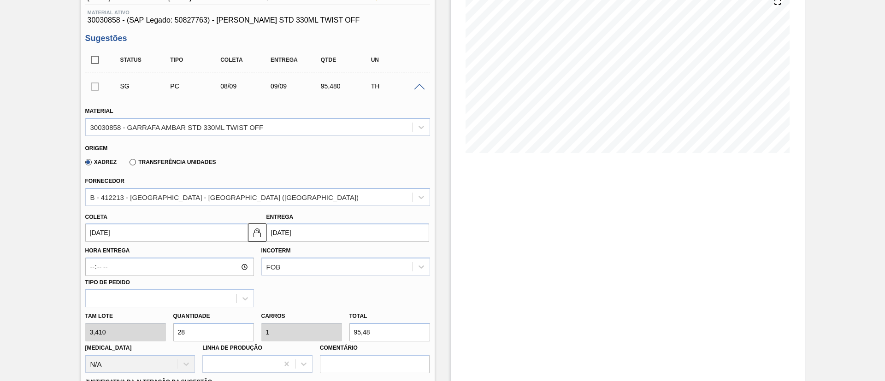
scroll to position [138, 0]
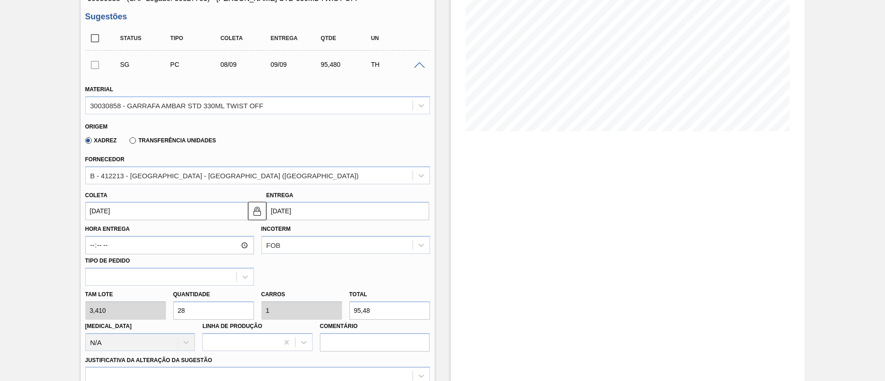
drag, startPoint x: 195, startPoint y: 317, endPoint x: 113, endPoint y: 320, distance: 82.1
click at [113, 320] on div "[PERSON_NAME] 3,410 Quantidade 28 Carros 1 Total 95,48 [MEDICAL_DATA] N/A Linha…" at bounding box center [258, 319] width 352 height 66
click at [147, 207] on input "[DATE]" at bounding box center [166, 211] width 163 height 18
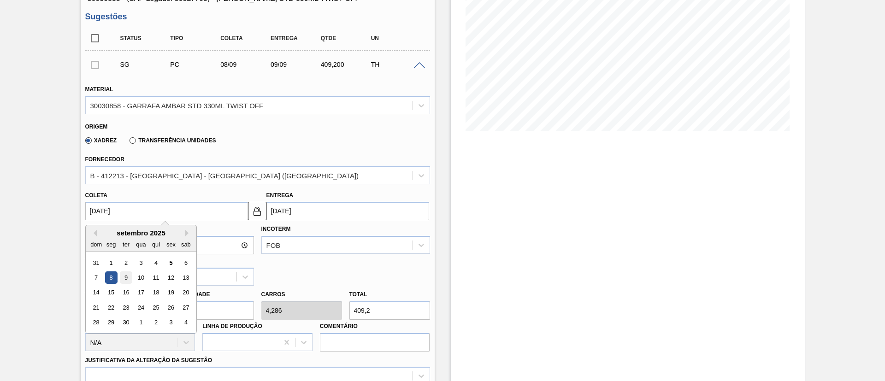
click at [127, 277] on div "9" at bounding box center [125, 277] width 12 height 12
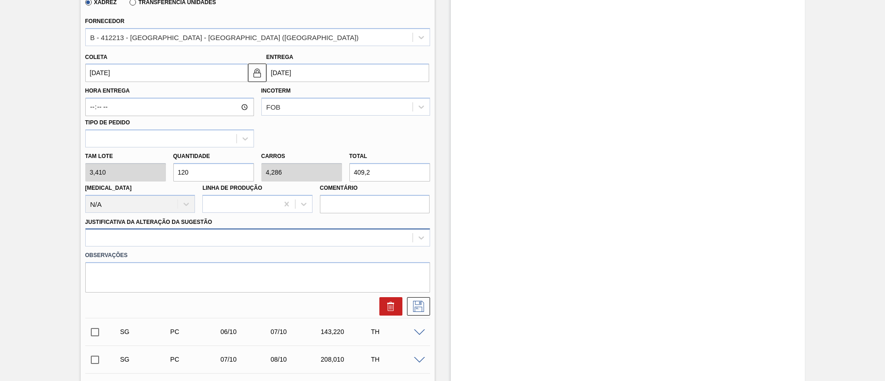
click at [172, 238] on div "Material 30030858 - [PERSON_NAME] STD 330ML TWIST OFF Origem Xadrez Transferênc…" at bounding box center [257, 127] width 345 height 378
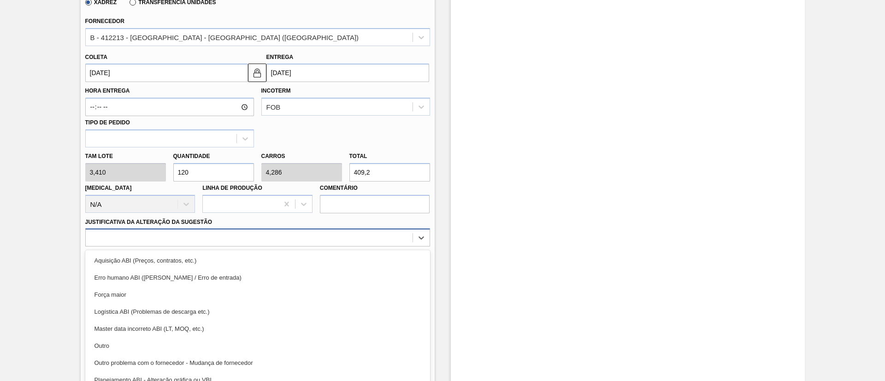
scroll to position [288, 0]
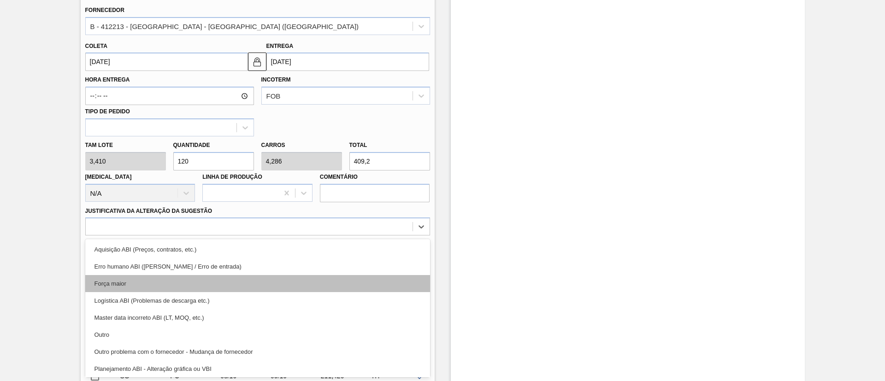
click at [131, 280] on div "Força maior" at bounding box center [257, 283] width 345 height 17
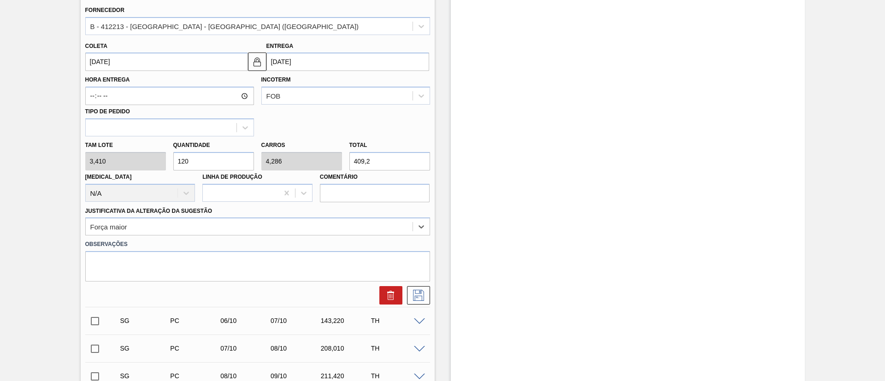
click at [123, 161] on div "[PERSON_NAME] 3,410 Quantidade 120 Carros 4,286 Total 409,2 [MEDICAL_DATA] N/A …" at bounding box center [258, 169] width 352 height 66
click at [418, 292] on icon at bounding box center [418, 295] width 15 height 11
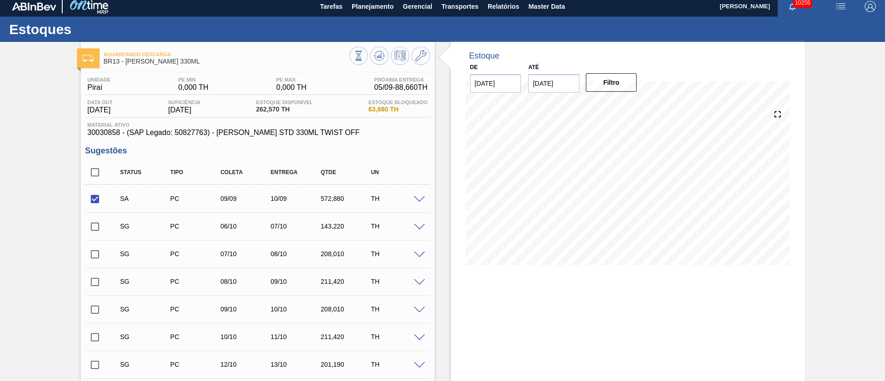
scroll to position [0, 0]
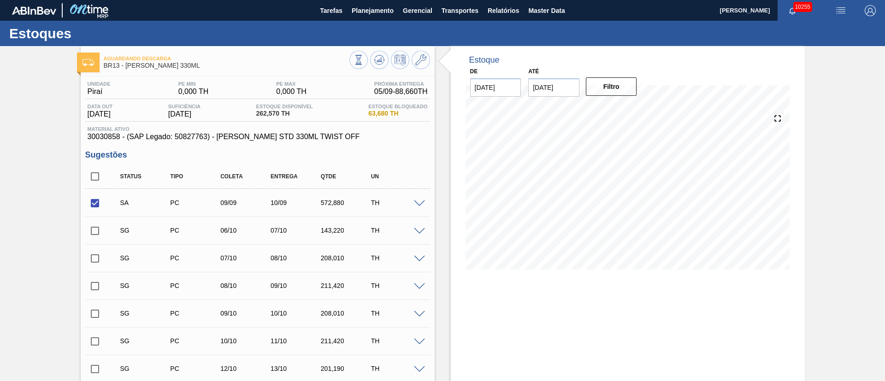
click at [93, 226] on input "checkbox" at bounding box center [94, 230] width 19 height 19
click at [414, 230] on span at bounding box center [419, 231] width 11 height 7
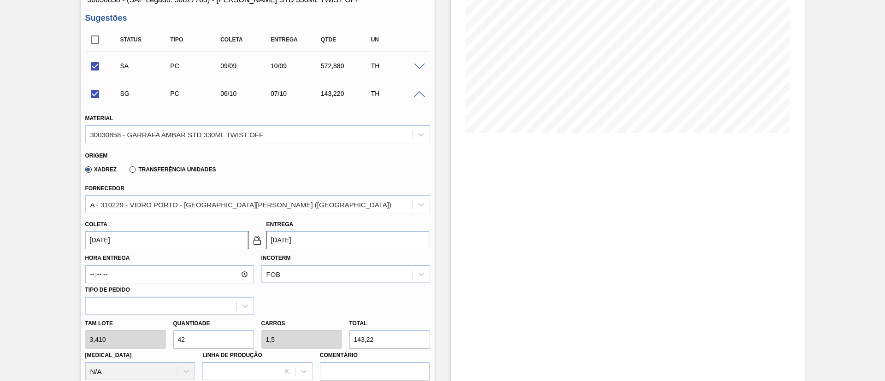
scroll to position [138, 0]
click at [175, 131] on div "30030858 - GARRAFA AMBAR STD 330ML TWIST OFF" at bounding box center [176, 133] width 173 height 8
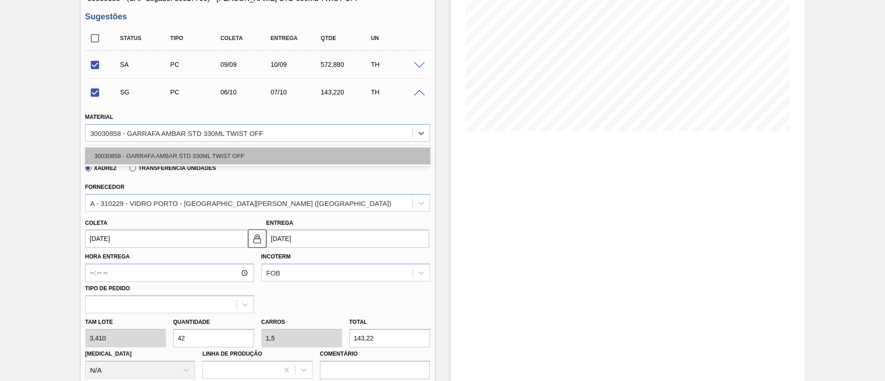
click at [176, 151] on div "30030858 - GARRAFA AMBAR STD 330ML TWIST OFF" at bounding box center [257, 155] width 345 height 17
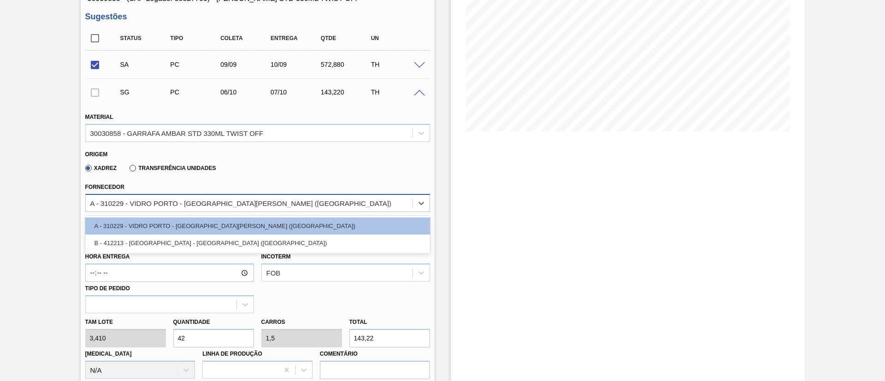
click at [171, 203] on div "A - 310229 - VIDRO PORTO - [GEOGRAPHIC_DATA][PERSON_NAME] ([GEOGRAPHIC_DATA])" at bounding box center [240, 203] width 301 height 8
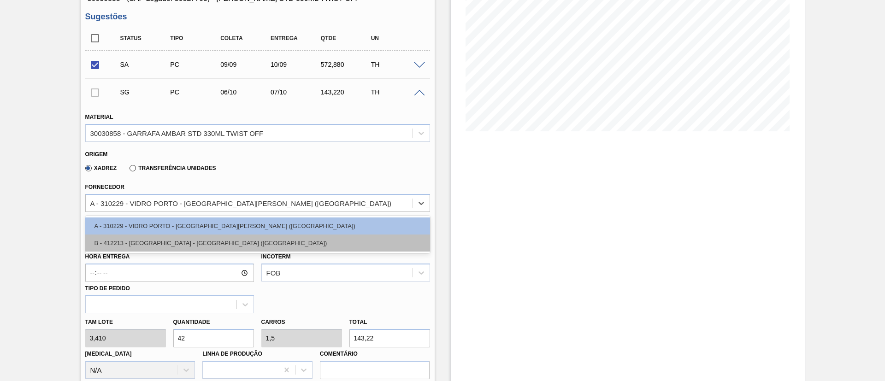
click at [181, 246] on div "B - 412213 - [GEOGRAPHIC_DATA] - [GEOGRAPHIC_DATA] ([GEOGRAPHIC_DATA])" at bounding box center [257, 243] width 345 height 17
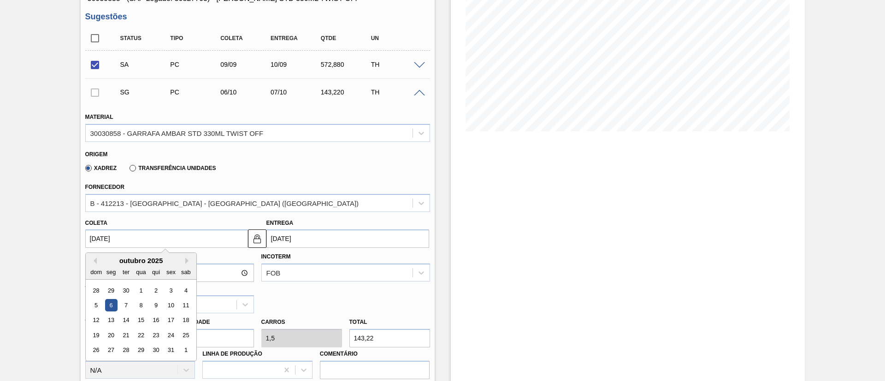
click at [181, 246] on input "[DATE]" at bounding box center [166, 238] width 163 height 18
click at [93, 259] on button "Previous Month" at bounding box center [93, 261] width 6 height 6
click at [138, 306] on div "10" at bounding box center [141, 305] width 12 height 12
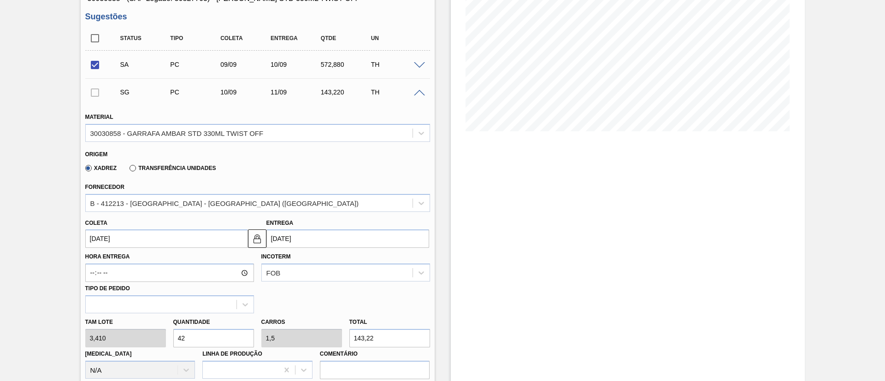
click at [137, 334] on div "[PERSON_NAME] 3,410 Quantidade 42 Carros 1,5 Total 143,22 [MEDICAL_DATA] N/A Li…" at bounding box center [258, 346] width 352 height 66
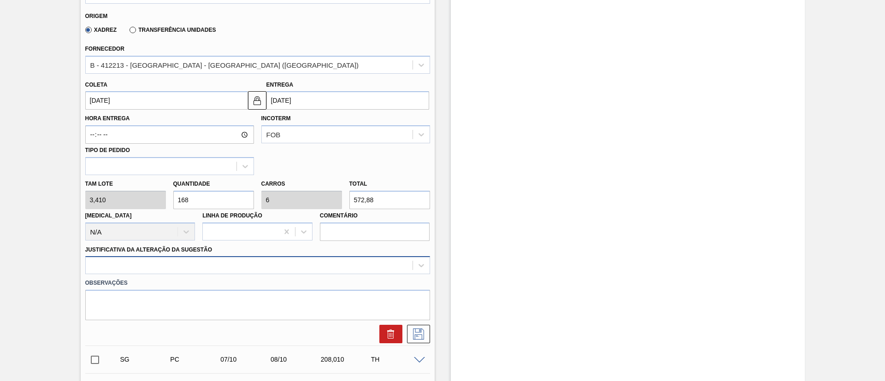
click at [173, 265] on div at bounding box center [257, 265] width 345 height 18
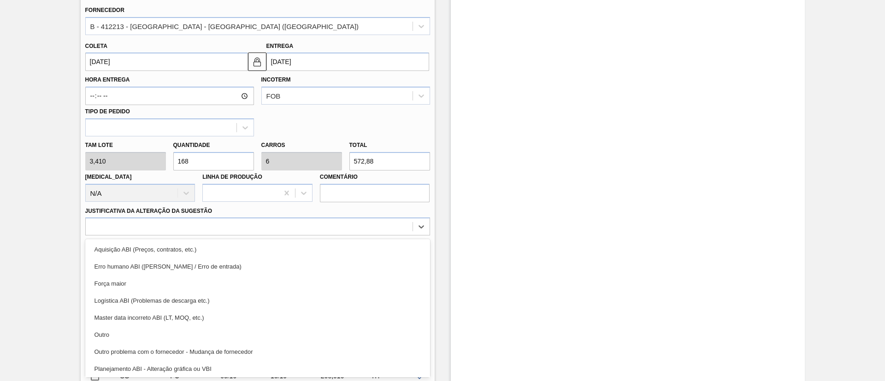
drag, startPoint x: 137, startPoint y: 277, endPoint x: 137, endPoint y: 272, distance: 5.5
click at [137, 277] on div "Força maior" at bounding box center [257, 283] width 345 height 17
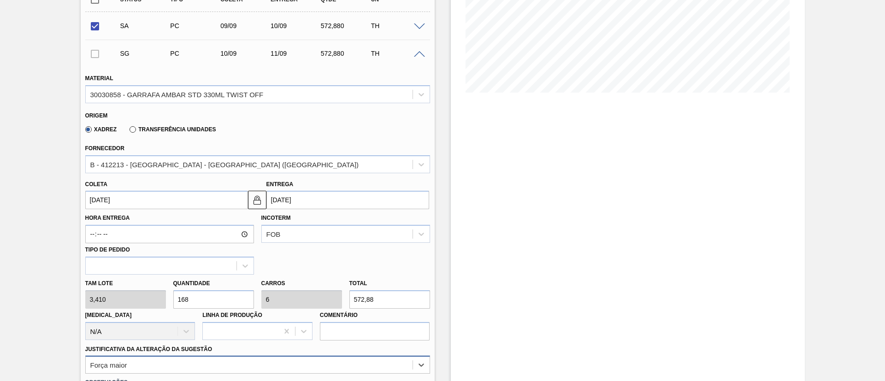
scroll to position [384, 0]
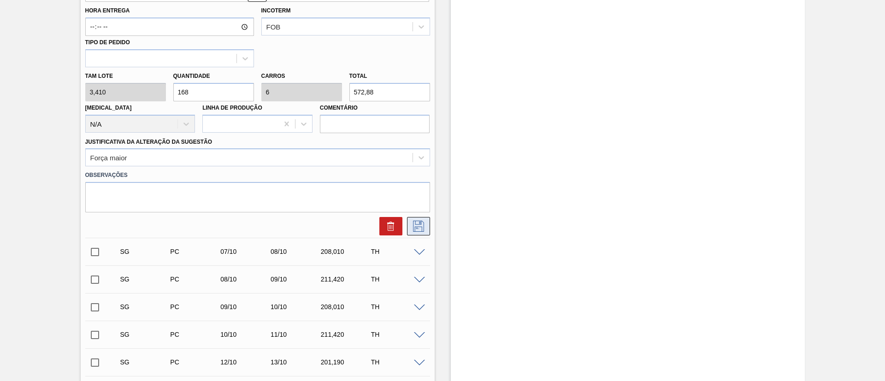
click at [417, 226] on icon at bounding box center [418, 226] width 15 height 11
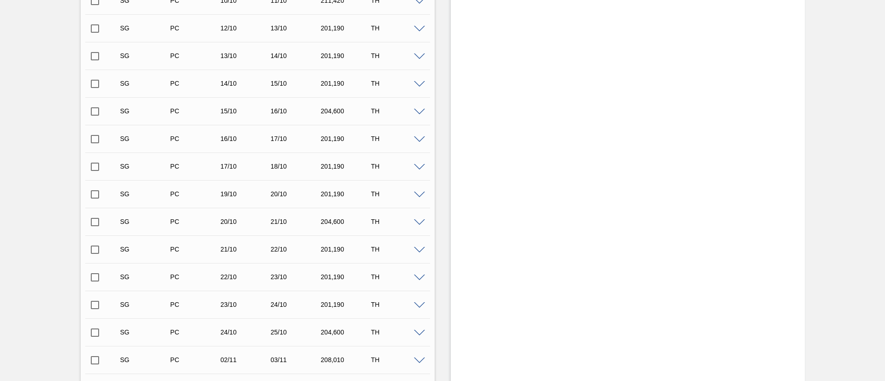
scroll to position [453, 0]
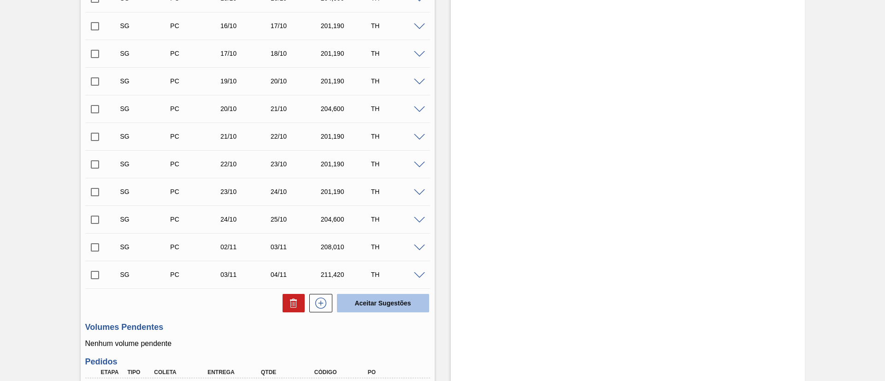
click at [386, 302] on button "Aceitar Sugestões" at bounding box center [383, 303] width 92 height 18
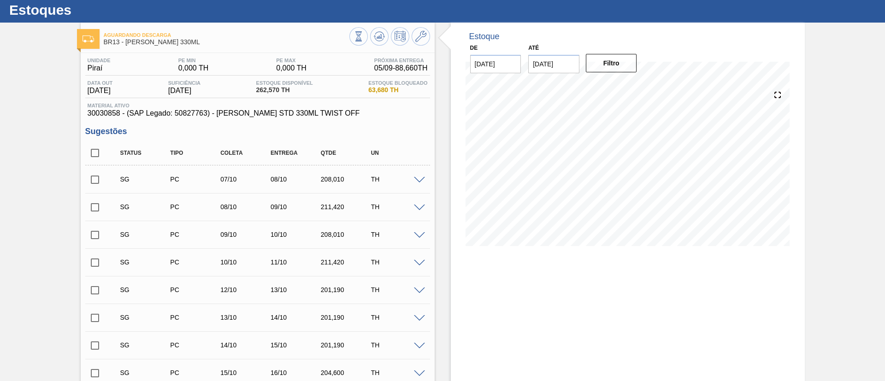
scroll to position [0, 0]
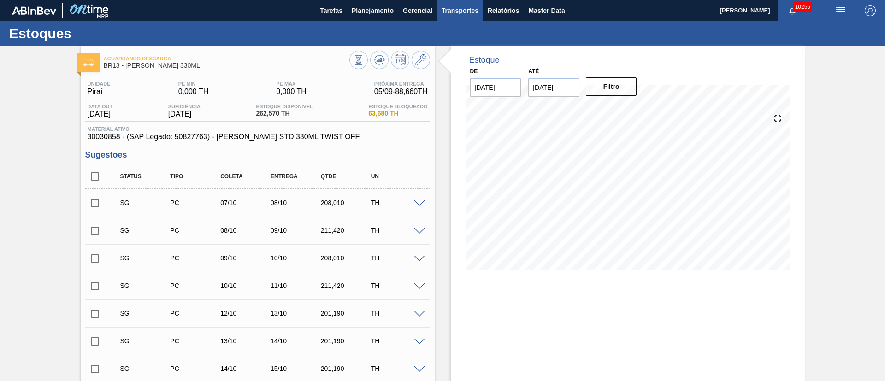
click at [466, 11] on span "Transportes" at bounding box center [459, 10] width 37 height 11
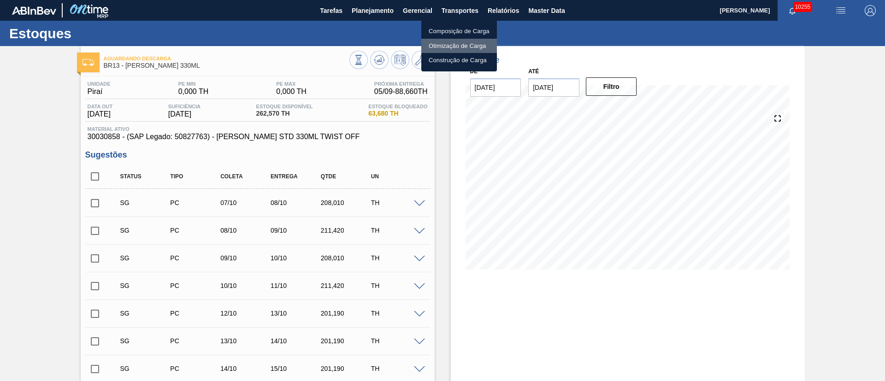
click at [447, 47] on li "Otimização de Carga" at bounding box center [459, 46] width 76 height 15
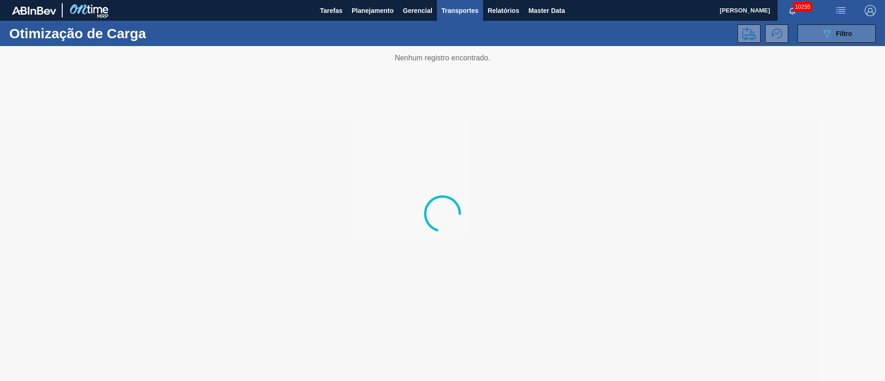
click at [838, 36] on span "Filtro" at bounding box center [844, 33] width 16 height 7
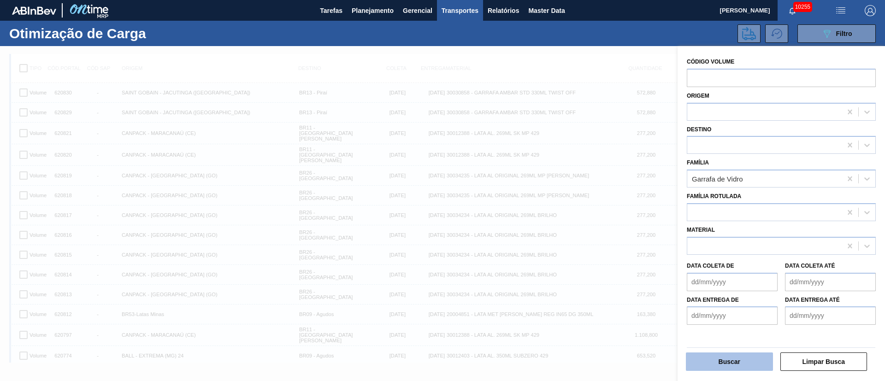
click at [731, 363] on button "Buscar" at bounding box center [729, 362] width 87 height 18
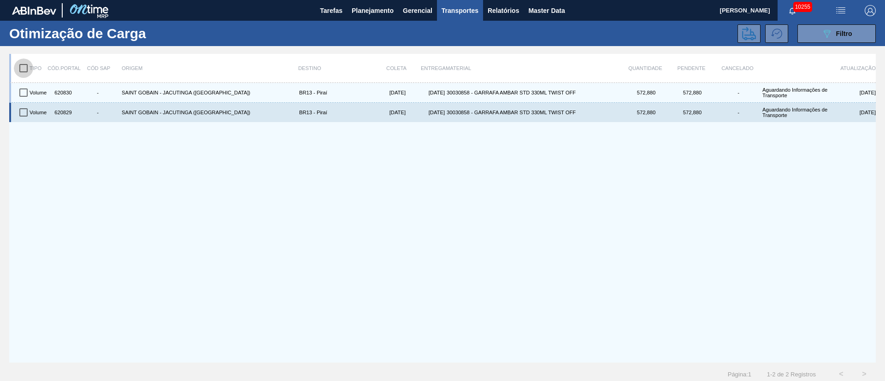
drag, startPoint x: 21, startPoint y: 67, endPoint x: 223, endPoint y: 119, distance: 208.9
click at [21, 69] on input "checkbox" at bounding box center [23, 68] width 19 height 19
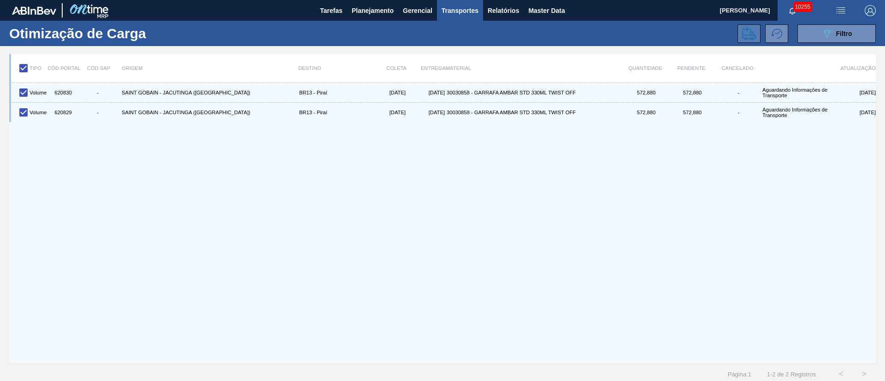
click at [747, 35] on icon at bounding box center [749, 33] width 14 height 13
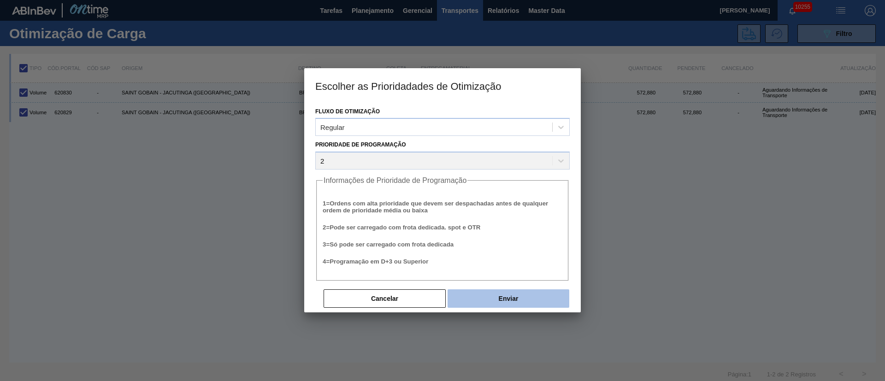
click at [500, 295] on button "Enviar" at bounding box center [508, 298] width 122 height 18
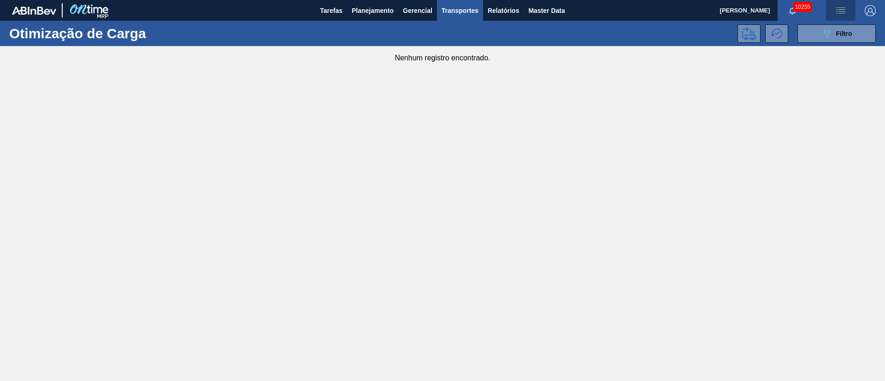
click at [840, 14] on img "button" at bounding box center [840, 10] width 11 height 11
click at [835, 35] on li "Upload de Volumes" at bounding box center [838, 32] width 80 height 17
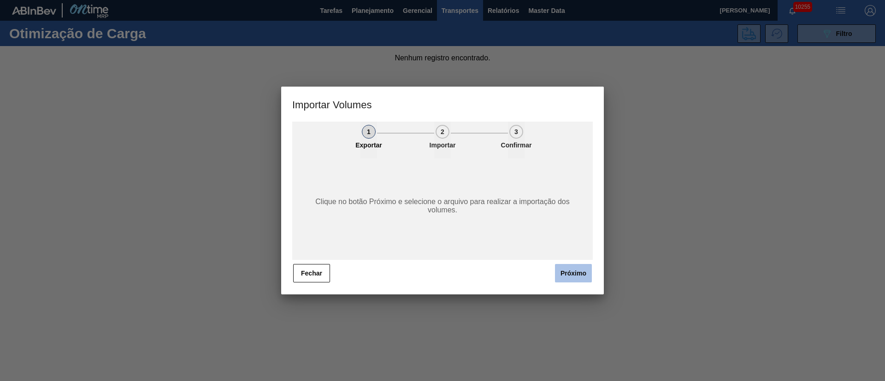
click at [573, 269] on button "Próximo" at bounding box center [573, 273] width 37 height 18
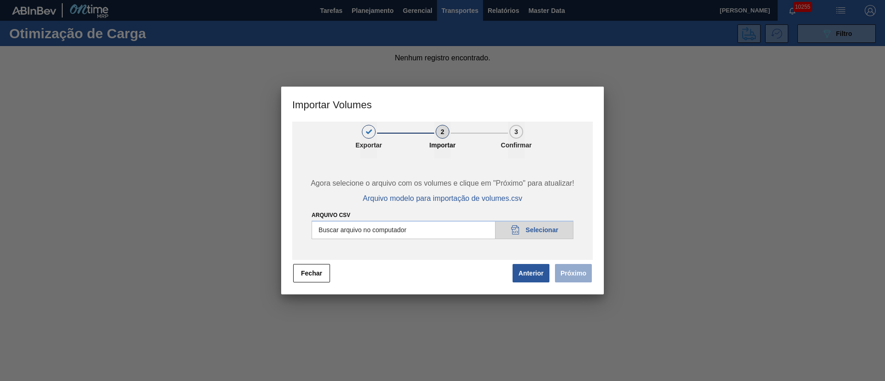
click at [539, 230] on input "Arquivo csv" at bounding box center [443, 230] width 262 height 18
click at [580, 267] on button "Próximo" at bounding box center [573, 273] width 37 height 18
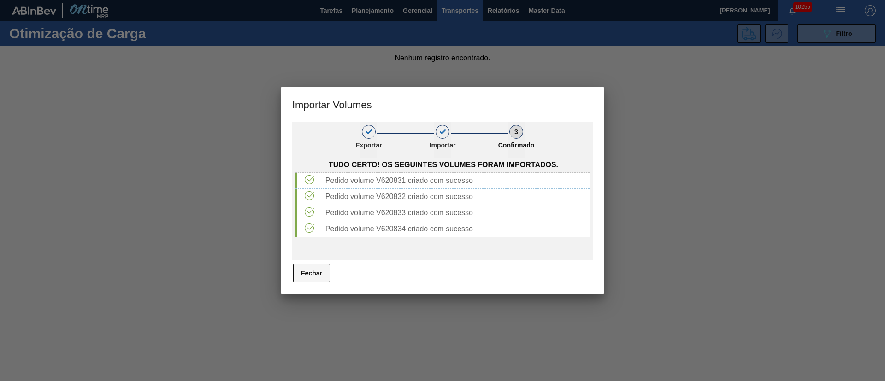
click at [312, 270] on button "Fechar" at bounding box center [311, 273] width 37 height 18
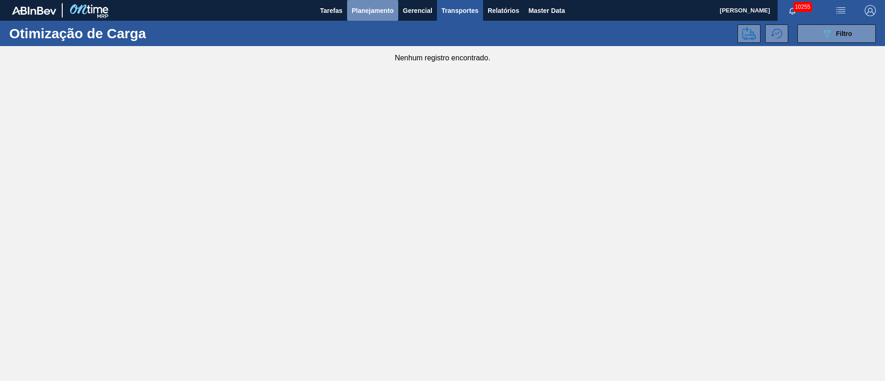
click at [356, 10] on span "Planejamento" at bounding box center [373, 10] width 42 height 11
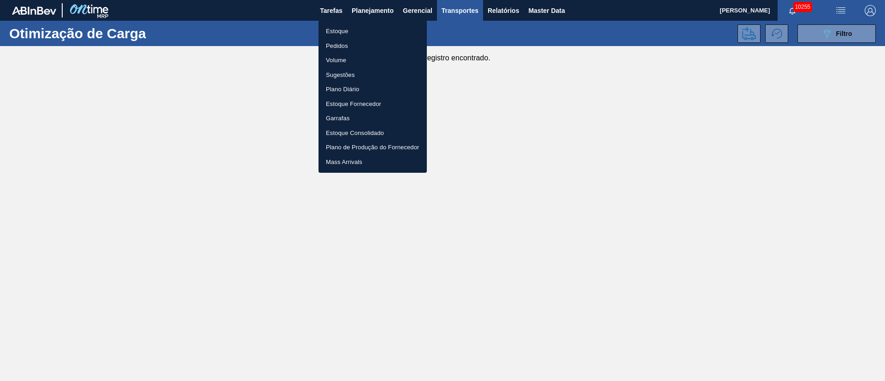
click at [513, 11] on div at bounding box center [442, 190] width 885 height 381
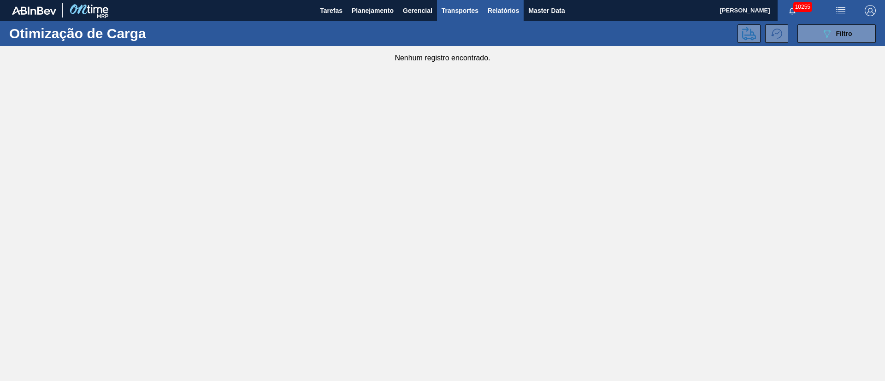
click at [496, 12] on span "Relatórios" at bounding box center [503, 10] width 31 height 11
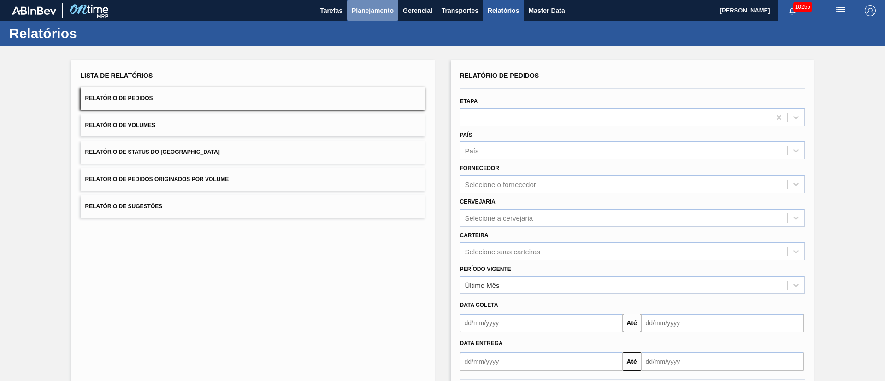
click at [375, 19] on button "Planejamento" at bounding box center [372, 10] width 51 height 21
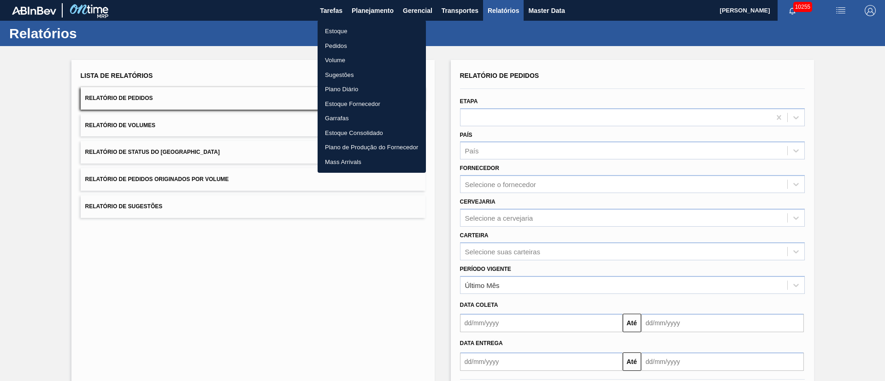
click at [230, 185] on div at bounding box center [442, 190] width 885 height 381
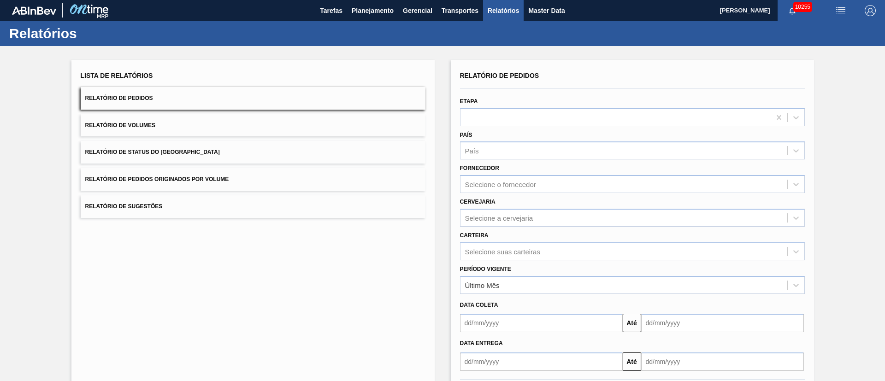
click at [271, 176] on button "Relatório de Pedidos Originados por Volume" at bounding box center [253, 179] width 345 height 23
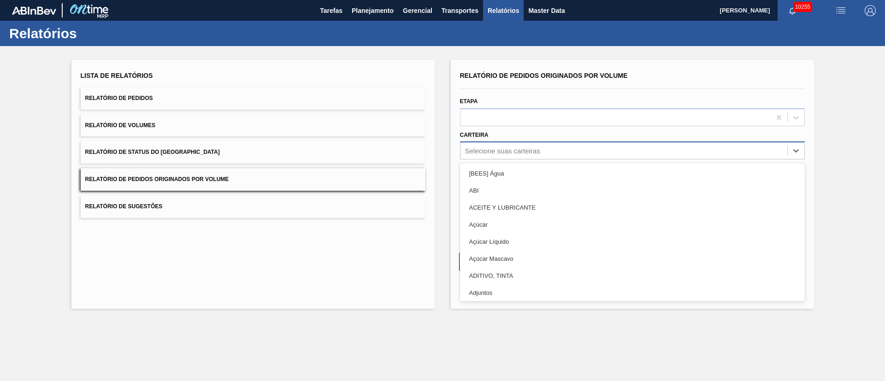
click at [503, 151] on div "Selecione suas carteiras" at bounding box center [502, 151] width 75 height 8
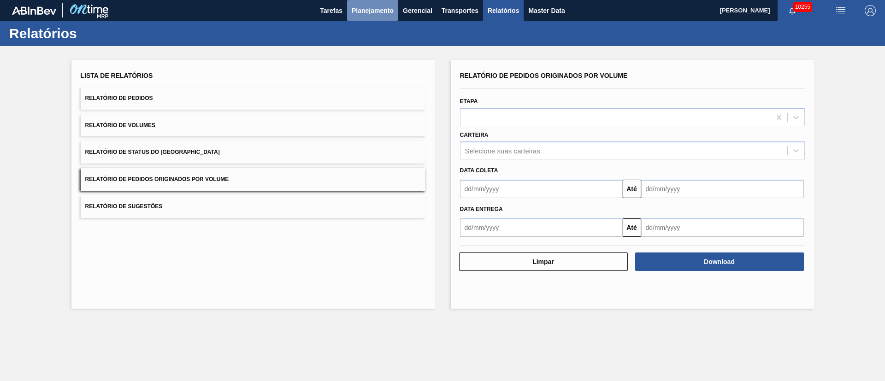
click at [391, 9] on span "Planejamento" at bounding box center [373, 10] width 42 height 11
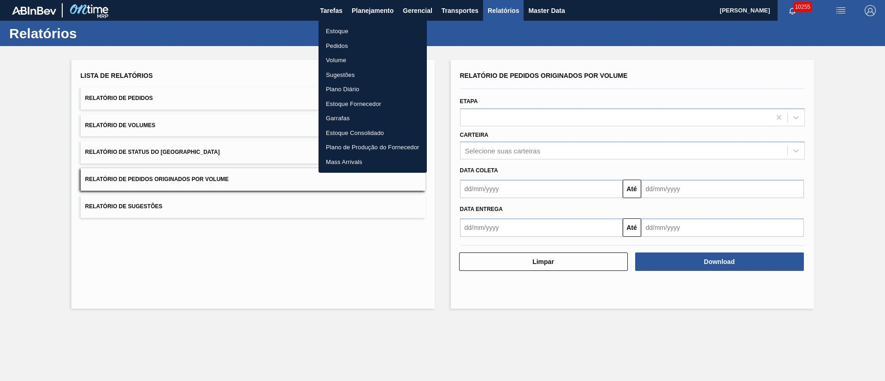
click at [460, 11] on div at bounding box center [442, 190] width 885 height 381
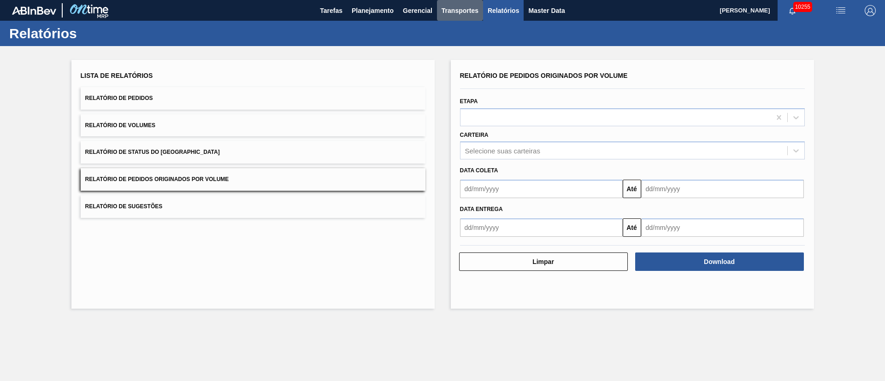
click at [460, 11] on span "Transportes" at bounding box center [459, 10] width 37 height 11
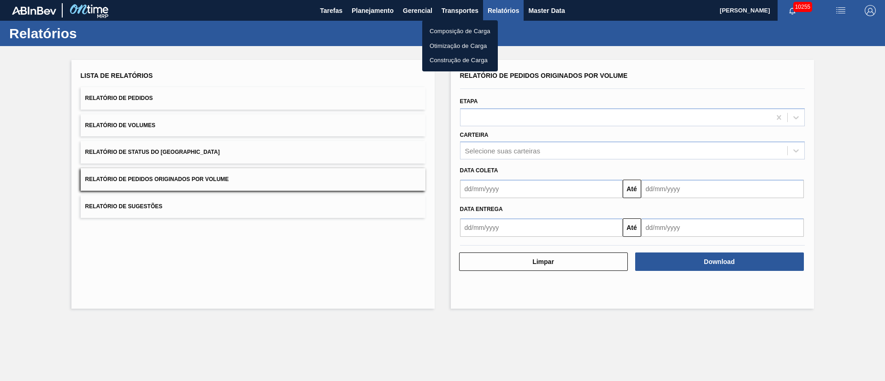
click at [455, 40] on li "Otimização de Carga" at bounding box center [460, 46] width 76 height 15
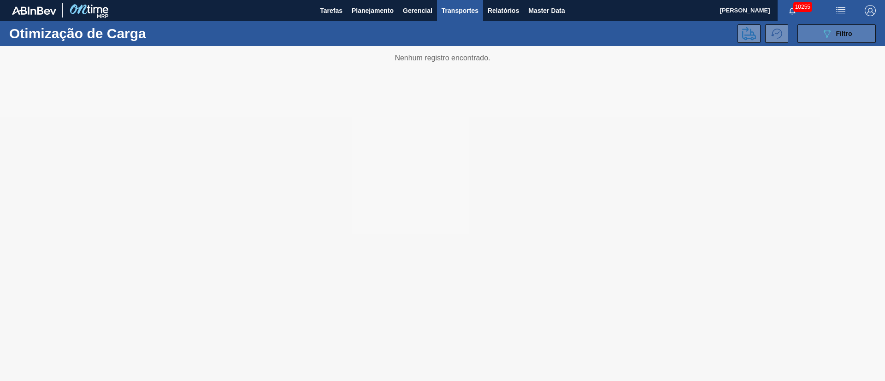
click at [829, 29] on icon "089F7B8B-B2A5-4AFE-B5C0-19BA573D28AC" at bounding box center [826, 33] width 11 height 11
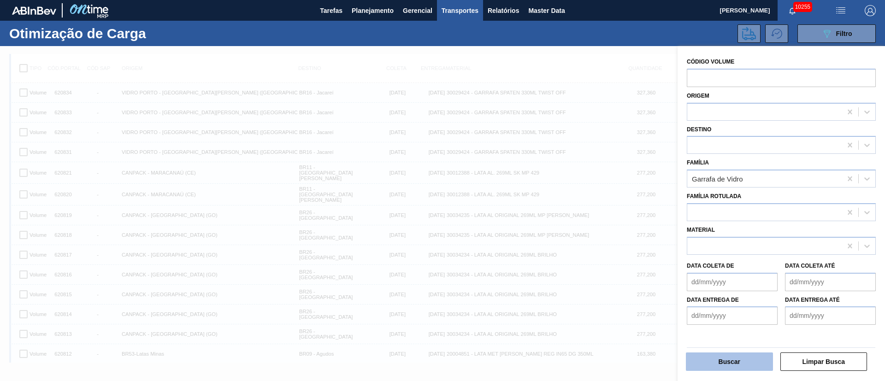
click at [719, 362] on button "Buscar" at bounding box center [729, 362] width 87 height 18
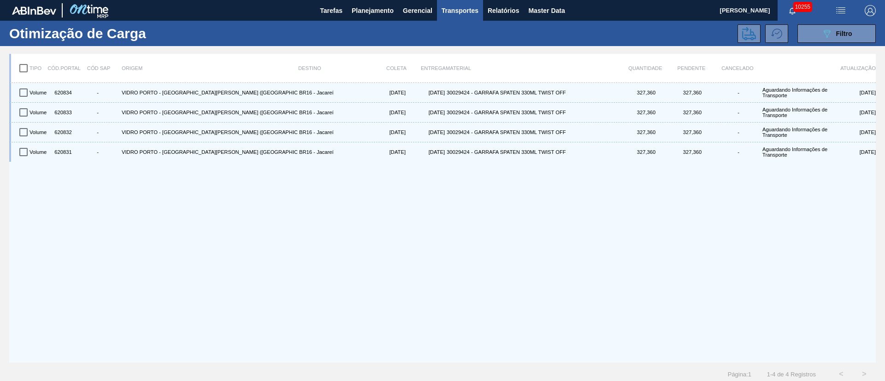
click at [21, 68] on input "checkbox" at bounding box center [23, 68] width 19 height 19
click at [745, 27] on icon at bounding box center [749, 33] width 14 height 13
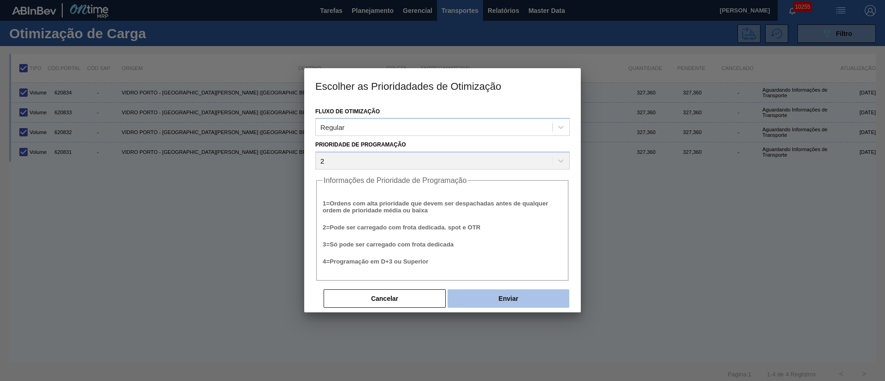
click at [493, 299] on button "Enviar" at bounding box center [508, 298] width 122 height 18
